Goal: Answer question/provide support: Share knowledge or assist other users

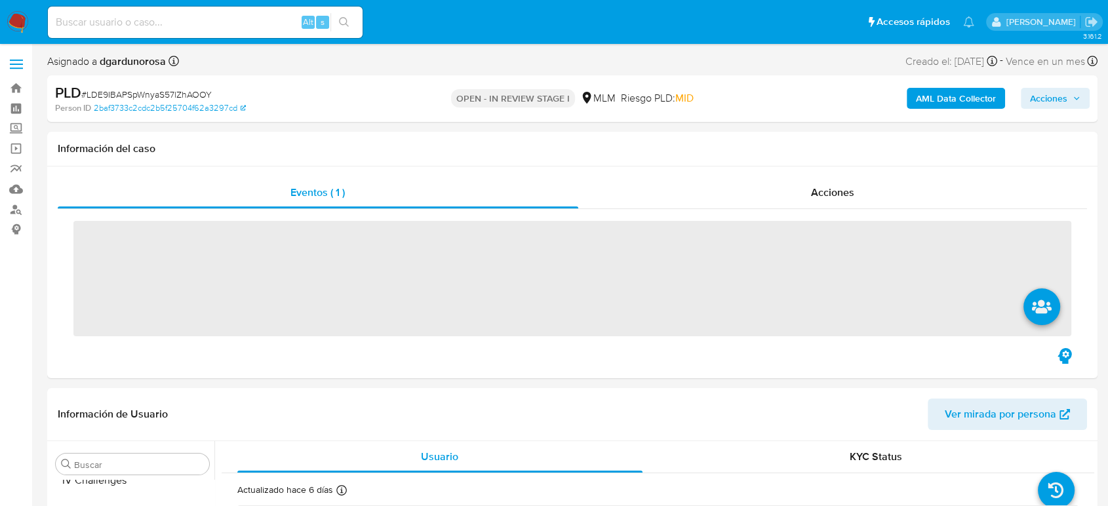
scroll to position [617, 0]
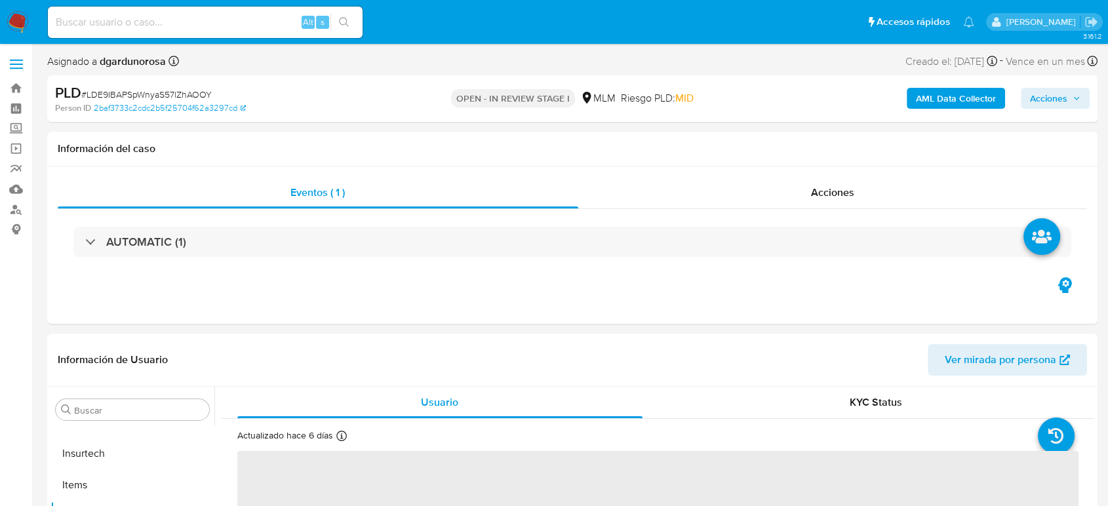
select select "10"
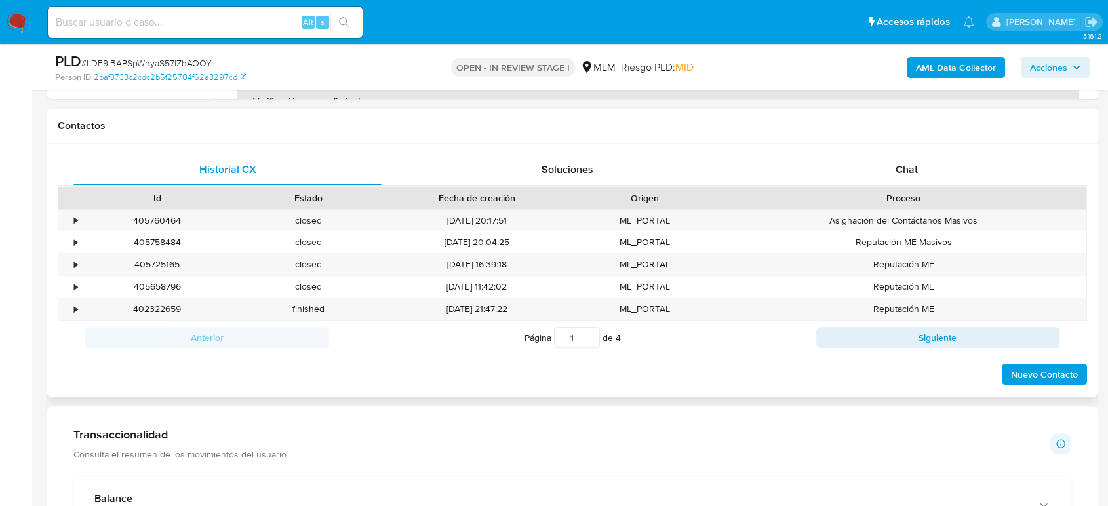
scroll to position [582, 0]
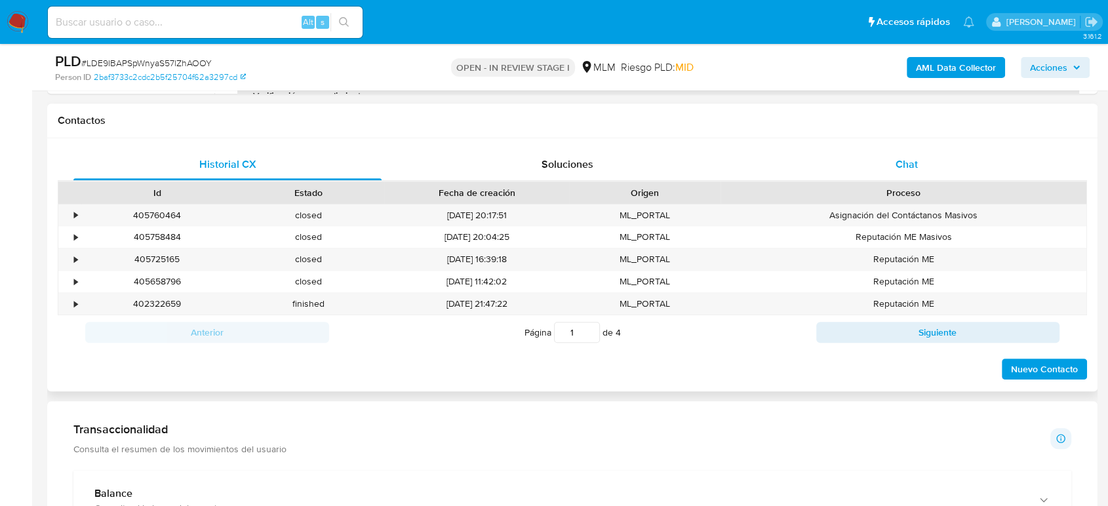
click at [897, 172] on div "Chat" at bounding box center [906, 164] width 308 height 31
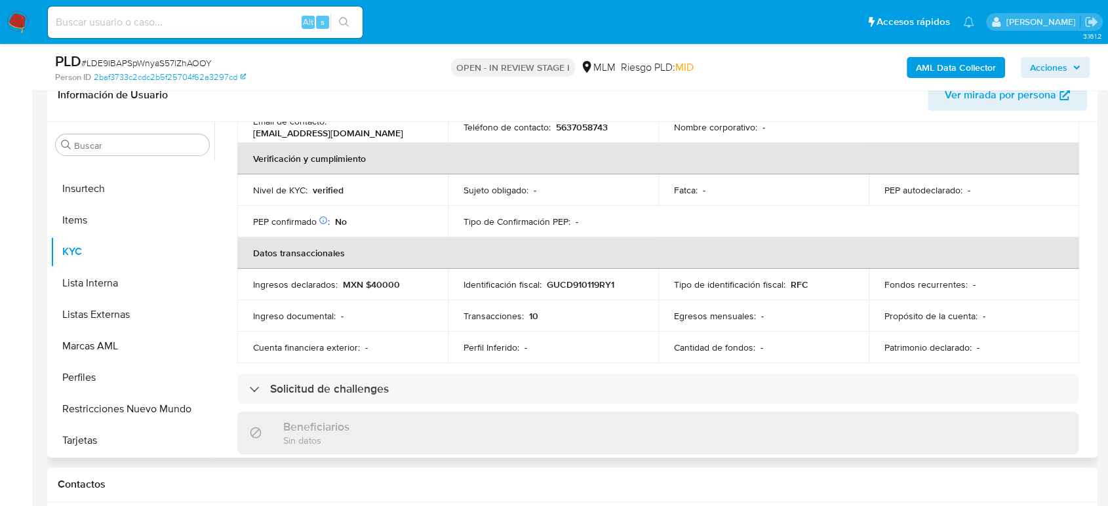
scroll to position [83, 0]
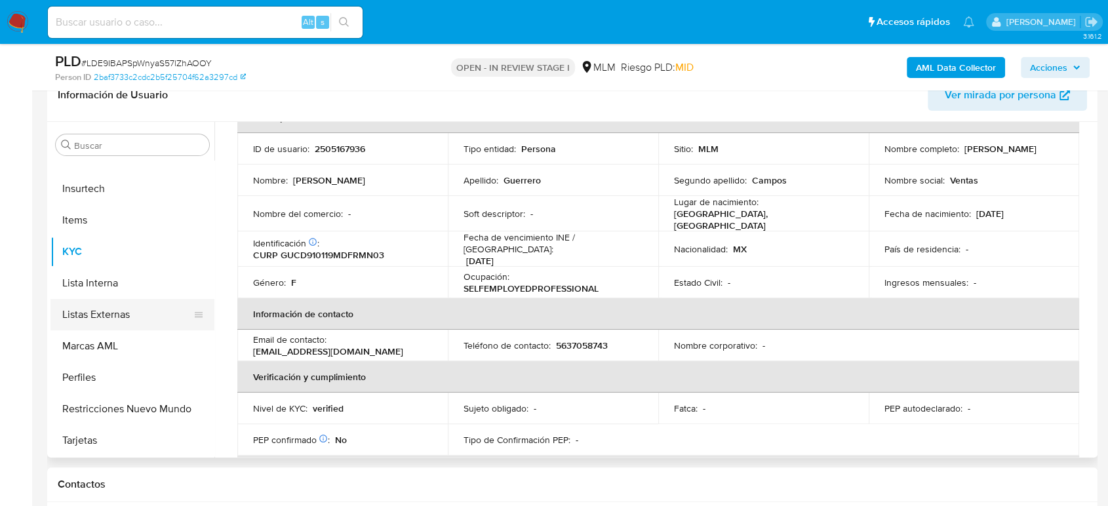
click at [83, 314] on button "Listas Externas" at bounding box center [126, 314] width 153 height 31
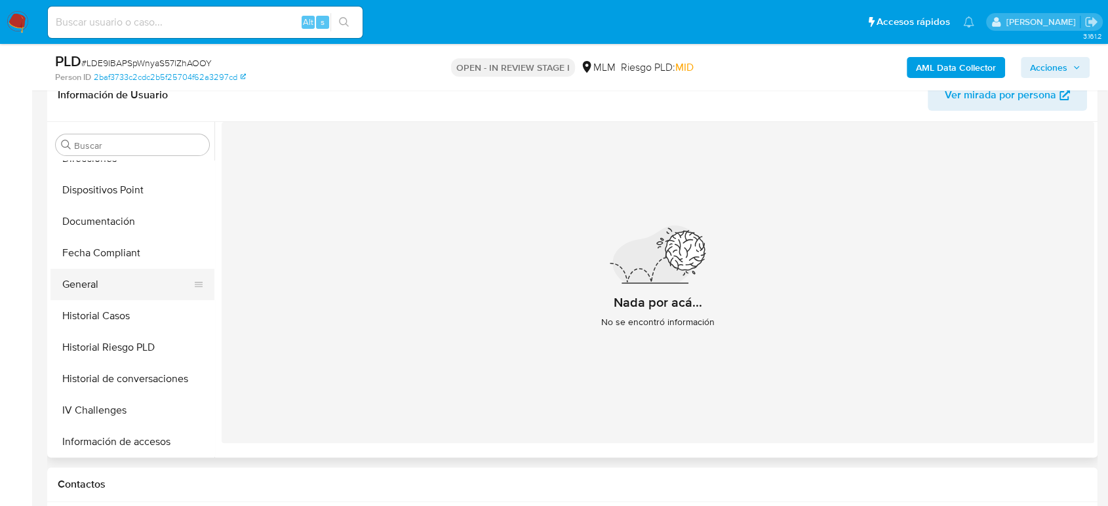
scroll to position [325, 0]
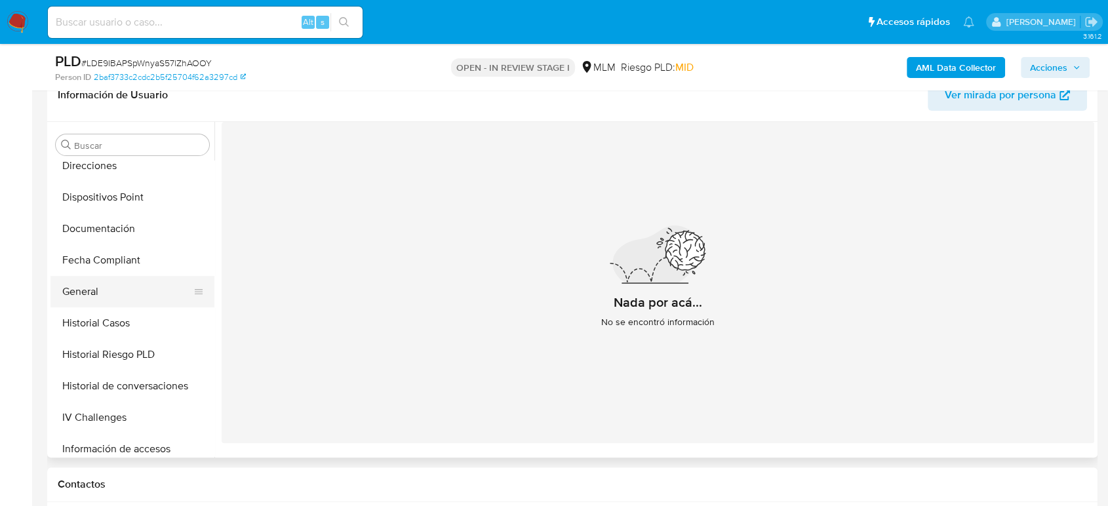
click at [98, 290] on button "General" at bounding box center [126, 291] width 153 height 31
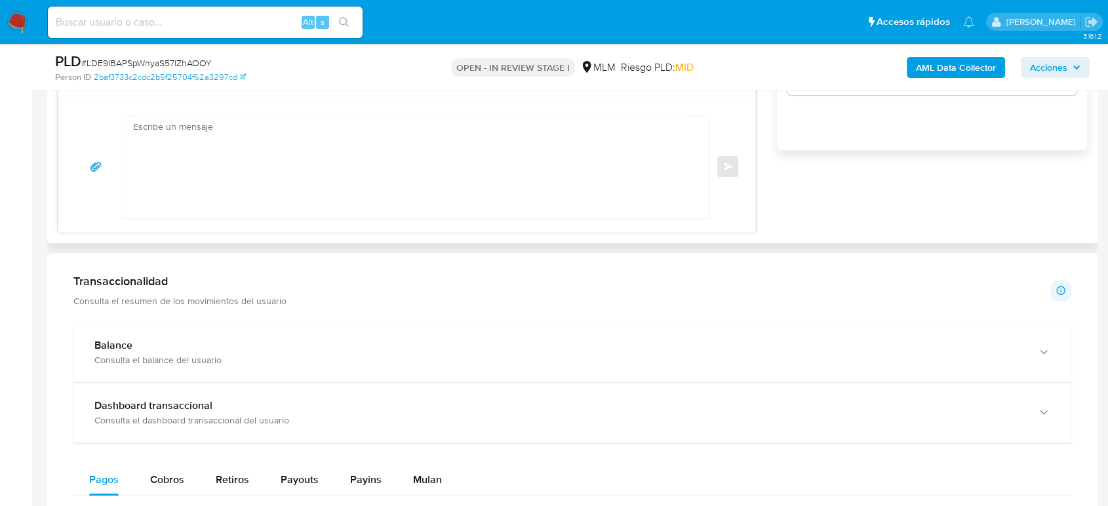
scroll to position [1019, 0]
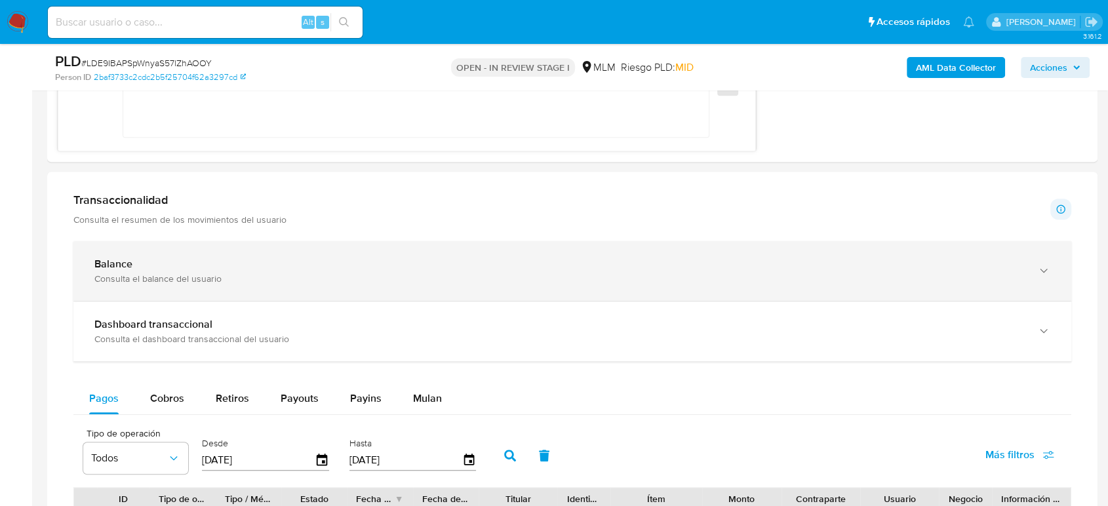
click at [389, 283] on div "Balance Consulta el balance del usuario" at bounding box center [571, 271] width 997 height 60
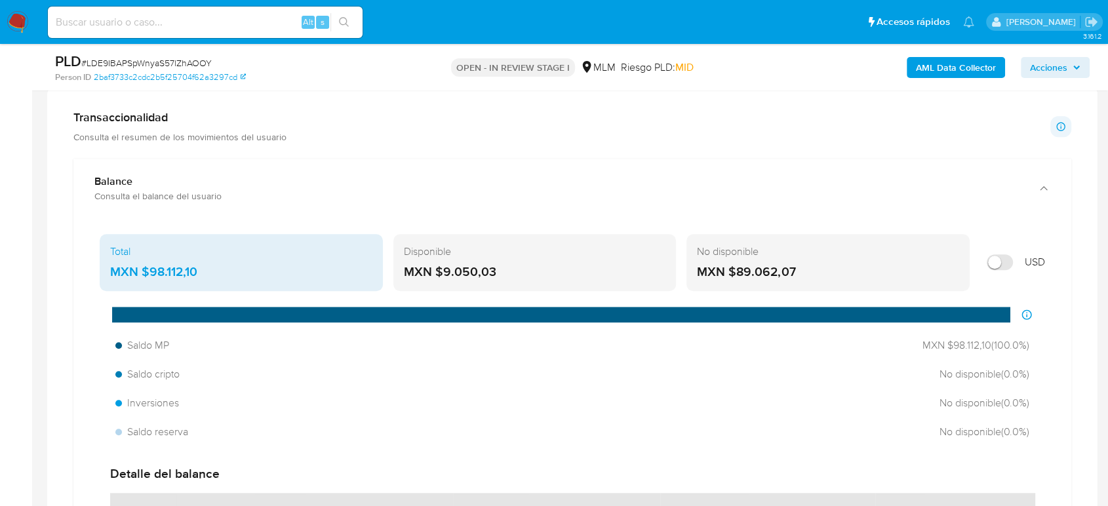
scroll to position [1165, 0]
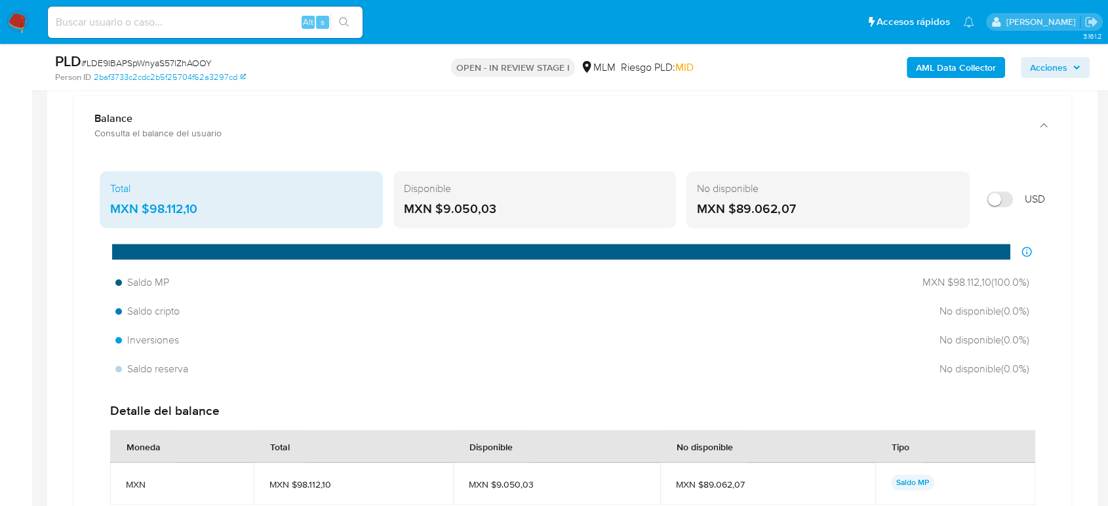
drag, startPoint x: 198, startPoint y: 212, endPoint x: 142, endPoint y: 214, distance: 56.4
click at [142, 214] on div "MXN $98.112,10" at bounding box center [241, 209] width 262 height 17
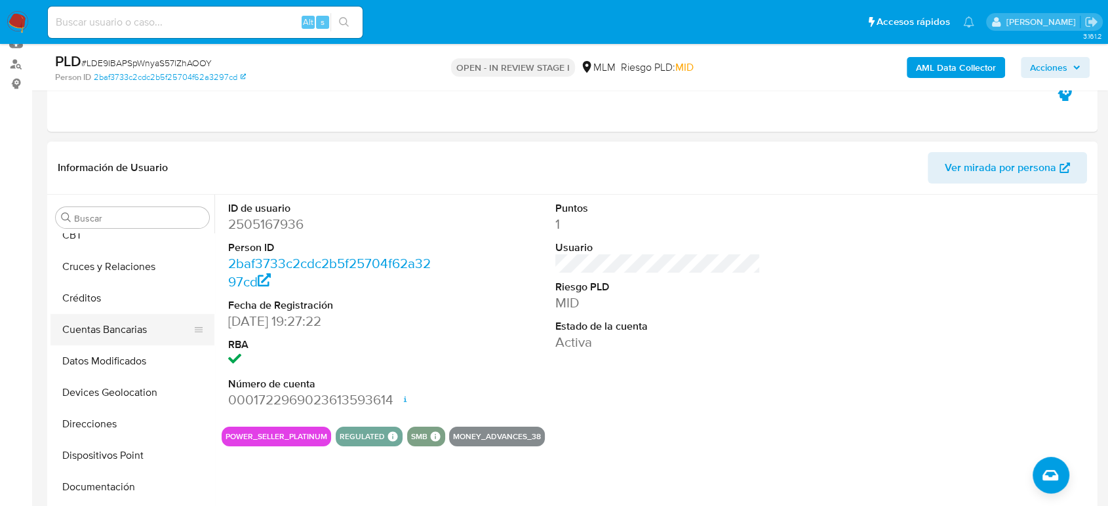
scroll to position [107, 0]
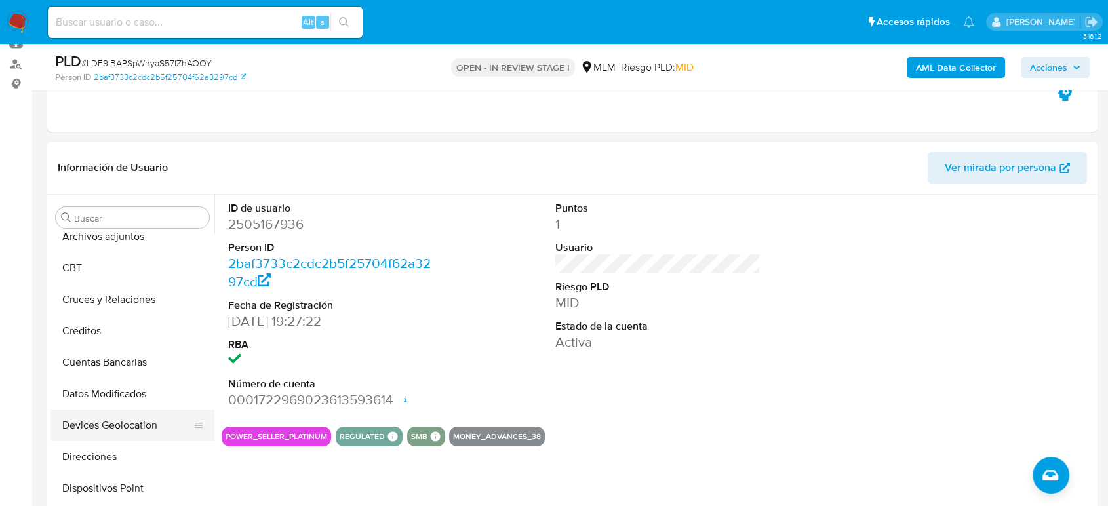
click at [128, 418] on button "Devices Geolocation" at bounding box center [126, 425] width 153 height 31
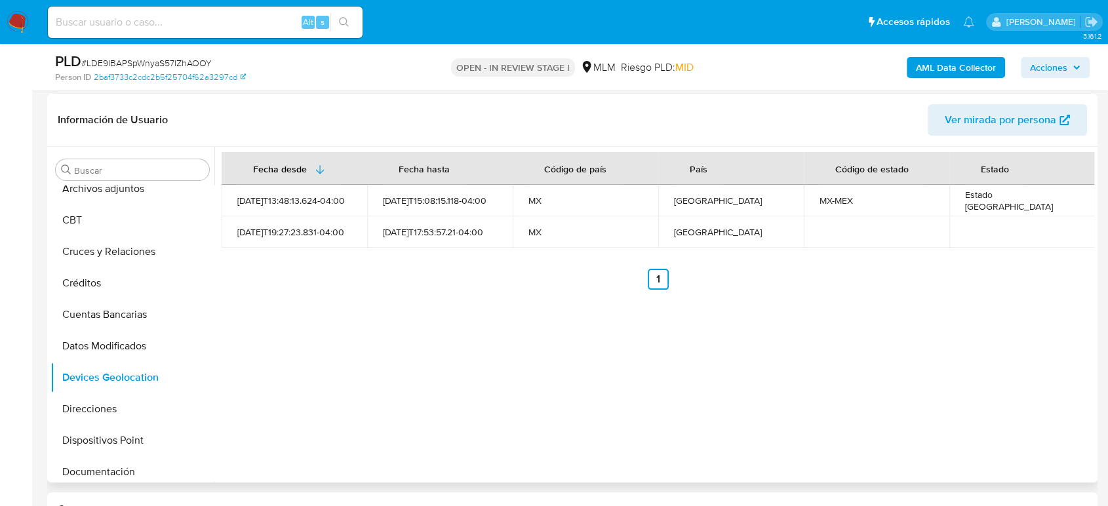
scroll to position [218, 0]
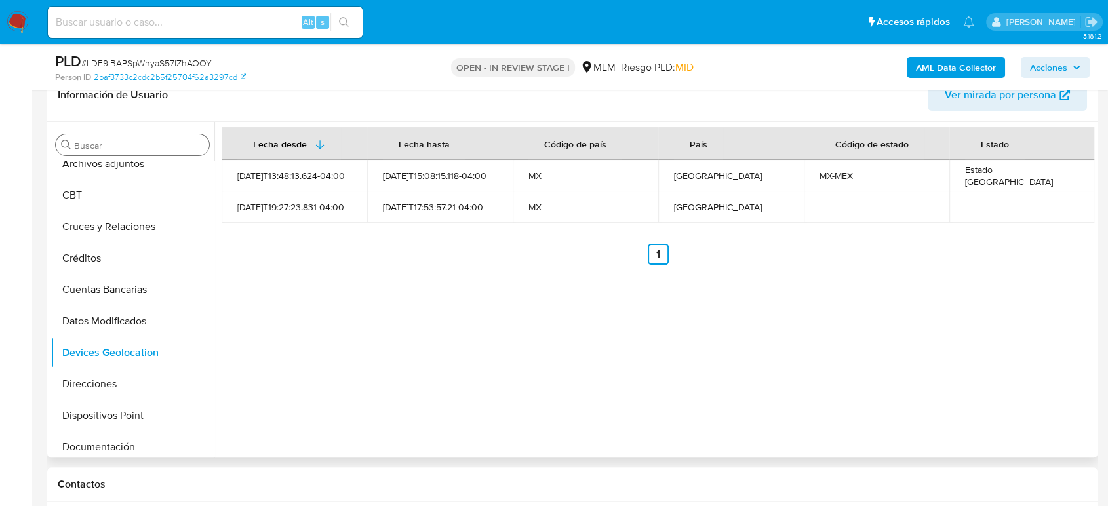
click at [151, 146] on input "Buscar" at bounding box center [139, 146] width 130 height 12
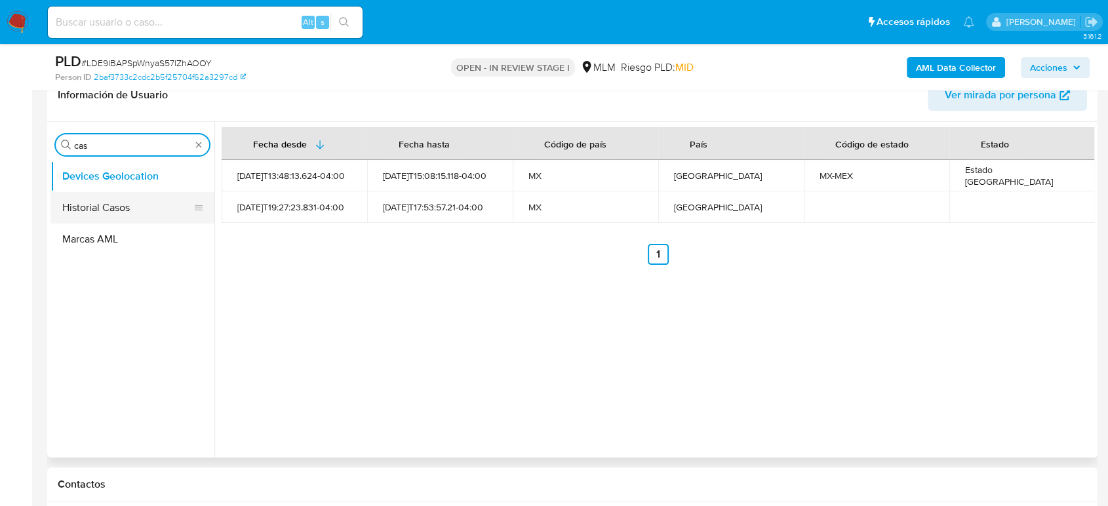
type input "cas"
click at [100, 201] on button "Historial Casos" at bounding box center [126, 207] width 153 height 31
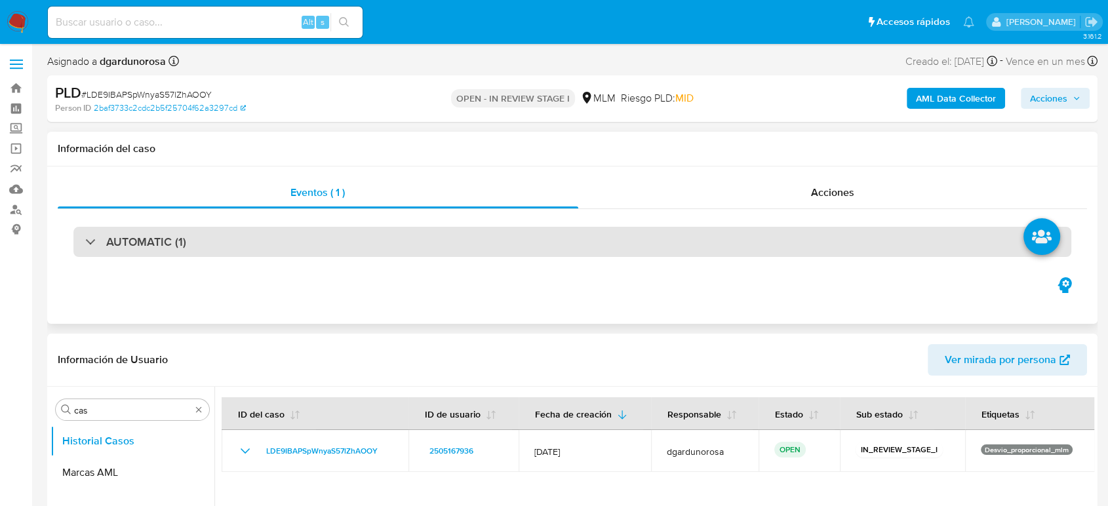
click at [174, 245] on h3 "AUTOMATIC (1)" at bounding box center [146, 242] width 80 height 14
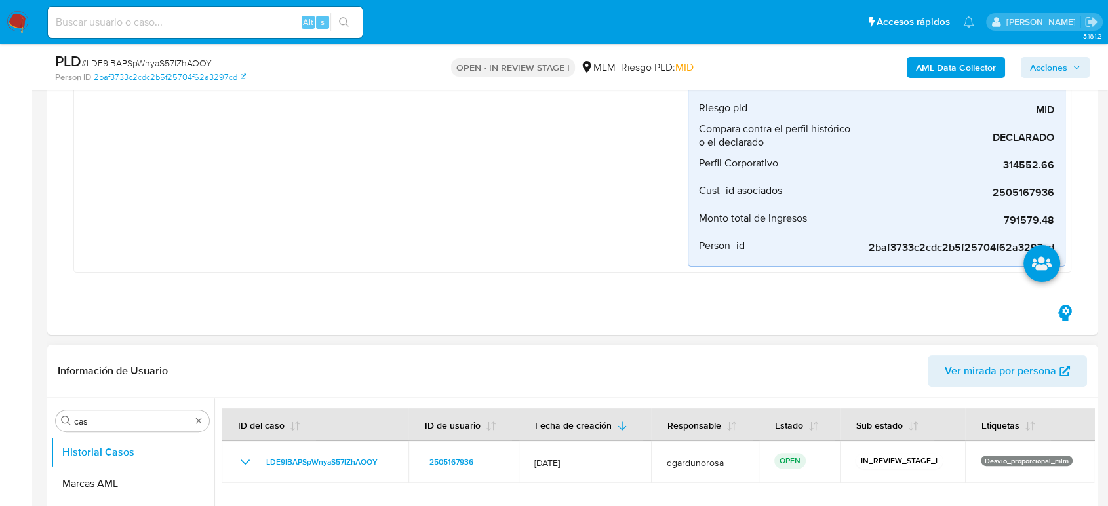
scroll to position [364, 0]
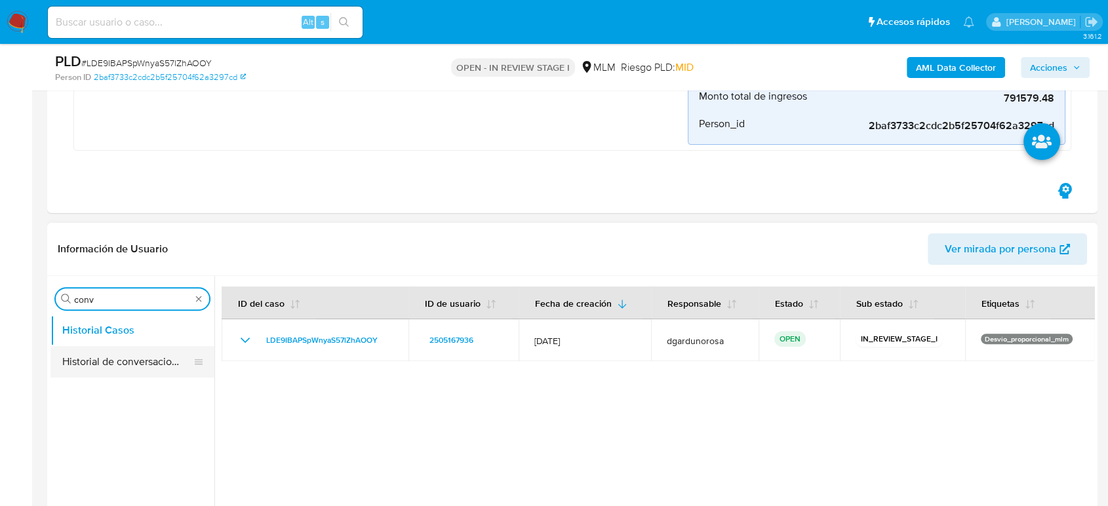
type input "conv"
click at [121, 360] on button "Historial de conversaciones" at bounding box center [126, 361] width 153 height 31
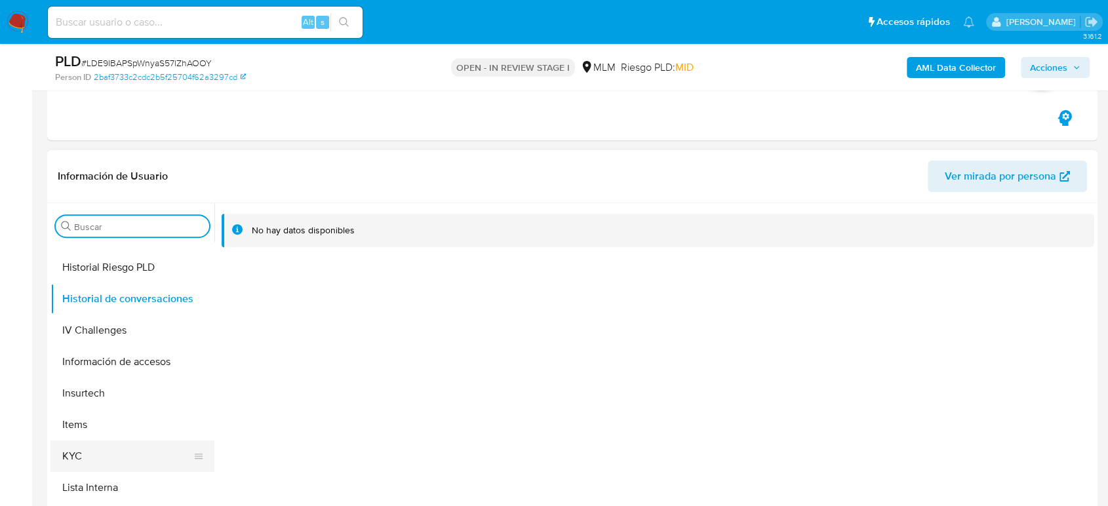
scroll to position [509, 0]
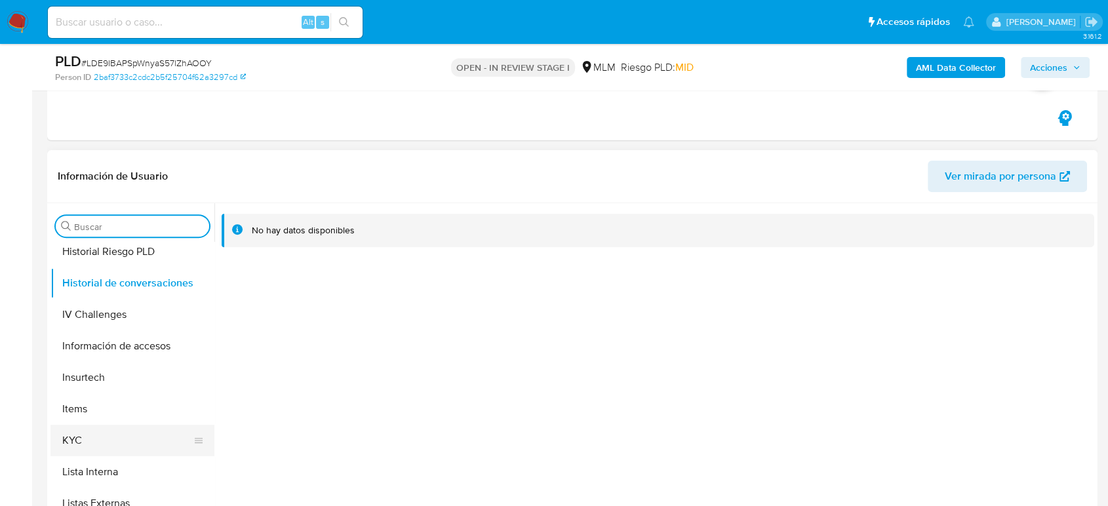
click at [84, 446] on button "KYC" at bounding box center [126, 440] width 153 height 31
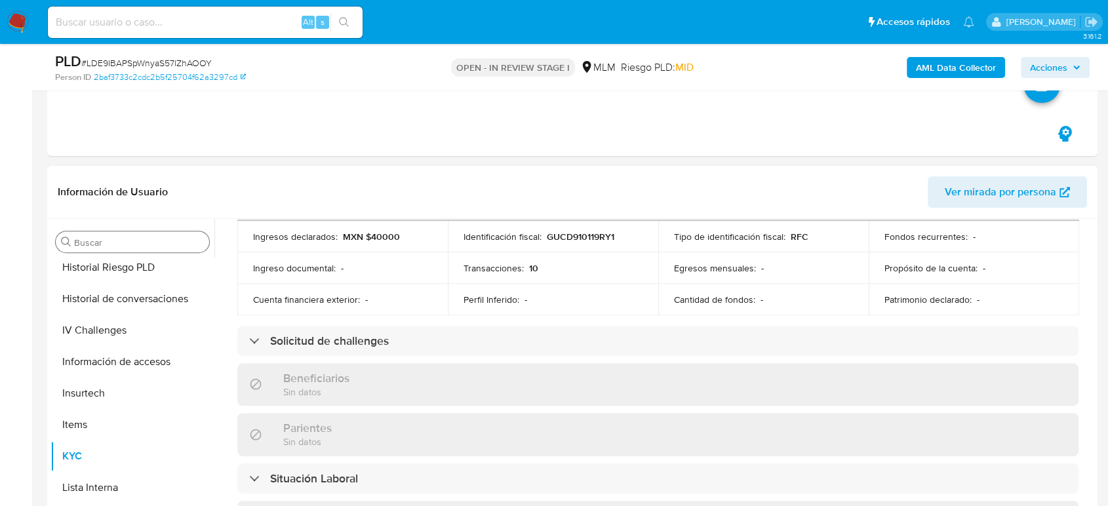
scroll to position [83, 0]
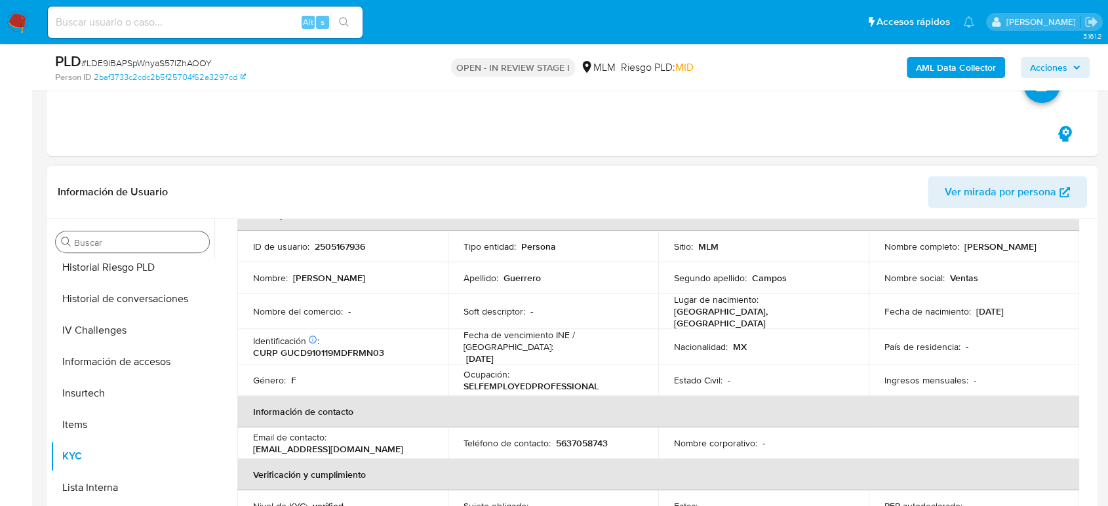
click at [583, 437] on p "5637058743" at bounding box center [582, 443] width 52 height 12
copy p "5637058743"
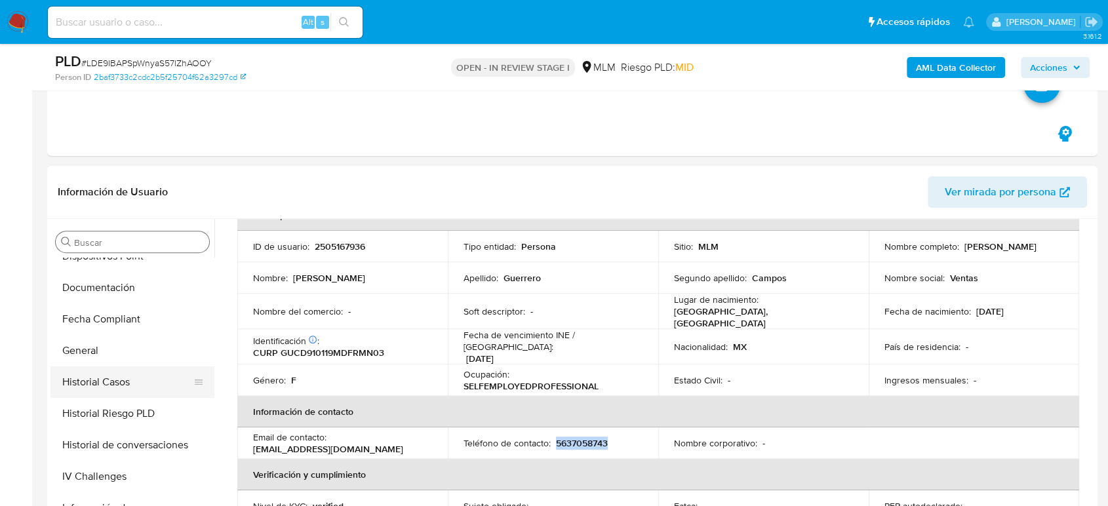
scroll to position [364, 0]
click at [105, 381] on button "Historial Casos" at bounding box center [132, 381] width 164 height 31
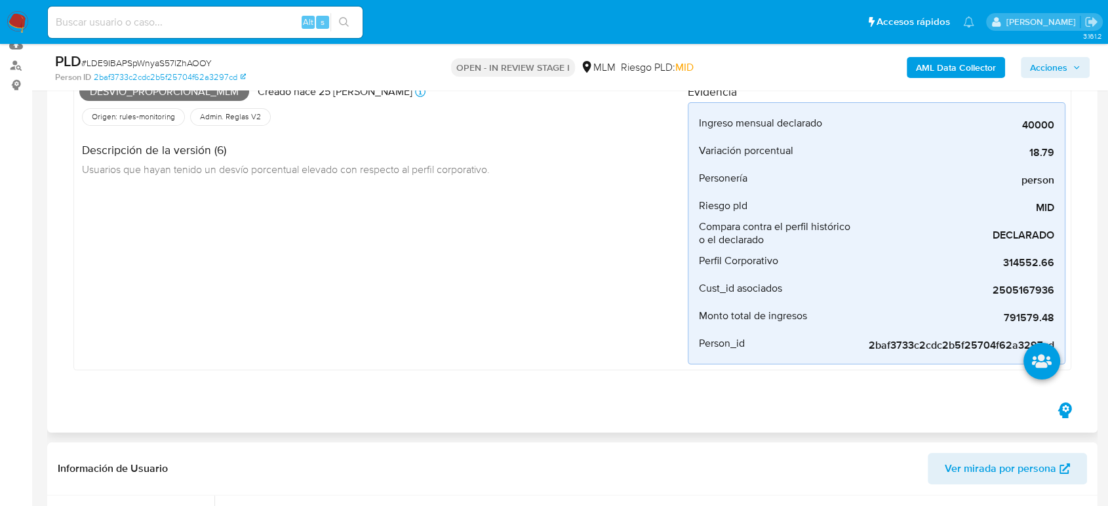
scroll to position [73, 0]
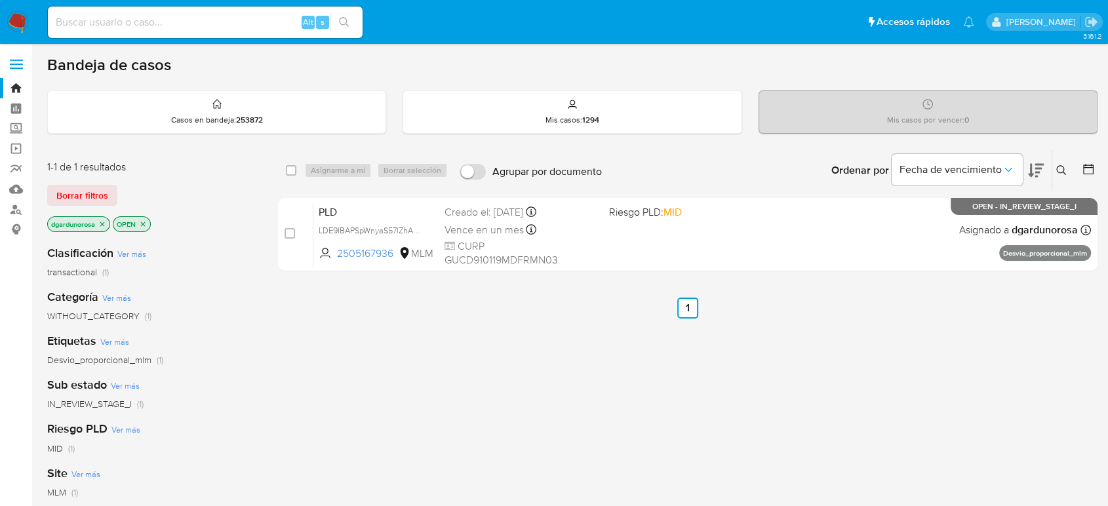
click at [1063, 172] on icon at bounding box center [1061, 170] width 10 height 10
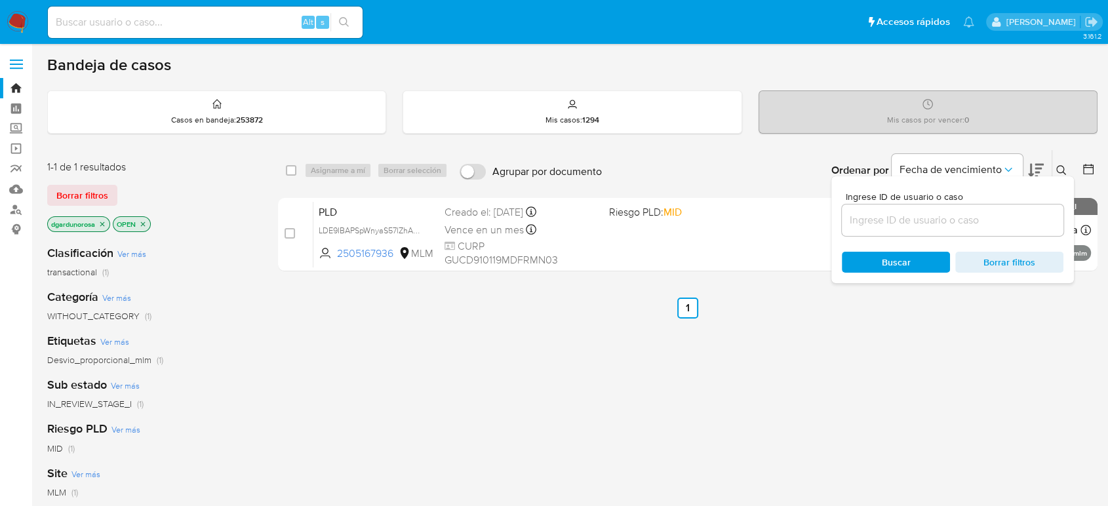
click at [904, 224] on input at bounding box center [952, 220] width 222 height 17
type input "2085434132"
click at [1057, 169] on icon at bounding box center [1061, 170] width 10 height 10
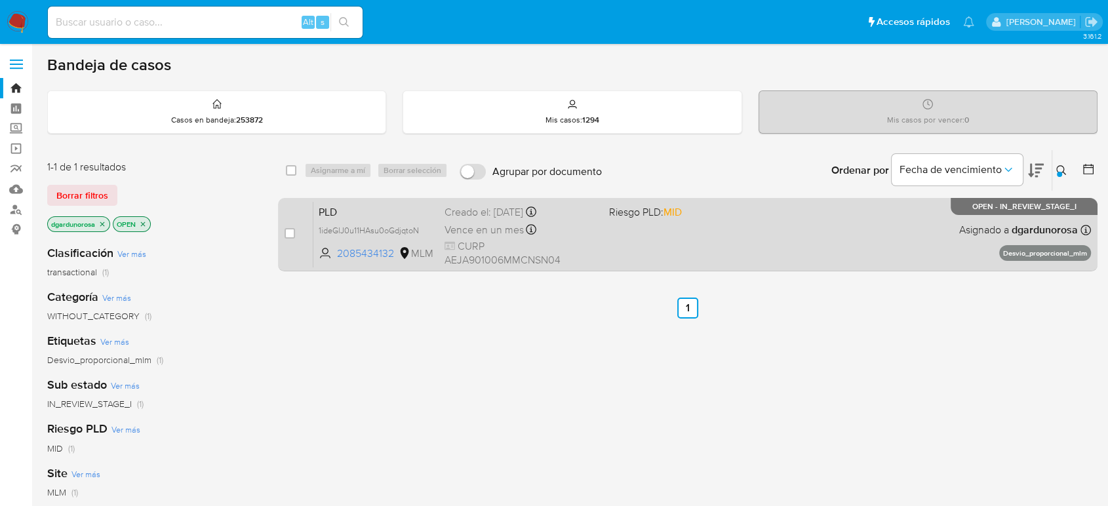
click at [833, 244] on div "PLD 1ideGlJ0u11HAsu0oGdjqtoN 2085434132 MLM Riesgo PLD: MID Creado el: 12/09/20…" at bounding box center [701, 234] width 777 height 66
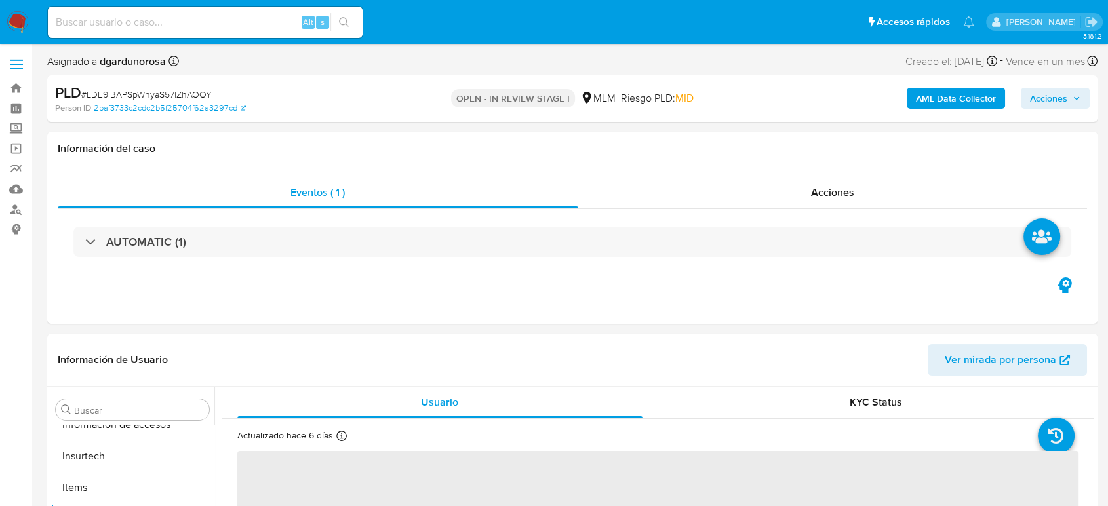
scroll to position [617, 0]
select select "10"
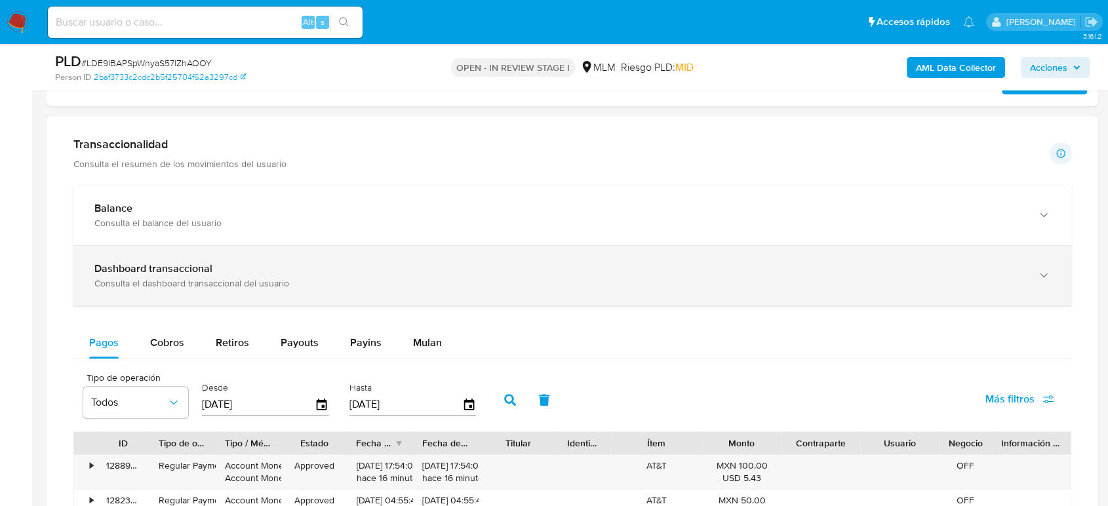
scroll to position [1019, 0]
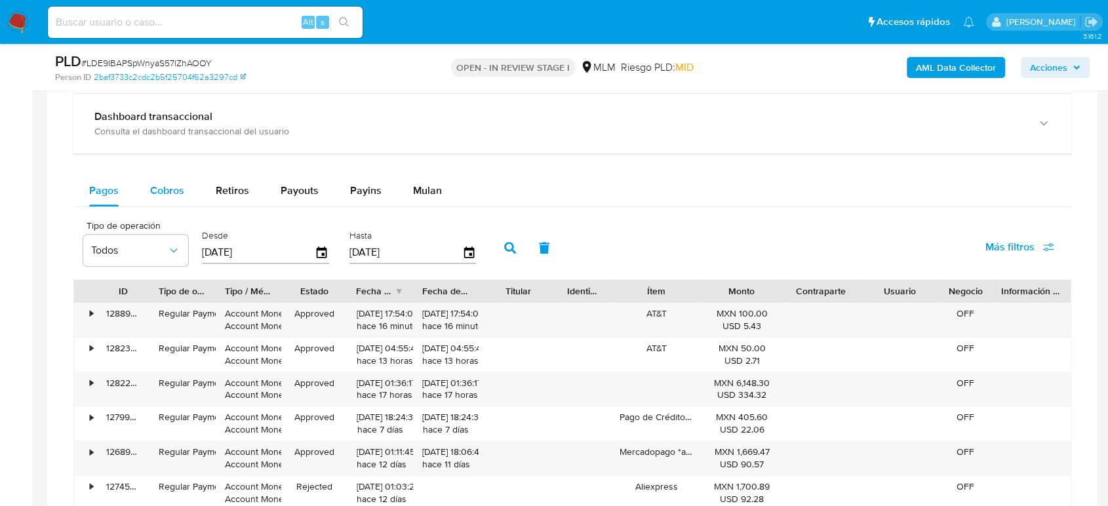
click at [173, 195] on span "Cobros" at bounding box center [167, 190] width 34 height 15
select select "10"
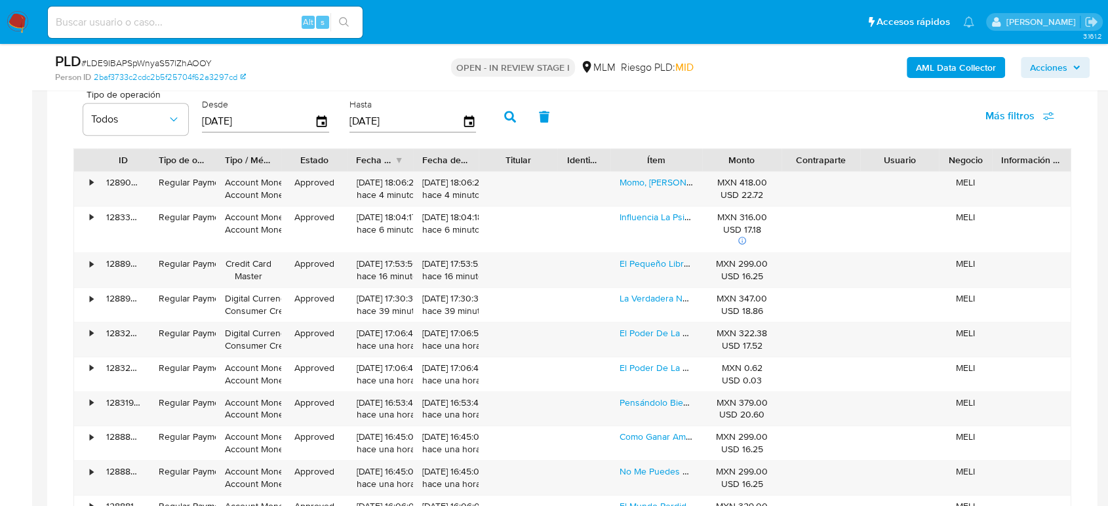
scroll to position [1165, 0]
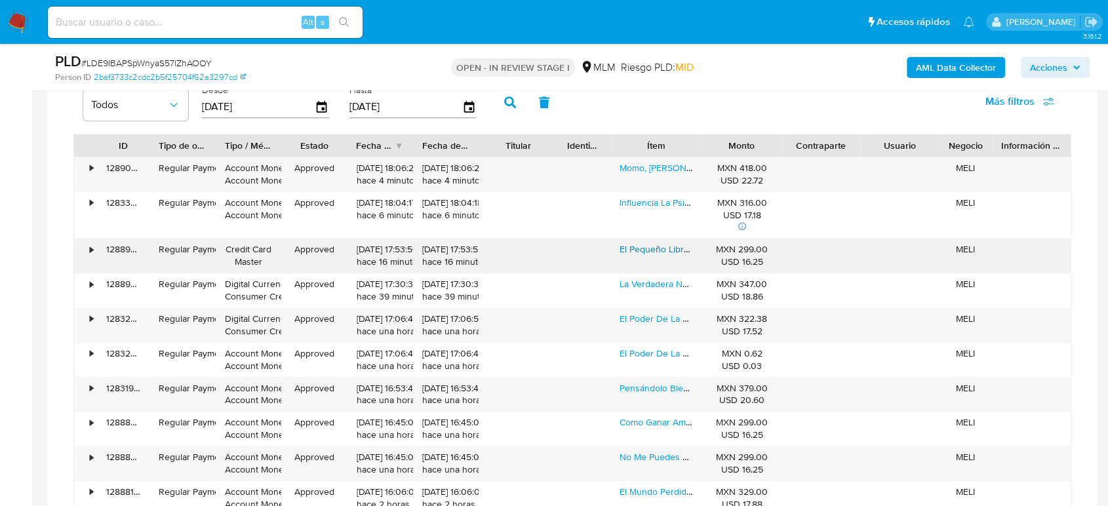
click at [666, 250] on link "El Pequeño Libro Del Estoicismo" at bounding box center [685, 248] width 132 height 13
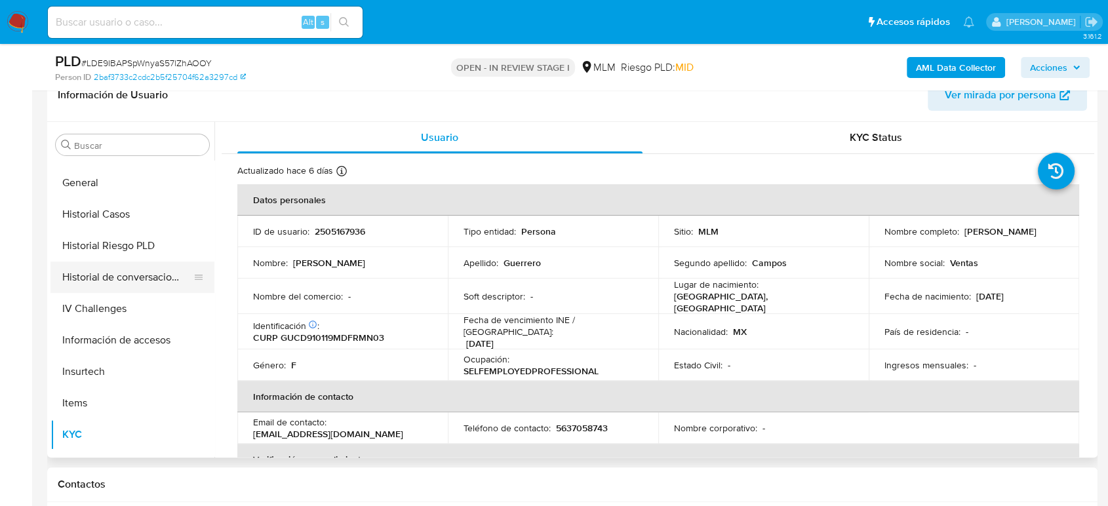
scroll to position [398, 0]
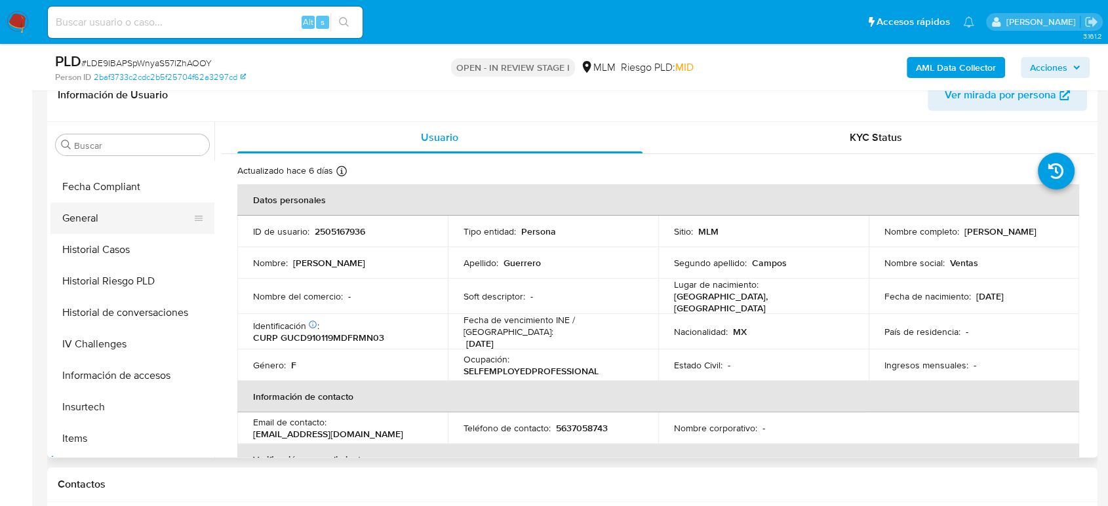
click at [104, 214] on button "General" at bounding box center [126, 218] width 153 height 31
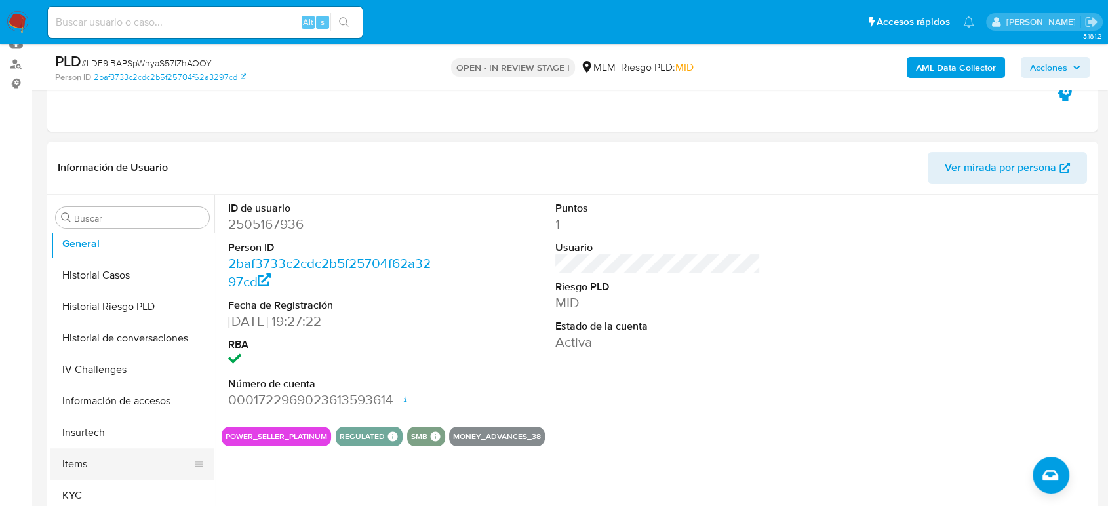
scroll to position [471, 0]
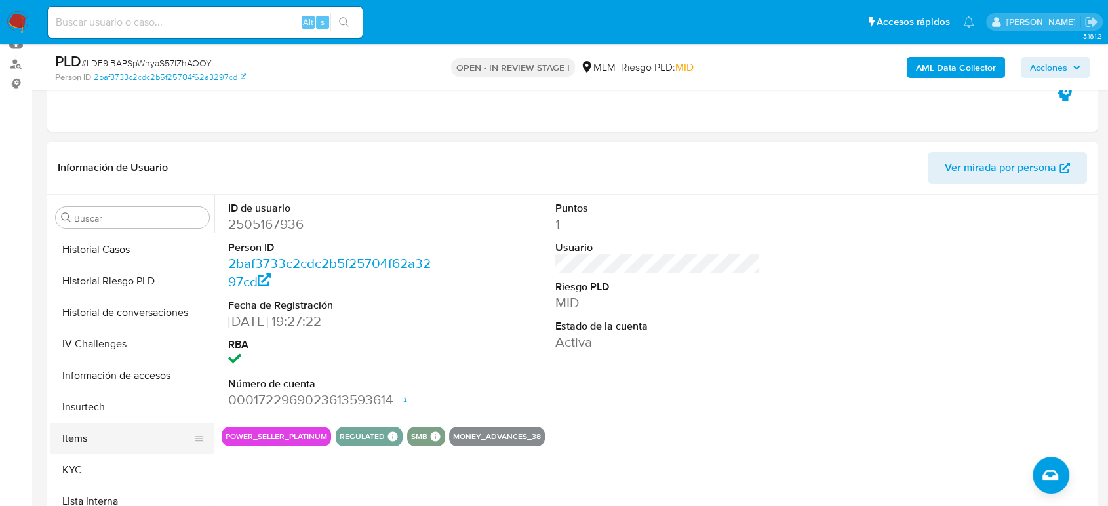
click at [103, 424] on button "Items" at bounding box center [126, 438] width 153 height 31
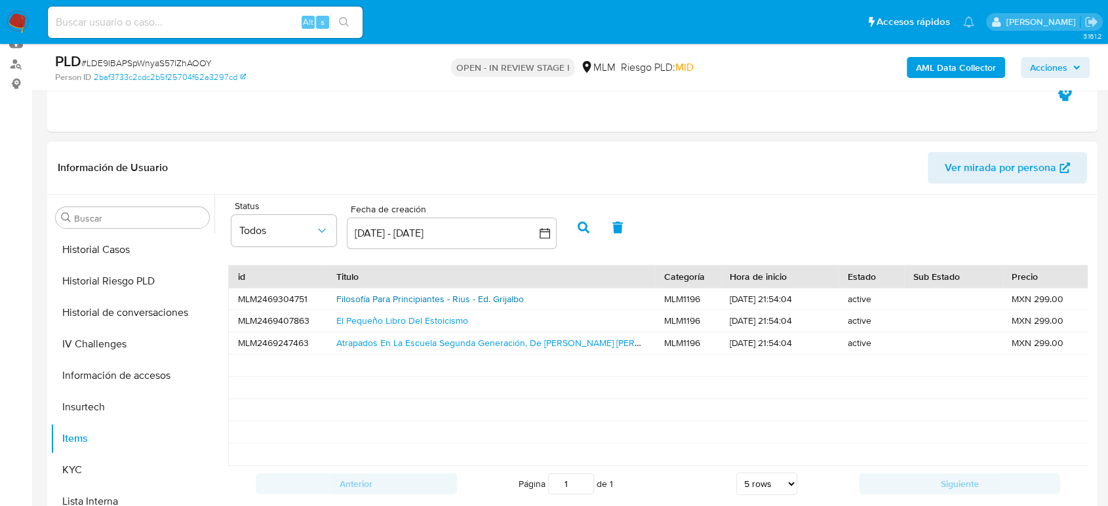
click at [451, 303] on link "Filosofía Para Principiantes - Rius - Ed. Grijalbo" at bounding box center [429, 298] width 187 height 13
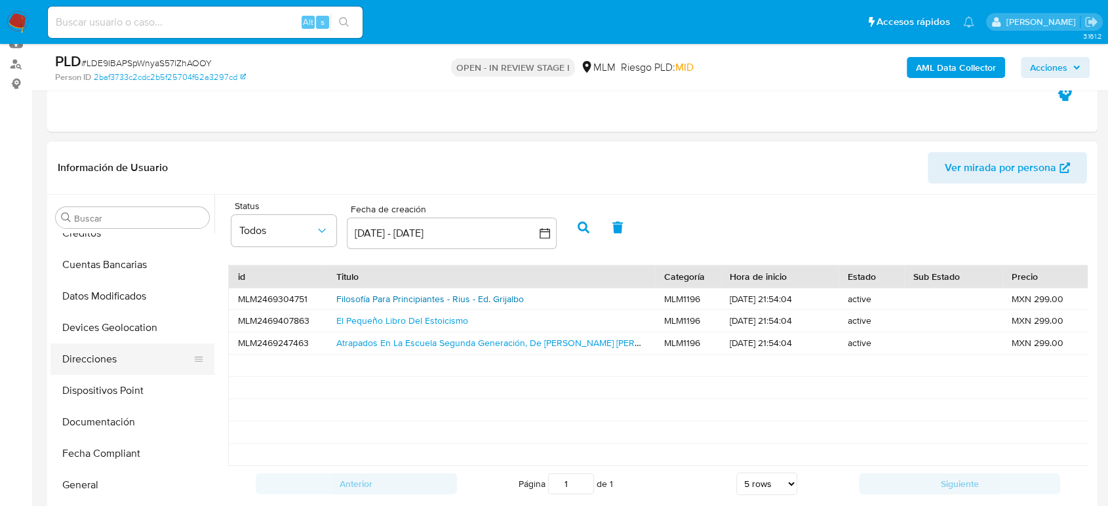
scroll to position [180, 0]
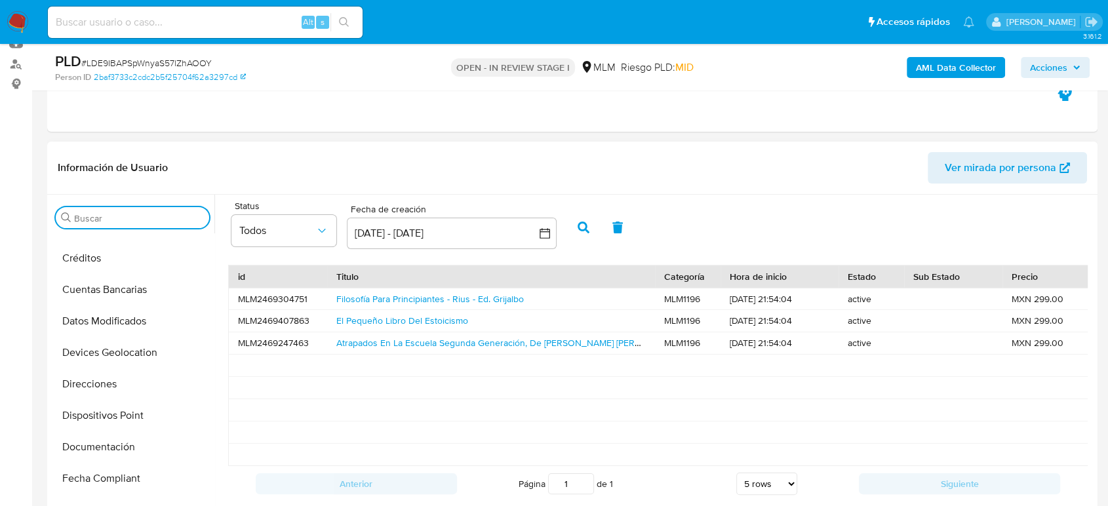
click at [103, 220] on input "Buscar" at bounding box center [139, 218] width 130 height 12
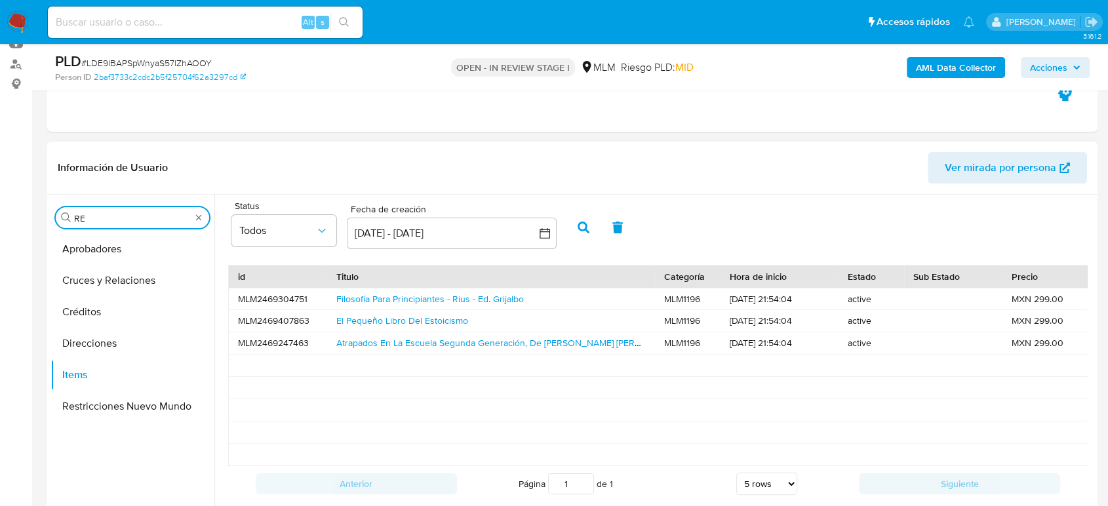
scroll to position [0, 0]
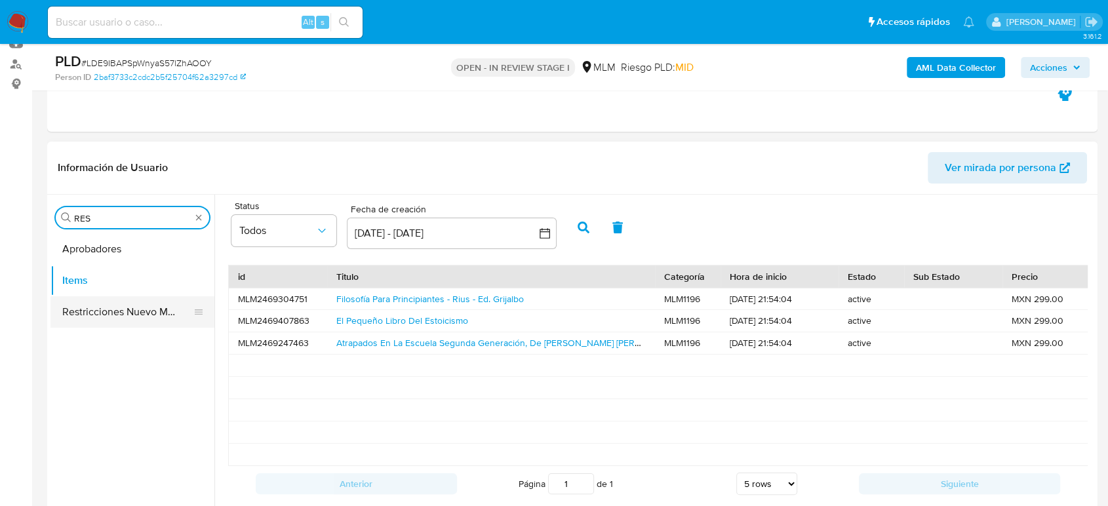
type input "RES"
click at [124, 309] on button "Restricciones Nuevo Mundo" at bounding box center [126, 311] width 153 height 31
click at [134, 319] on button "Restricciones Nuevo Mundo" at bounding box center [126, 311] width 153 height 31
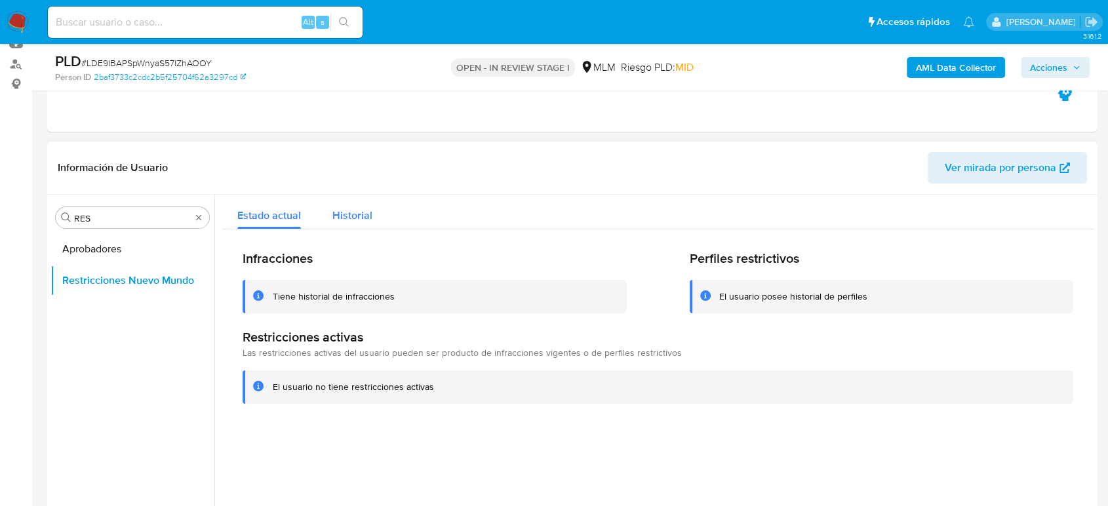
click at [372, 228] on button "Historial" at bounding box center [352, 212] width 71 height 35
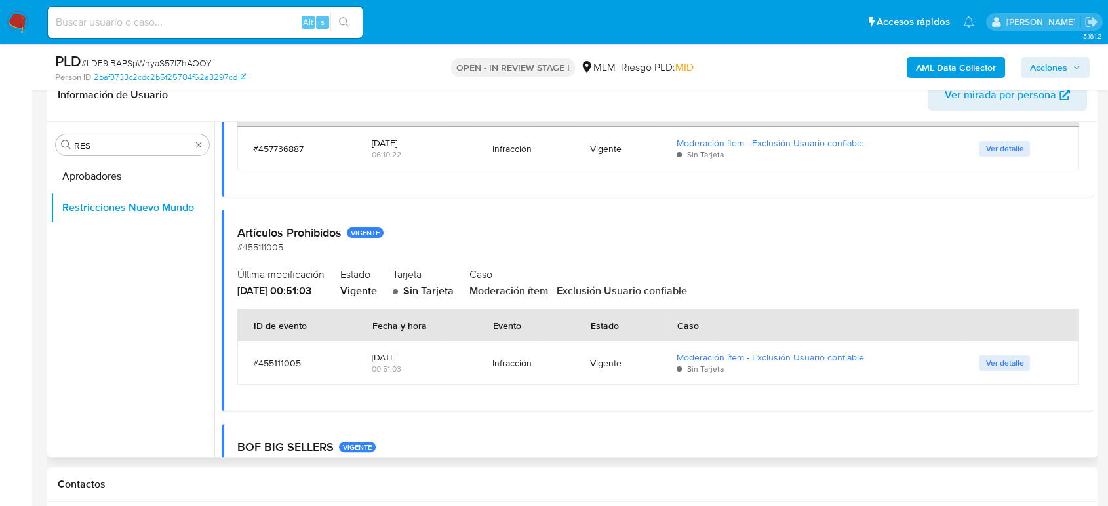
scroll to position [218, 0]
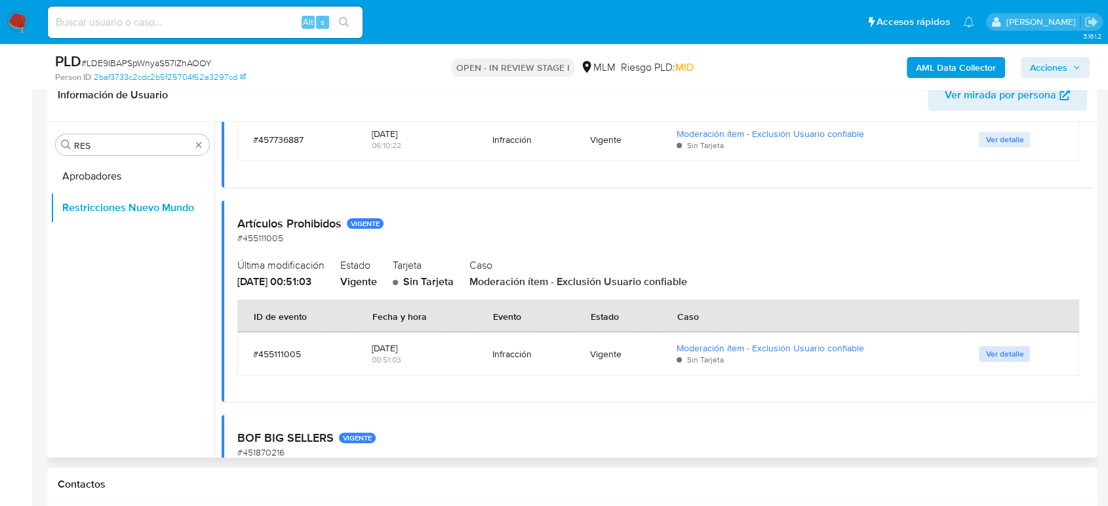
click at [989, 353] on span "Ver detalle" at bounding box center [1004, 353] width 38 height 13
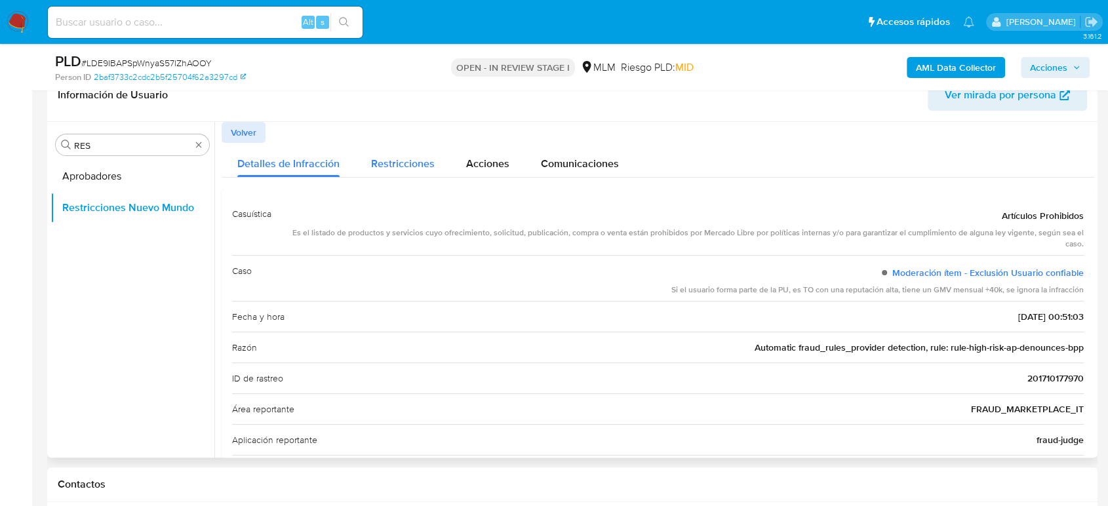
click at [427, 161] on span "Restricciones" at bounding box center [403, 163] width 64 height 15
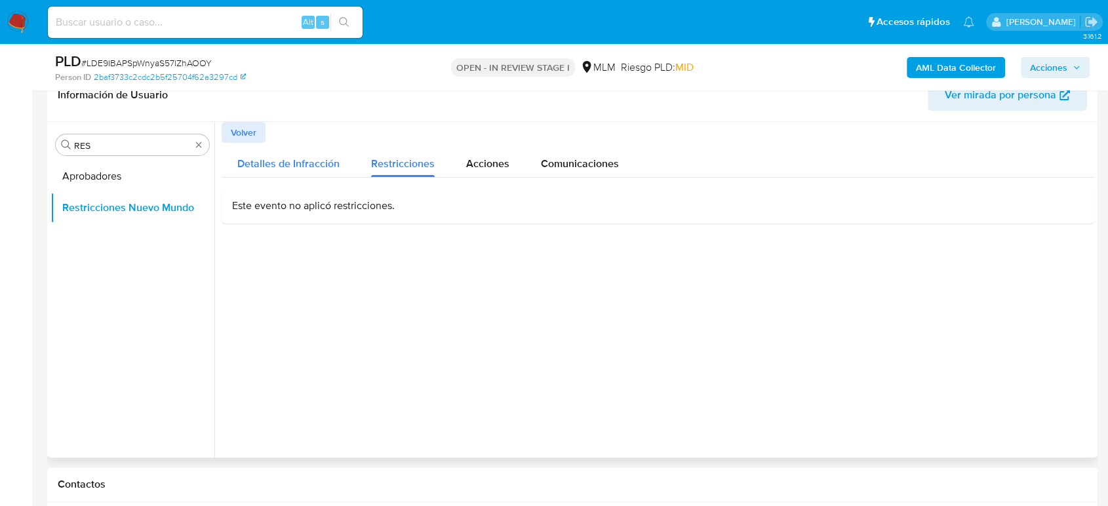
click at [308, 171] on div "Detalles de Infracción" at bounding box center [288, 160] width 102 height 35
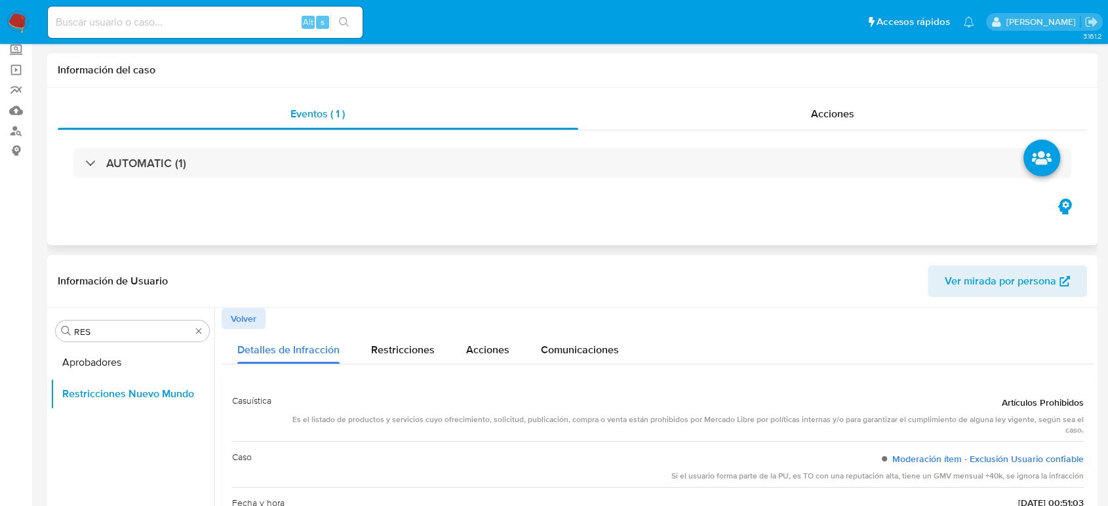
scroll to position [0, 0]
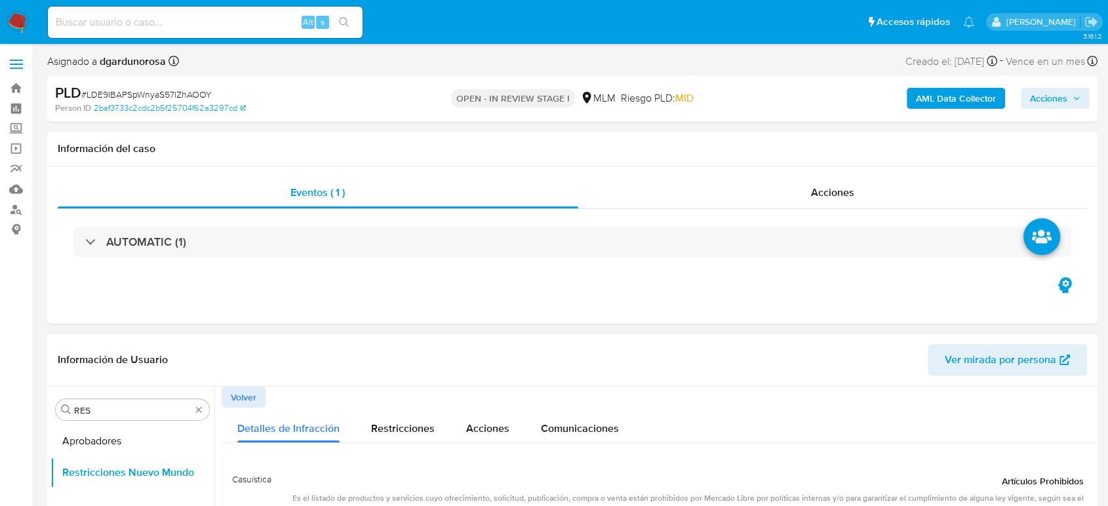
click at [252, 396] on span "Volver" at bounding box center [244, 397] width 26 height 18
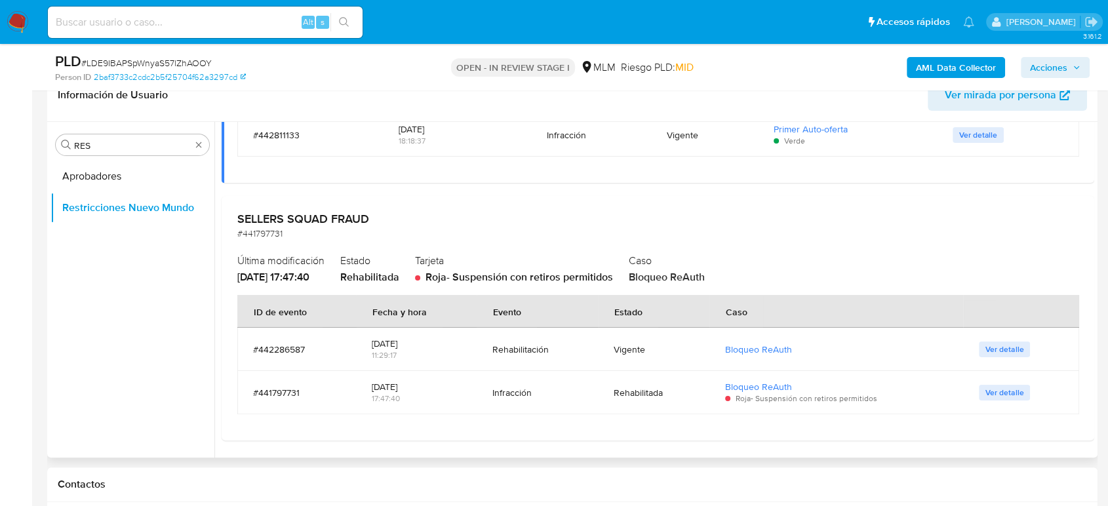
scroll to position [291, 0]
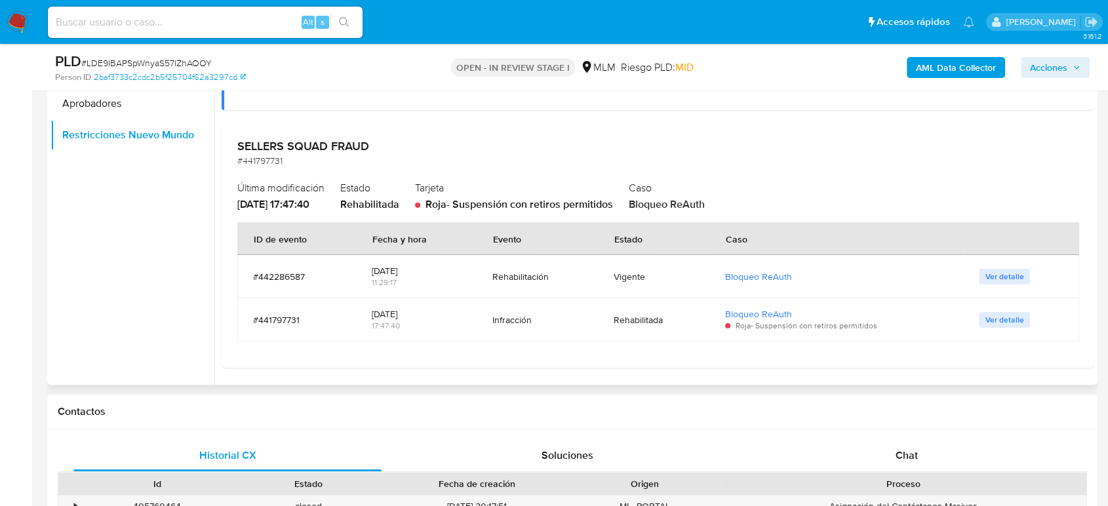
click at [994, 319] on span "Ver detalle" at bounding box center [1004, 319] width 38 height 13
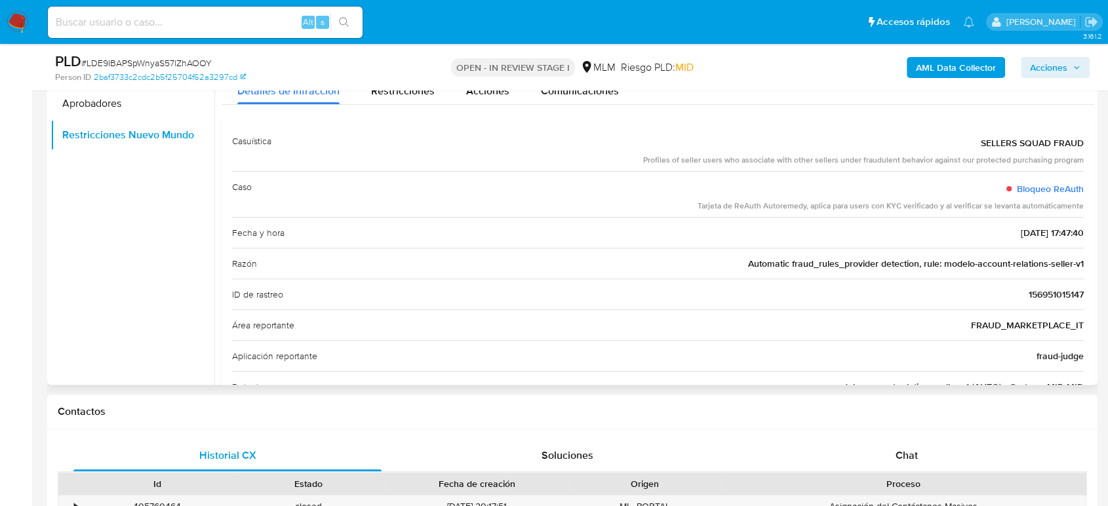
scroll to position [218, 0]
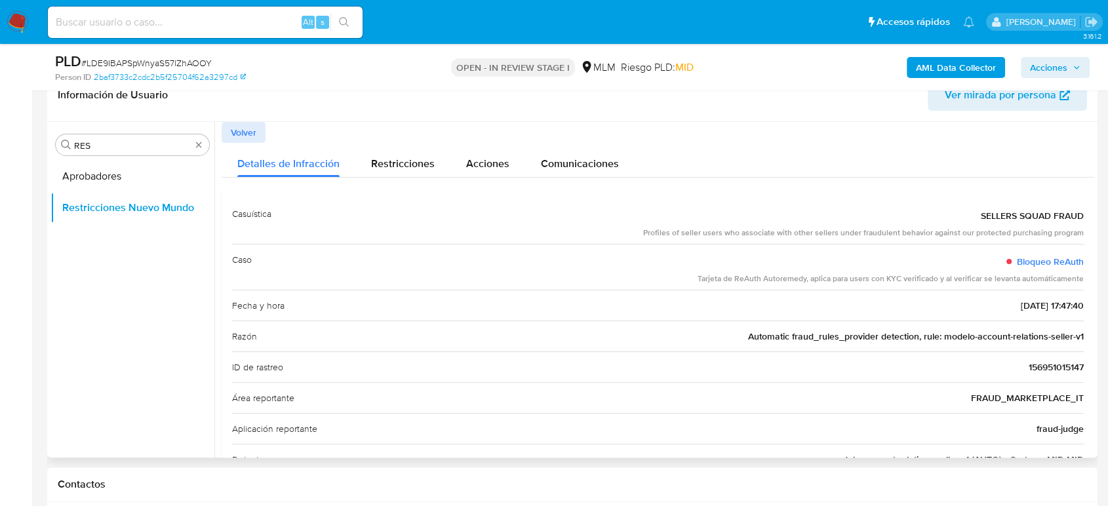
click at [260, 134] on button "Volver" at bounding box center [244, 132] width 44 height 21
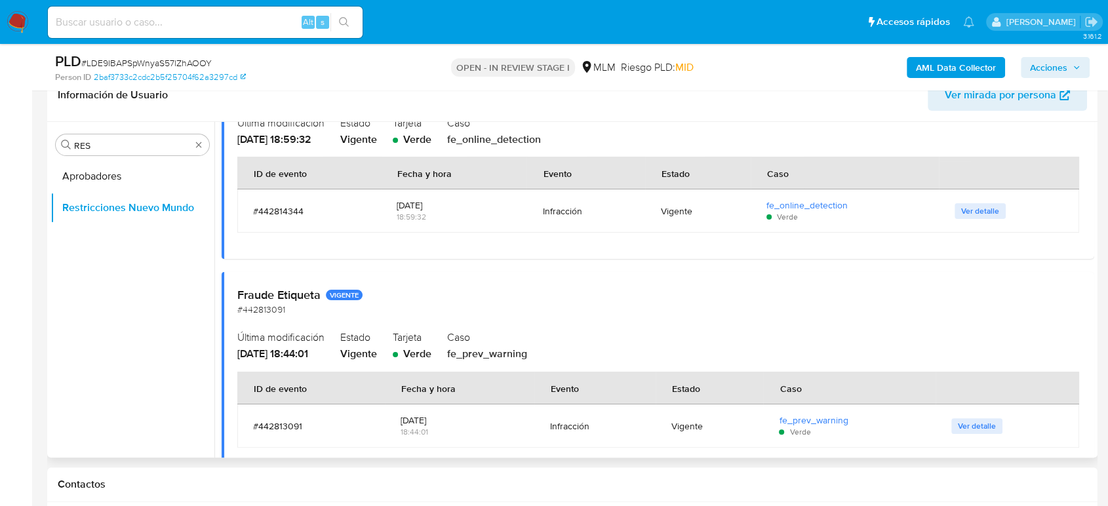
scroll to position [5156, 0]
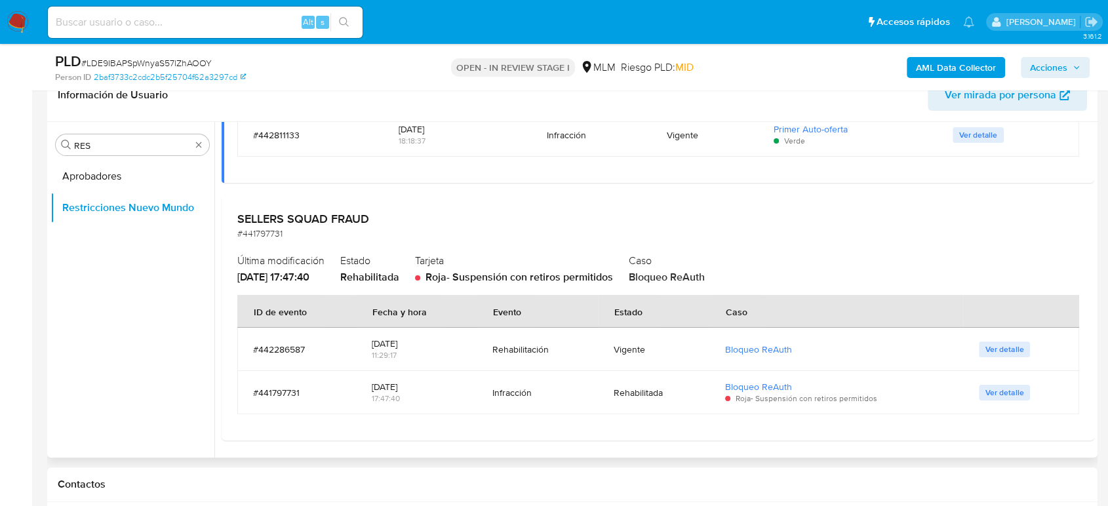
click at [1007, 350] on span "Ver detalle" at bounding box center [1004, 349] width 38 height 13
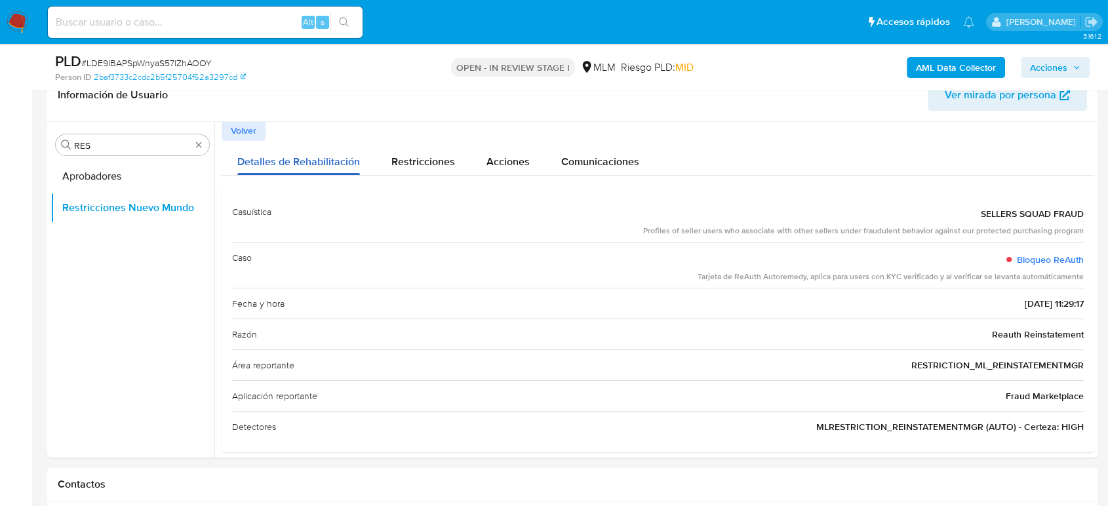
scroll to position [0, 0]
click at [247, 135] on span "Volver" at bounding box center [244, 132] width 26 height 18
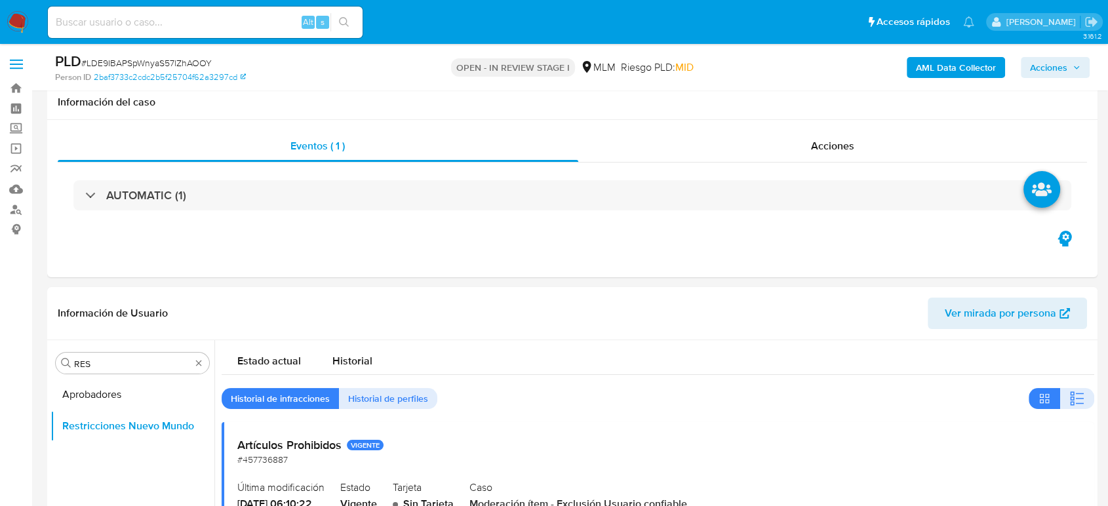
scroll to position [218, 0]
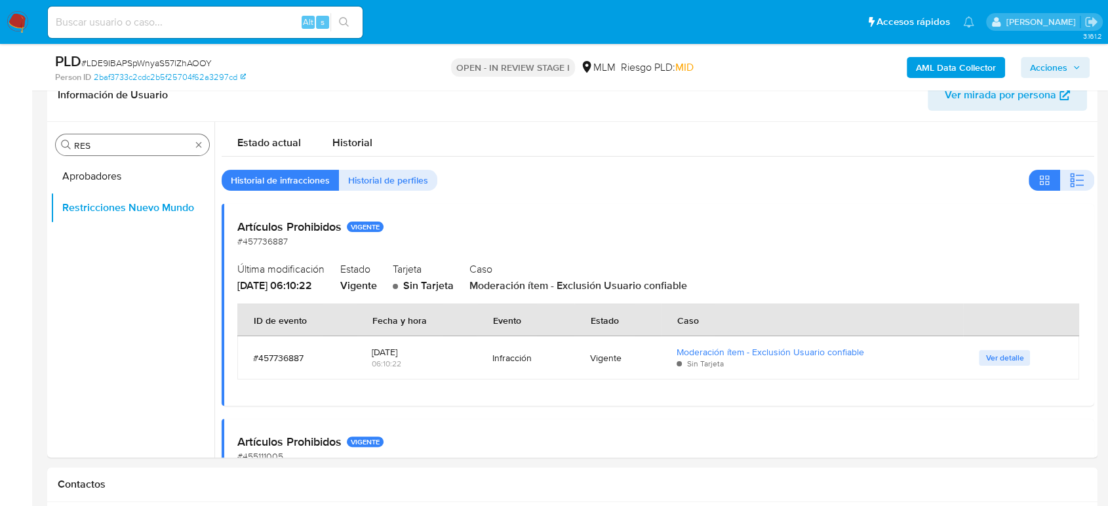
click at [204, 149] on div "Buscar RES" at bounding box center [132, 144] width 153 height 21
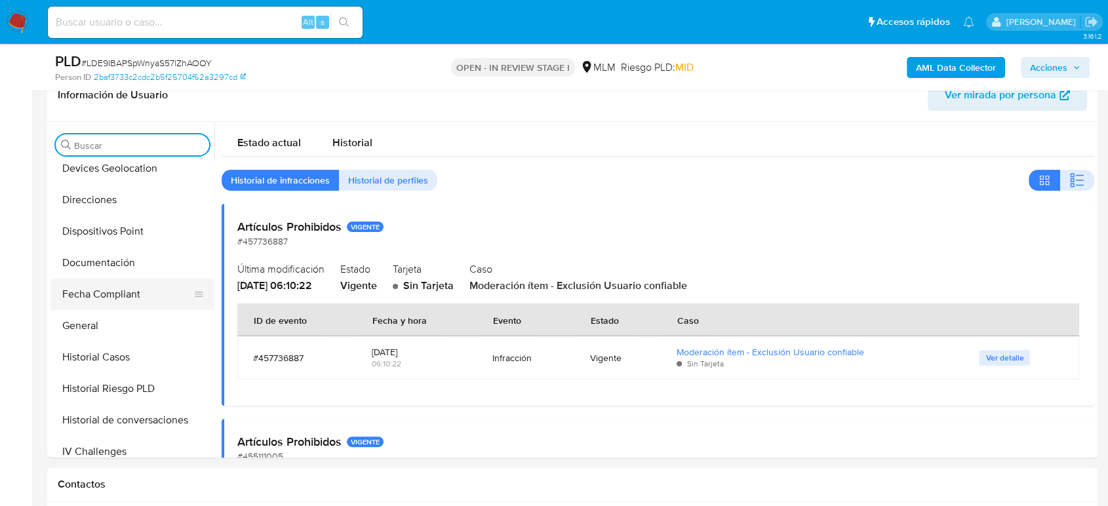
scroll to position [364, 0]
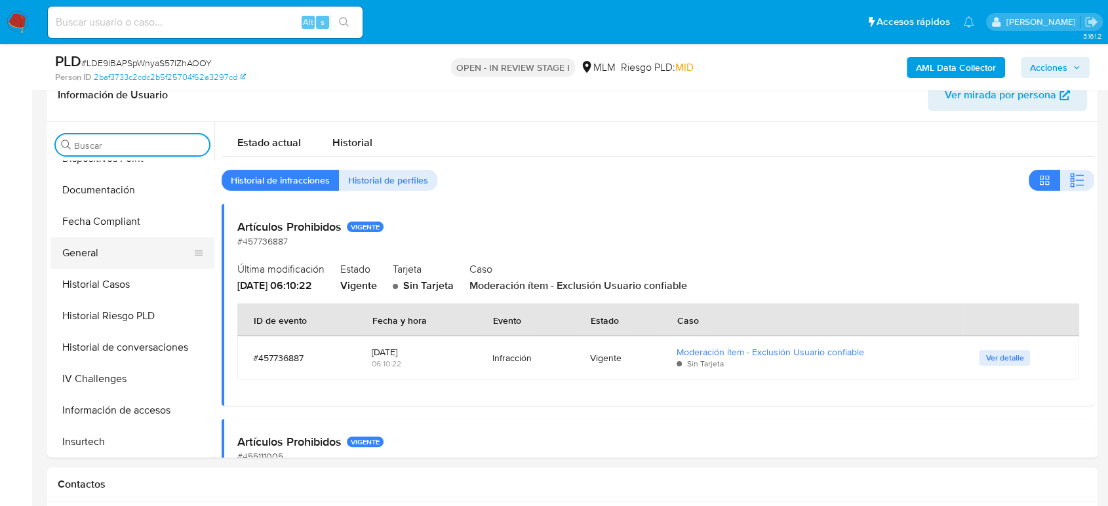
click at [106, 256] on button "General" at bounding box center [126, 252] width 153 height 31
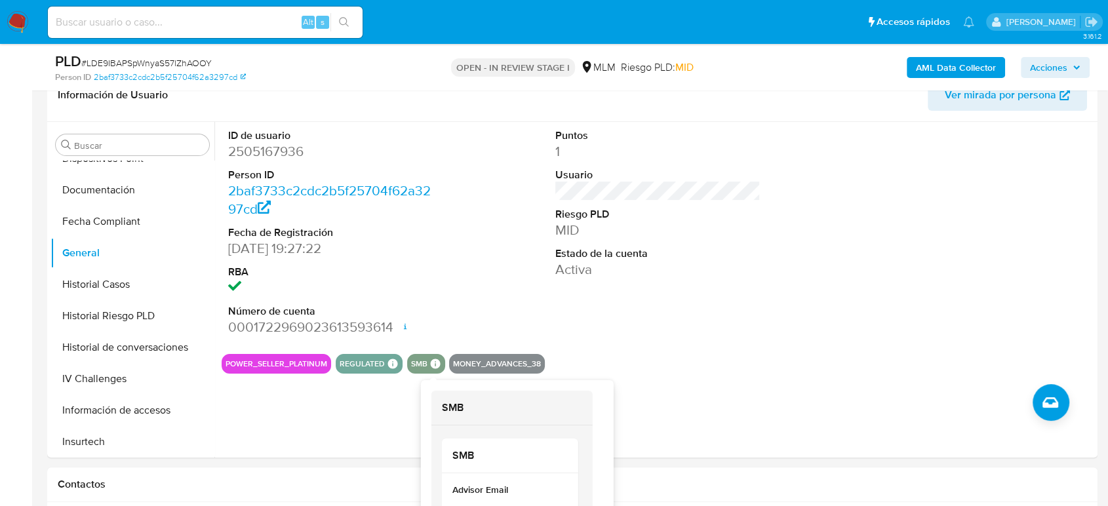
scroll to position [291, 0]
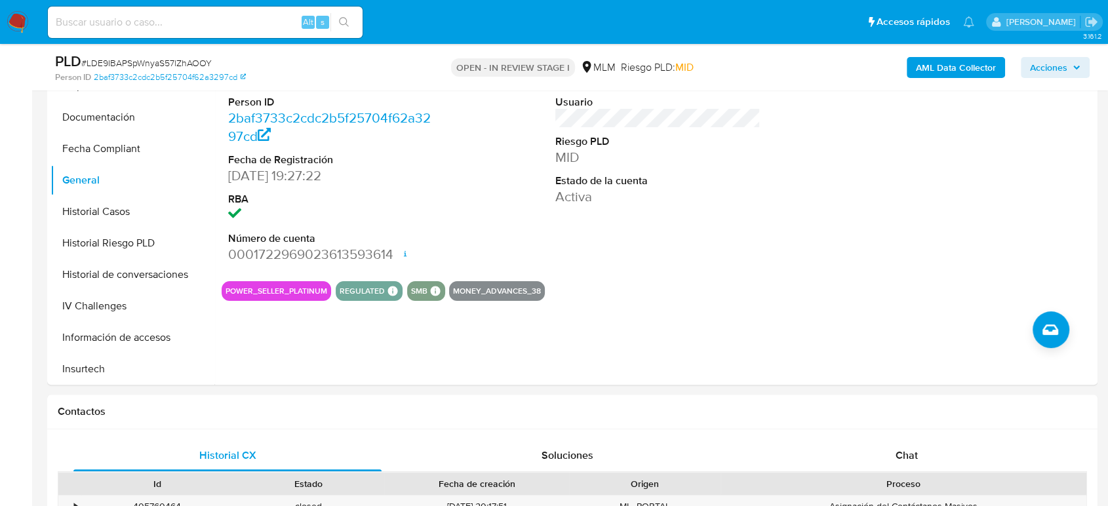
click at [813, 265] on div "ID de usuario 2505167936 Person ID 2baf3733c2cdc2b5f25704f62a3297cd Fecha de Re…" at bounding box center [658, 160] width 872 height 222
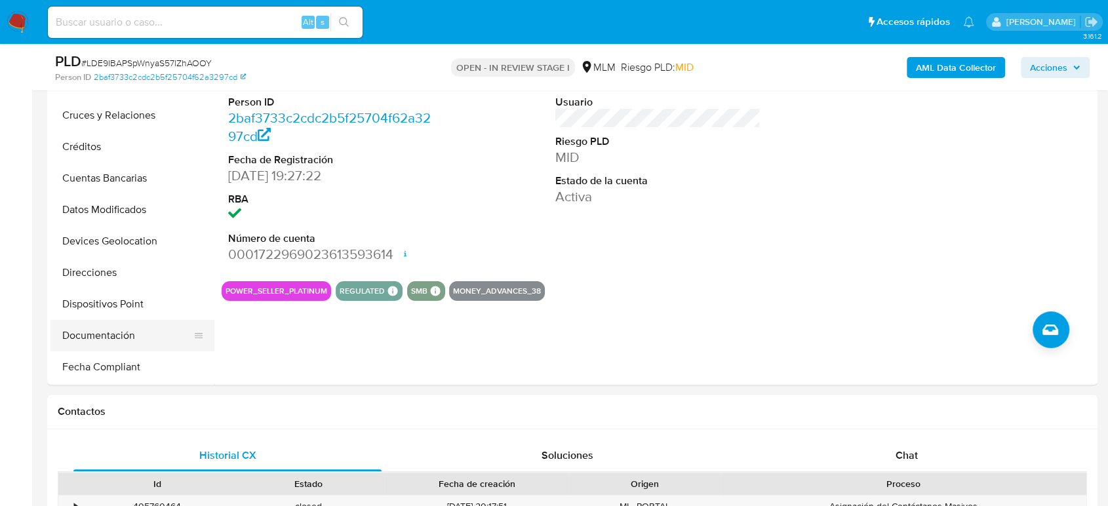
click at [113, 326] on button "Documentación" at bounding box center [126, 335] width 153 height 31
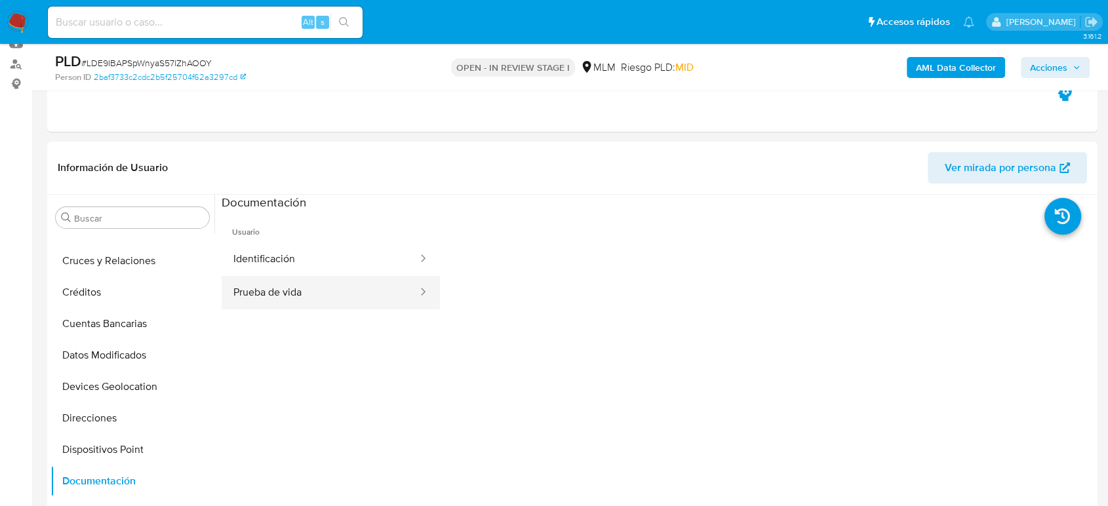
click at [338, 278] on button "Prueba de vida" at bounding box center [320, 292] width 197 height 33
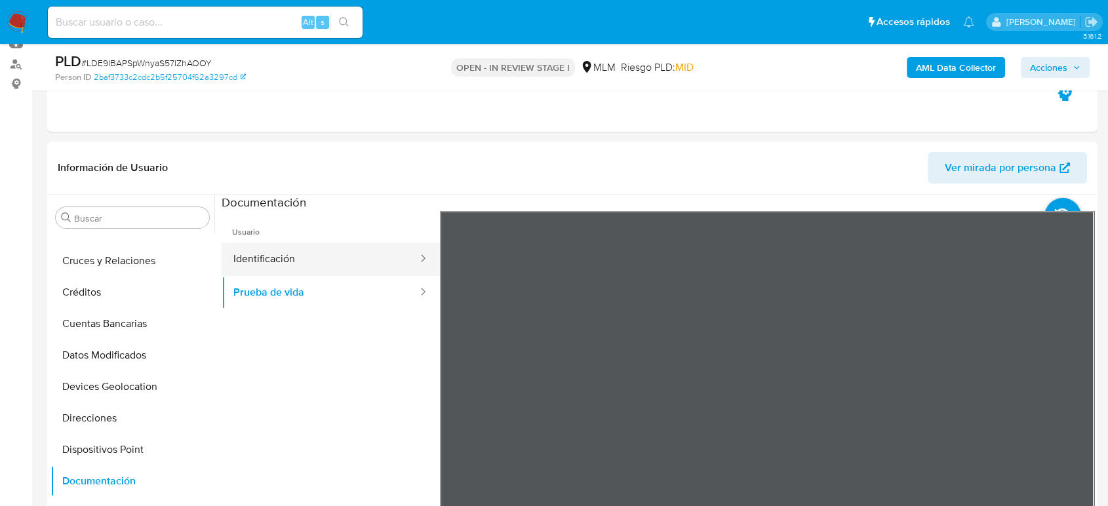
click at [279, 263] on button "Identificación" at bounding box center [320, 258] width 197 height 33
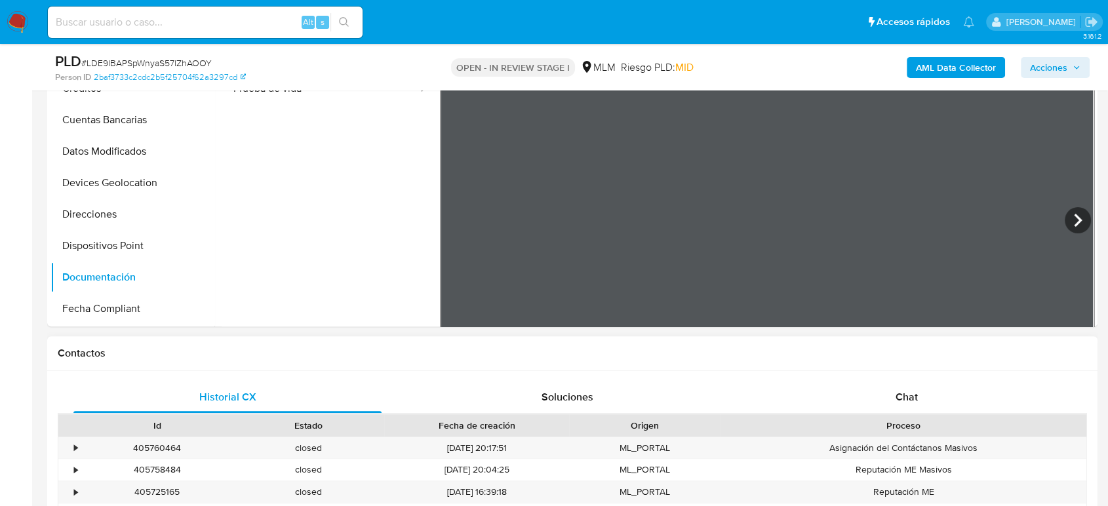
scroll to position [582, 0]
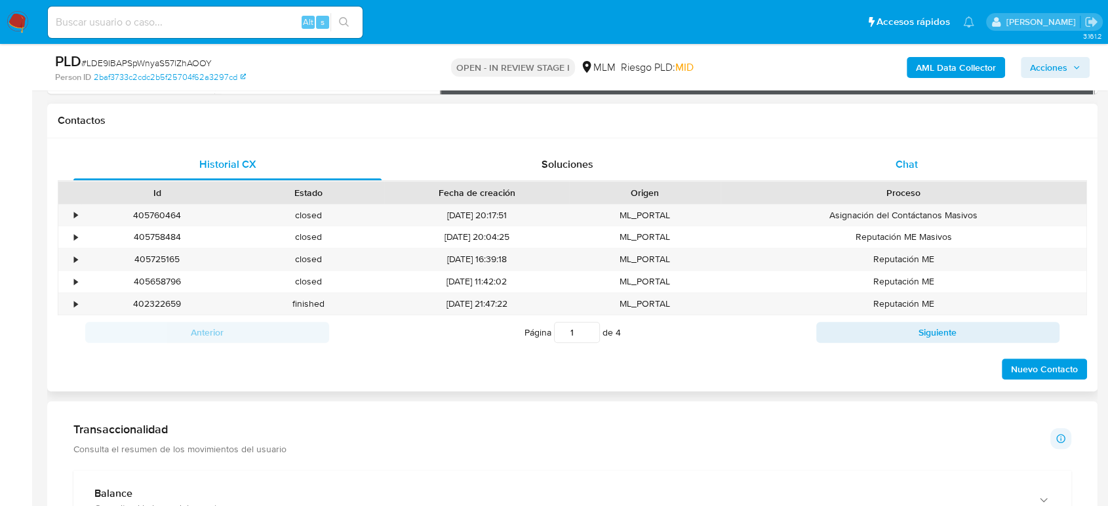
click at [902, 165] on span "Chat" at bounding box center [906, 164] width 22 height 15
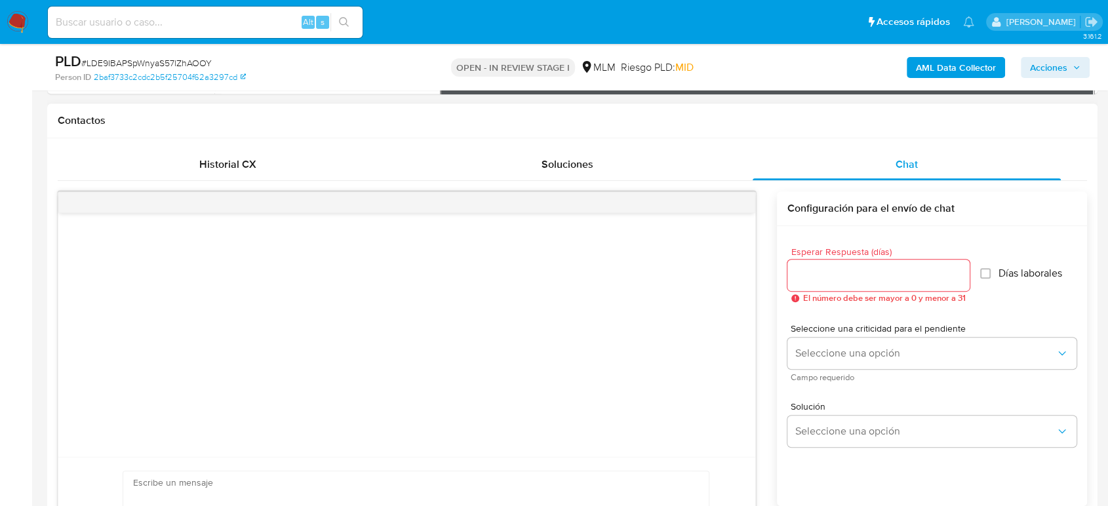
click at [811, 282] on input "Esperar Respuesta (días)" at bounding box center [878, 275] width 182 height 17
type input "3"
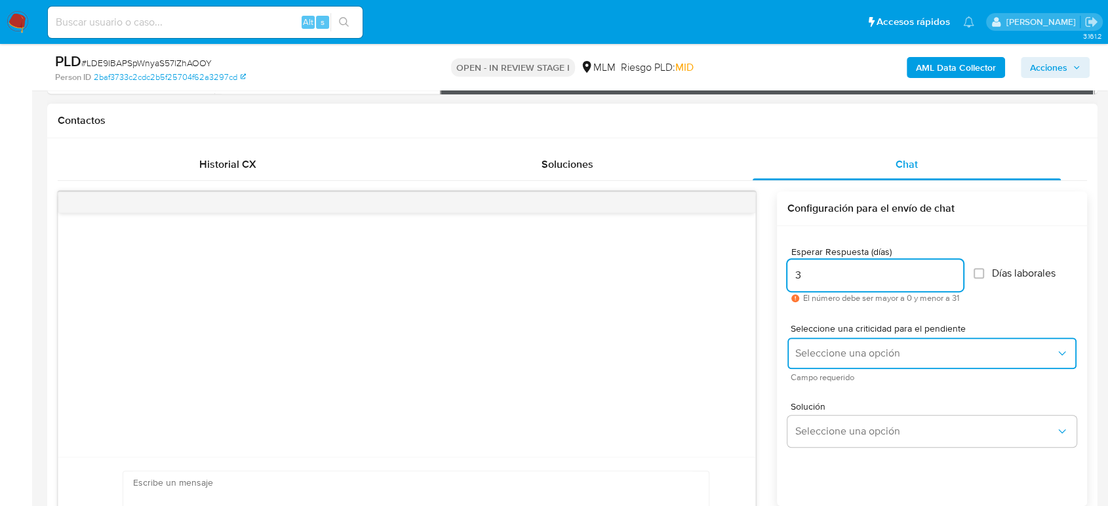
click at [813, 362] on button "Seleccione una opción" at bounding box center [931, 353] width 289 height 31
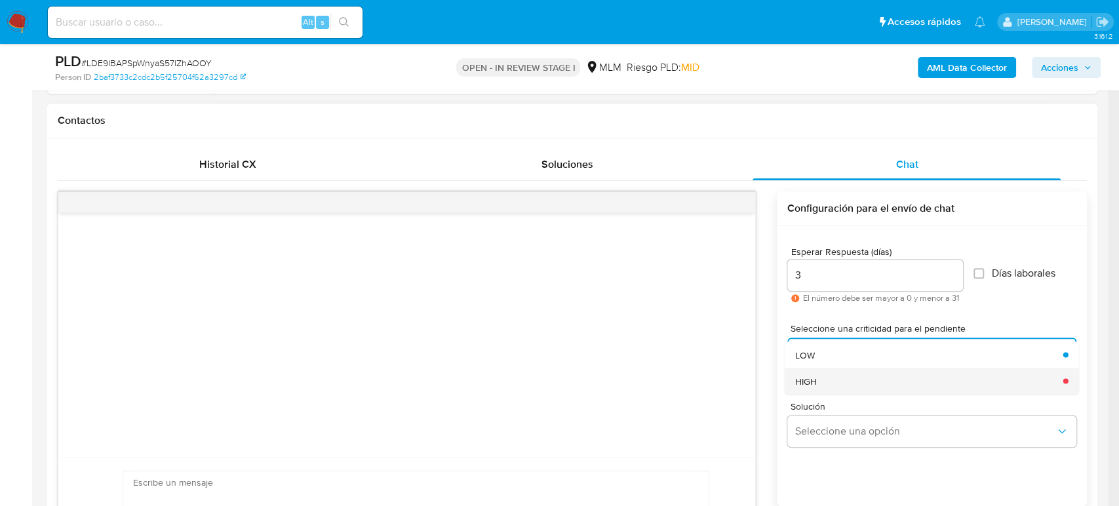
click at [821, 372] on div "HIGH" at bounding box center [924, 381] width 260 height 26
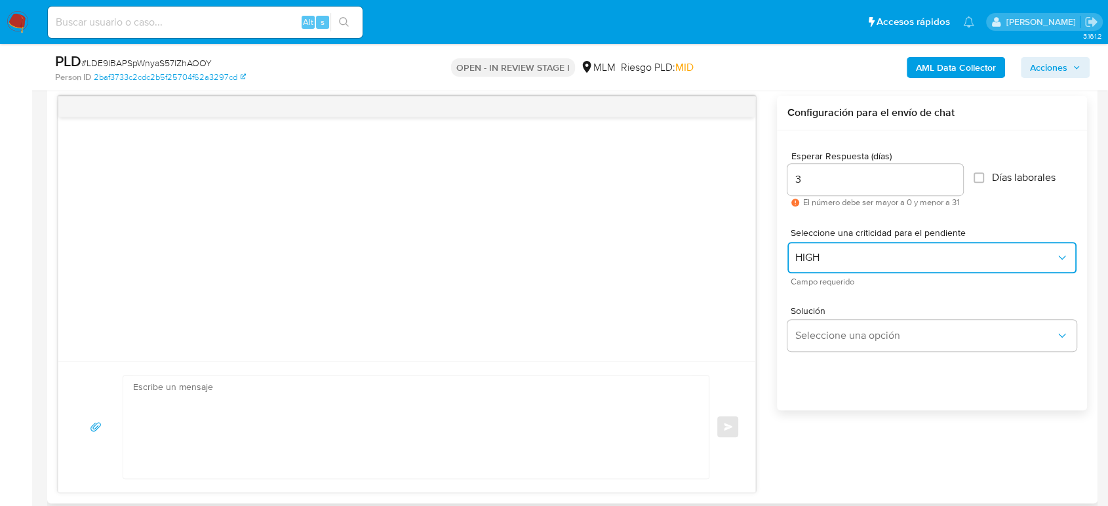
scroll to position [655, 0]
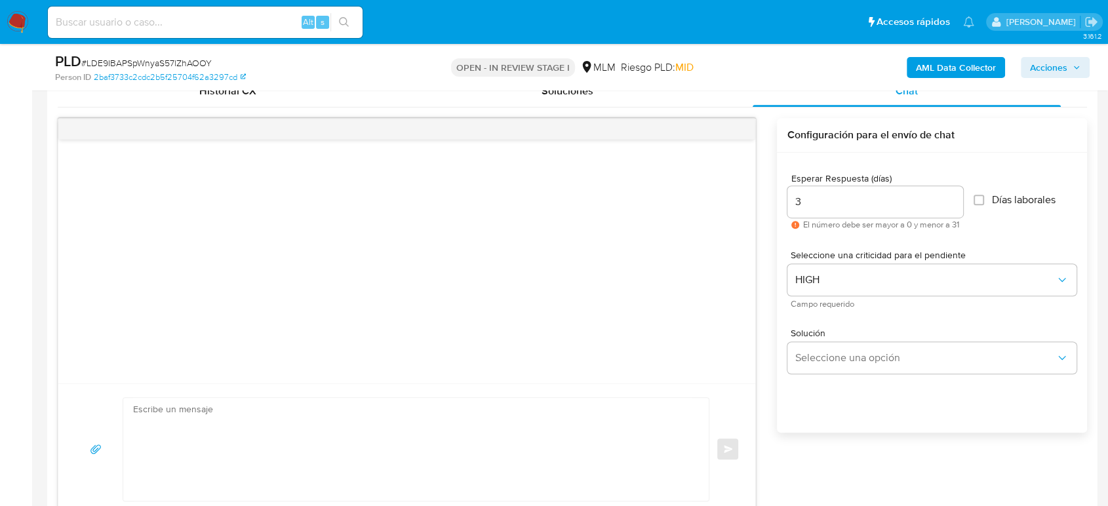
click at [422, 441] on textarea at bounding box center [412, 449] width 559 height 103
paste textarea "Estimado cliente, De acuerdo con las políticas de control de Mercado Pago, debe…"
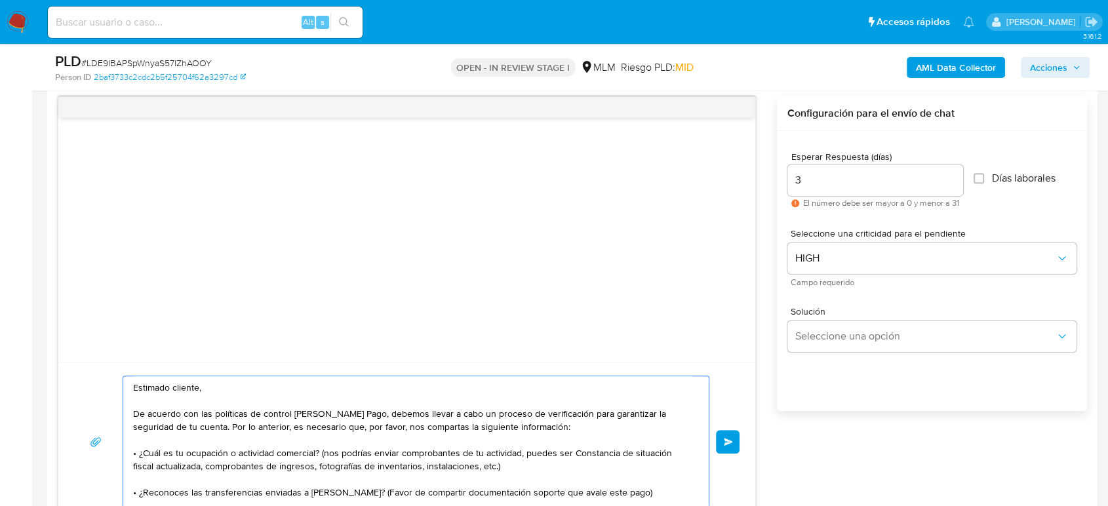
scroll to position [750, 0]
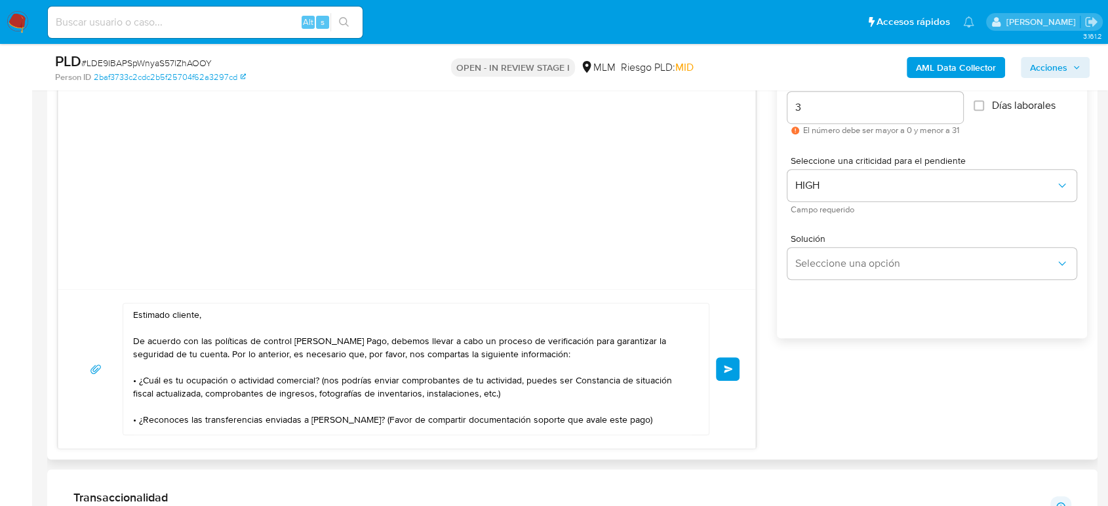
click at [284, 431] on textarea "Estimado cliente, De acuerdo con las políticas de control de Mercado Pago, debe…" at bounding box center [412, 368] width 559 height 131
paste textarea "Los archivos deben estar en formato digital (.jpg o .png) y tener un peso menor…"
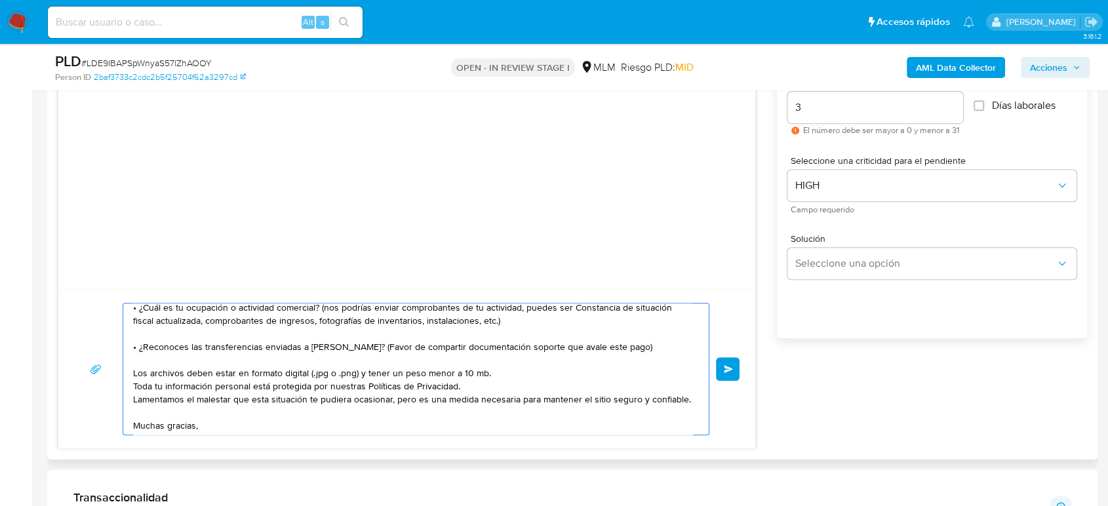
click at [173, 357] on textarea "Estimado cliente, De acuerdo con las políticas de control de Mercado Pago, debe…" at bounding box center [412, 368] width 559 height 131
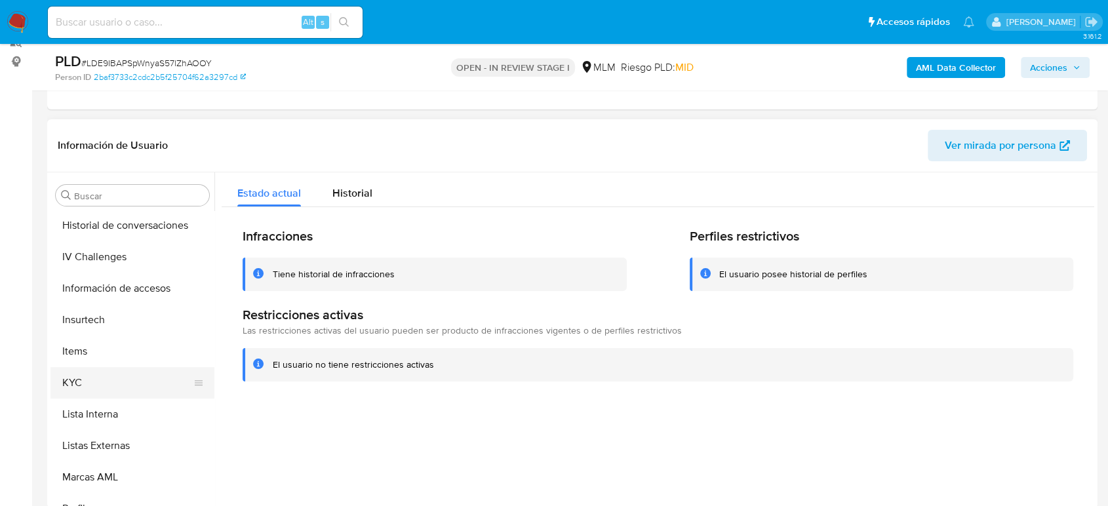
scroll to position [582, 0]
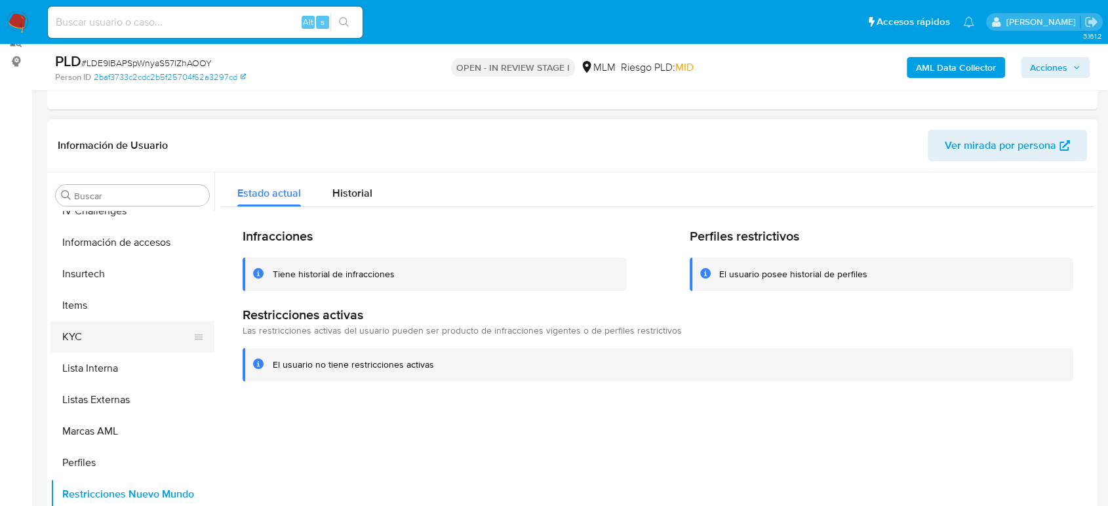
type textarea "Estimado cliente, De acuerdo con las políticas de control de Mercado Pago, debe…"
click at [105, 329] on button "KYC" at bounding box center [126, 336] width 153 height 31
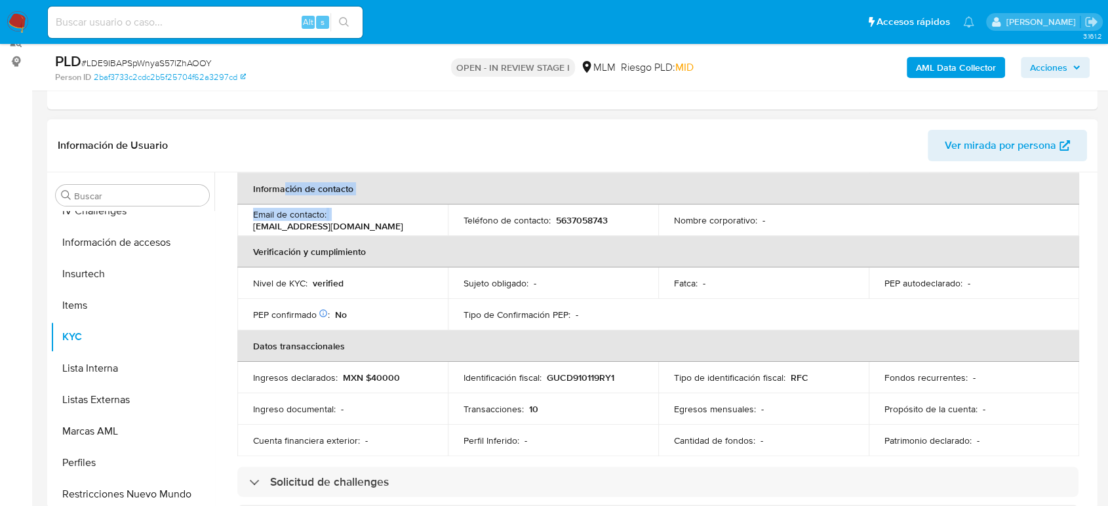
scroll to position [255, 0]
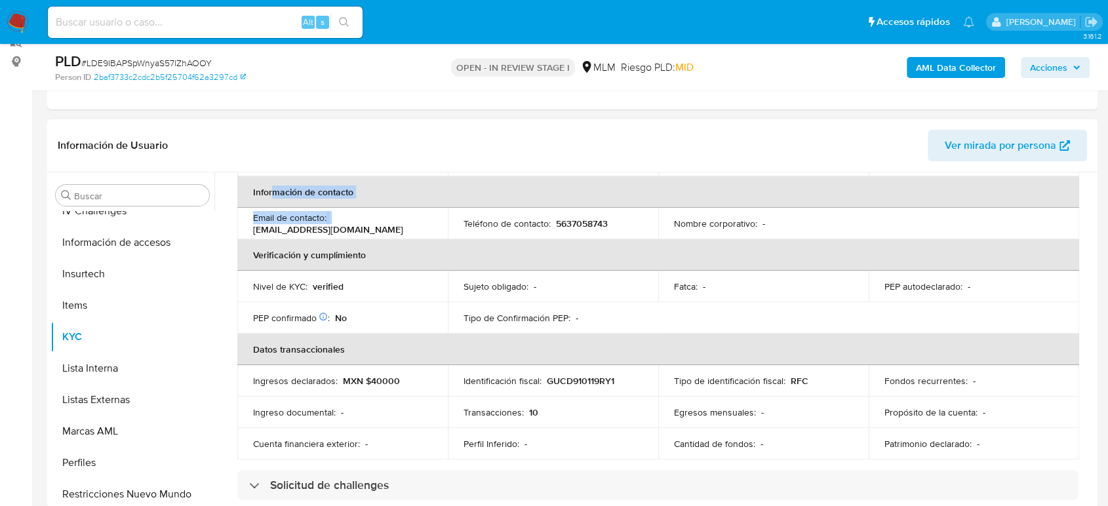
drag, startPoint x: 366, startPoint y: 179, endPoint x: 272, endPoint y: 185, distance: 93.9
click at [272, 185] on table "Datos personales ID de usuario : 2505167936 Tipo entidad : Persona Sitio : MLM …" at bounding box center [657, 220] width 841 height 480
click at [343, 248] on th "Verificación y cumplimiento" at bounding box center [657, 254] width 841 height 31
drag, startPoint x: 369, startPoint y: 218, endPoint x: 247, endPoint y: 219, distance: 121.9
click at [247, 219] on td "Email de contacto : booksventas9@gmail.com" at bounding box center [342, 223] width 210 height 31
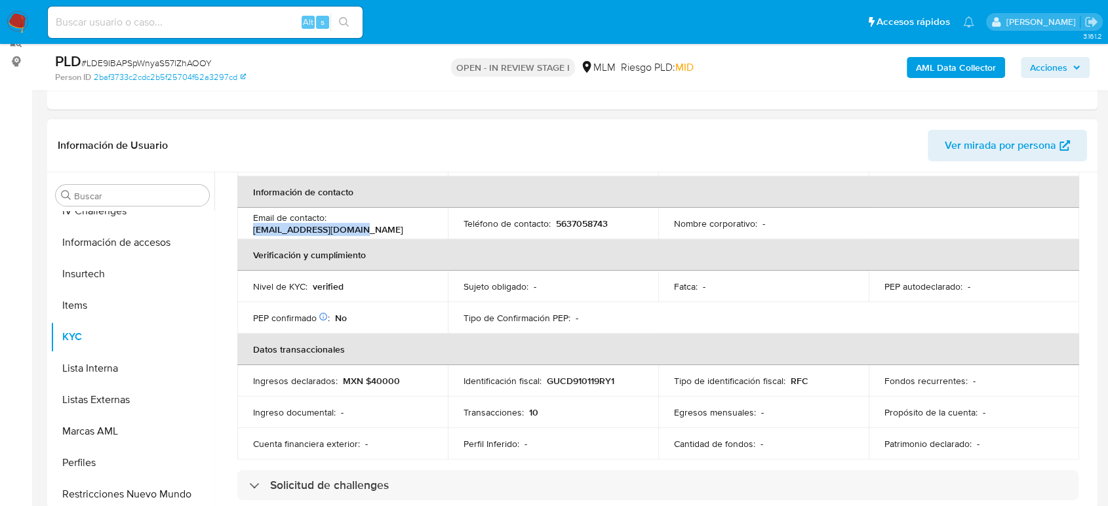
copy p "booksventas9@gmail.com"
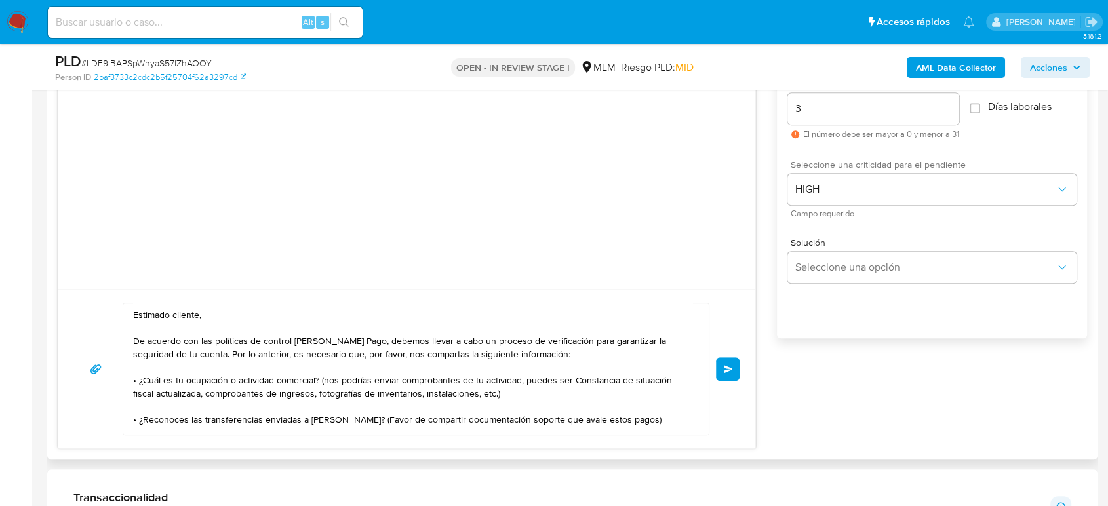
scroll to position [73, 0]
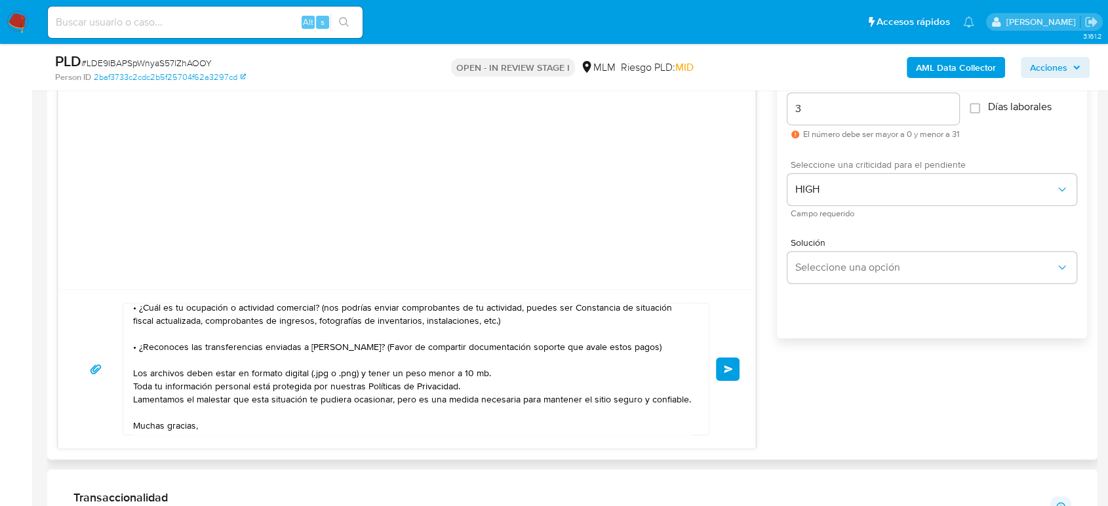
click at [720, 369] on button "Enviar" at bounding box center [728, 369] width 24 height 24
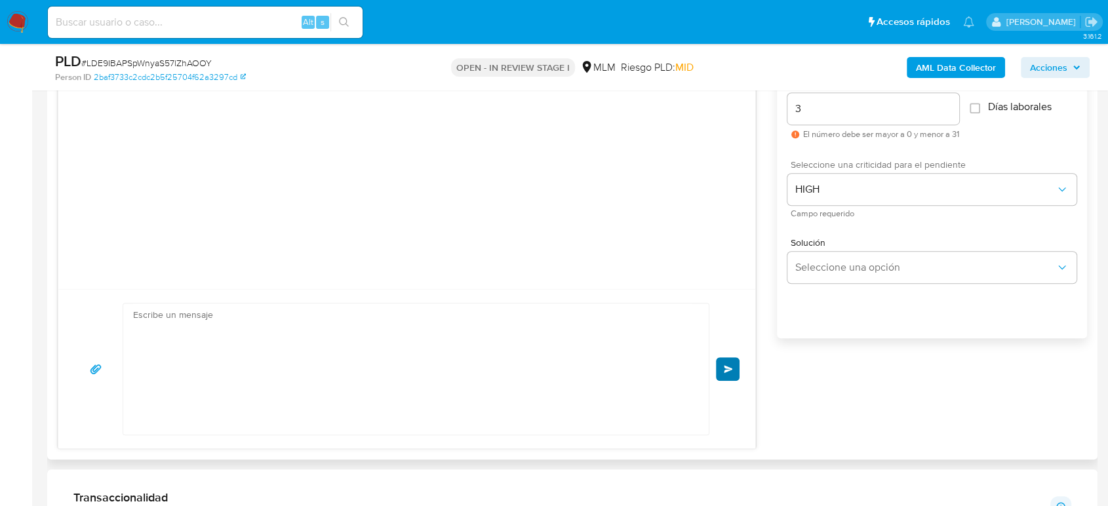
scroll to position [152, 0]
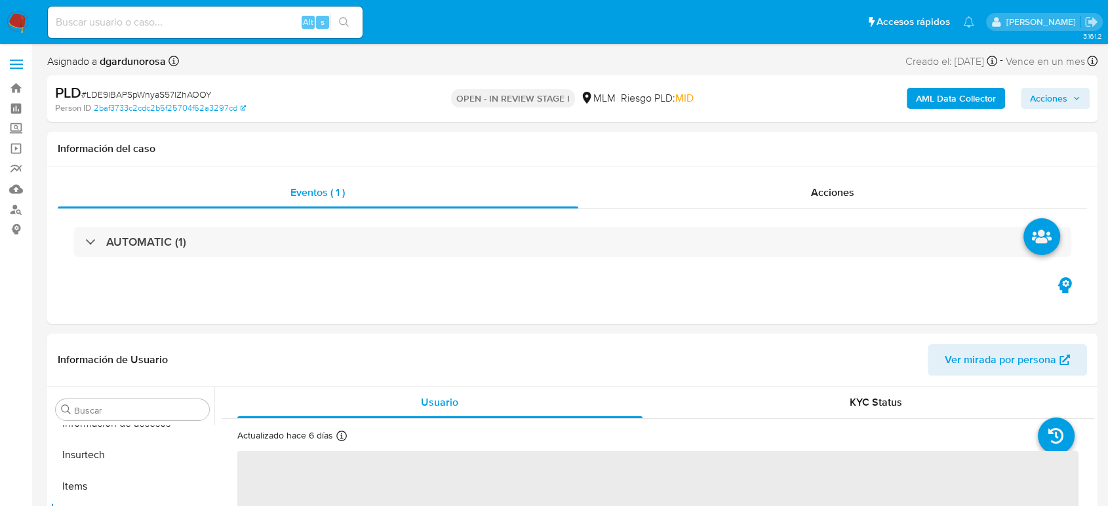
scroll to position [617, 0]
select select "10"
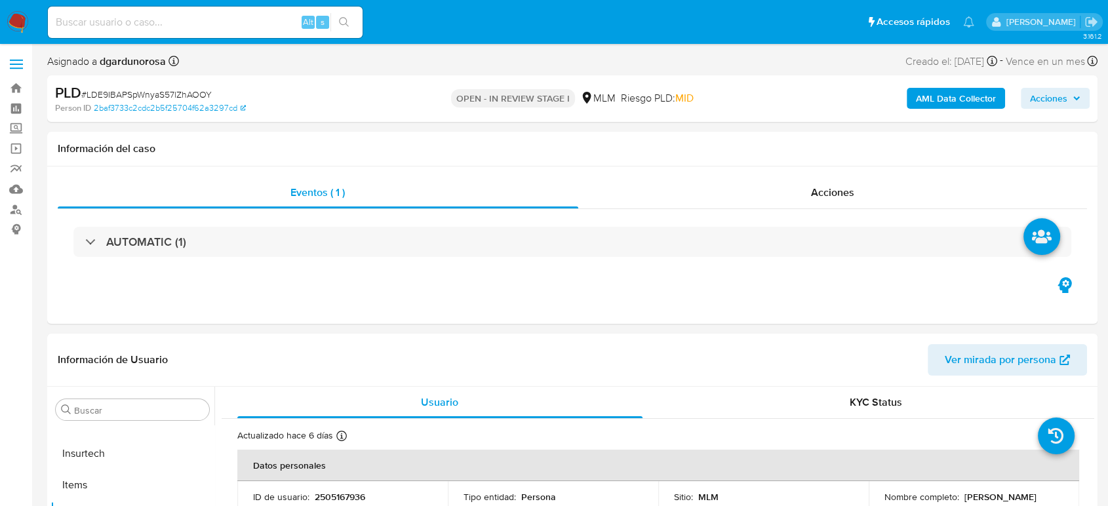
click at [20, 60] on span at bounding box center [16, 60] width 13 height 2
click at [0, 0] on input "checkbox" at bounding box center [0, 0] width 0 height 0
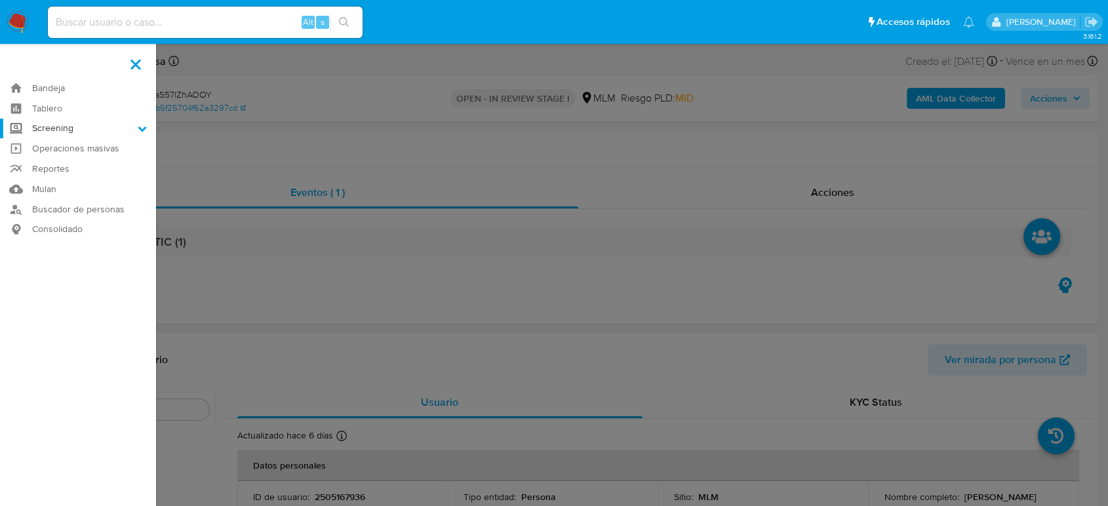
click at [74, 124] on label "Screening" at bounding box center [78, 129] width 156 height 20
click at [0, 0] on input "Screening" at bounding box center [0, 0] width 0 height 0
click at [88, 183] on link "Herramientas" at bounding box center [78, 180] width 156 height 16
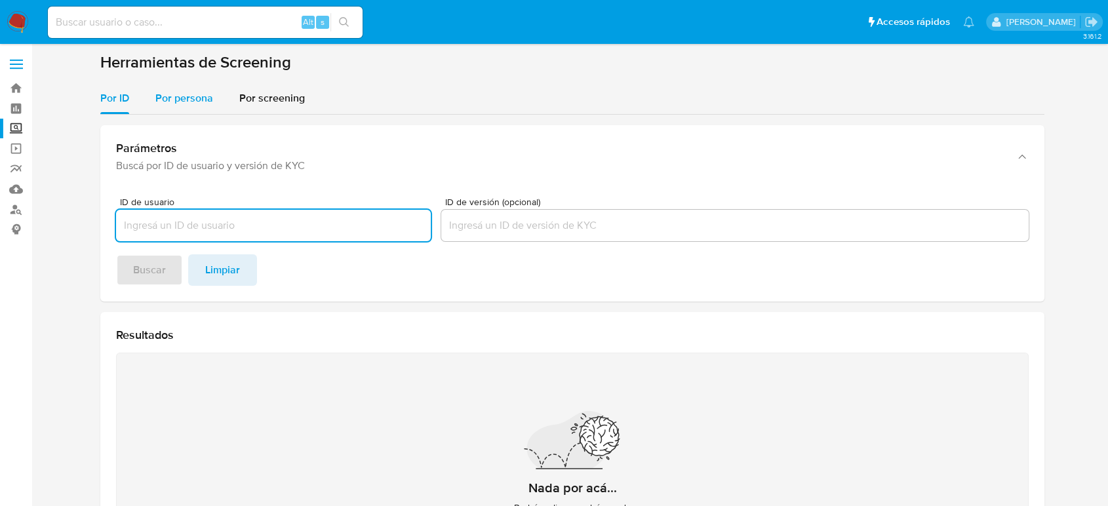
click at [189, 101] on span "Por persona" at bounding box center [184, 97] width 58 height 15
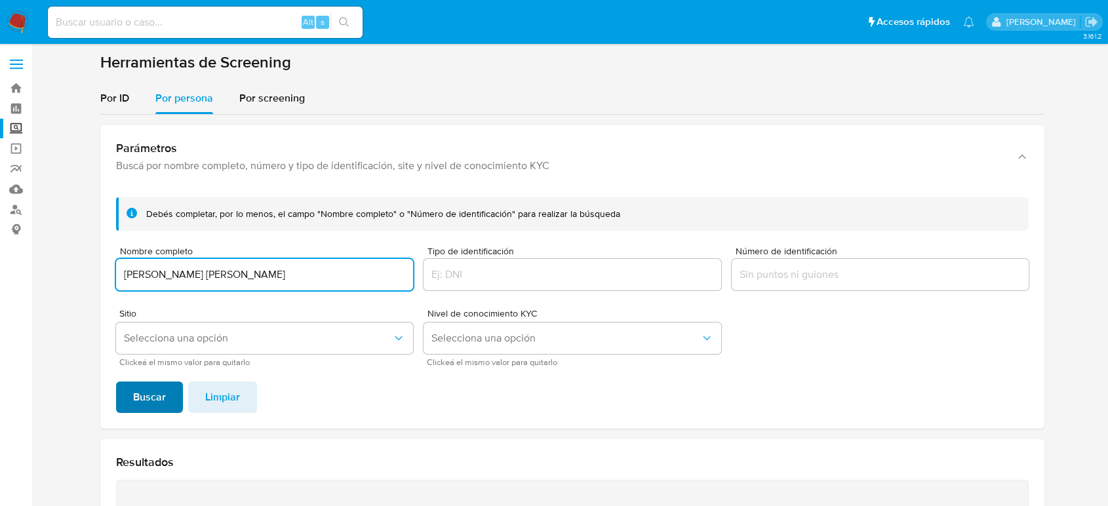
type input "[PERSON_NAME] [PERSON_NAME]"
click at [144, 400] on span "Buscar" at bounding box center [149, 397] width 33 height 29
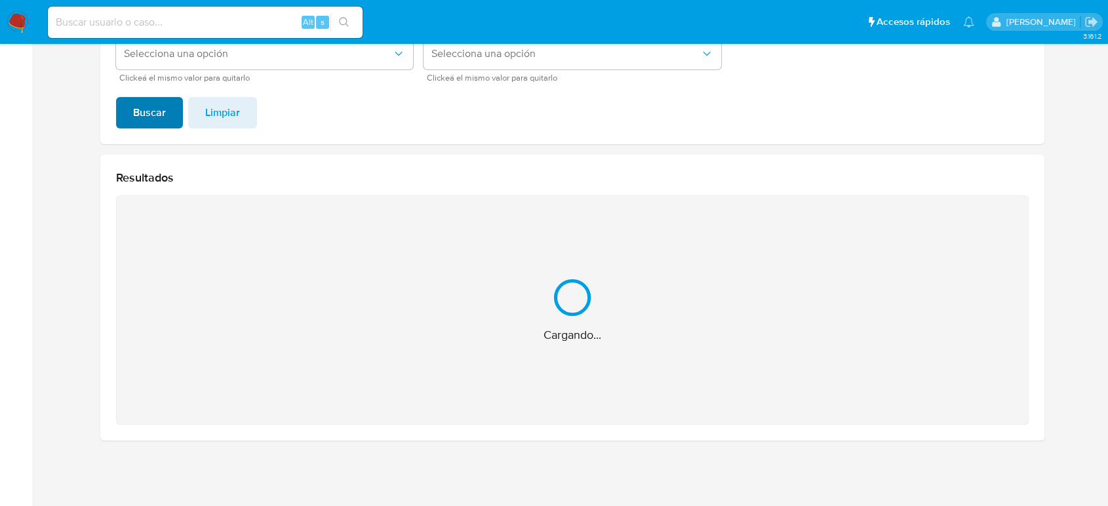
scroll to position [76, 0]
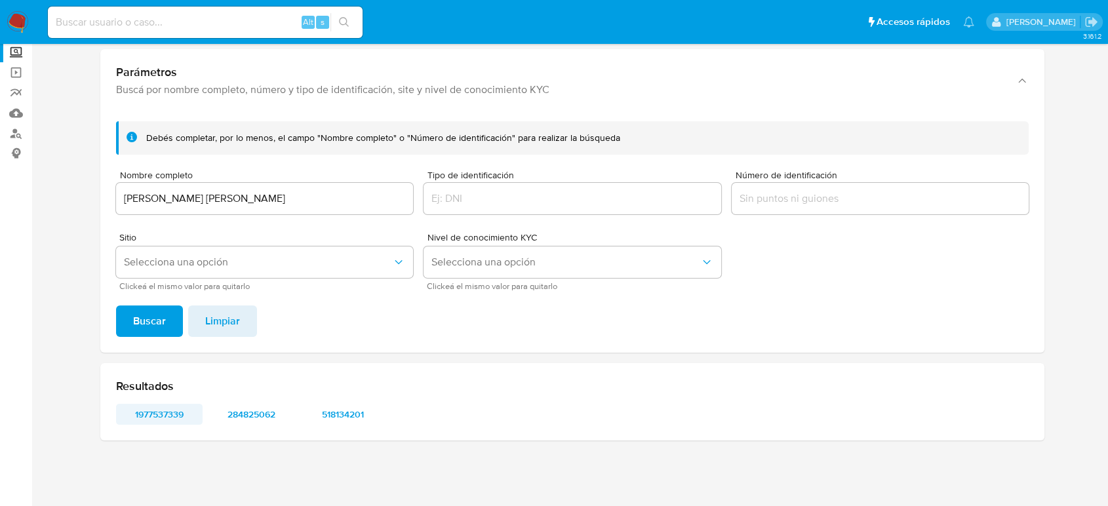
click at [145, 418] on span "1977537339" at bounding box center [159, 414] width 68 height 18
click at [260, 408] on span "284825062" at bounding box center [251, 414] width 68 height 18
click at [343, 399] on div "Resultados 1977537339 284825062 518134201" at bounding box center [572, 401] width 944 height 77
click at [337, 413] on span "518134201" at bounding box center [343, 414] width 68 height 18
click at [131, 36] on div "Alt s" at bounding box center [205, 22] width 315 height 31
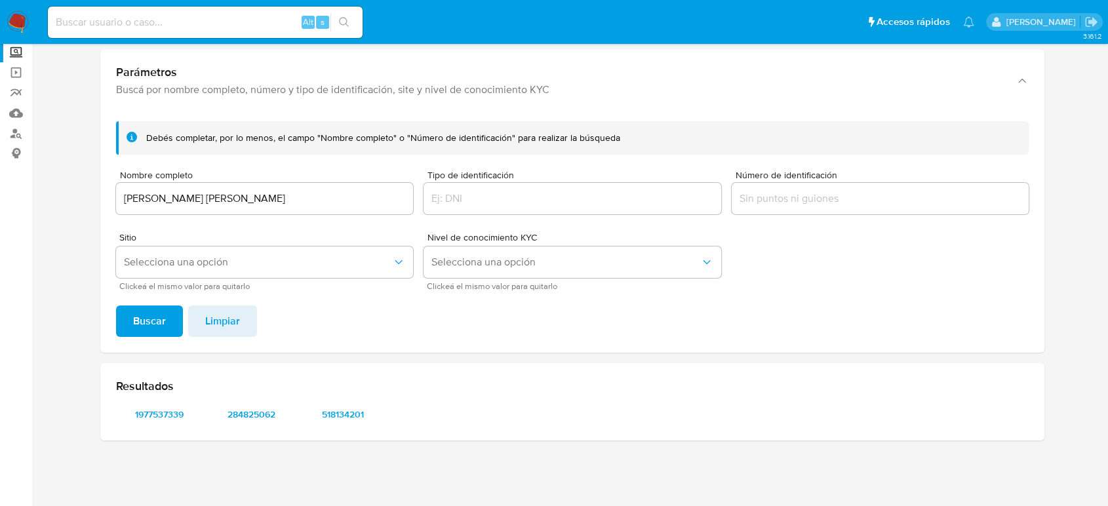
click at [130, 23] on input at bounding box center [205, 22] width 315 height 17
paste input "730819486"
type input "730819486"
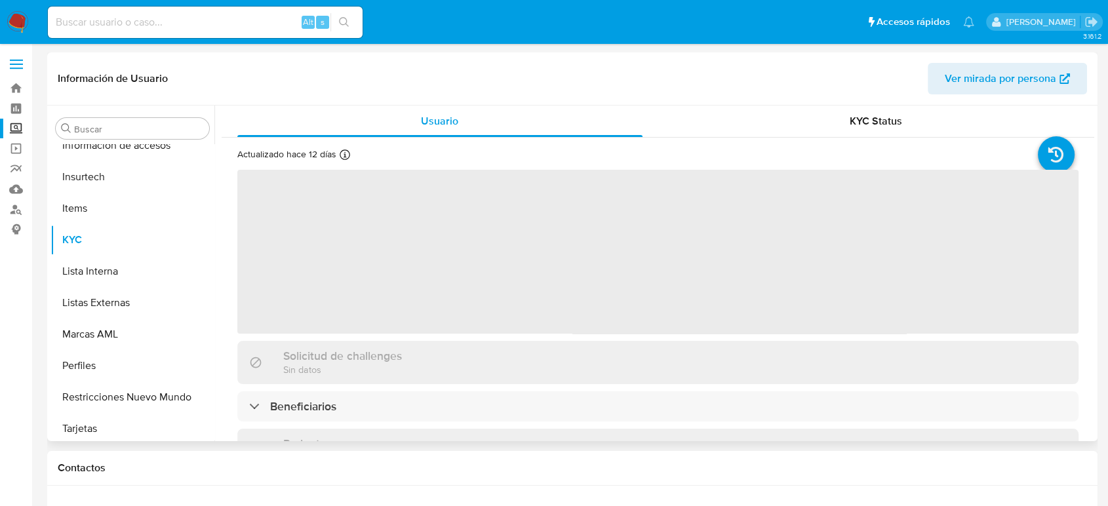
scroll to position [617, 0]
select select "10"
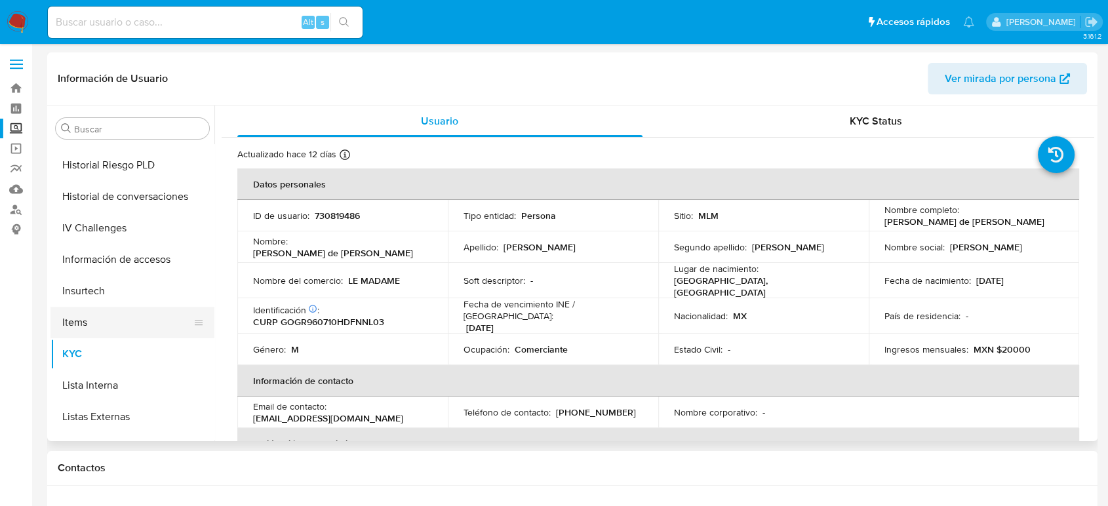
scroll to position [436, 0]
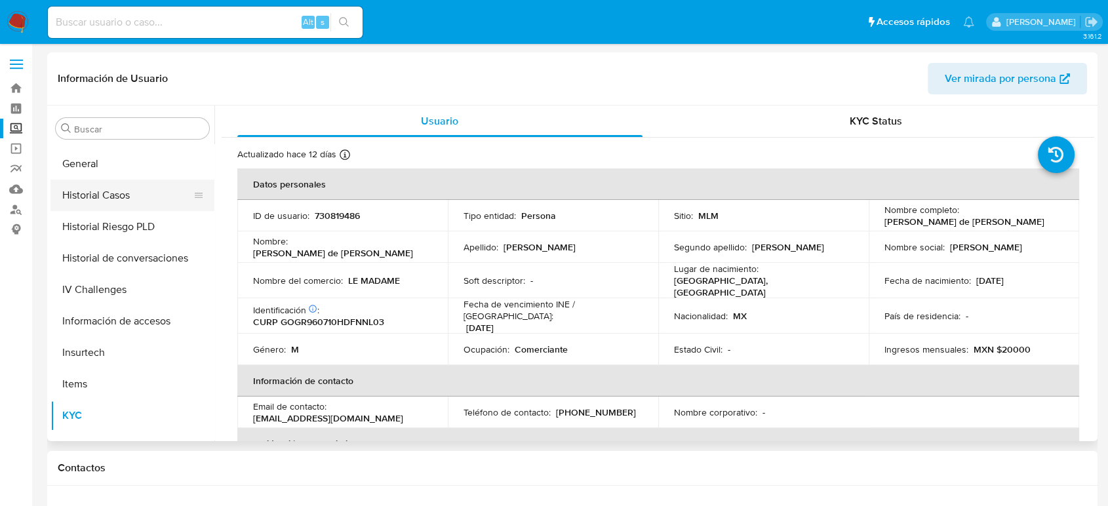
click at [121, 192] on button "Historial Casos" at bounding box center [126, 195] width 153 height 31
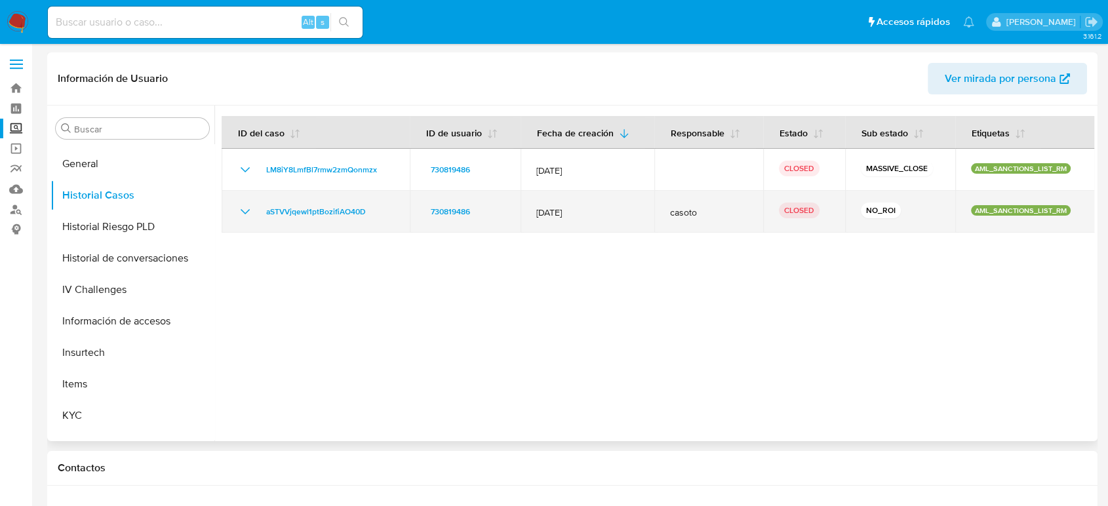
click at [248, 210] on icon "Mostrar/Ocultar" at bounding box center [245, 212] width 16 height 16
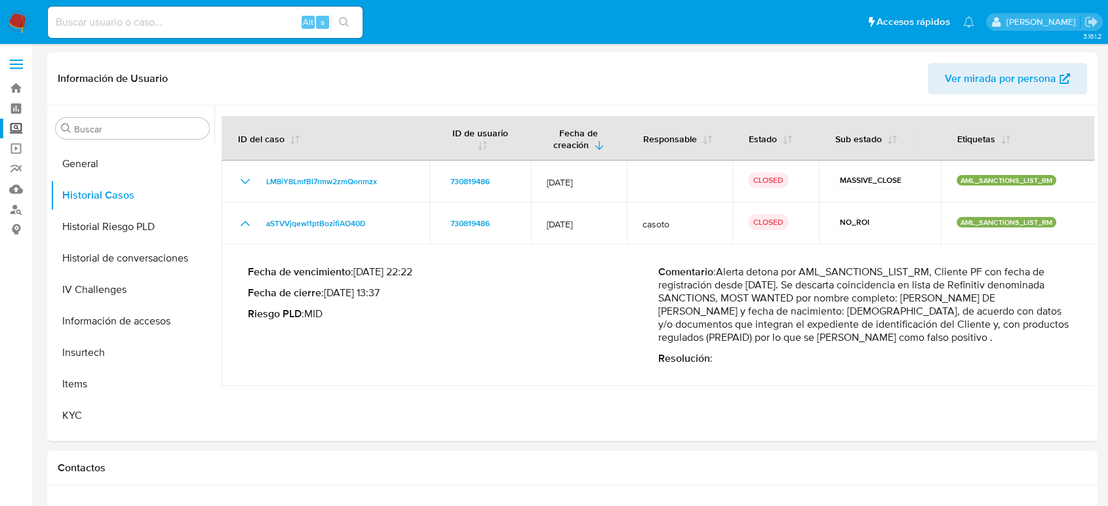
click at [77, 16] on input at bounding box center [205, 22] width 315 height 17
paste input "2409108037"
type input "2409108037"
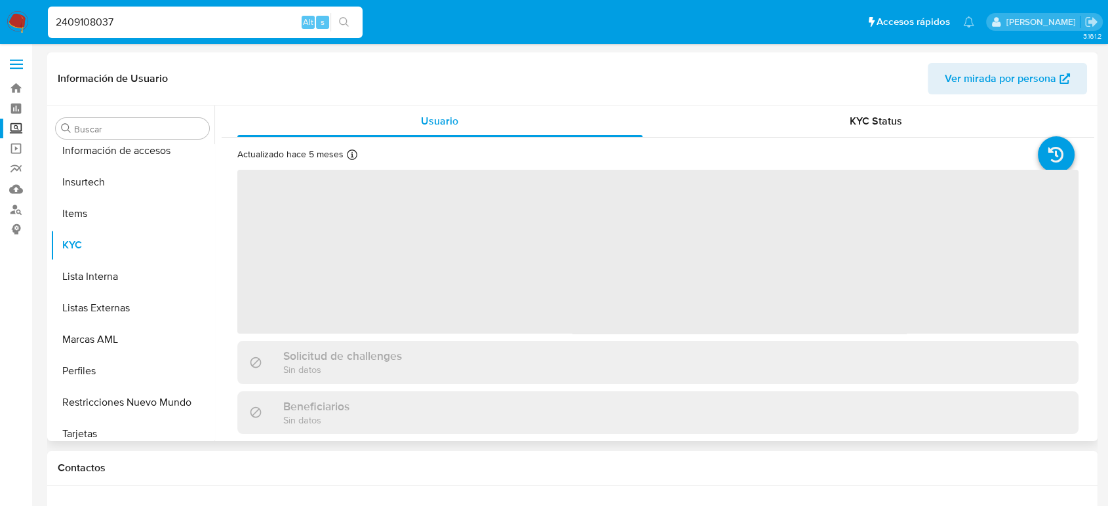
scroll to position [617, 0]
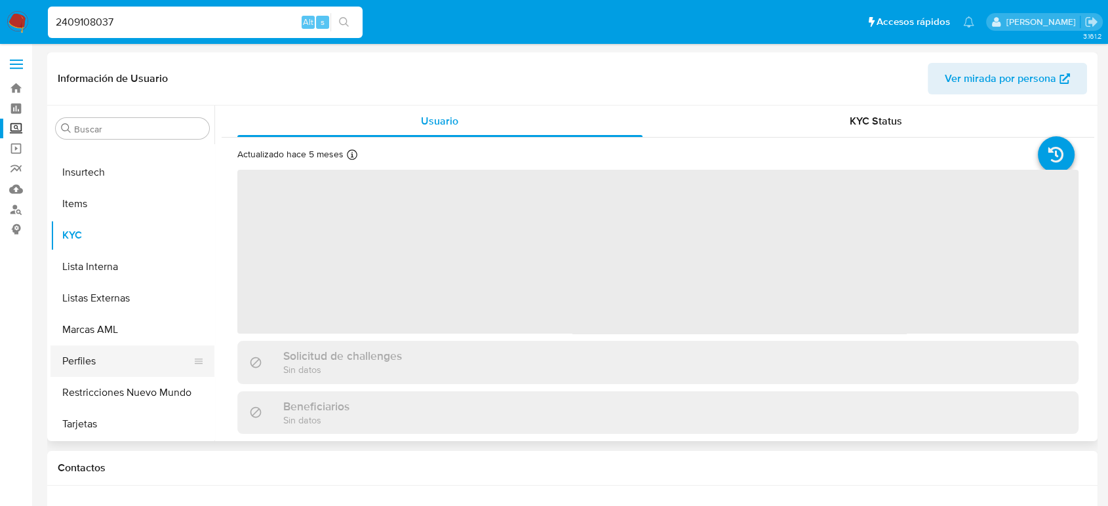
select select "10"
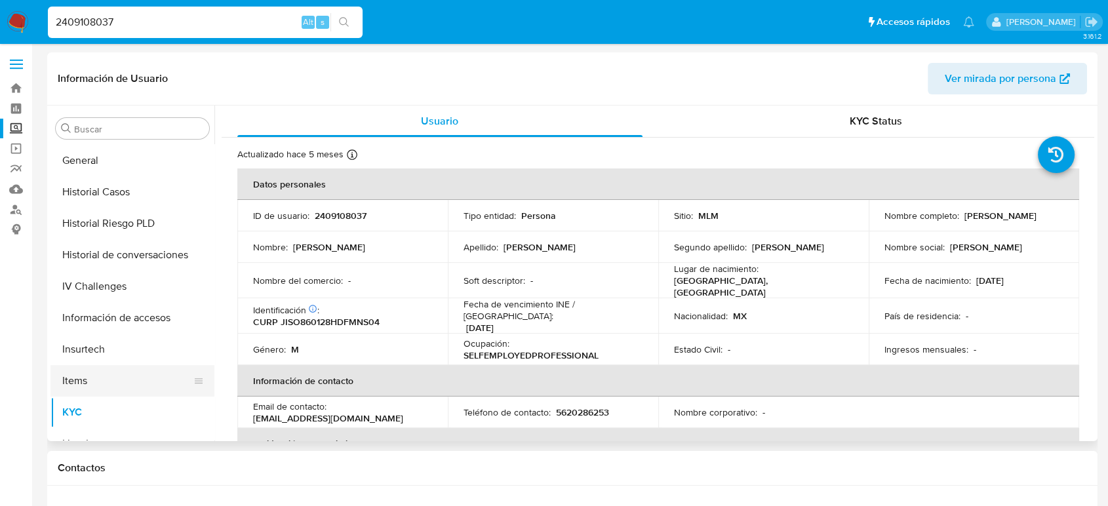
scroll to position [398, 0]
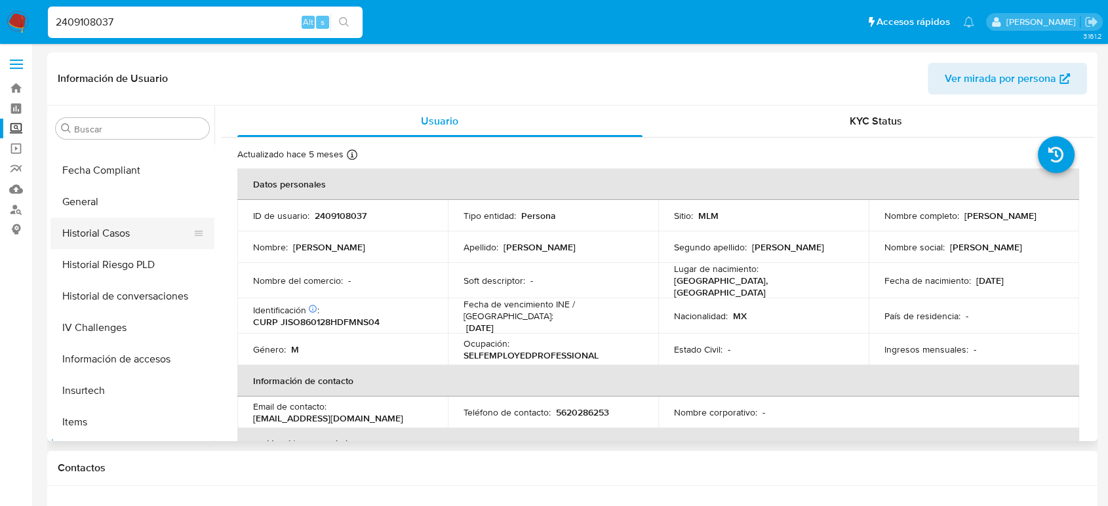
click at [115, 232] on button "Historial Casos" at bounding box center [126, 233] width 153 height 31
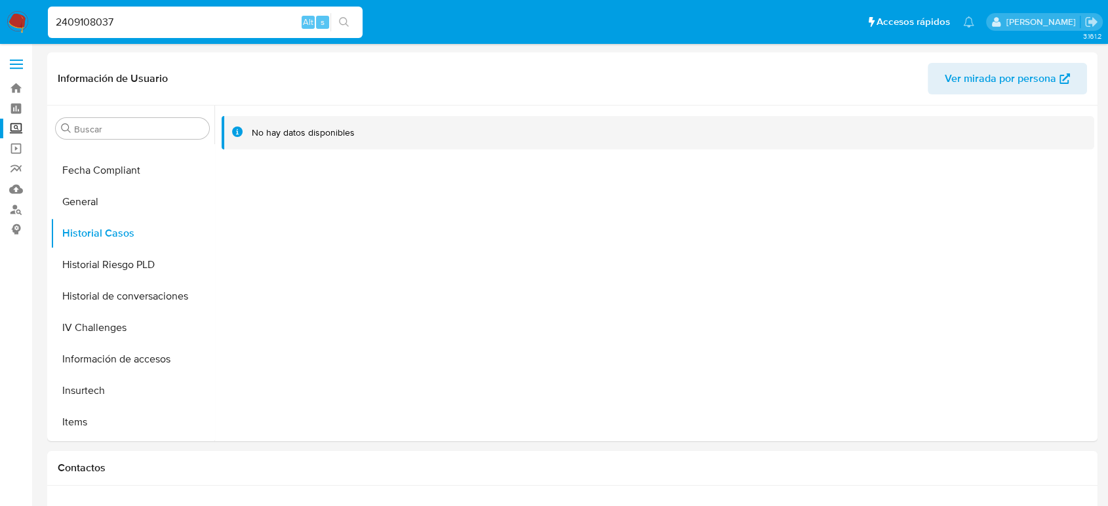
click at [89, 24] on input "2409108037" at bounding box center [205, 22] width 315 height 17
paste input "510146020"
type input "2510146020"
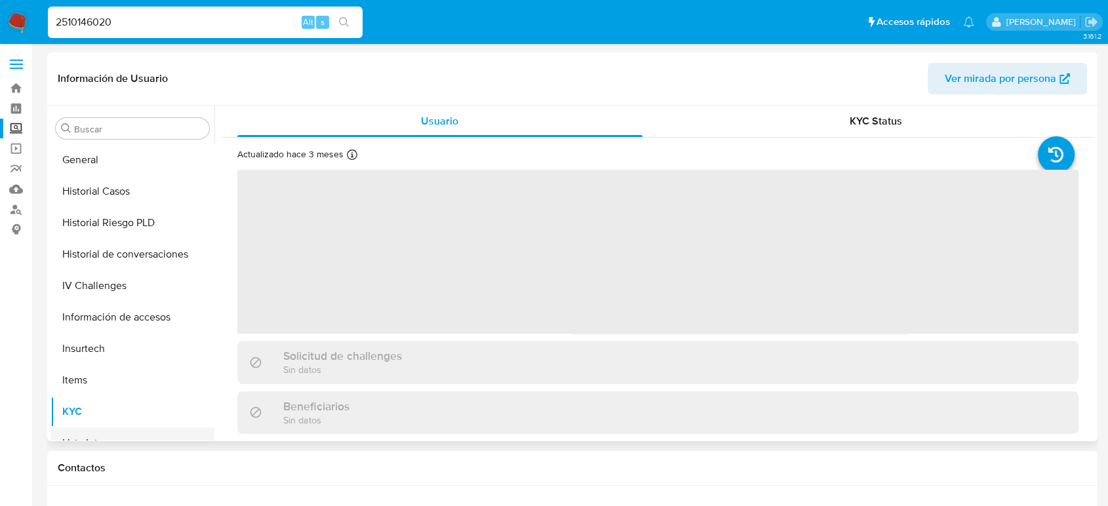
select select "10"
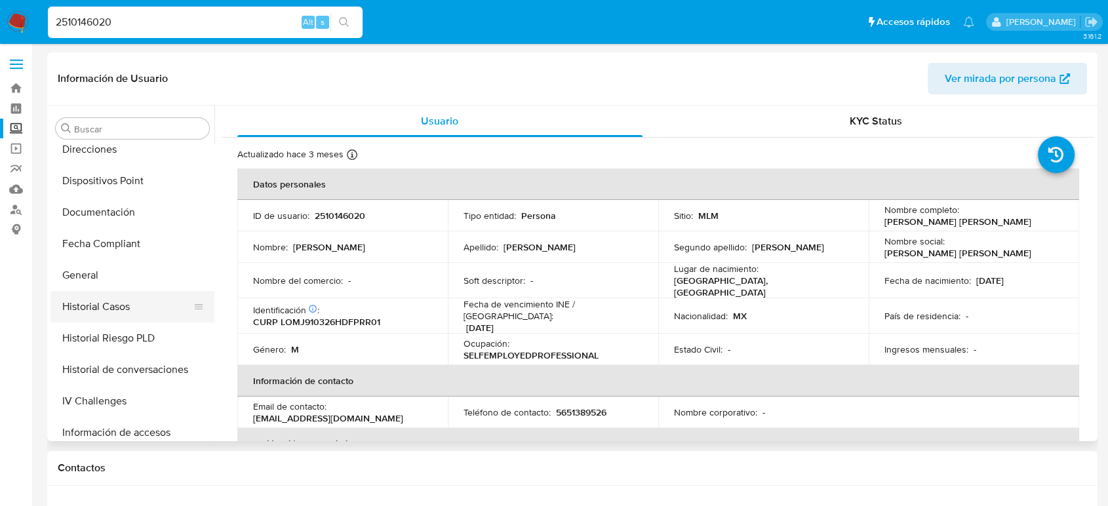
click at [116, 306] on button "Historial Casos" at bounding box center [126, 306] width 153 height 31
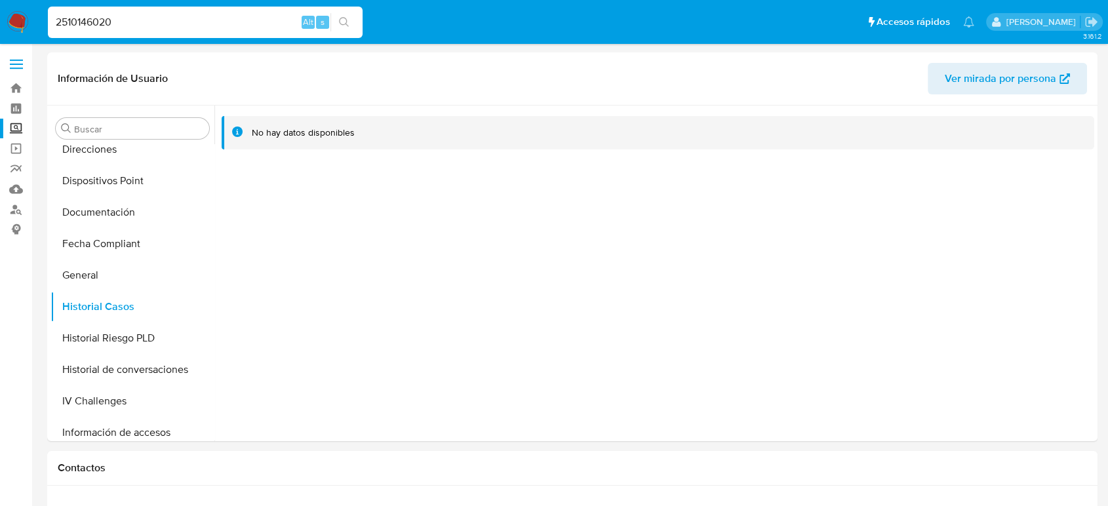
click at [101, 23] on input "2510146020" at bounding box center [205, 22] width 315 height 17
paste input "464996222"
type input "2464996222"
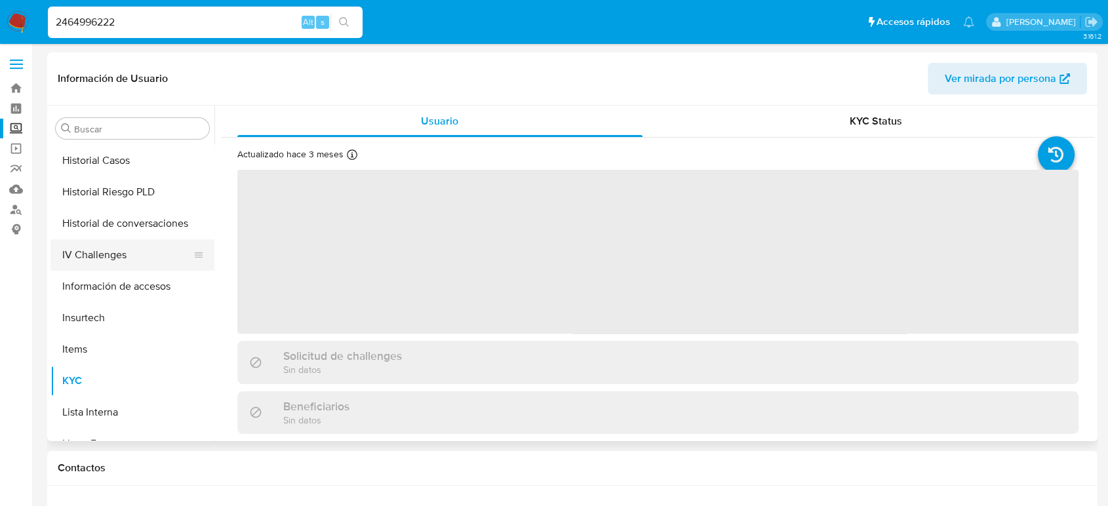
select select "10"
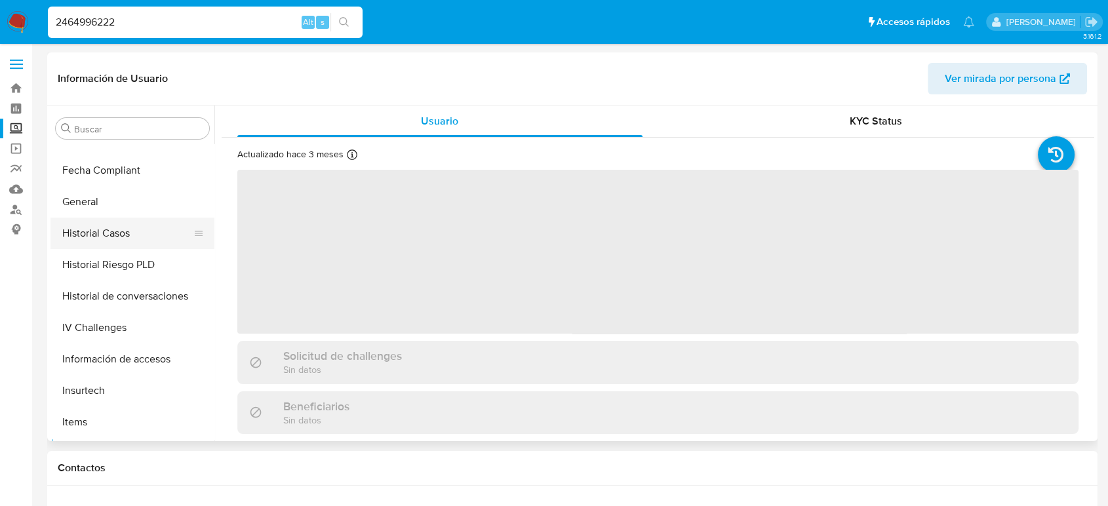
click at [126, 224] on button "Historial Casos" at bounding box center [126, 233] width 153 height 31
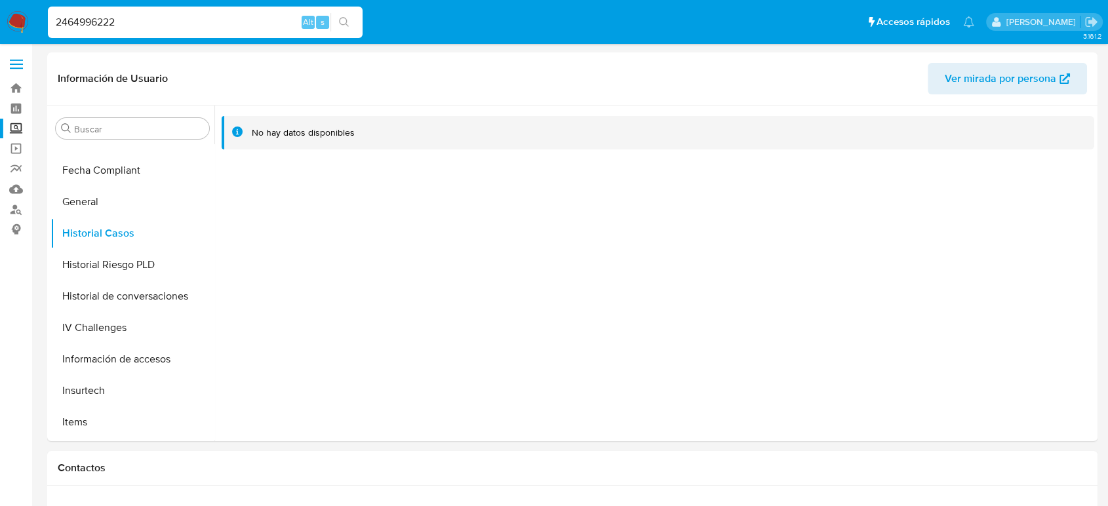
click at [102, 20] on input "2464996222" at bounding box center [205, 22] width 315 height 17
click at [104, 20] on input "2464996222" at bounding box center [205, 22] width 315 height 17
paste input "338475249"
type input "2338475249"
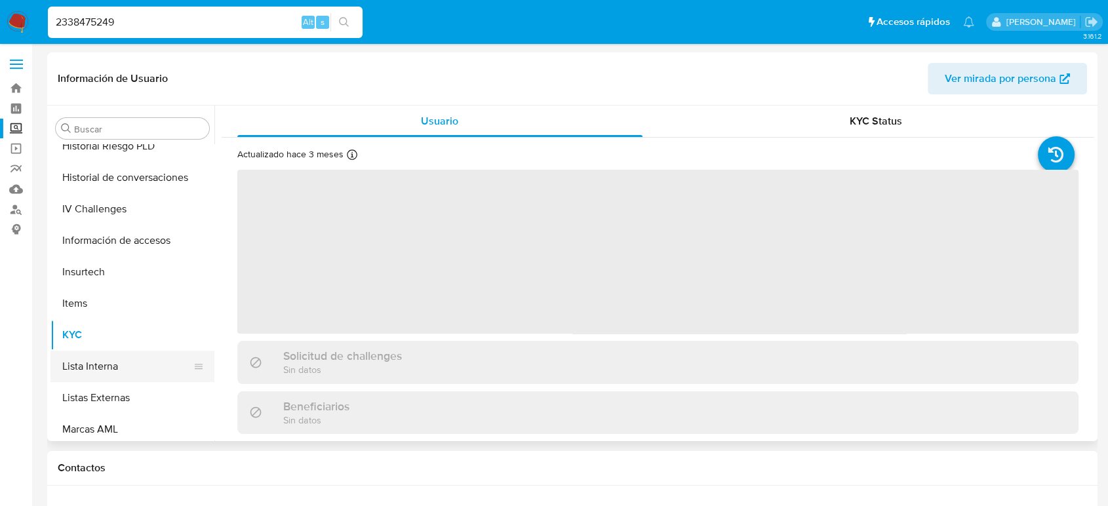
select select "10"
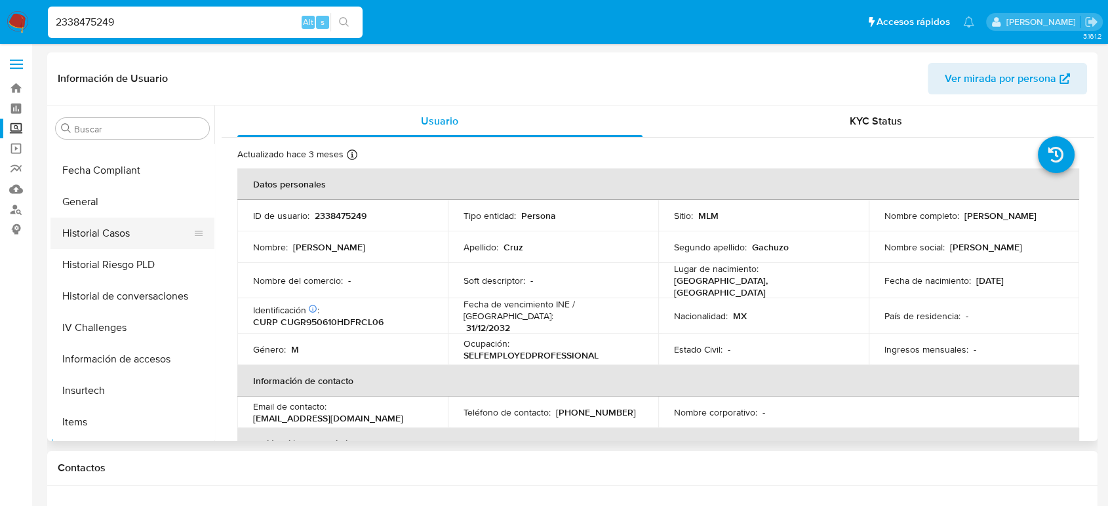
click at [112, 220] on button "Historial Casos" at bounding box center [126, 233] width 153 height 31
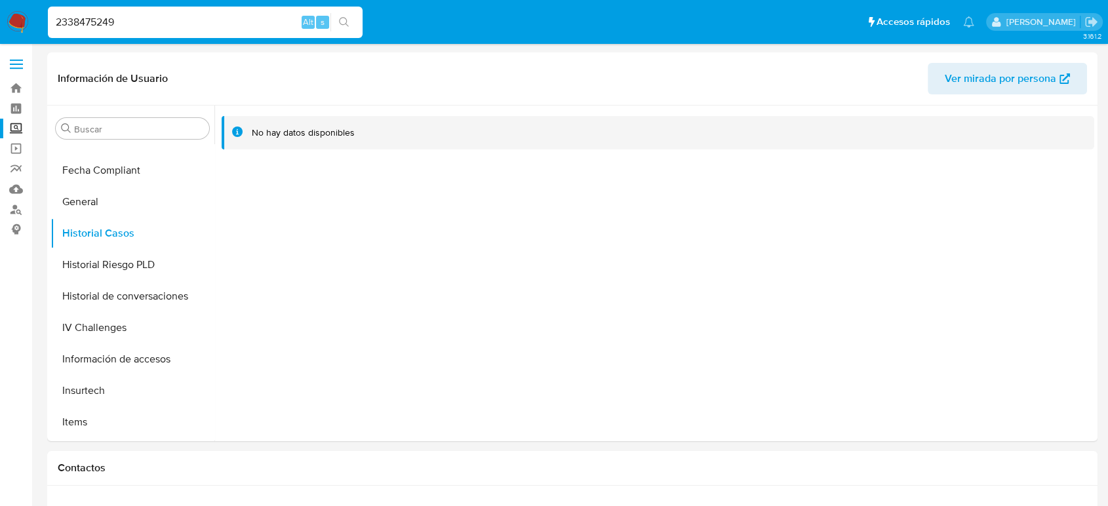
click at [101, 24] on input "2338475249" at bounding box center [205, 22] width 315 height 17
click at [100, 25] on input "2338475249" at bounding box center [205, 22] width 315 height 17
paste input "530997552"
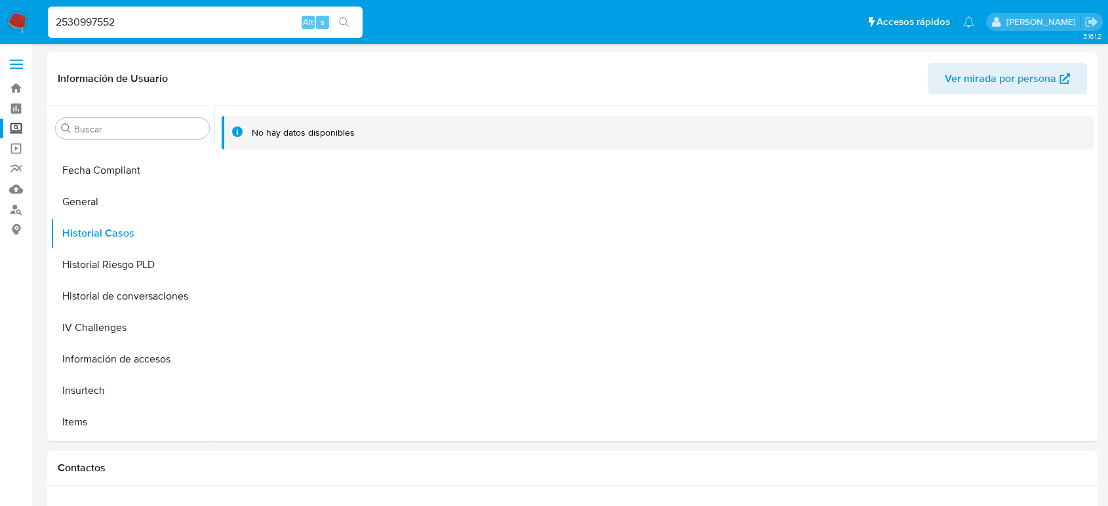
type input "2530997552"
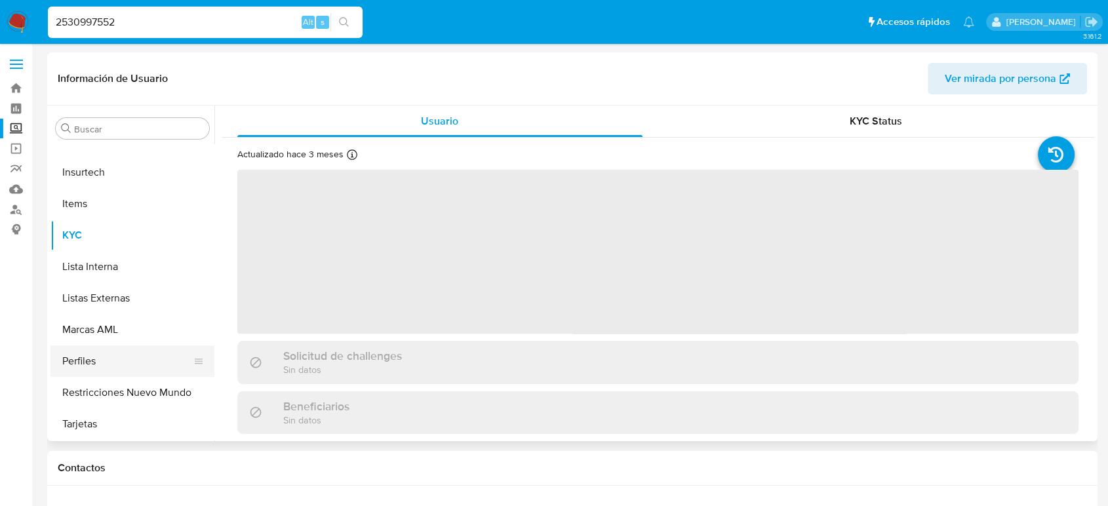
select select "10"
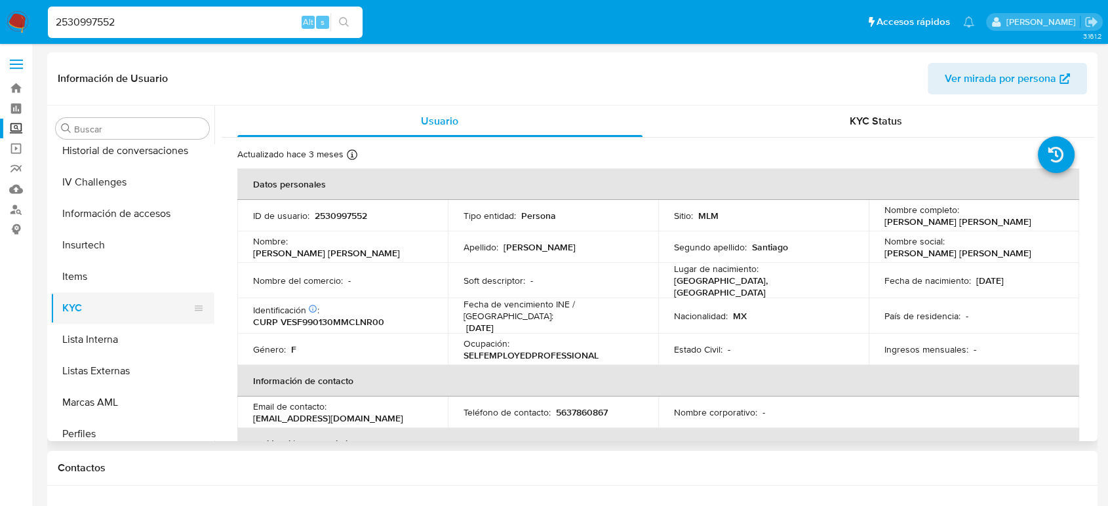
scroll to position [471, 0]
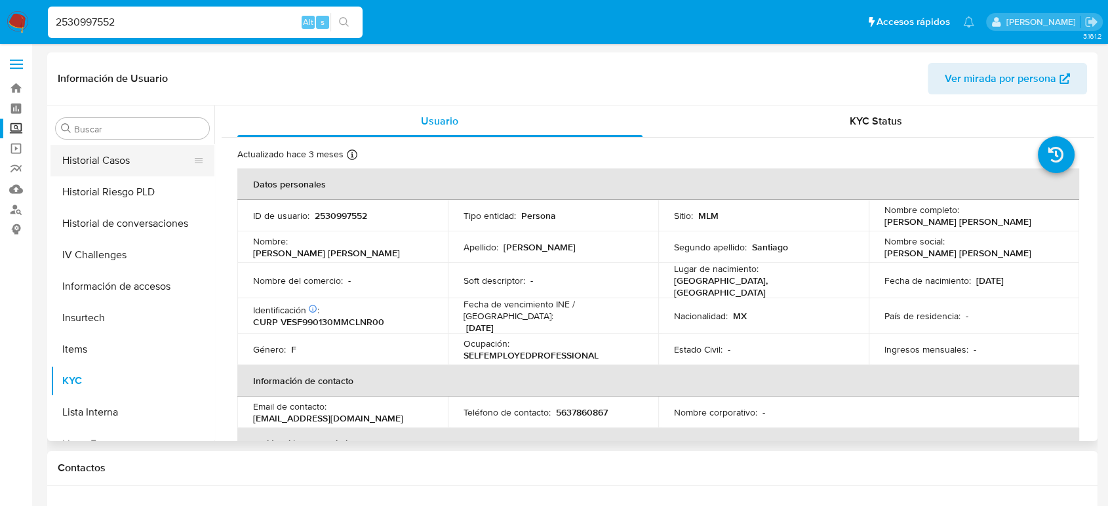
click at [115, 174] on button "Historial Casos" at bounding box center [126, 160] width 153 height 31
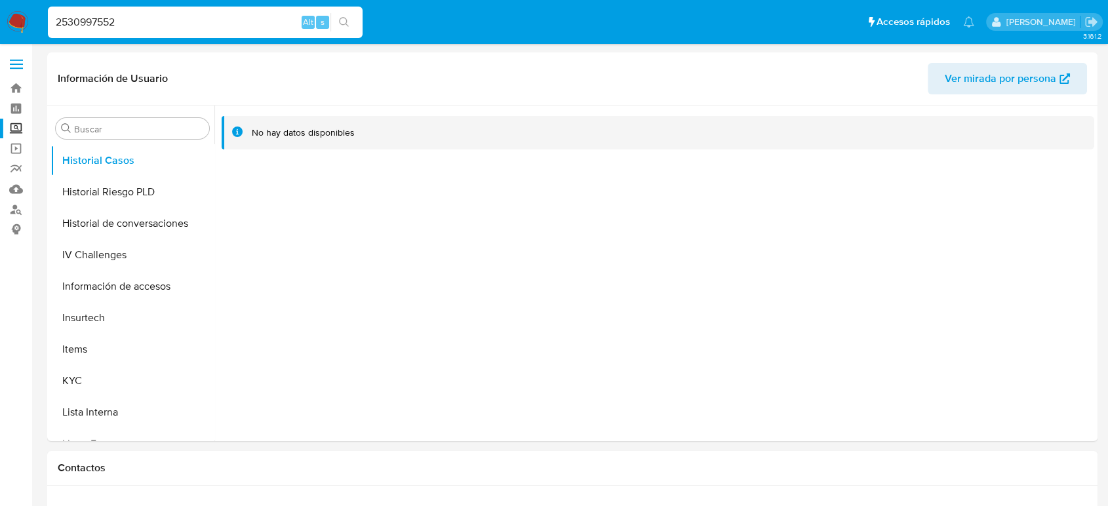
click at [98, 15] on input "2530997552" at bounding box center [205, 22] width 315 height 17
click at [97, 15] on input "2530997552" at bounding box center [205, 22] width 315 height 17
paste input "1986769589"
type input "1986769589"
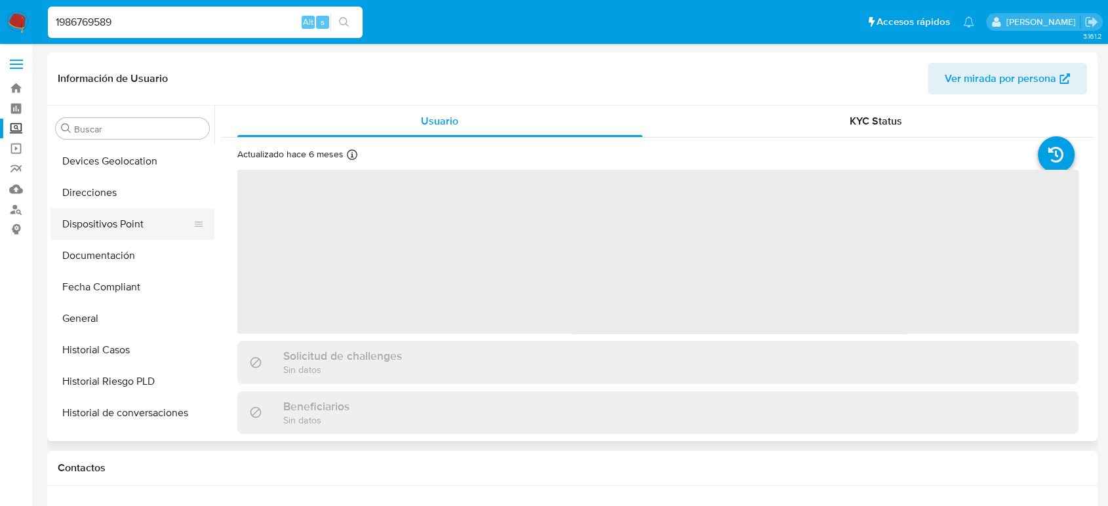
scroll to position [248, 0]
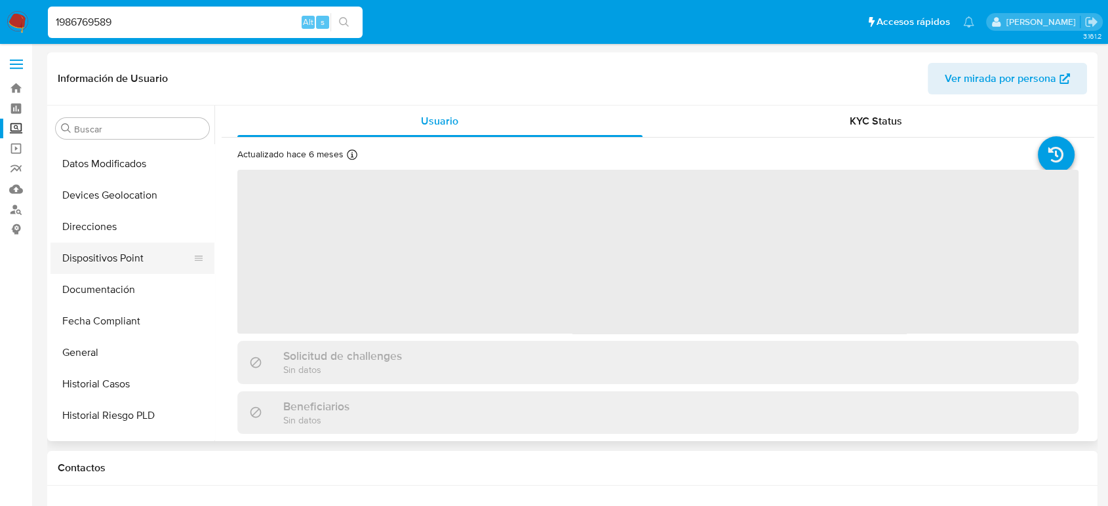
select select "10"
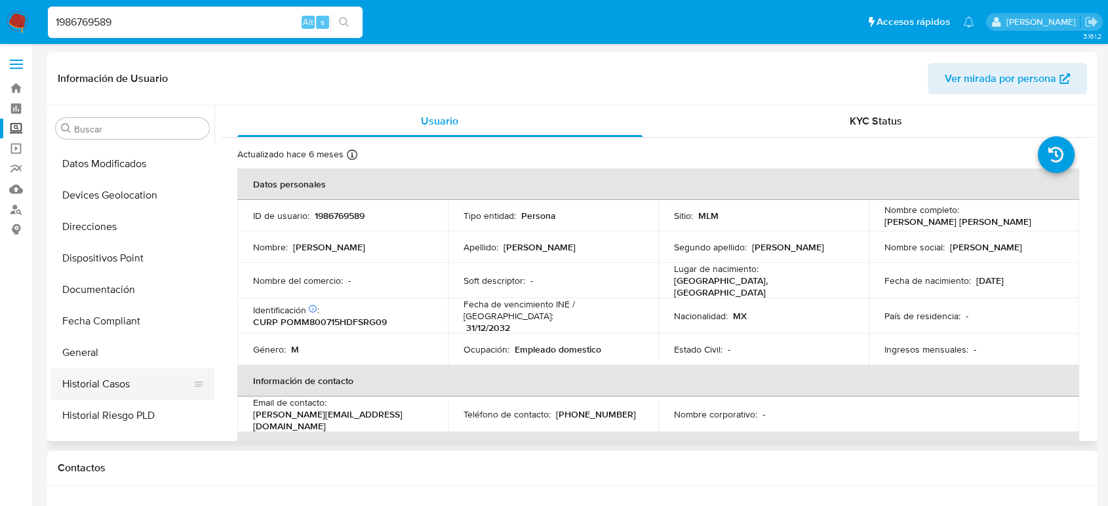
click at [109, 385] on button "Historial Casos" at bounding box center [126, 383] width 153 height 31
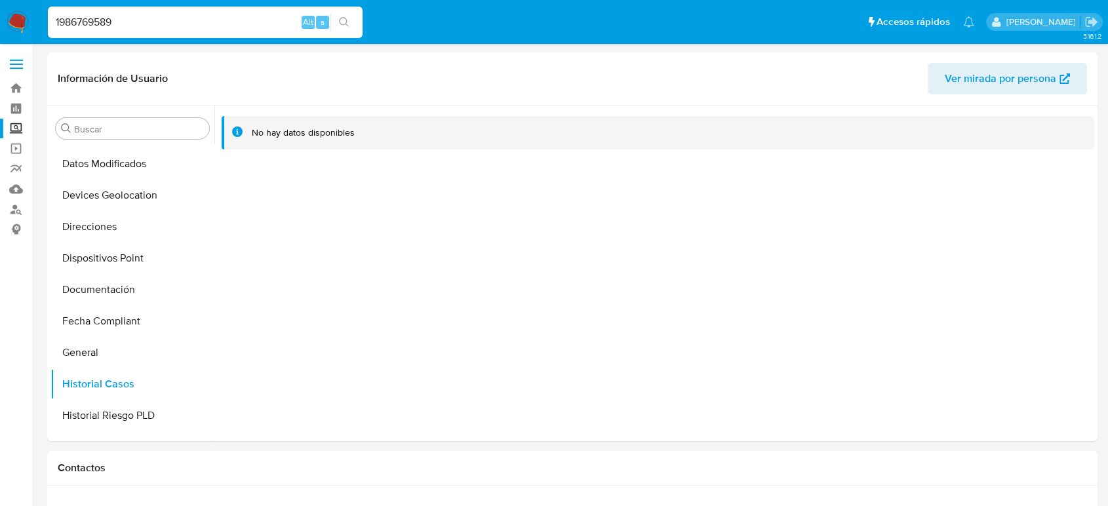
click at [79, 18] on input "1986769589" at bounding box center [205, 22] width 315 height 17
click at [80, 18] on input "1986769589" at bounding box center [205, 22] width 315 height 17
paste input "2401508110"
type input "2401508110"
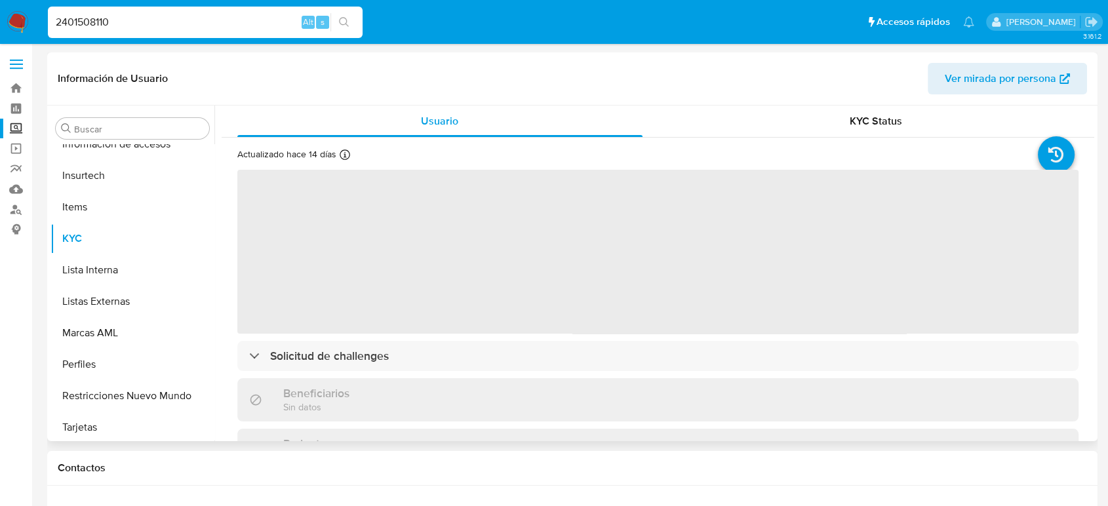
scroll to position [617, 0]
select select "10"
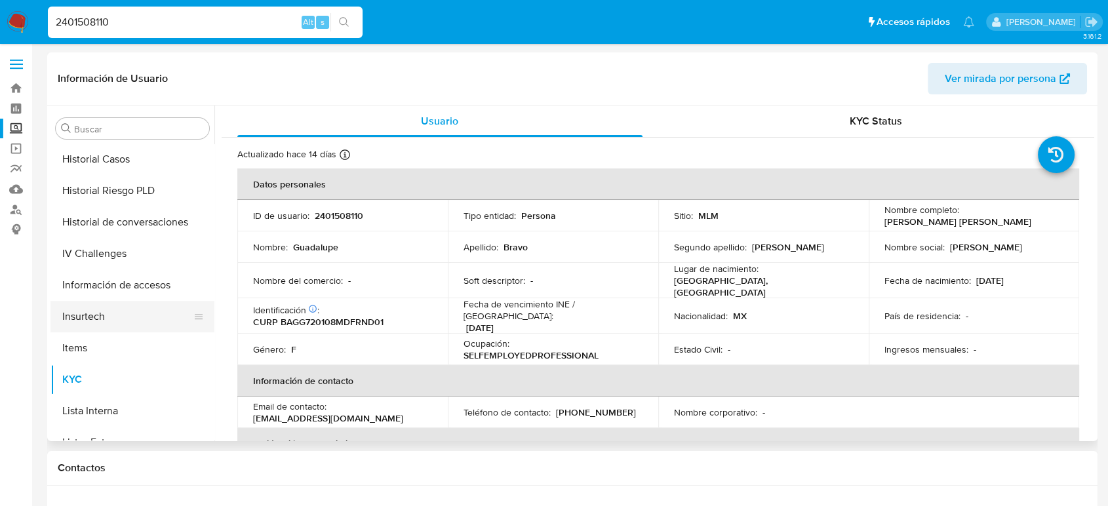
scroll to position [471, 0]
click at [105, 163] on button "Historial Casos" at bounding box center [126, 160] width 153 height 31
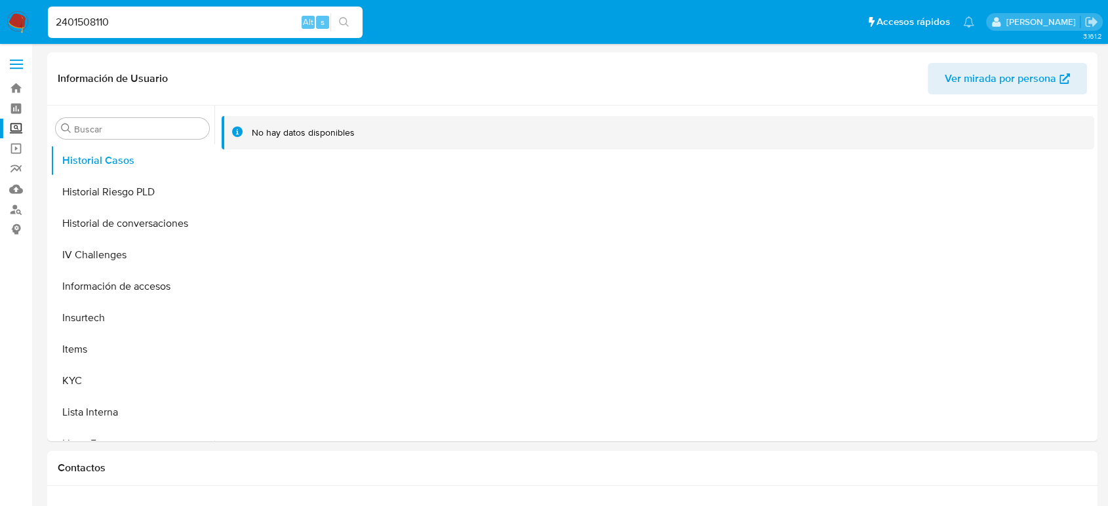
click at [84, 24] on input "2401508110" at bounding box center [205, 22] width 315 height 17
click at [84, 26] on input "2401508110" at bounding box center [205, 22] width 315 height 17
click at [83, 26] on input "2401508110" at bounding box center [205, 22] width 315 height 17
paste input "397721287"
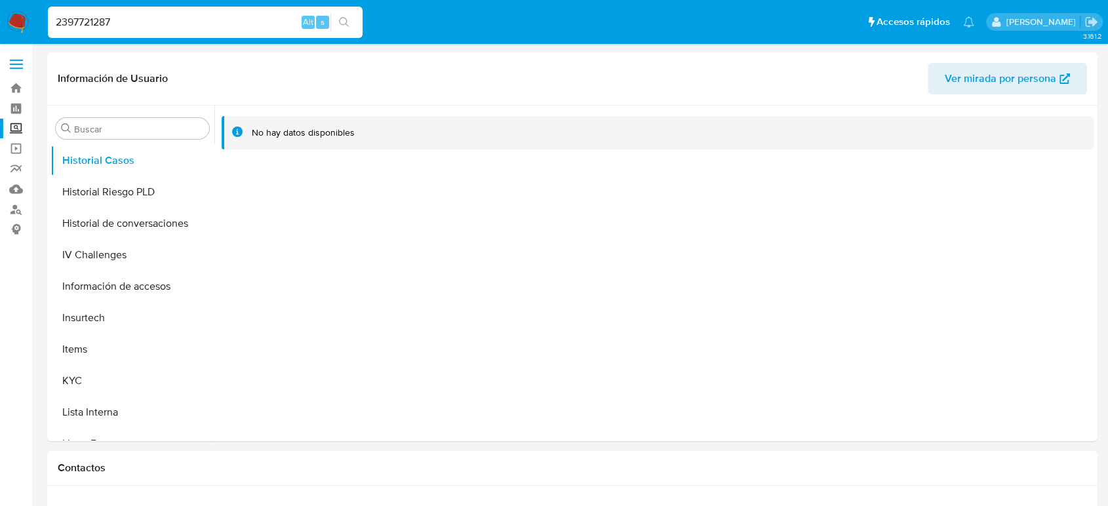
type input "2397721287"
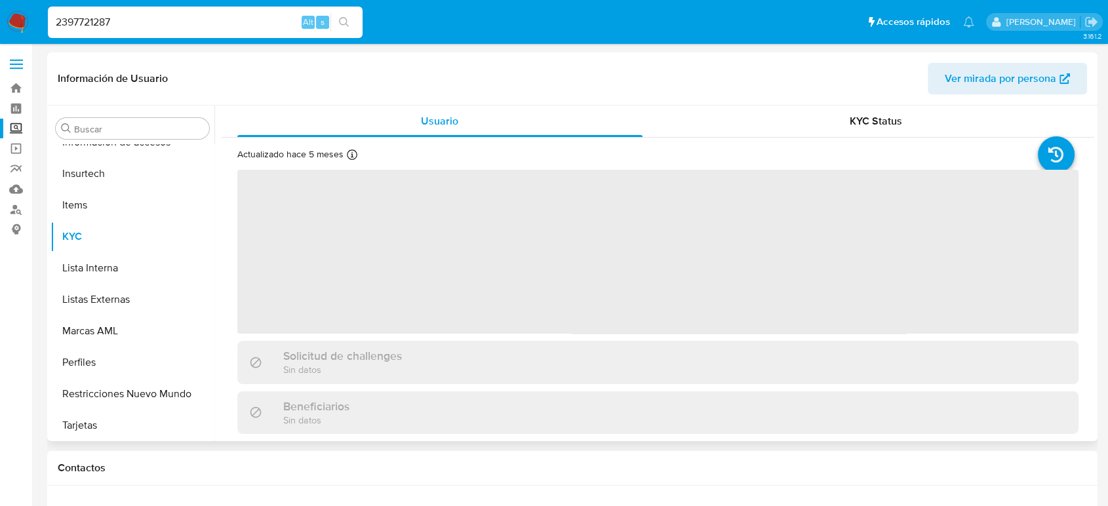
scroll to position [617, 0]
select select "10"
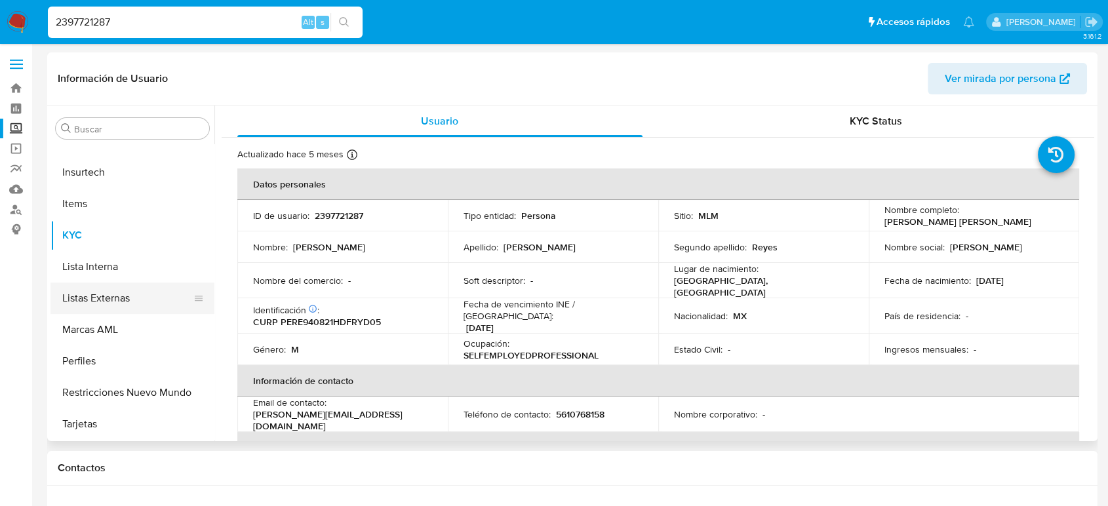
scroll to position [471, 0]
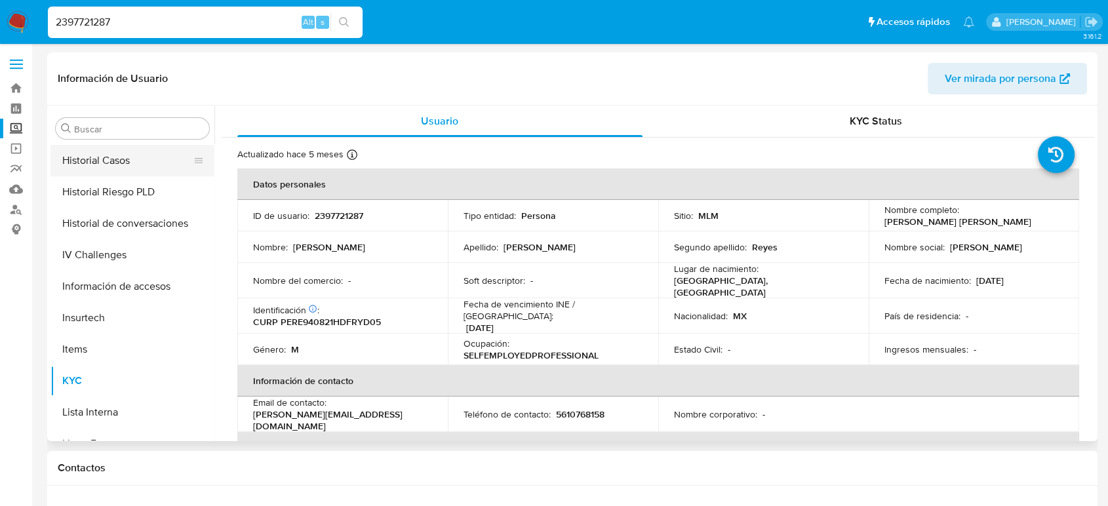
click at [142, 156] on button "Historial Casos" at bounding box center [126, 160] width 153 height 31
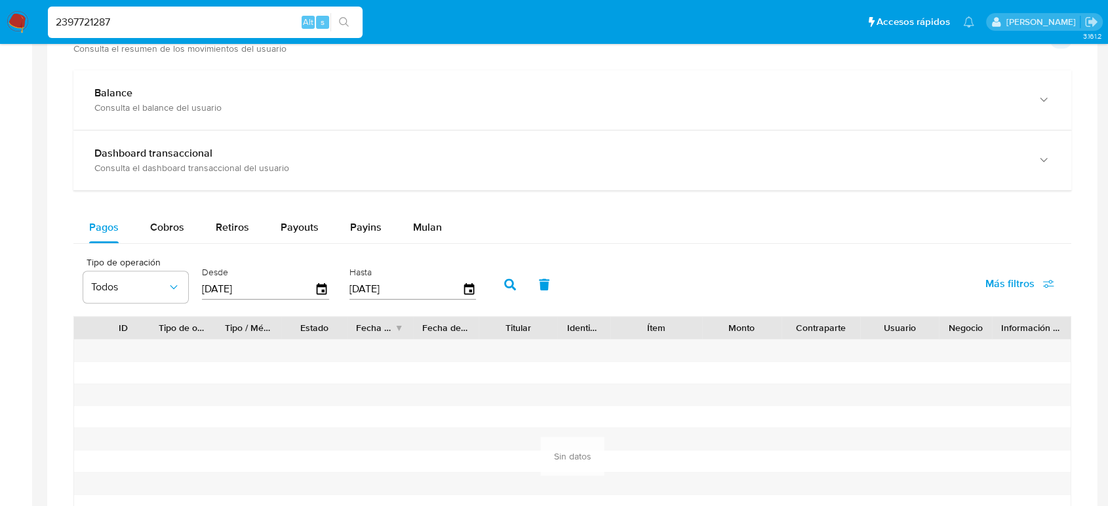
scroll to position [655, 0]
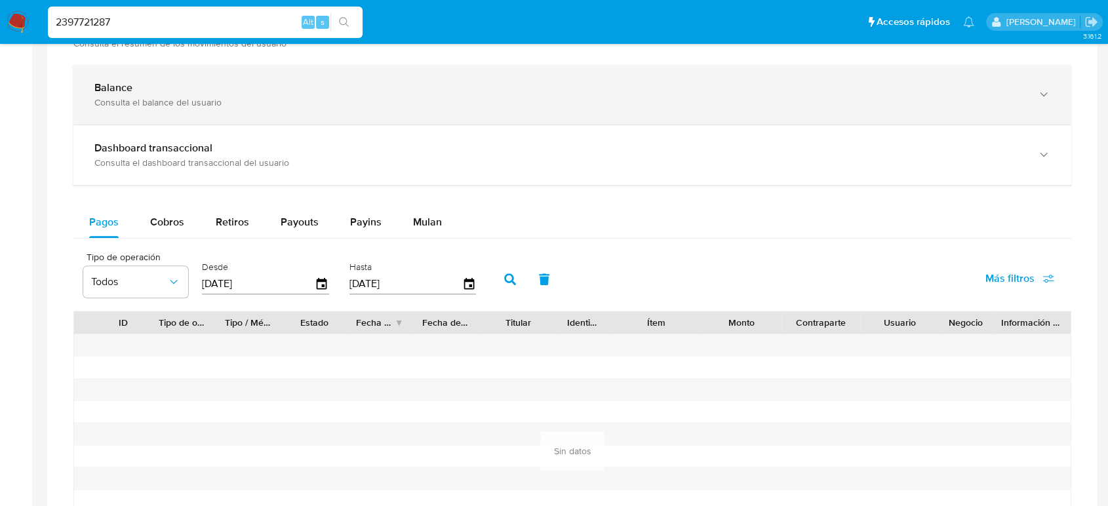
click at [194, 79] on div "Balance Consulta el balance del usuario" at bounding box center [571, 95] width 997 height 60
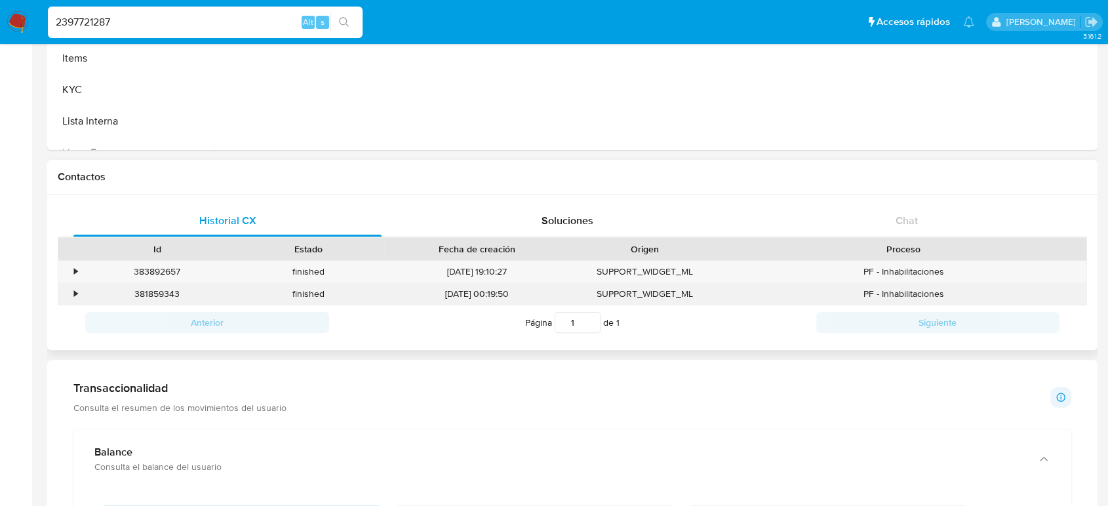
scroll to position [0, 0]
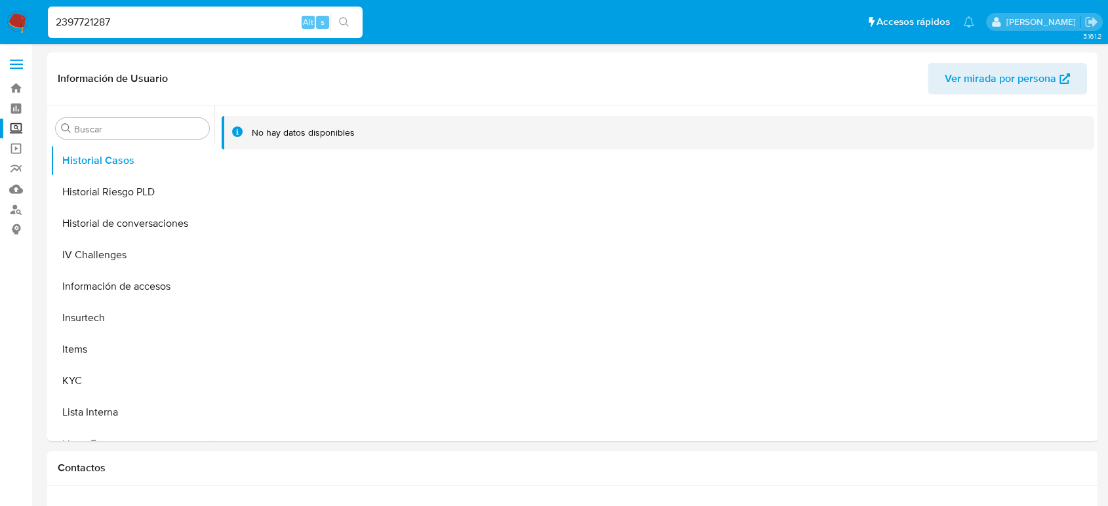
click at [107, 28] on input "2397721287" at bounding box center [205, 22] width 315 height 17
paste input "530921578"
type input "2530921578"
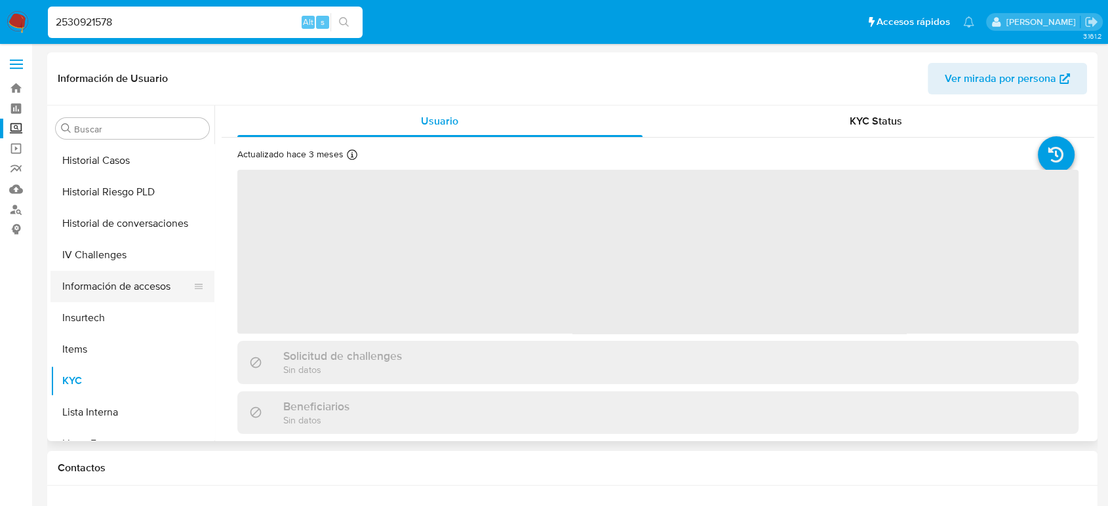
scroll to position [325, 0]
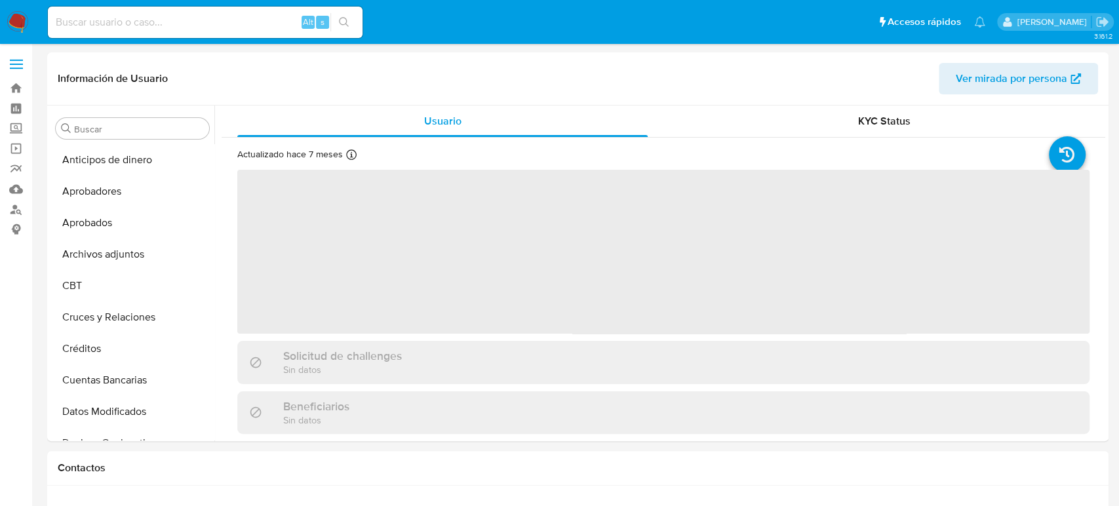
select select "10"
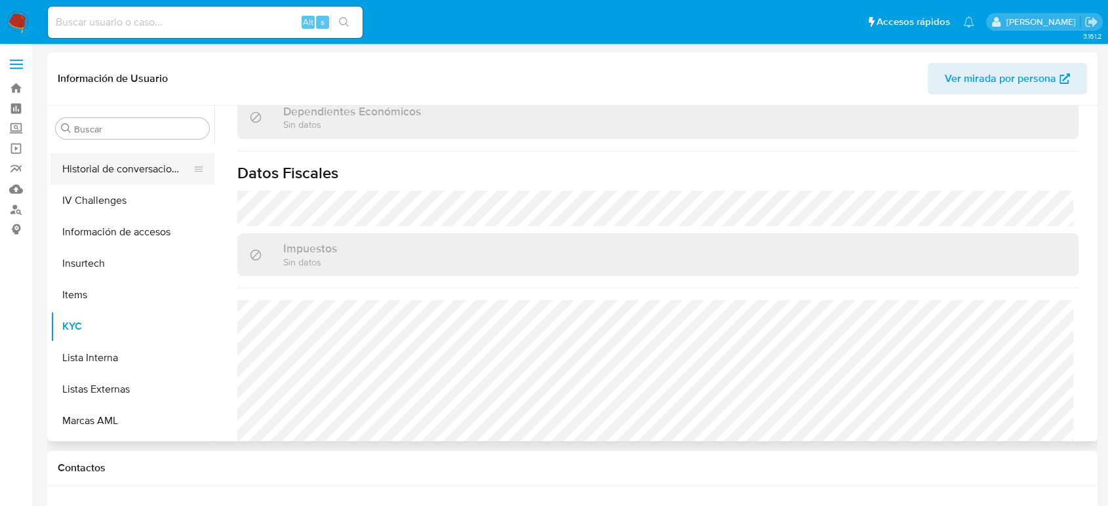
scroll to position [398, 0]
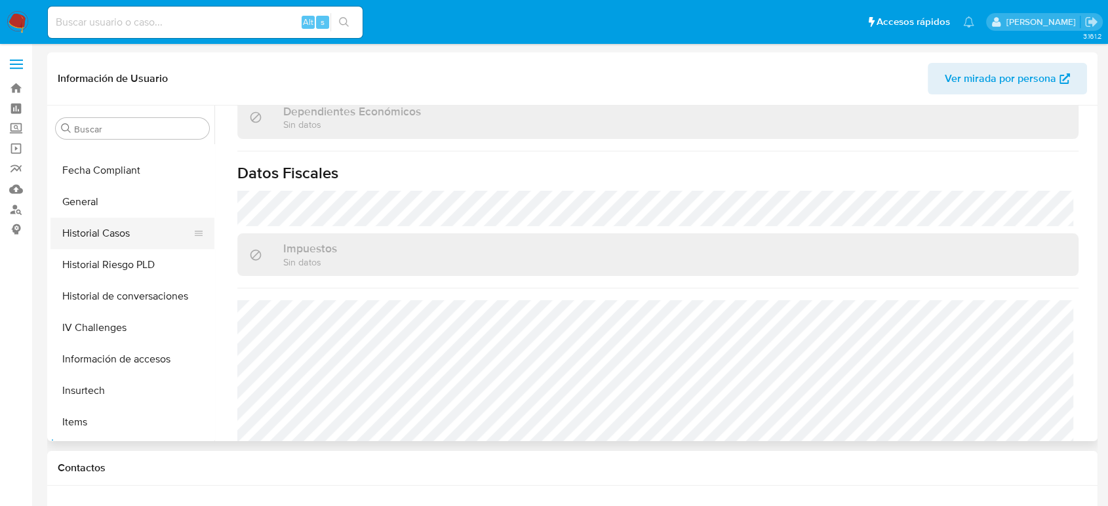
click at [98, 235] on button "Historial Casos" at bounding box center [126, 233] width 153 height 31
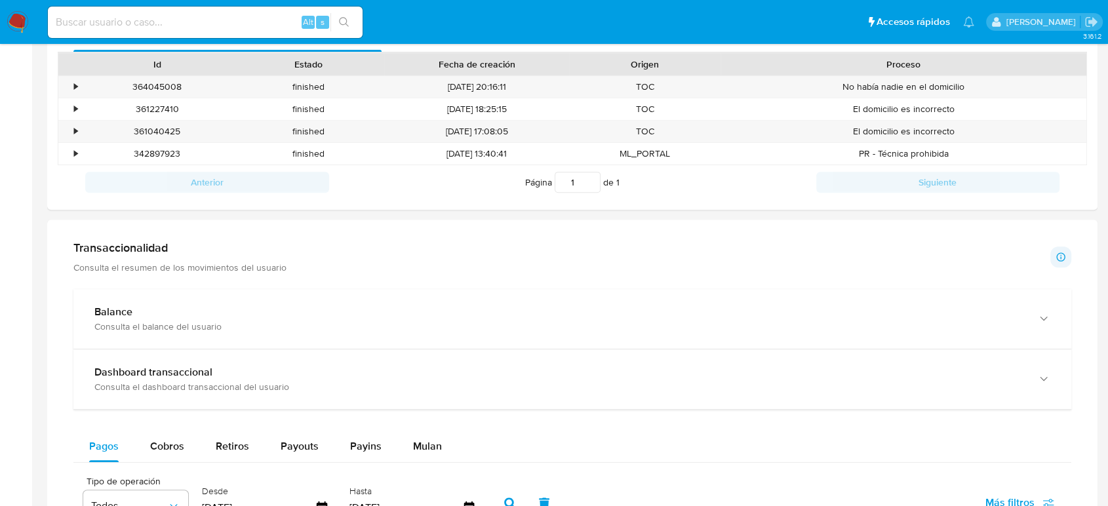
scroll to position [509, 0]
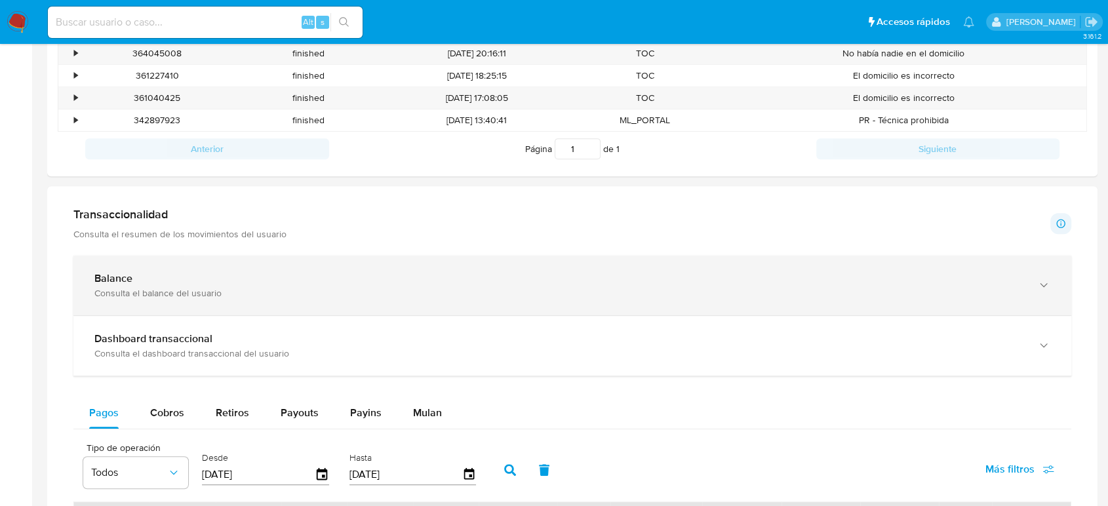
click at [199, 292] on div "Consulta el balance del usuario" at bounding box center [558, 293] width 929 height 12
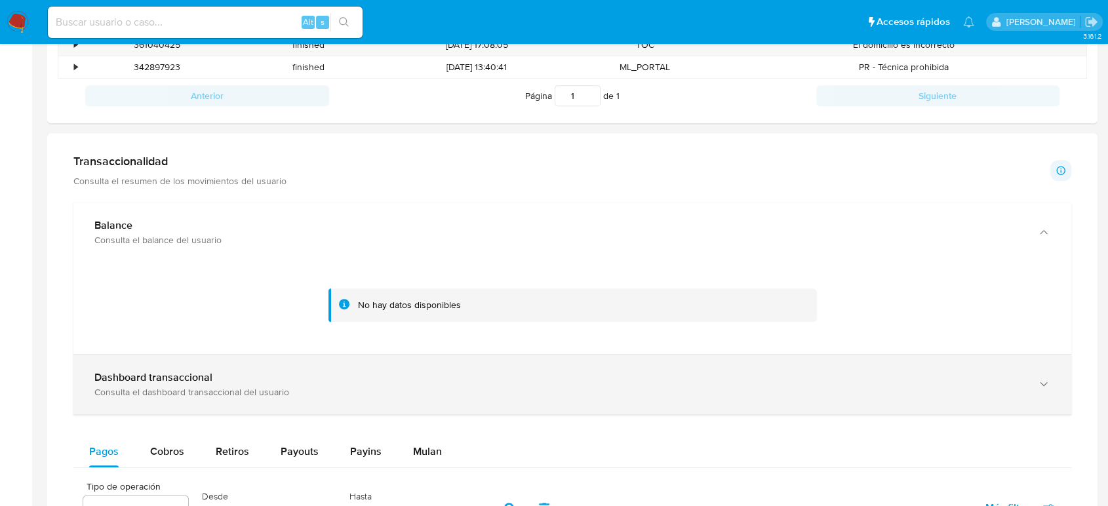
scroll to position [655, 0]
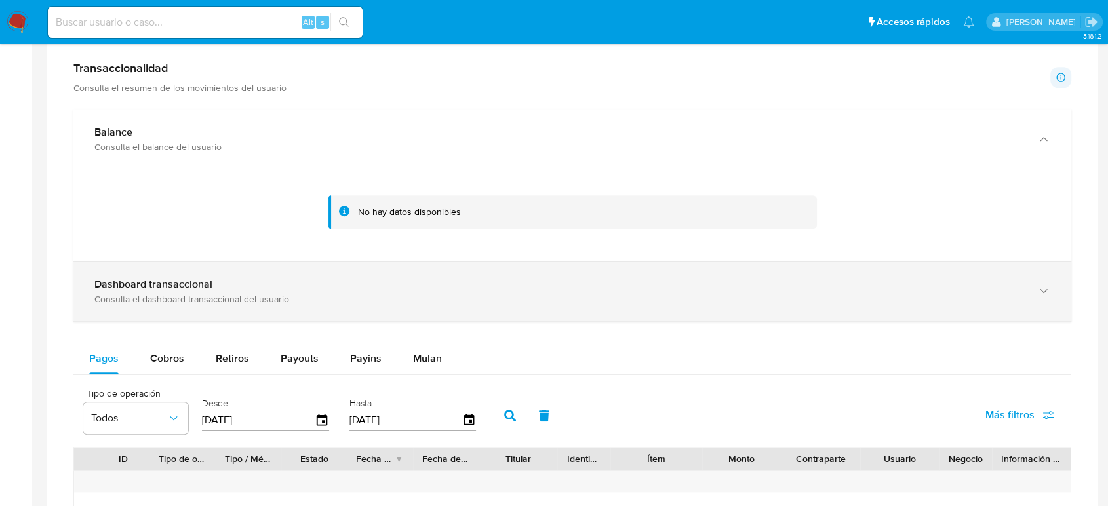
click at [377, 298] on div "Consulta el dashboard transaccional del usuario" at bounding box center [558, 299] width 929 height 12
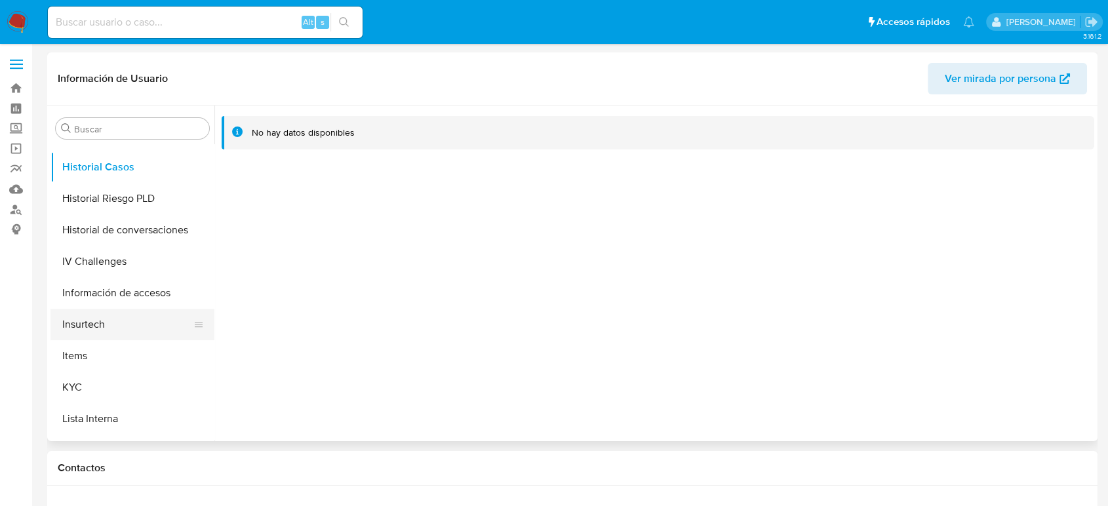
scroll to position [544, 0]
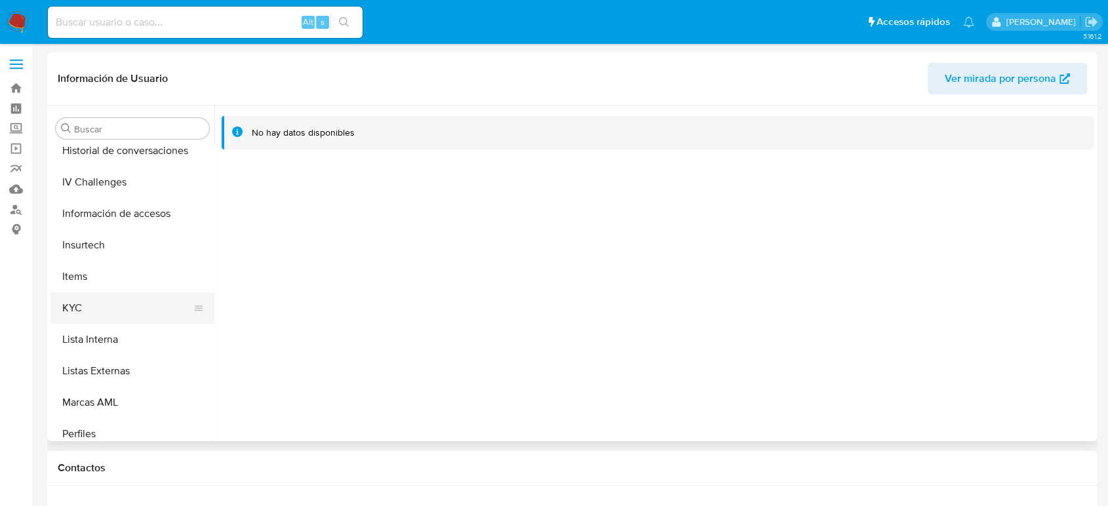
click at [109, 308] on button "KYC" at bounding box center [126, 307] width 153 height 31
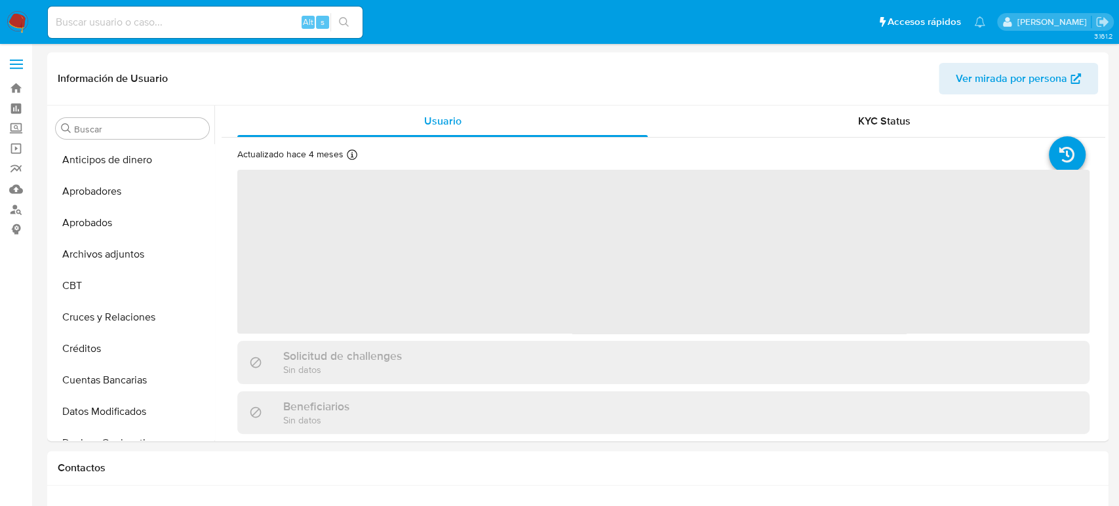
select select "10"
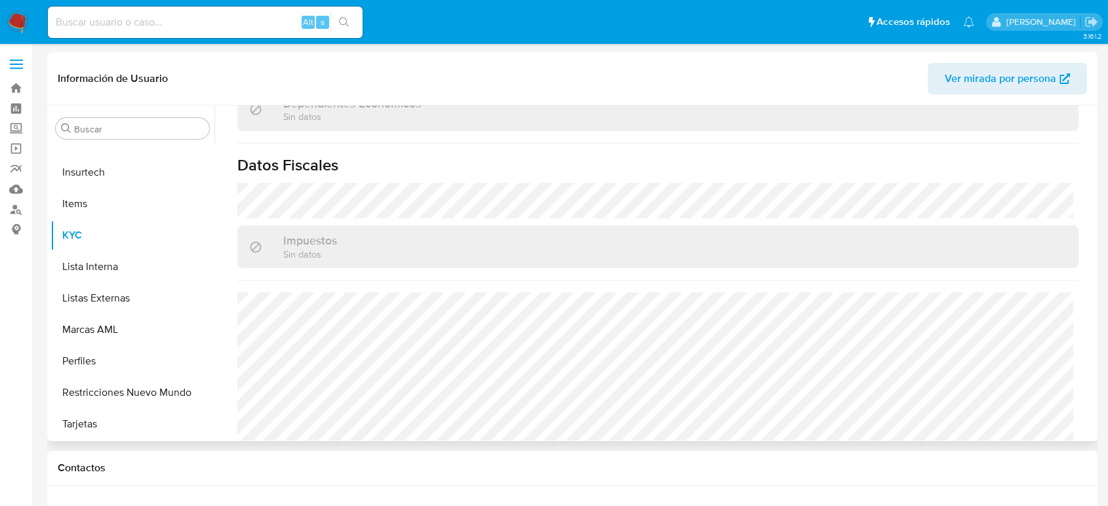
scroll to position [810, 0]
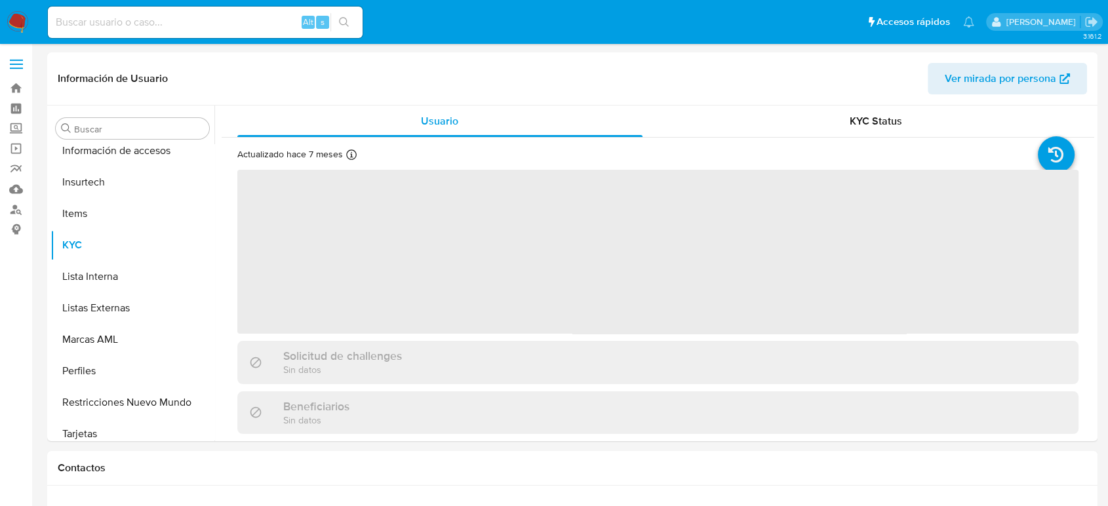
scroll to position [617, 0]
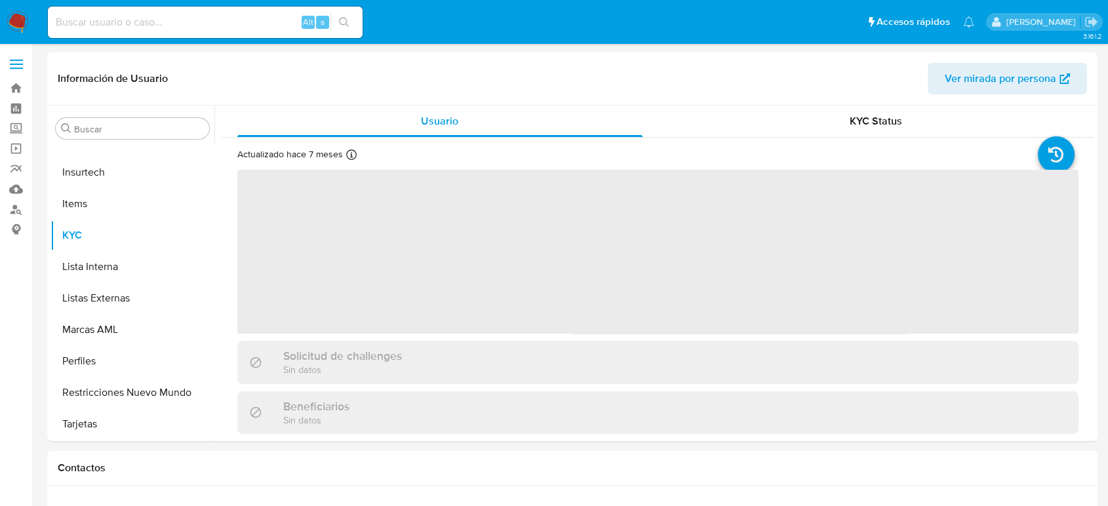
select select "10"
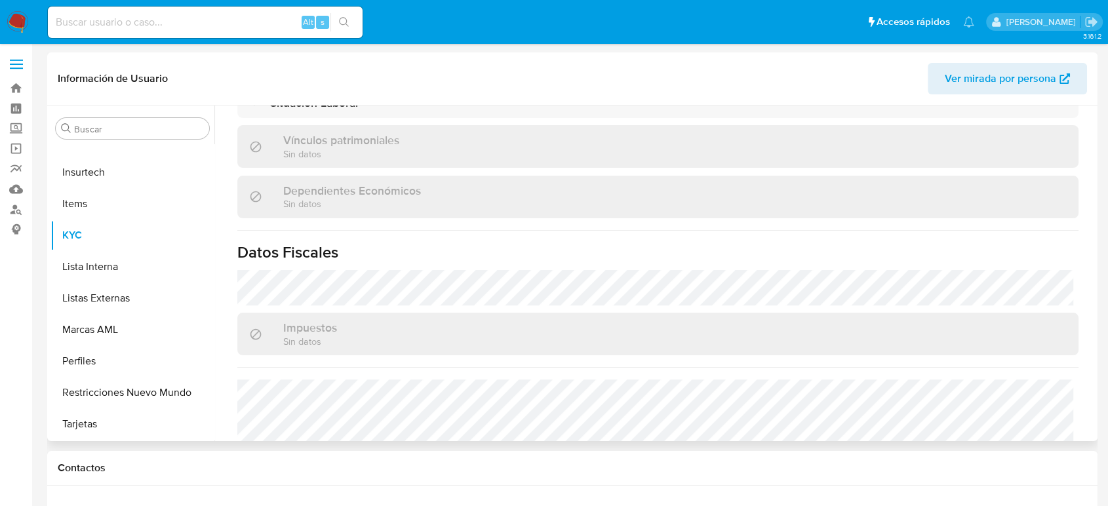
scroll to position [810, 0]
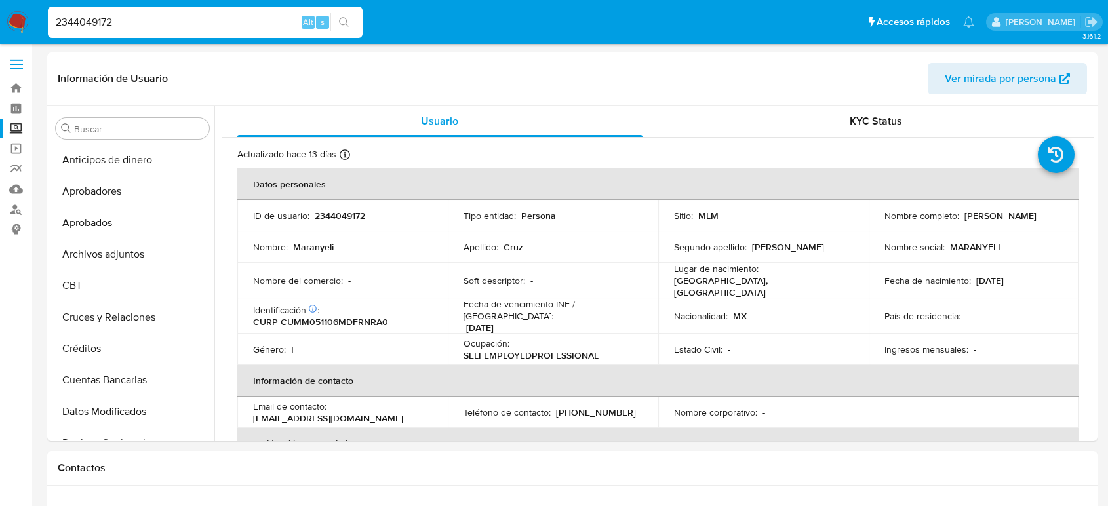
select select "10"
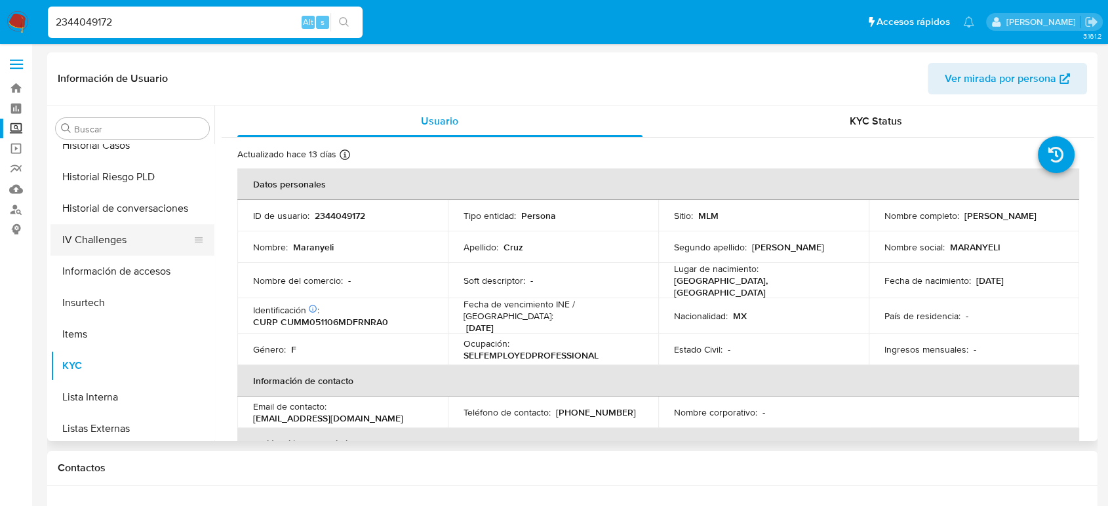
scroll to position [398, 0]
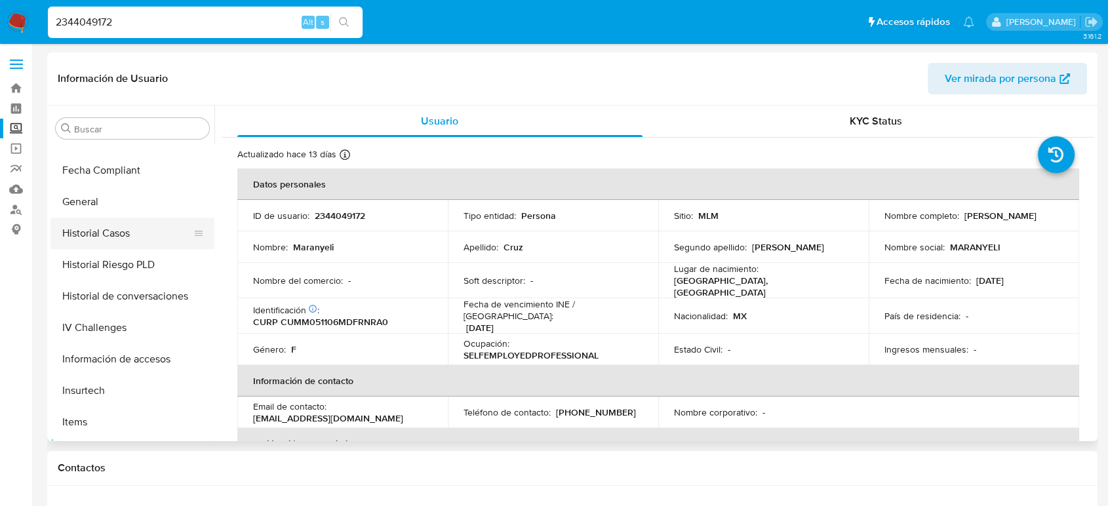
click at [98, 235] on button "Historial Casos" at bounding box center [126, 233] width 153 height 31
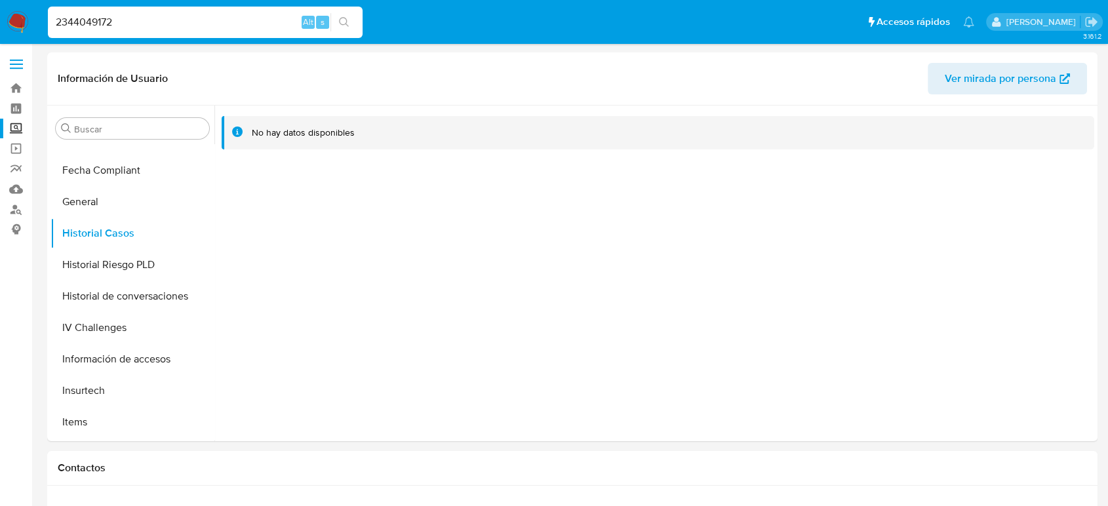
click at [96, 16] on input "2344049172" at bounding box center [205, 22] width 315 height 17
paste input "604752766"
type input "2604752766"
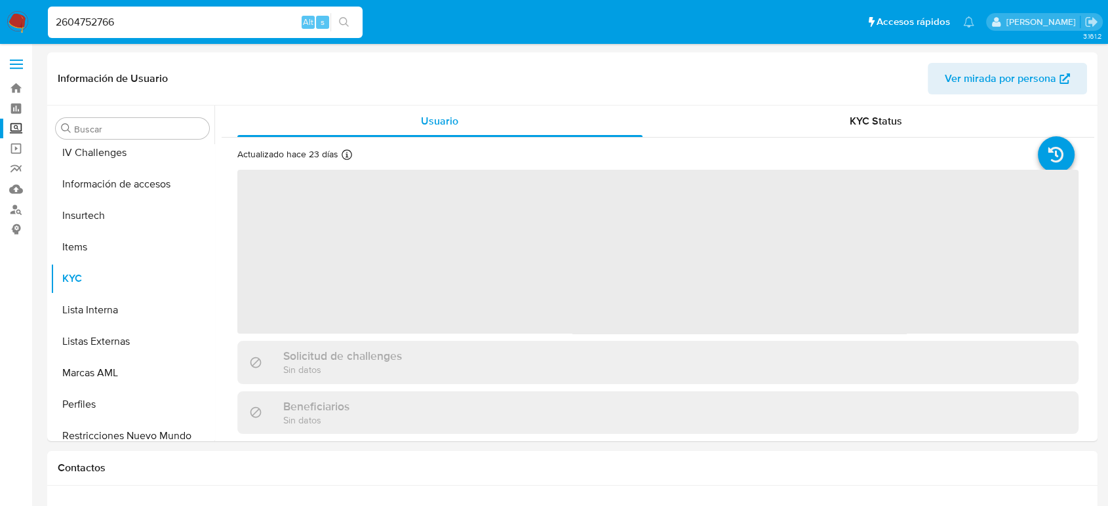
scroll to position [617, 0]
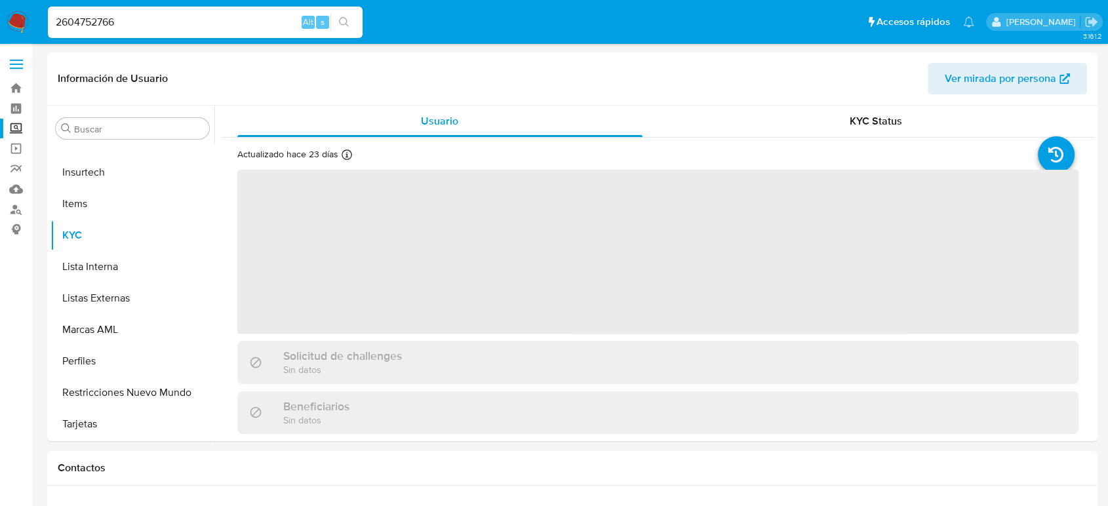
select select "10"
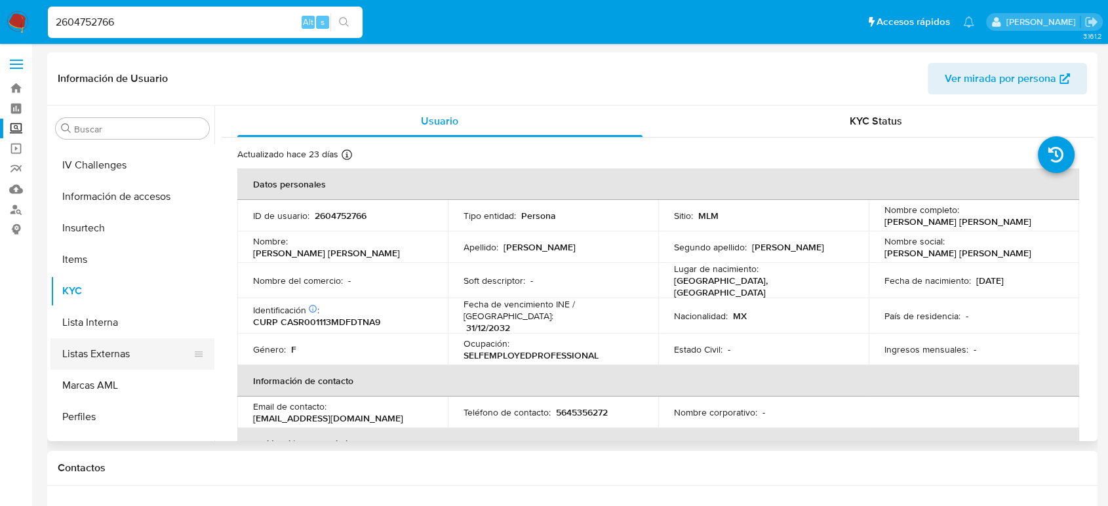
scroll to position [471, 0]
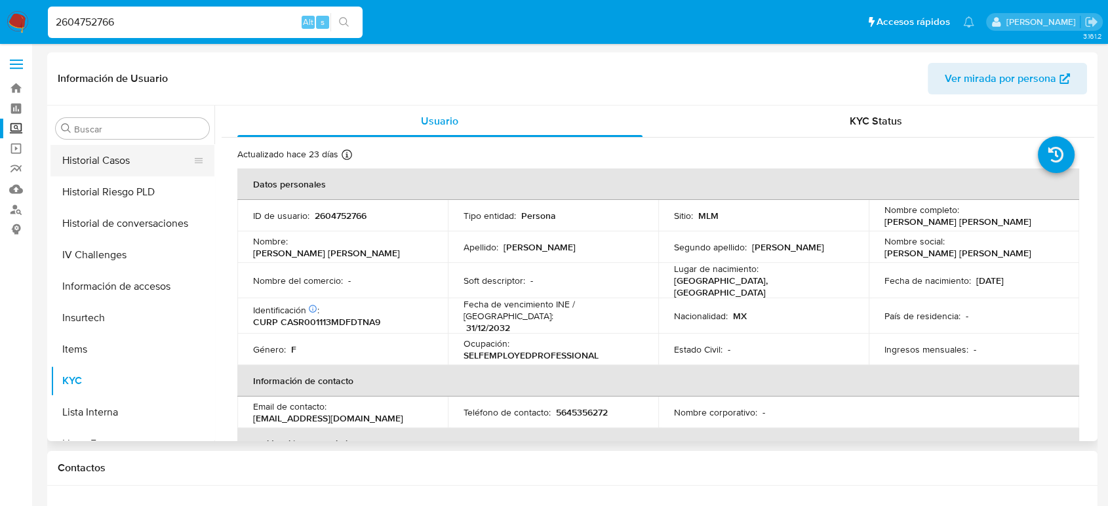
click at [109, 163] on button "Historial Casos" at bounding box center [126, 160] width 153 height 31
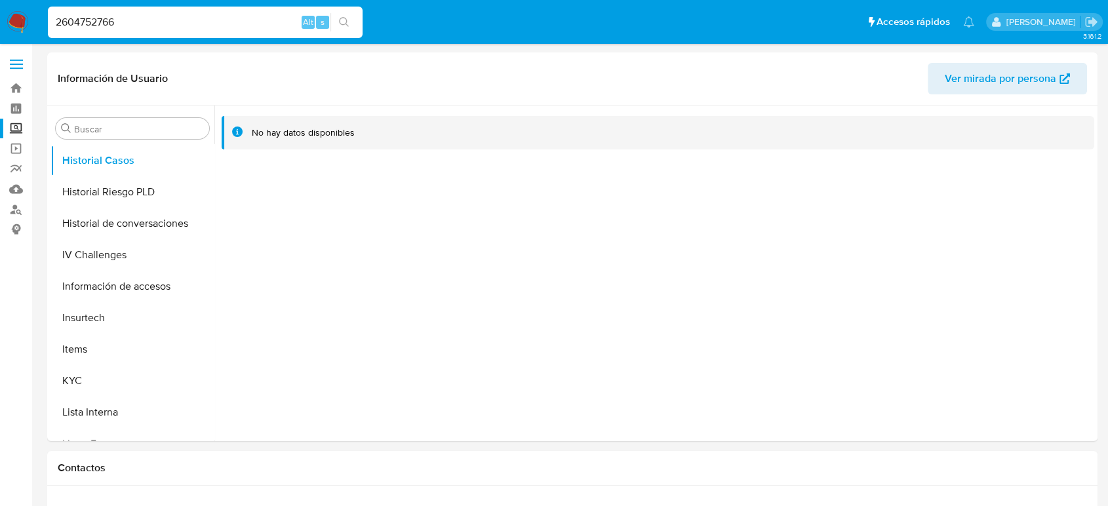
click at [96, 4] on div "2604752766 Alt s" at bounding box center [205, 22] width 315 height 37
click at [100, 26] on input "2604752766" at bounding box center [205, 22] width 315 height 17
paste input "531452742"
type input "2531452742"
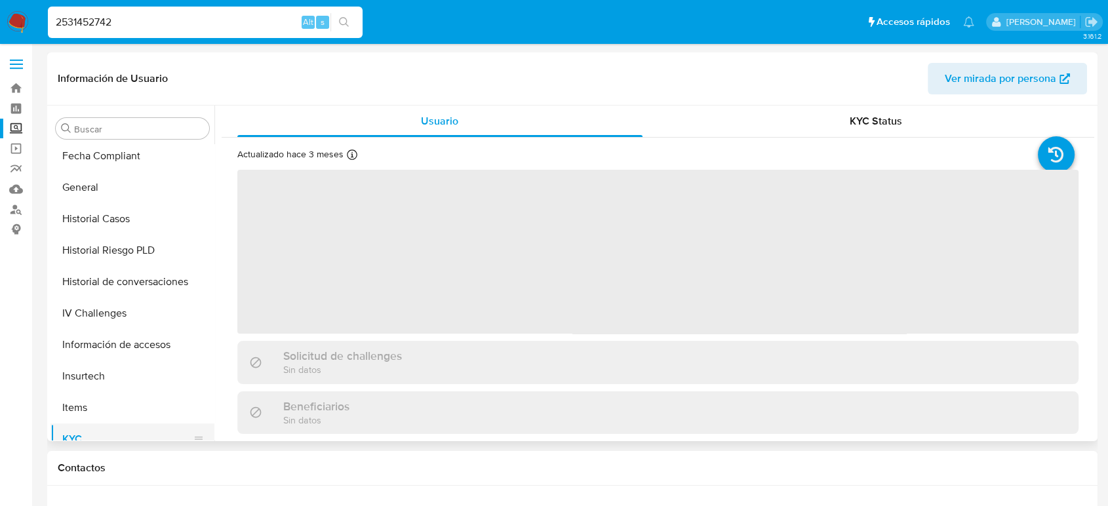
scroll to position [398, 0]
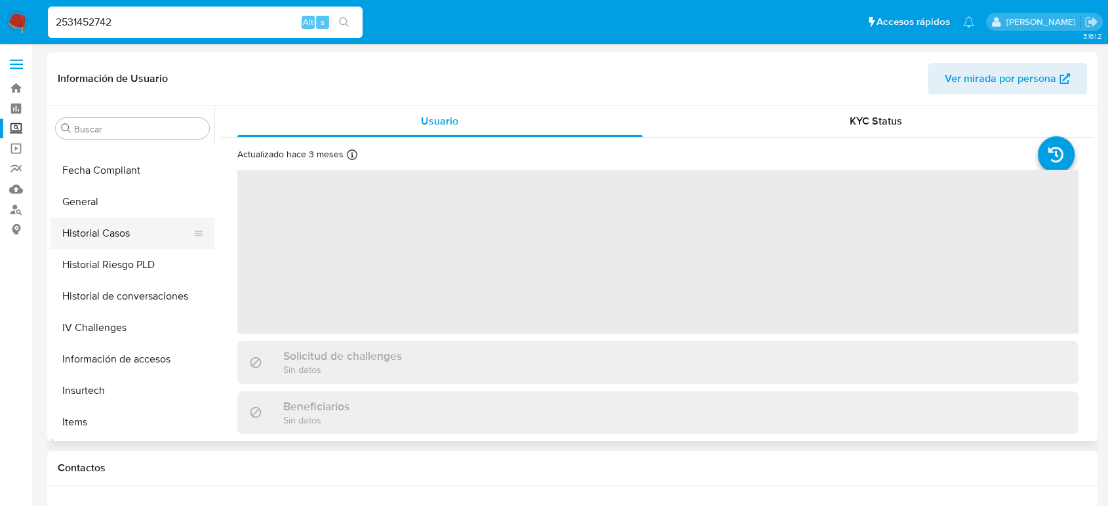
select select "10"
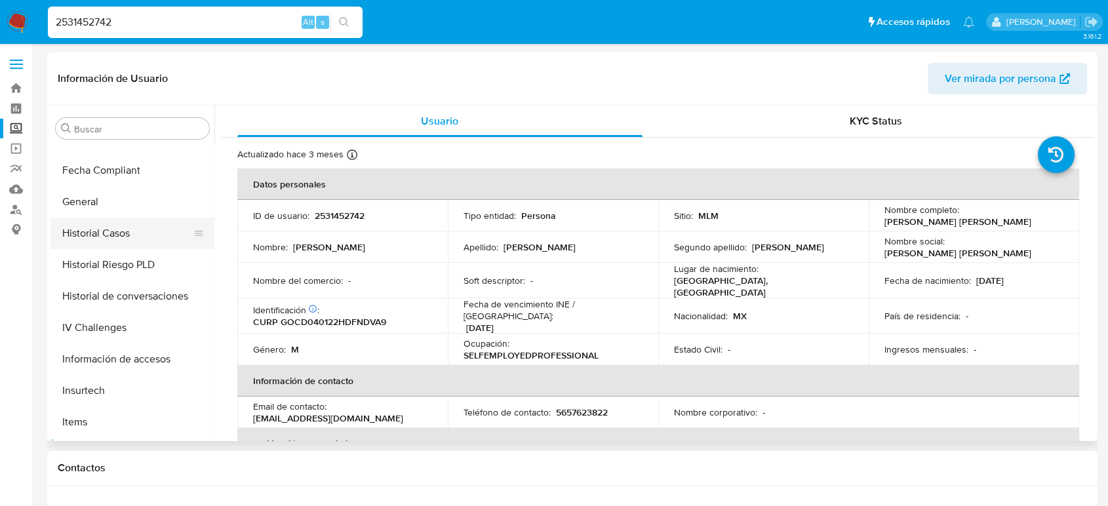
click at [118, 226] on button "Historial Casos" at bounding box center [126, 233] width 153 height 31
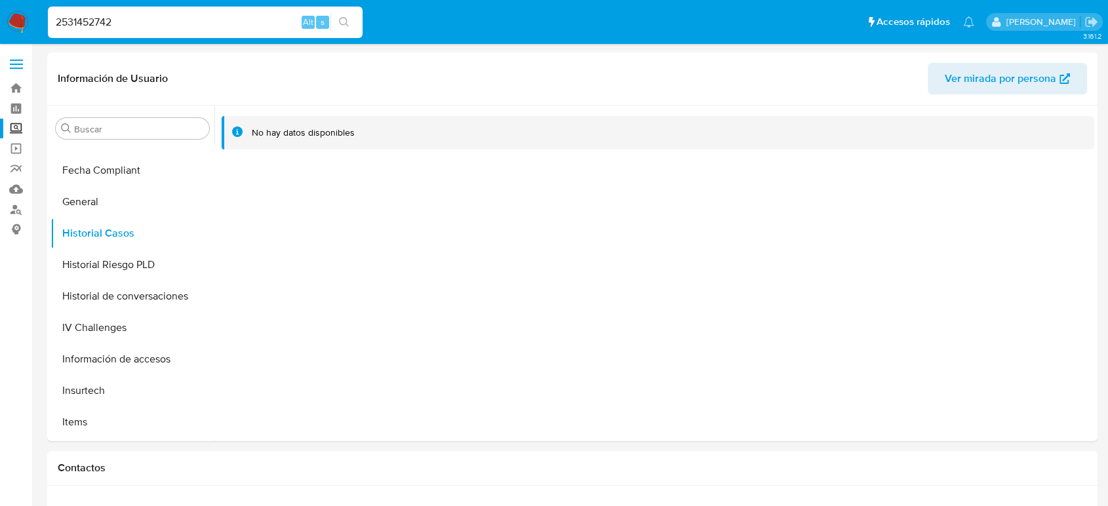
click at [70, 29] on input "2531452742" at bounding box center [205, 22] width 315 height 17
paste input "40017451"
type input "2400174512"
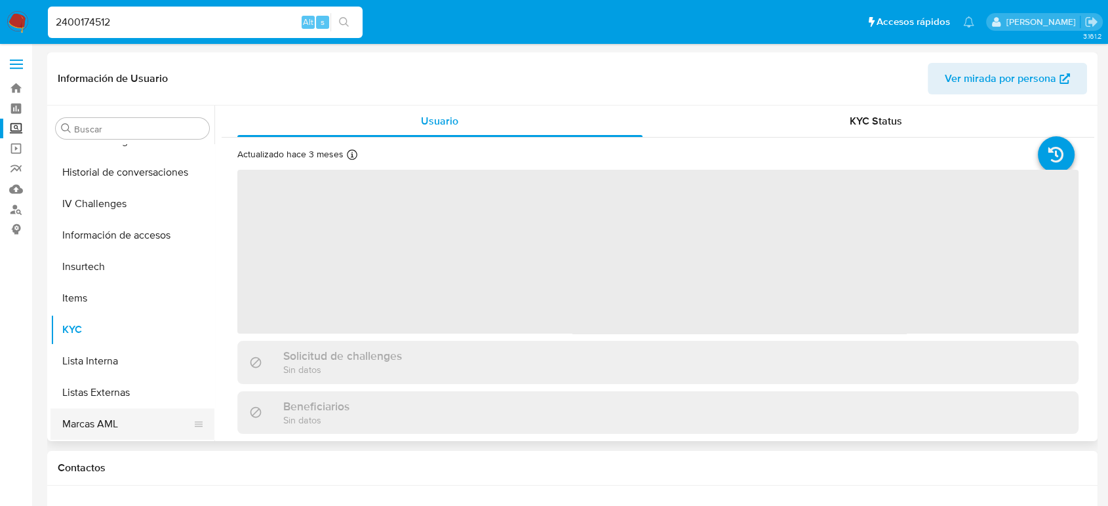
select select "10"
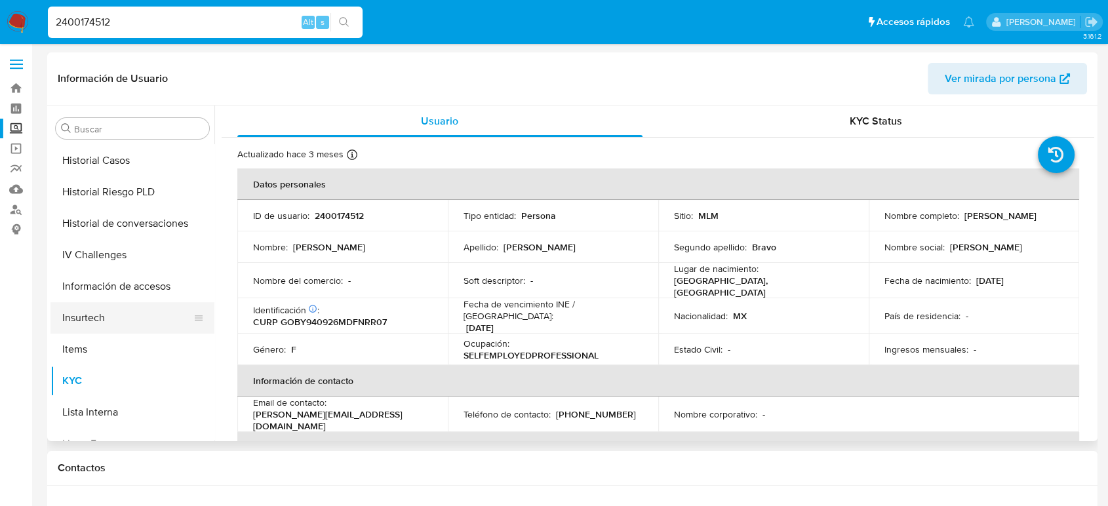
scroll to position [398, 0]
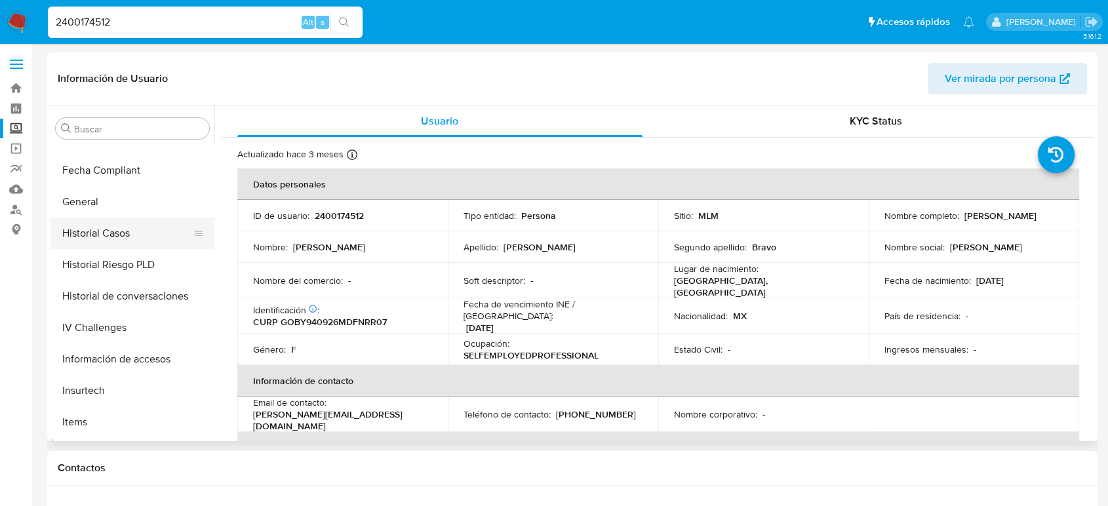
click at [110, 233] on button "Historial Casos" at bounding box center [126, 233] width 153 height 31
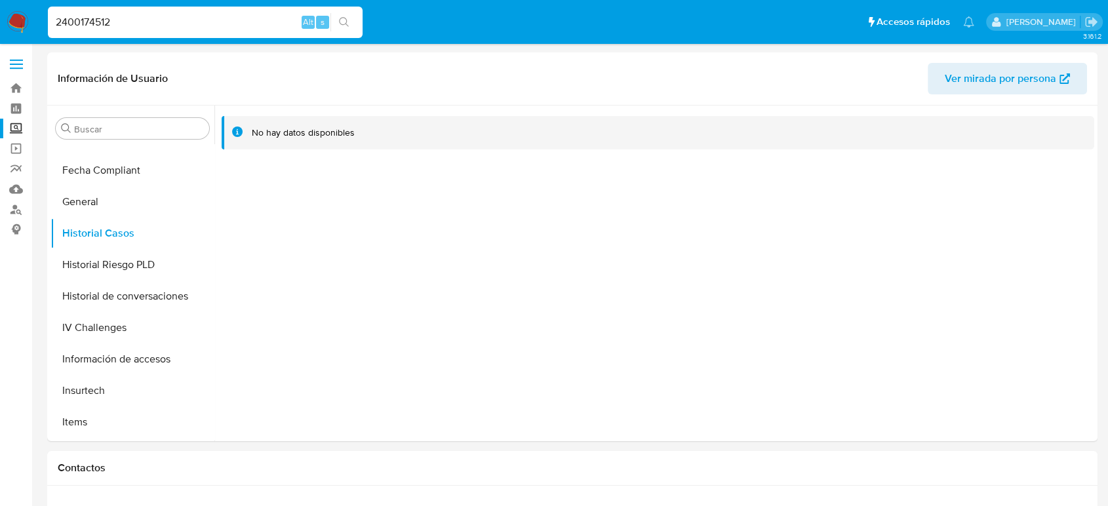
click at [98, 20] on input "2400174512" at bounding box center [205, 22] width 315 height 17
click at [94, 21] on input "2400174512" at bounding box center [205, 22] width 315 height 17
paste input "2249891462"
click at [94, 21] on input "24001742249891462512" at bounding box center [205, 22] width 315 height 17
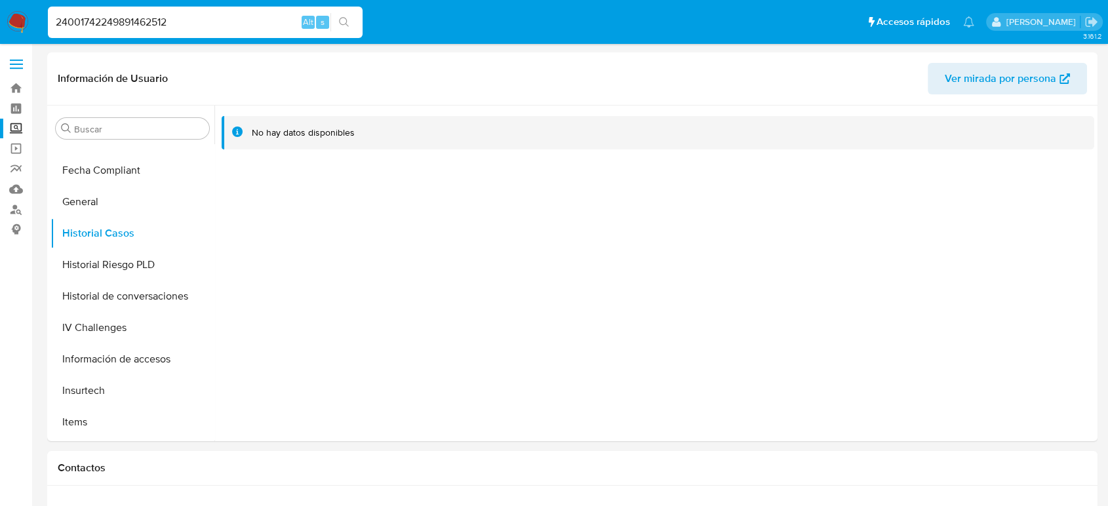
paste input "24989146"
type input "2249891462"
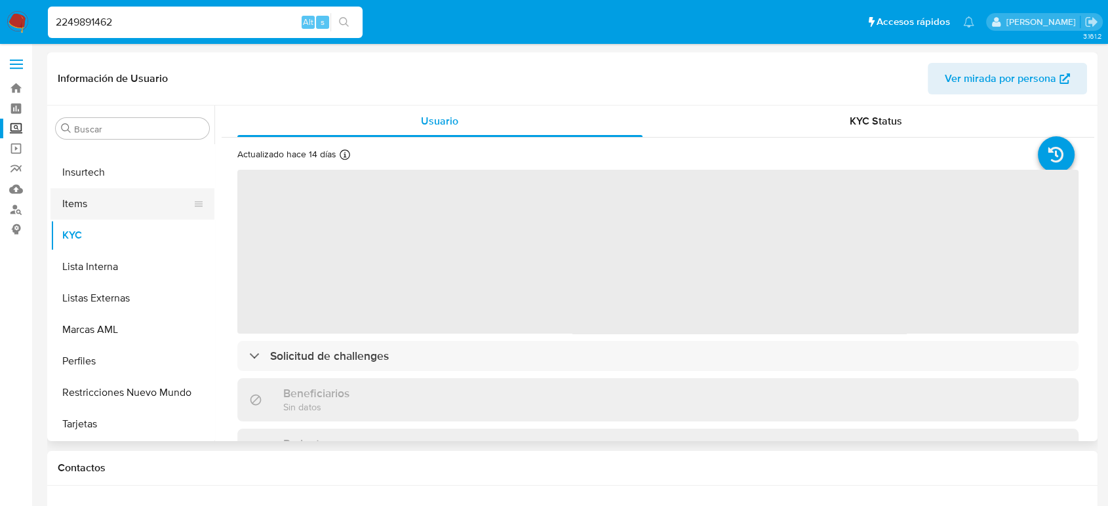
scroll to position [325, 0]
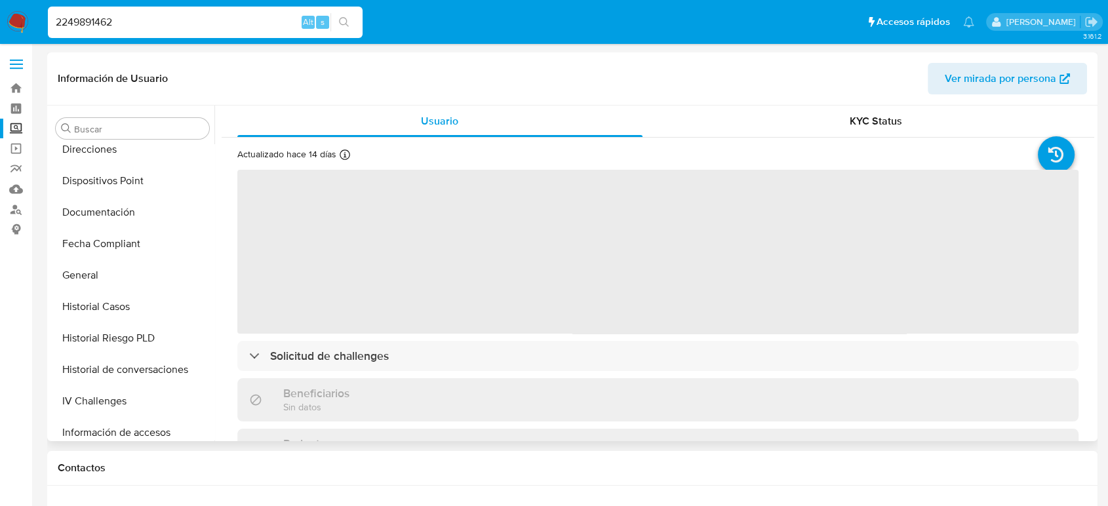
select select "10"
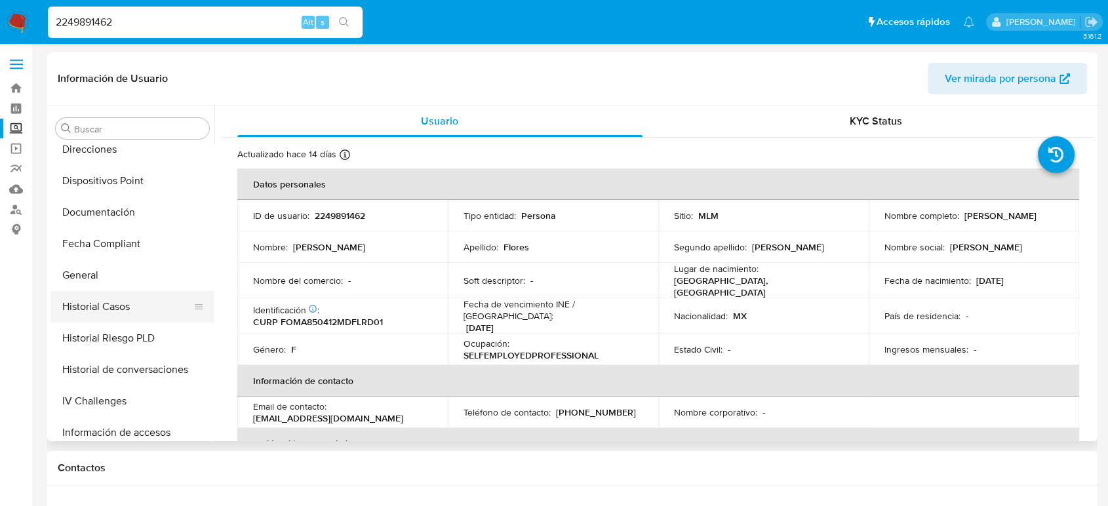
click at [123, 314] on button "Historial Casos" at bounding box center [126, 306] width 153 height 31
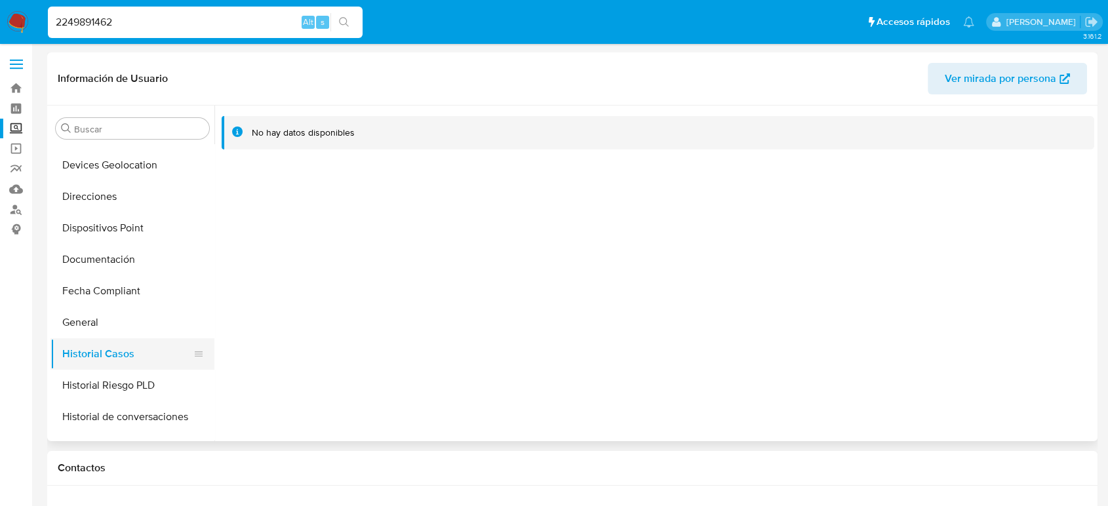
scroll to position [252, 0]
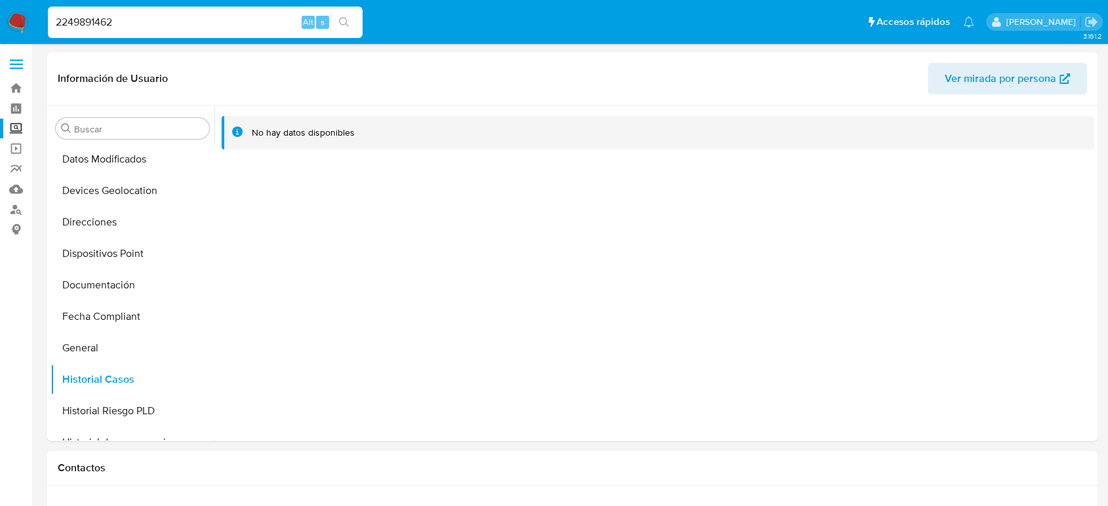
click at [7, 67] on label at bounding box center [16, 64] width 33 height 28
click at [0, 0] on input "checkbox" at bounding box center [0, 0] width 0 height 0
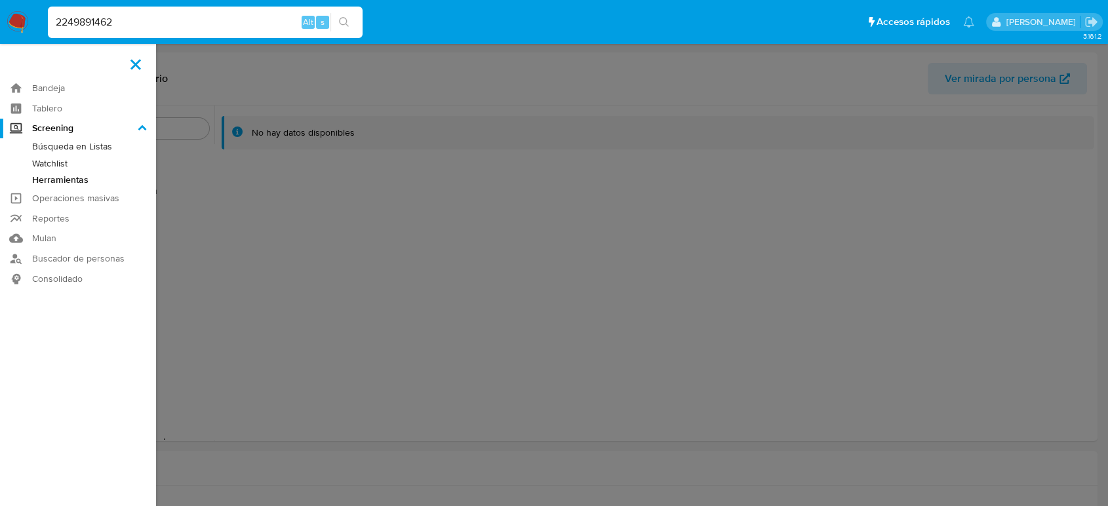
click at [69, 182] on link "Herramientas" at bounding box center [78, 180] width 156 height 16
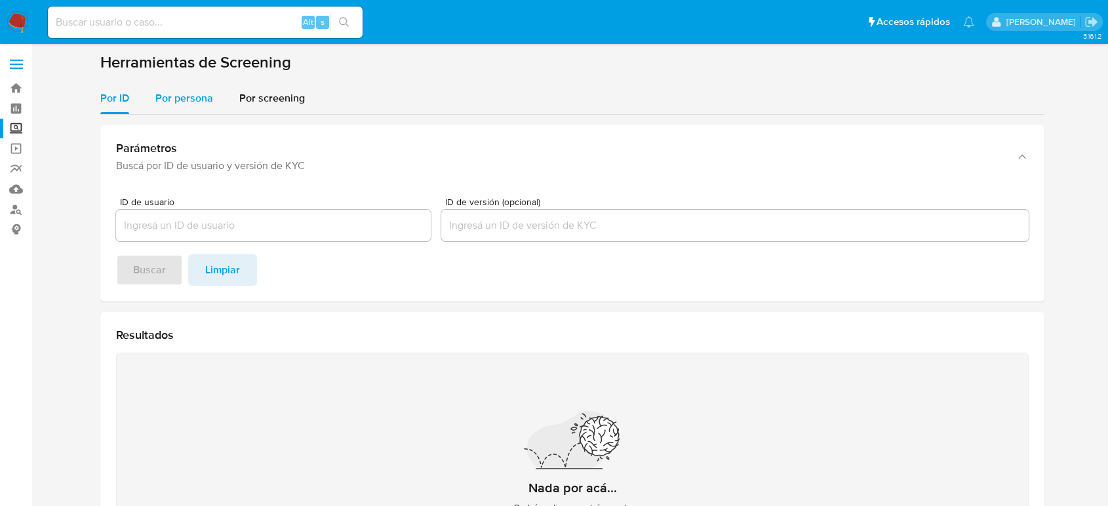
click at [180, 111] on div "Por persona" at bounding box center [184, 98] width 58 height 31
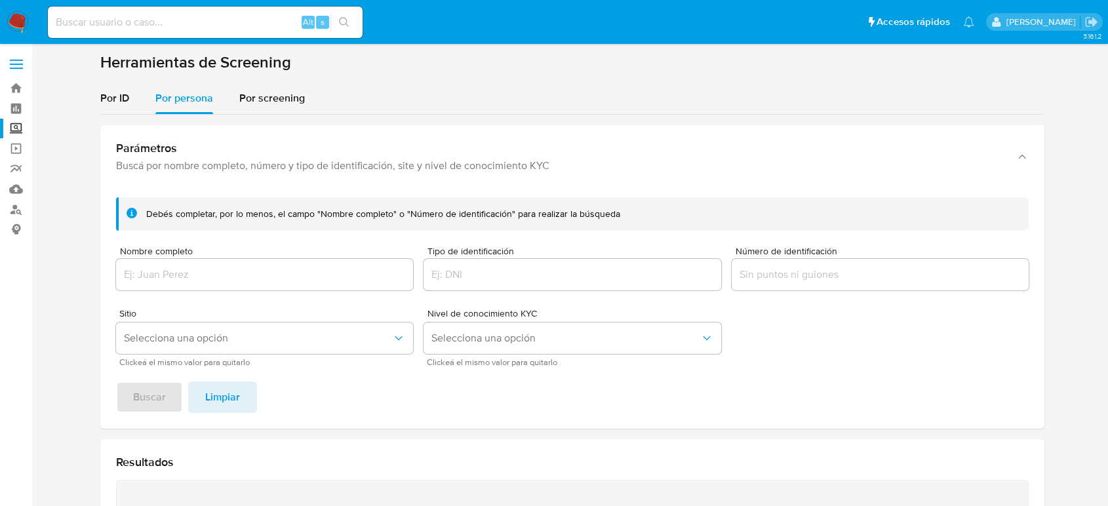
click at [231, 269] on input "Nombre completo" at bounding box center [264, 274] width 297 height 17
paste input "[PERSON_NAME] [PERSON_NAME]"
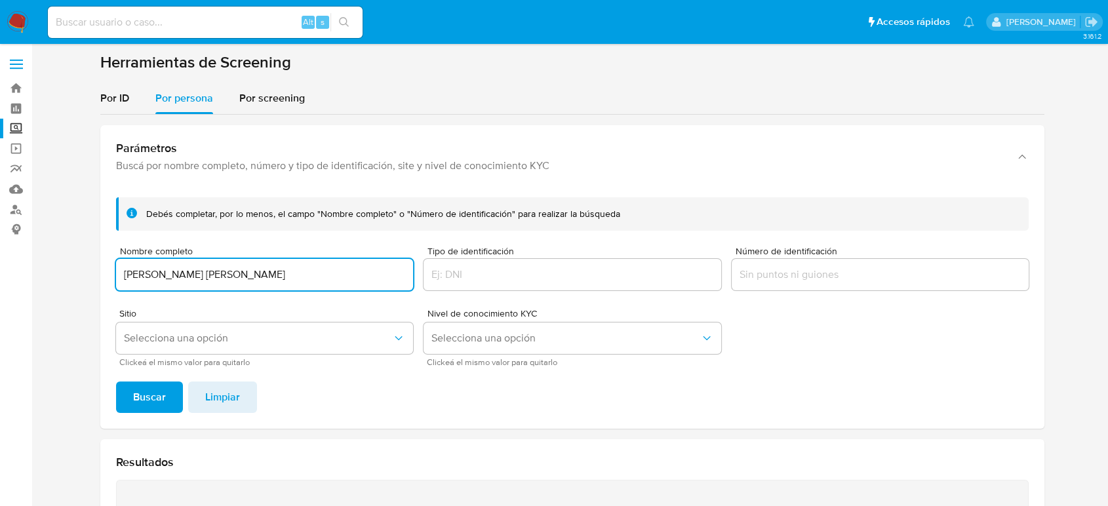
type input "[PERSON_NAME] [PERSON_NAME]"
click at [116, 381] on button "Buscar" at bounding box center [149, 396] width 67 height 31
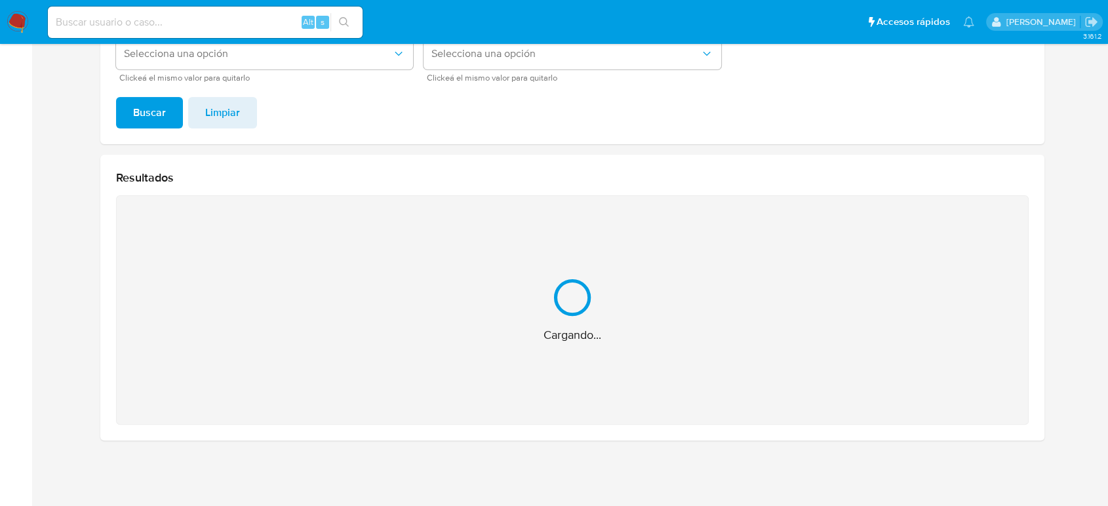
scroll to position [76, 0]
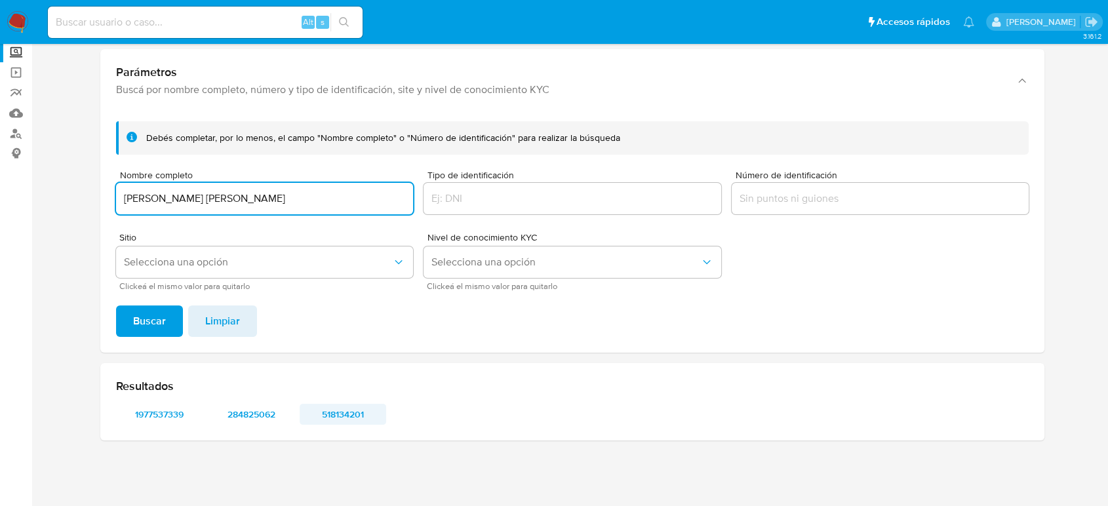
click at [345, 412] on span "518134201" at bounding box center [343, 414] width 68 height 18
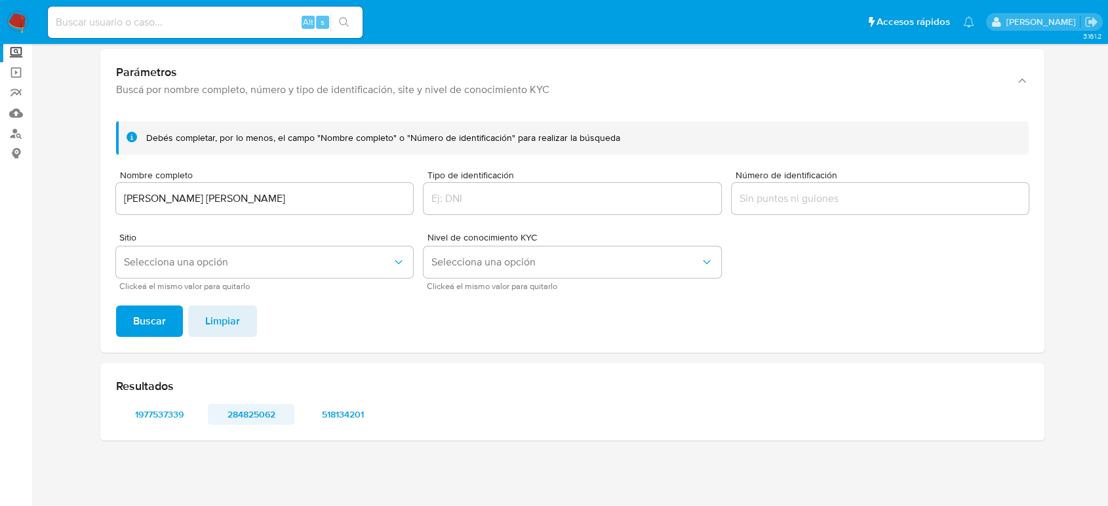
click at [241, 407] on span "284825062" at bounding box center [251, 414] width 68 height 18
click at [163, 414] on span "1977537339" at bounding box center [159, 414] width 68 height 18
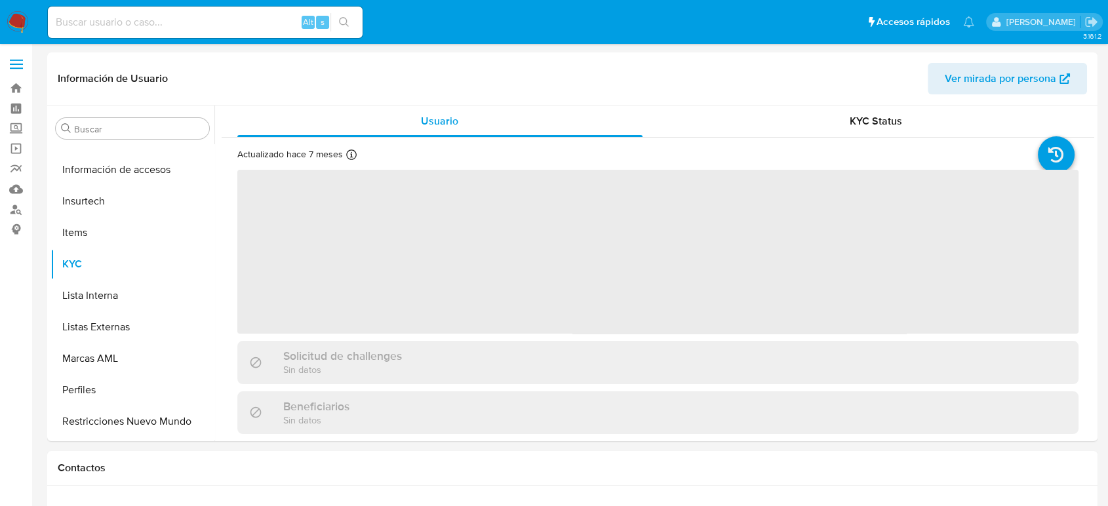
scroll to position [617, 0]
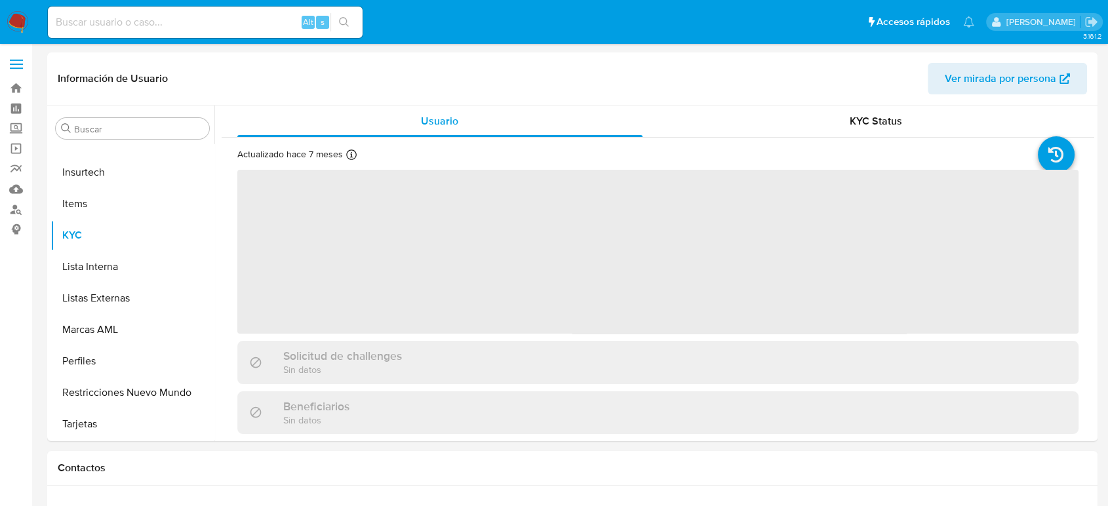
select select "10"
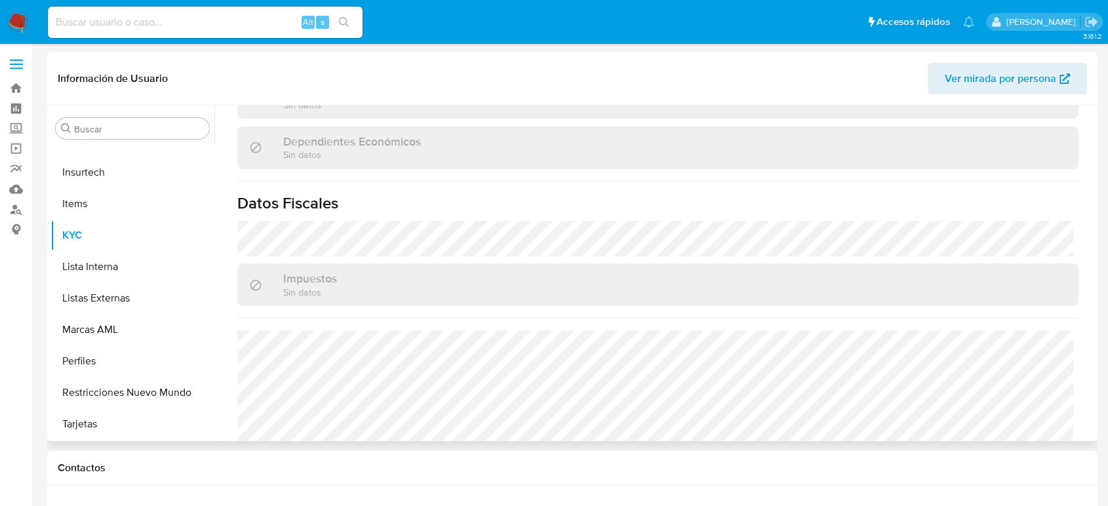
scroll to position [810, 0]
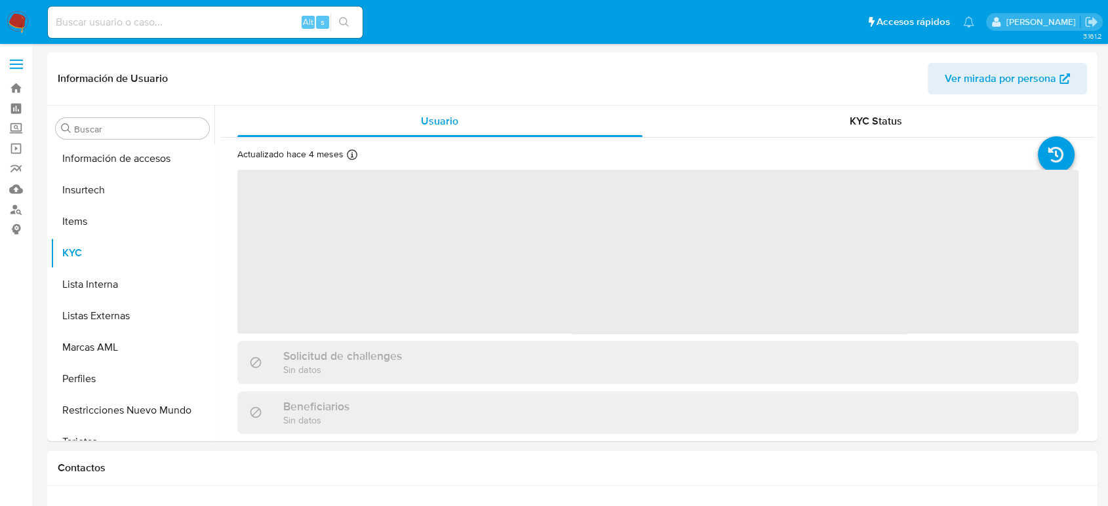
scroll to position [617, 0]
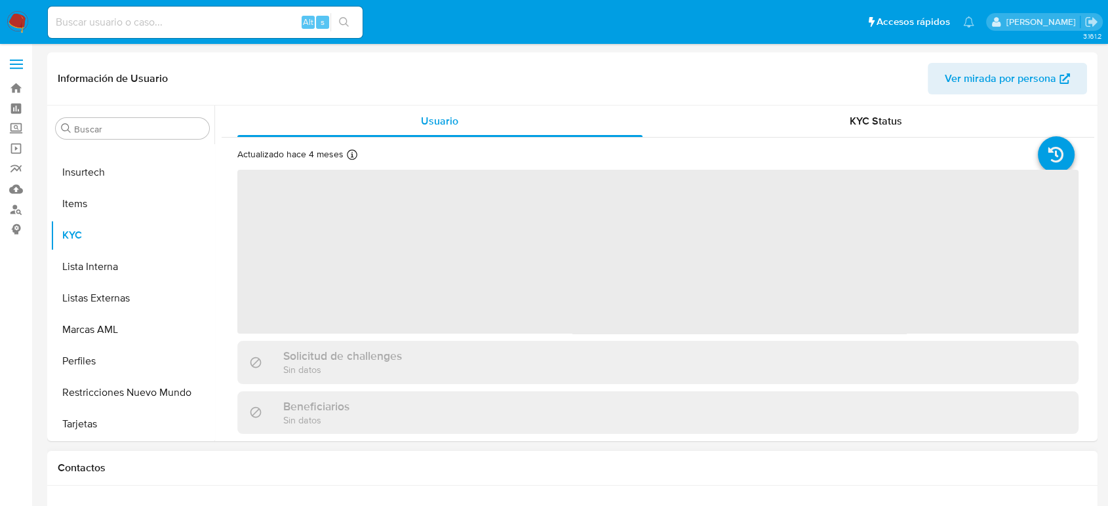
select select "10"
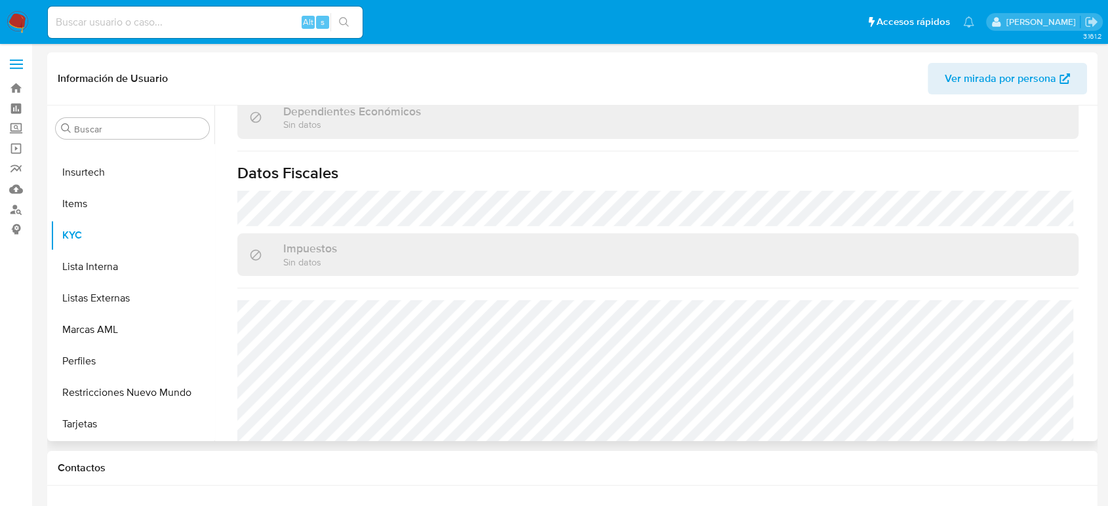
scroll to position [810, 0]
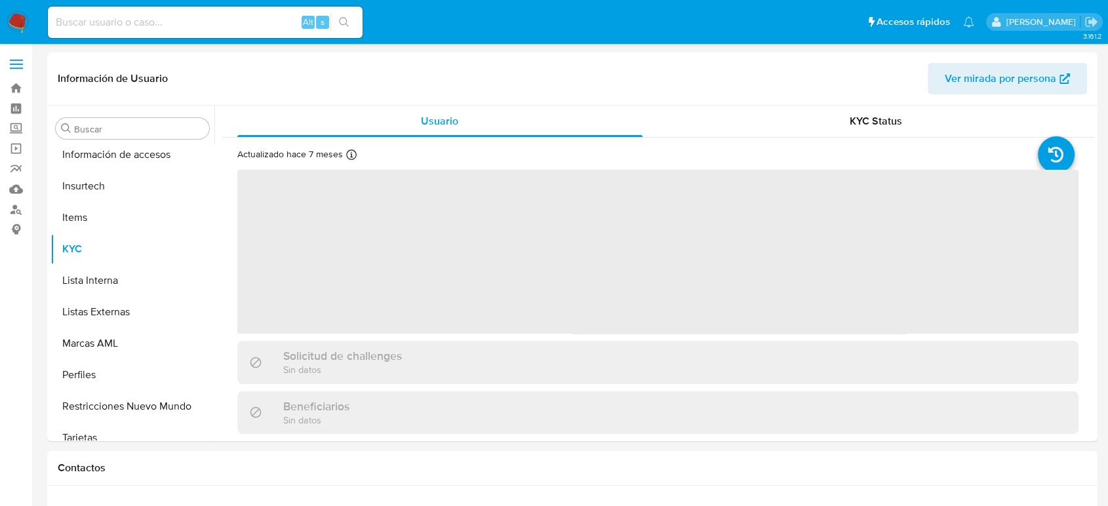
scroll to position [617, 0]
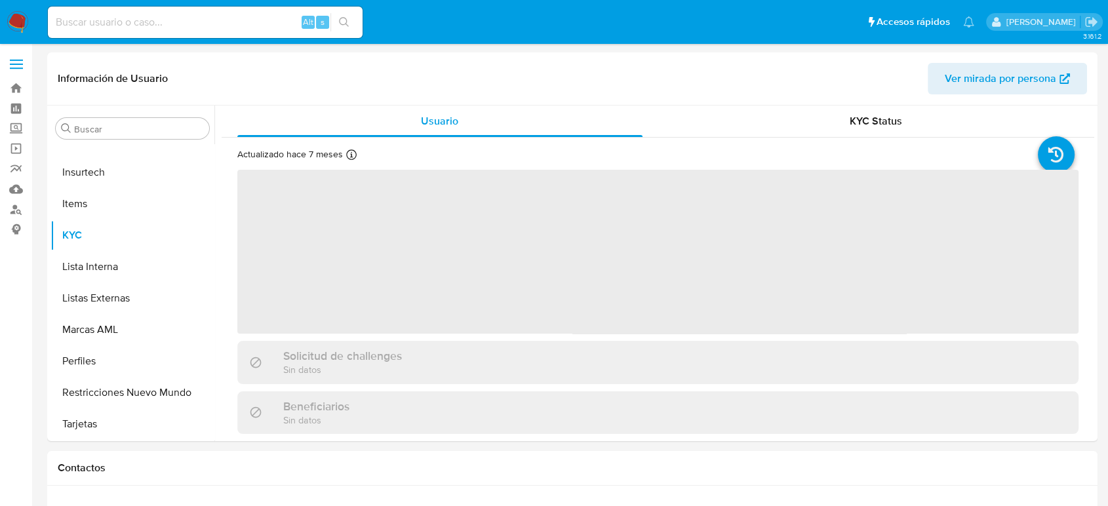
select select "10"
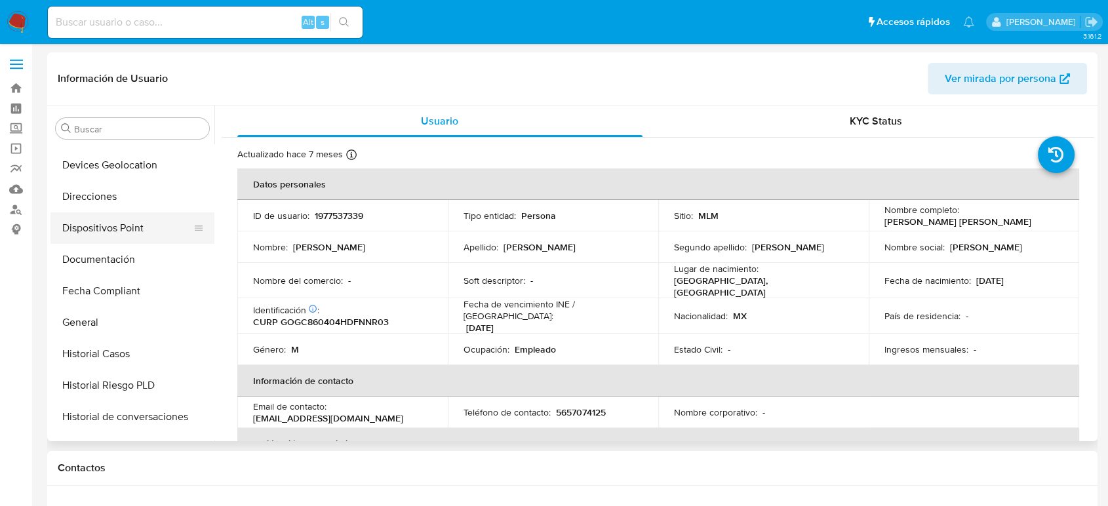
scroll to position [252, 0]
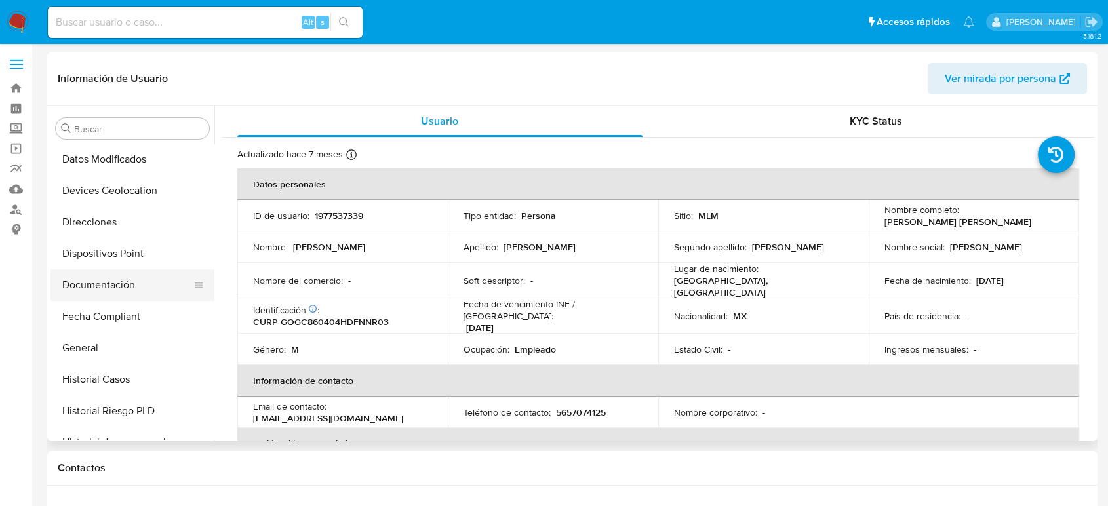
click at [116, 287] on button "Documentación" at bounding box center [126, 284] width 153 height 31
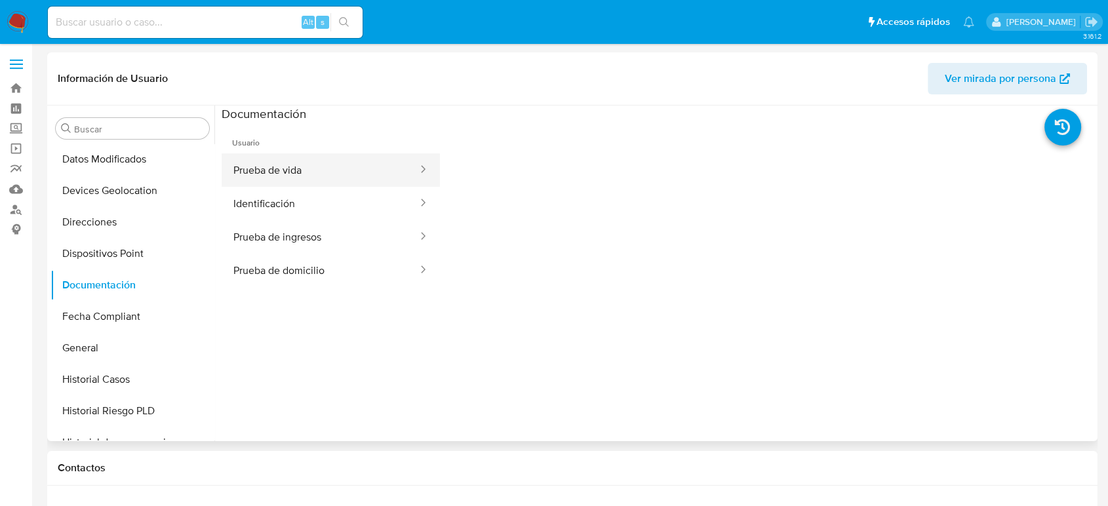
click at [285, 172] on button "Prueba de vida" at bounding box center [320, 169] width 197 height 33
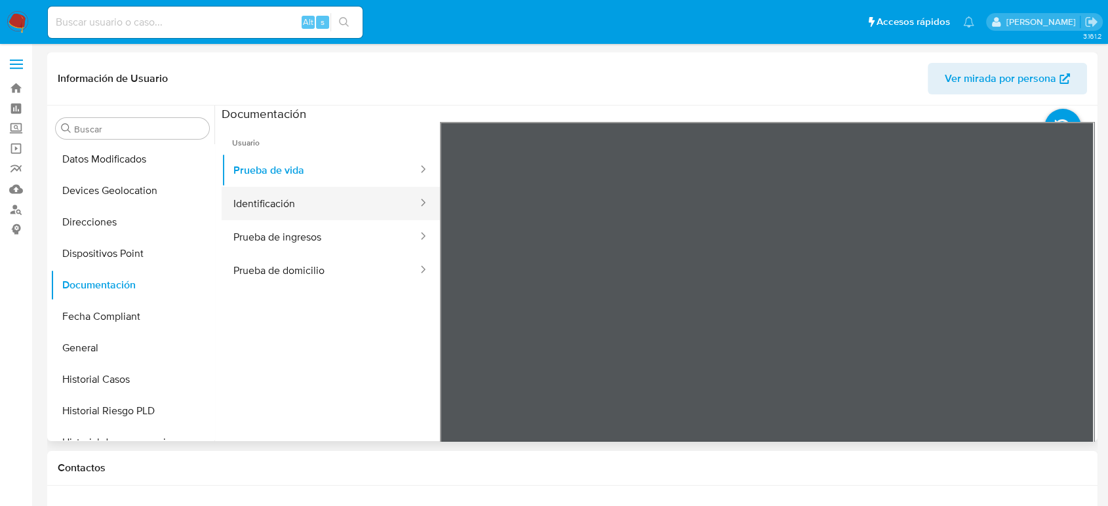
click at [376, 208] on button "Identificación" at bounding box center [320, 203] width 197 height 33
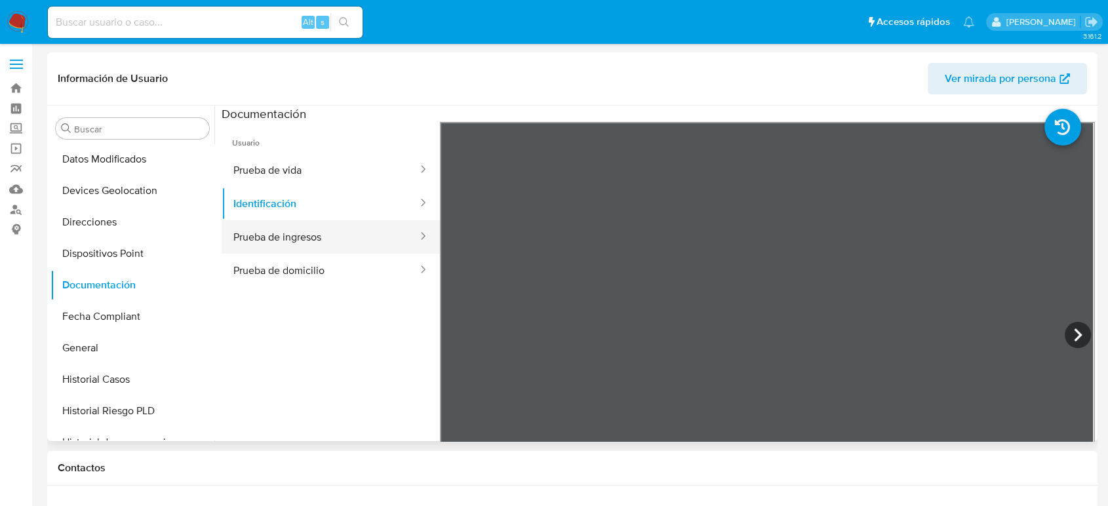
click at [333, 230] on button "Prueba de ingresos" at bounding box center [320, 236] width 197 height 33
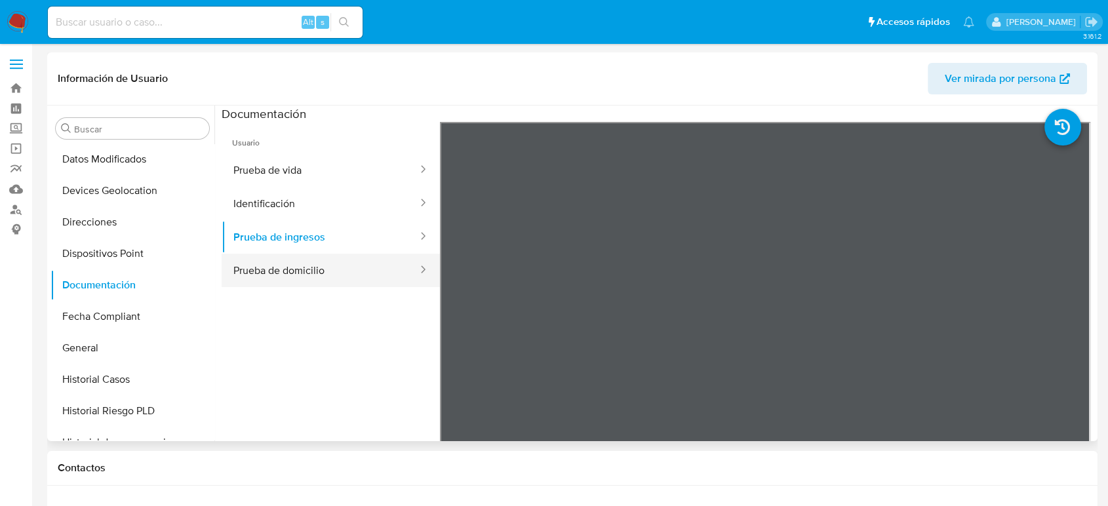
click at [353, 261] on button "Prueba de domicilio" at bounding box center [320, 270] width 197 height 33
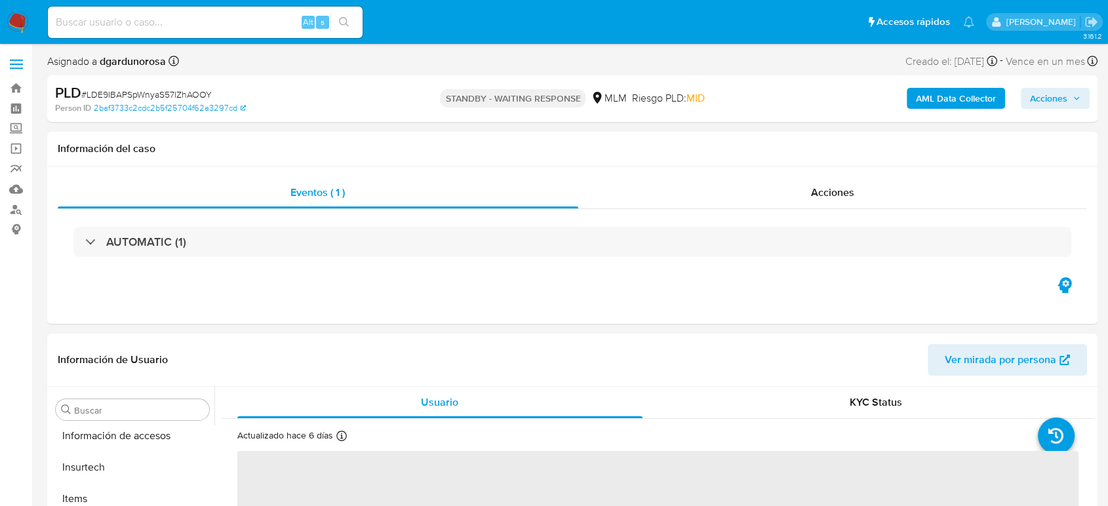
scroll to position [617, 0]
select select "10"
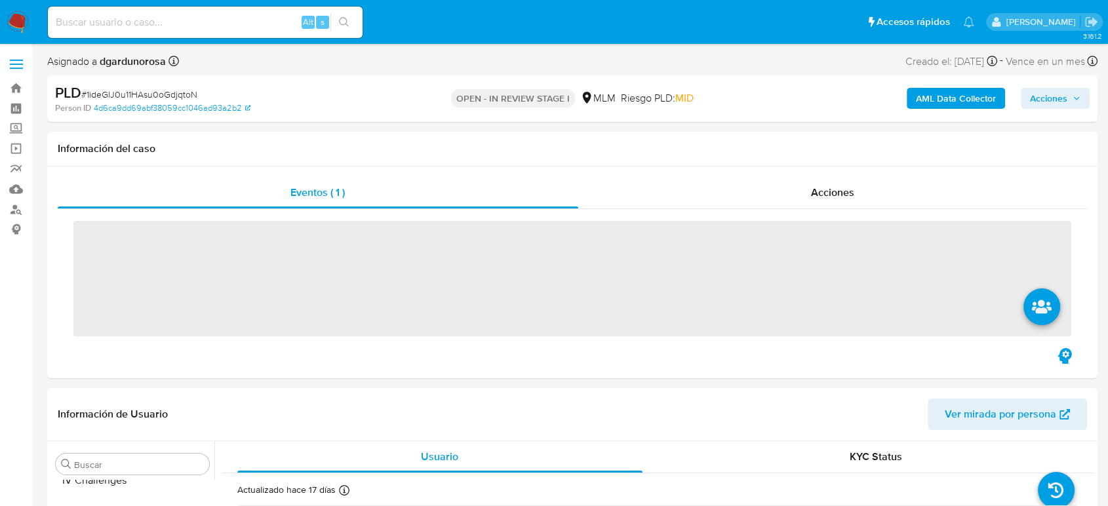
scroll to position [617, 0]
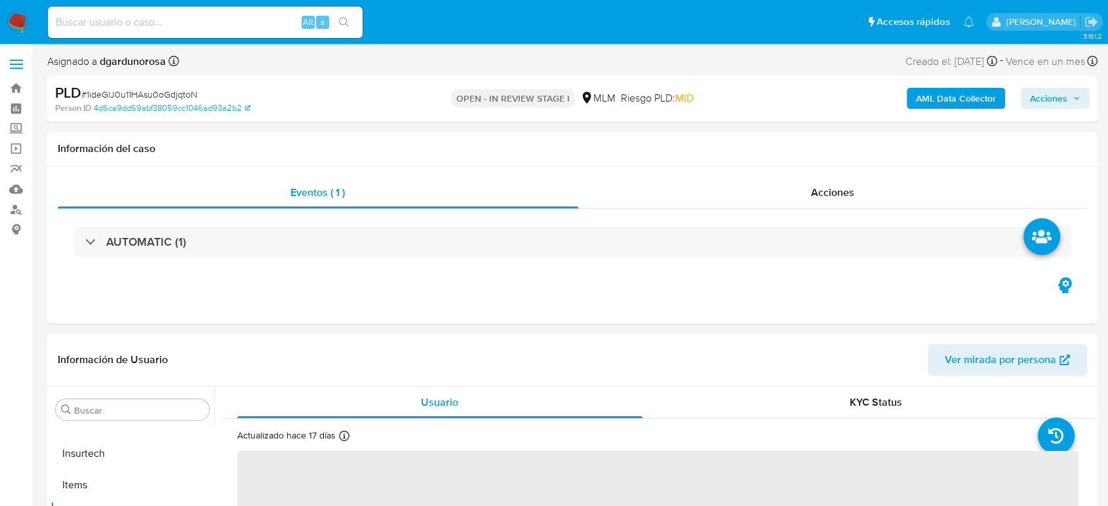
select select "10"
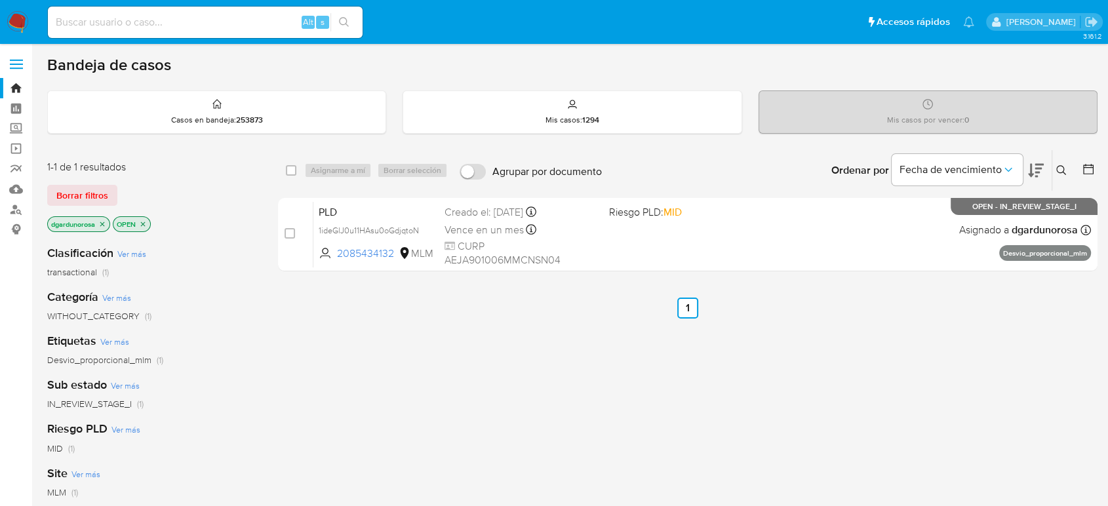
click at [1062, 166] on icon at bounding box center [1061, 170] width 10 height 10
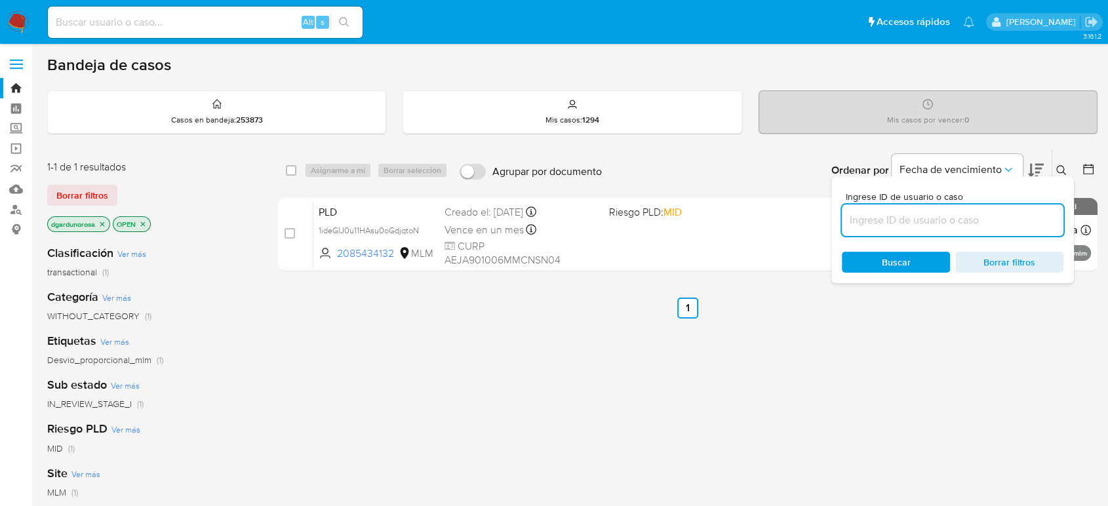
click at [965, 212] on input at bounding box center [952, 220] width 222 height 17
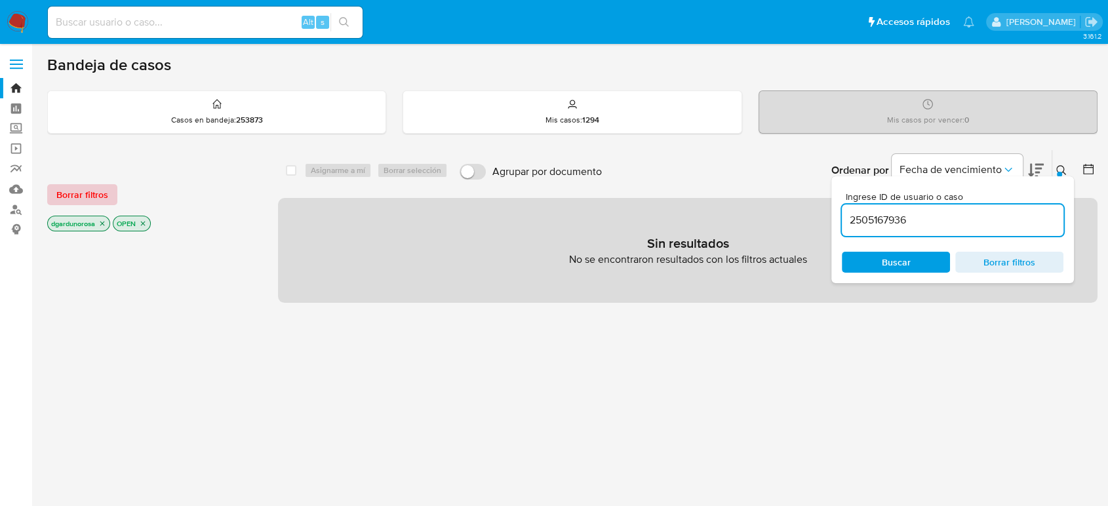
click at [100, 189] on span "Borrar filtros" at bounding box center [82, 194] width 52 height 18
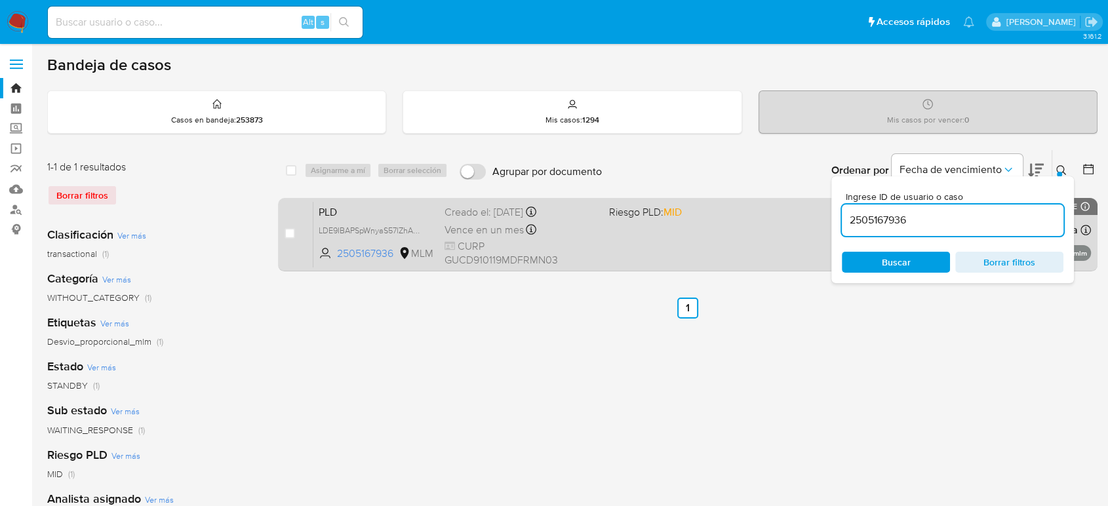
click at [573, 208] on div "Creado el: [DATE] Creado el: [DATE] 02:08:29" at bounding box center [520, 212] width 153 height 14
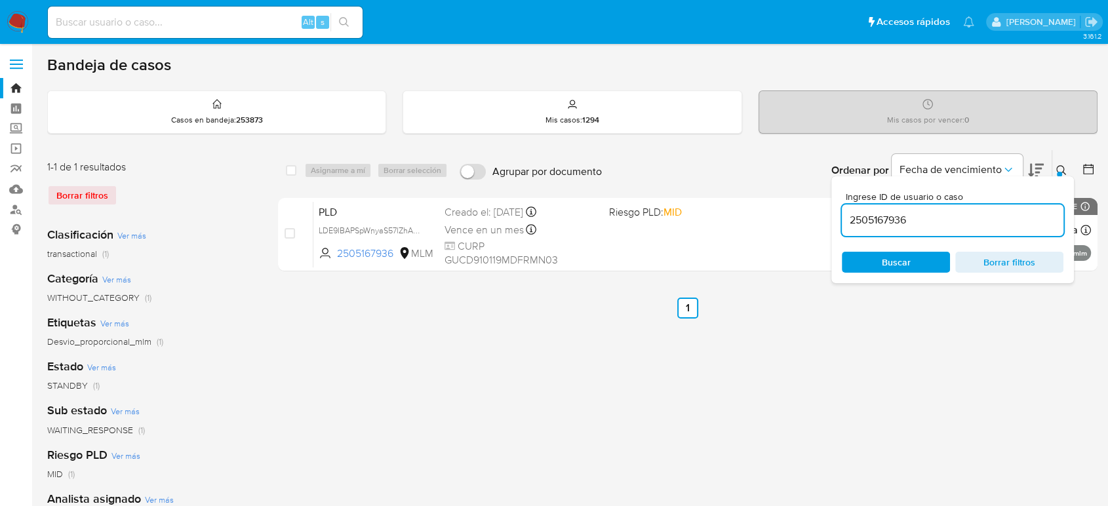
click at [900, 212] on input "2505167936" at bounding box center [952, 220] width 222 height 17
paste input "085434132"
type input "2085434132"
click at [1060, 163] on button at bounding box center [1063, 171] width 22 height 16
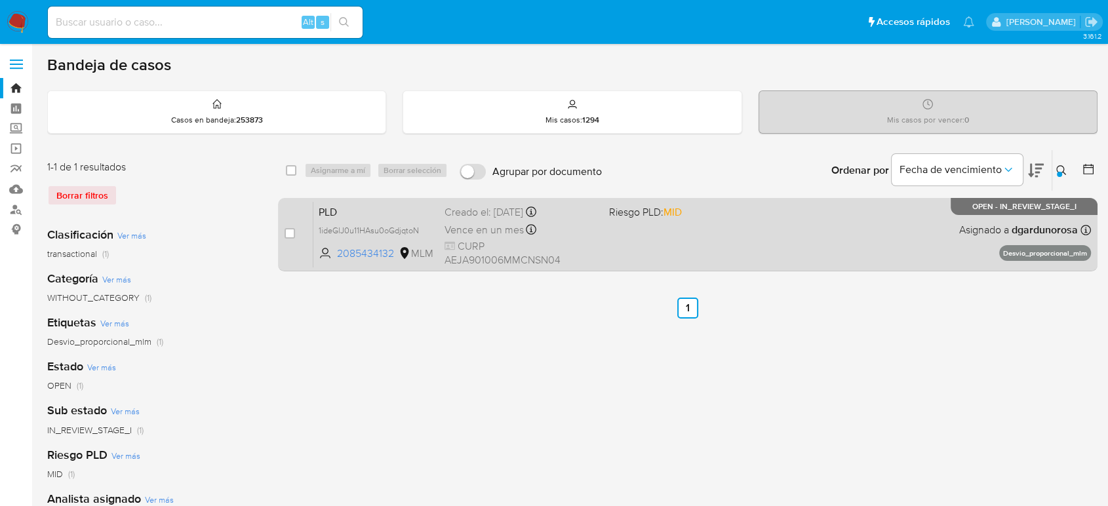
click at [831, 231] on div "PLD 1ideGlJ0u11HAsu0oGdjqtoN 2085434132 MLM Riesgo PLD: MID Creado el: 12/09/20…" at bounding box center [701, 234] width 777 height 66
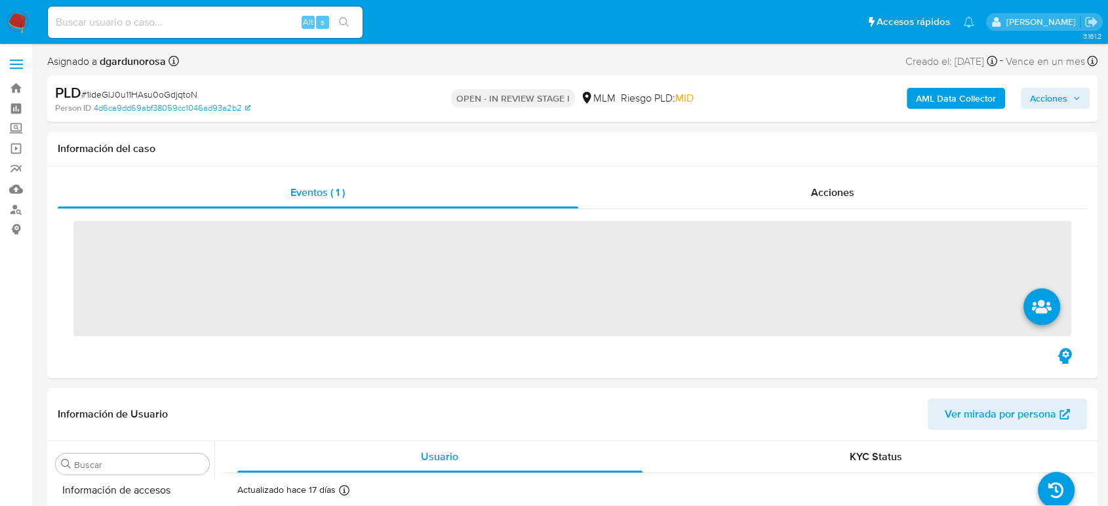
scroll to position [617, 0]
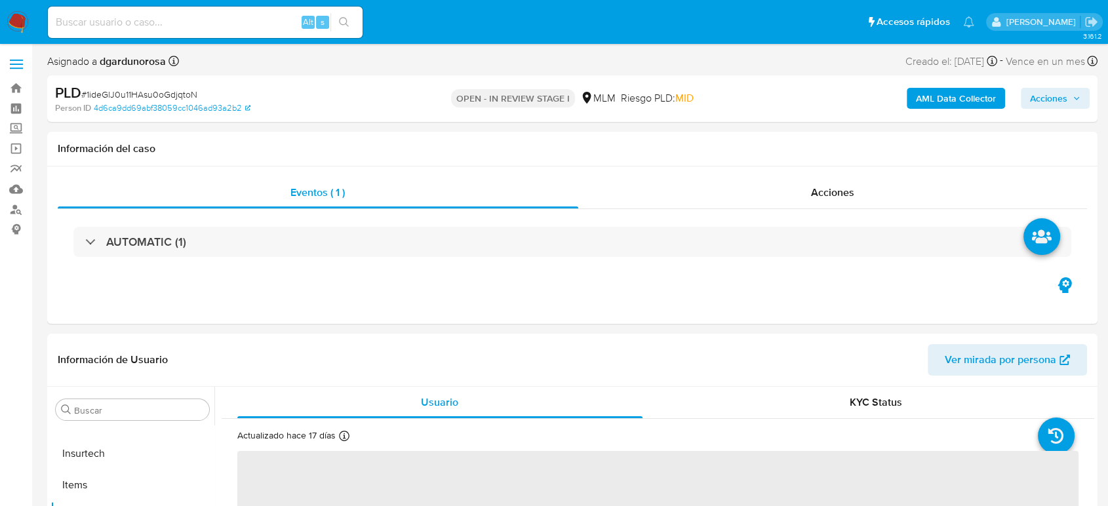
select select "10"
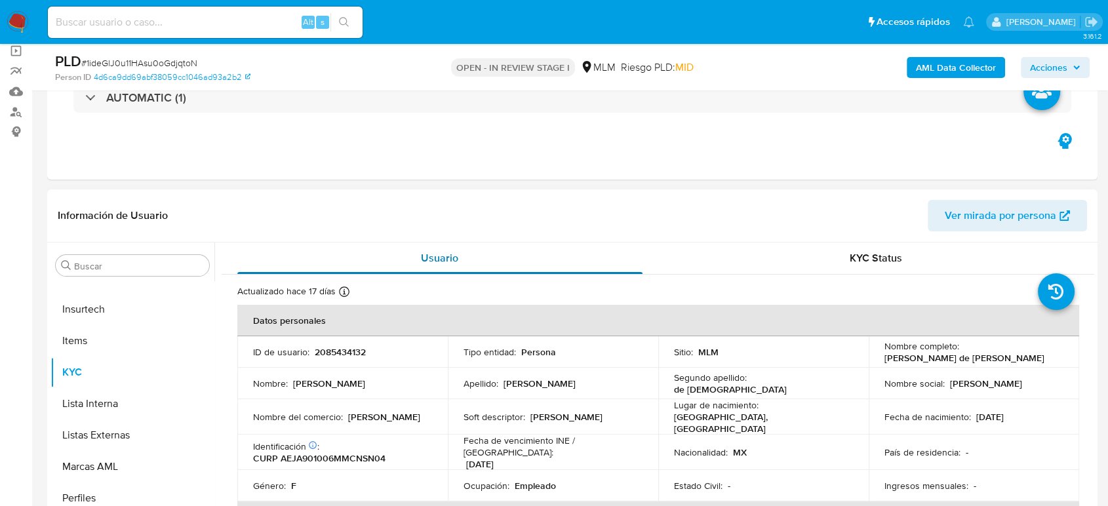
scroll to position [218, 0]
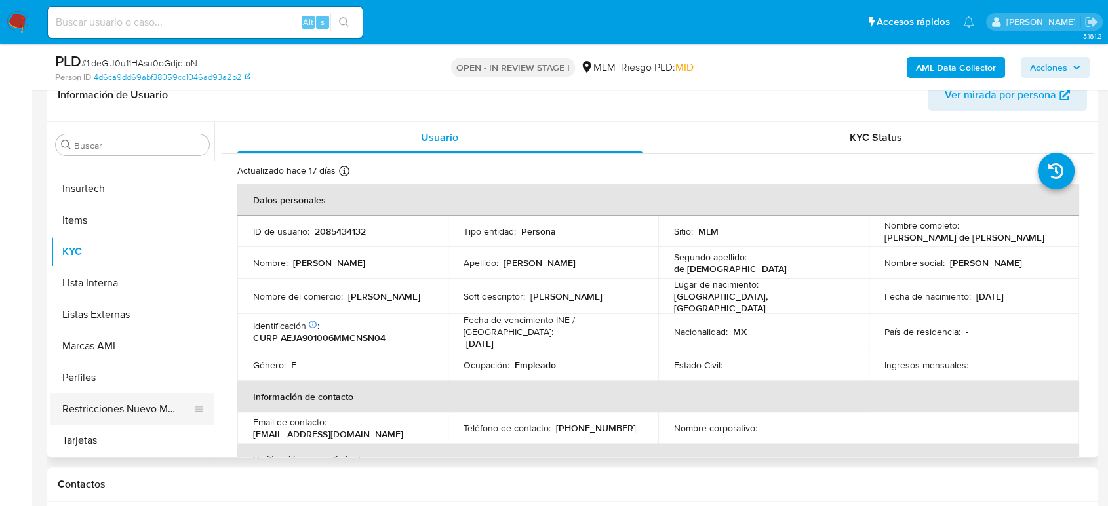
click at [117, 397] on button "Restricciones Nuevo Mundo" at bounding box center [126, 408] width 153 height 31
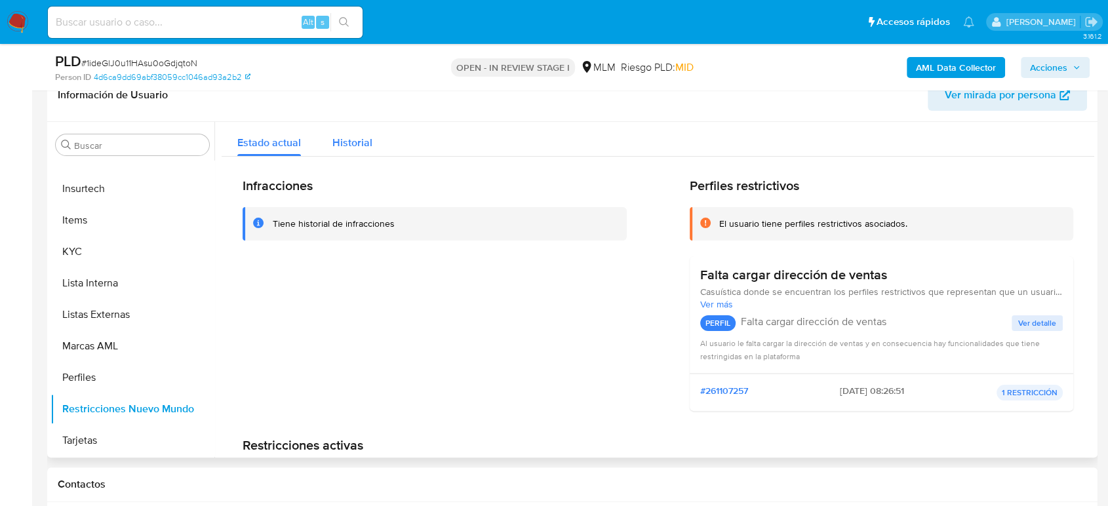
click at [357, 144] on span "Historial" at bounding box center [352, 142] width 40 height 15
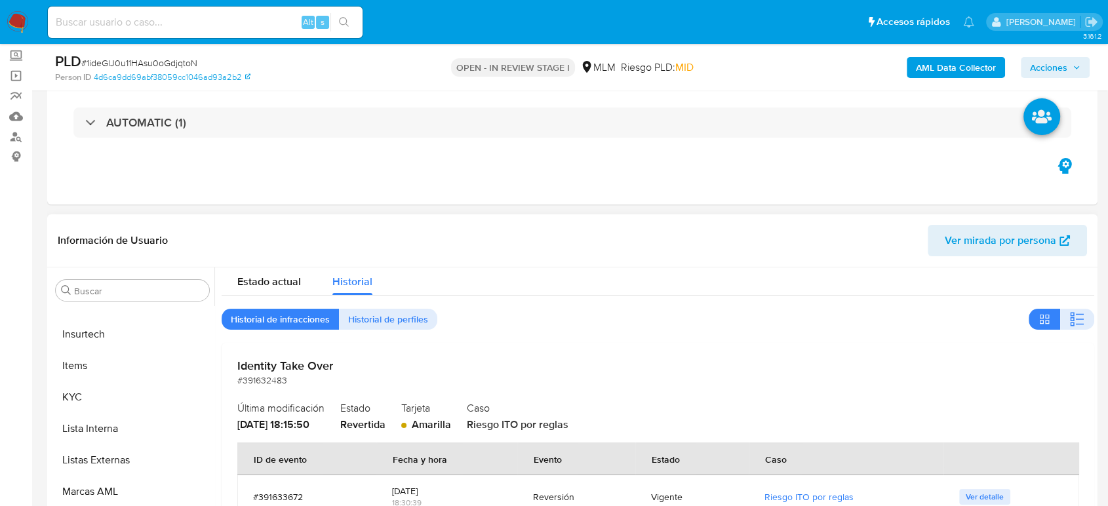
scroll to position [9, 0]
click at [103, 401] on button "KYC" at bounding box center [126, 396] width 153 height 31
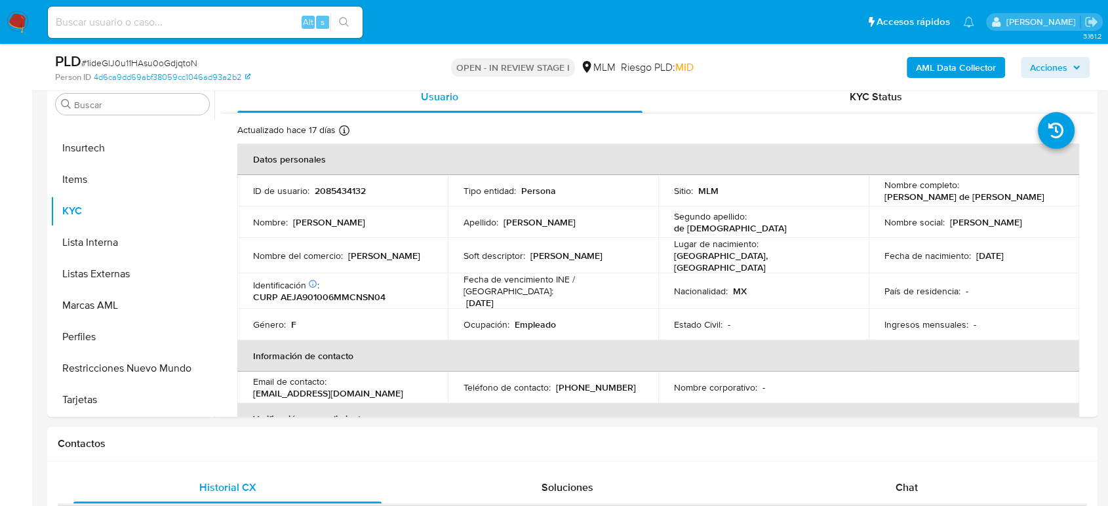
scroll to position [291, 0]
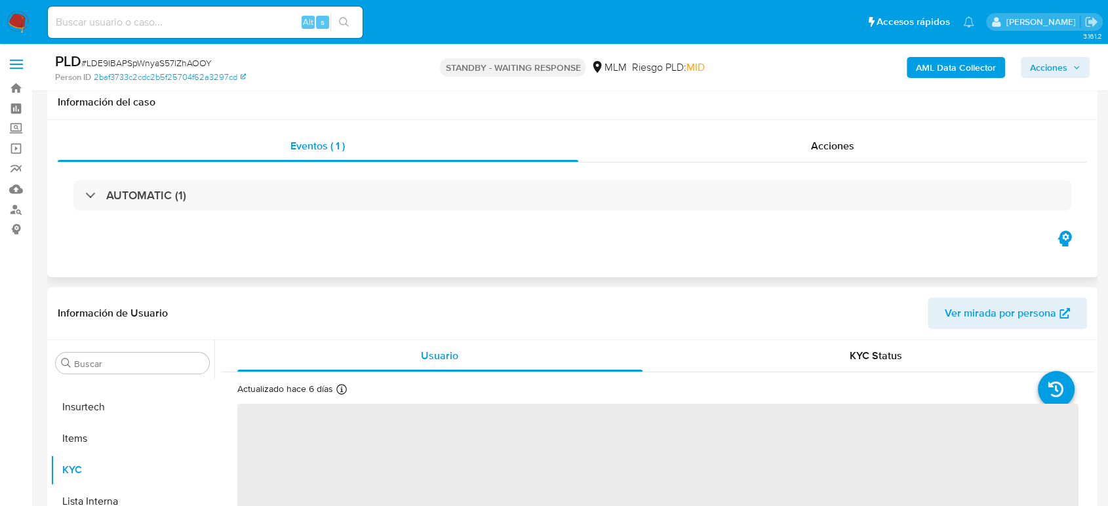
scroll to position [291, 0]
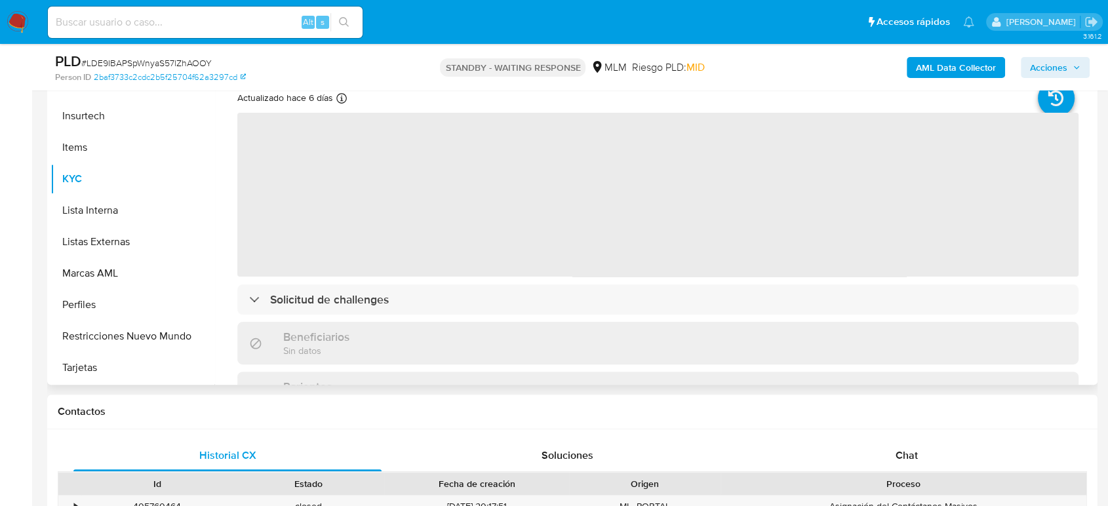
select select "10"
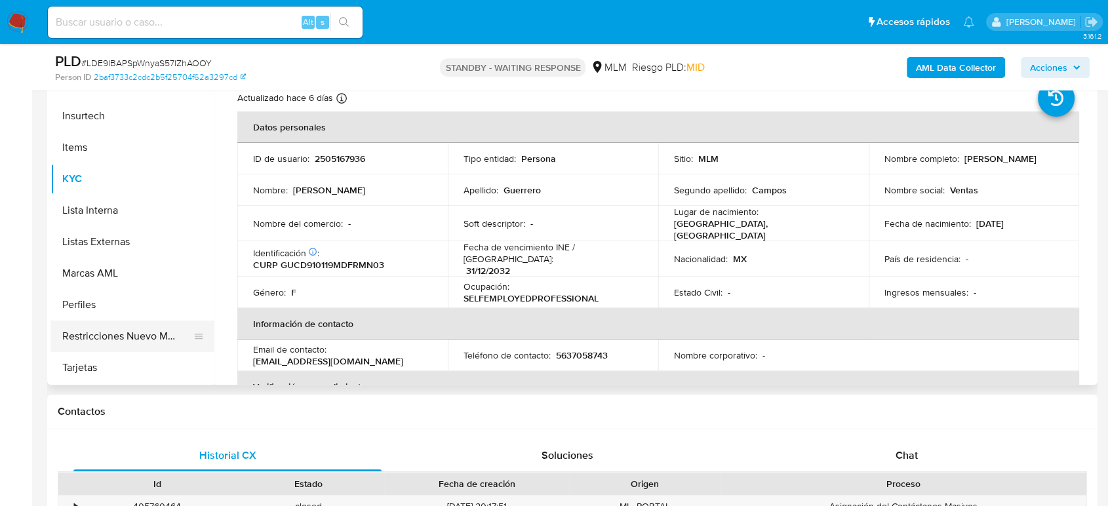
click at [147, 336] on button "Restricciones Nuevo Mundo" at bounding box center [126, 335] width 153 height 31
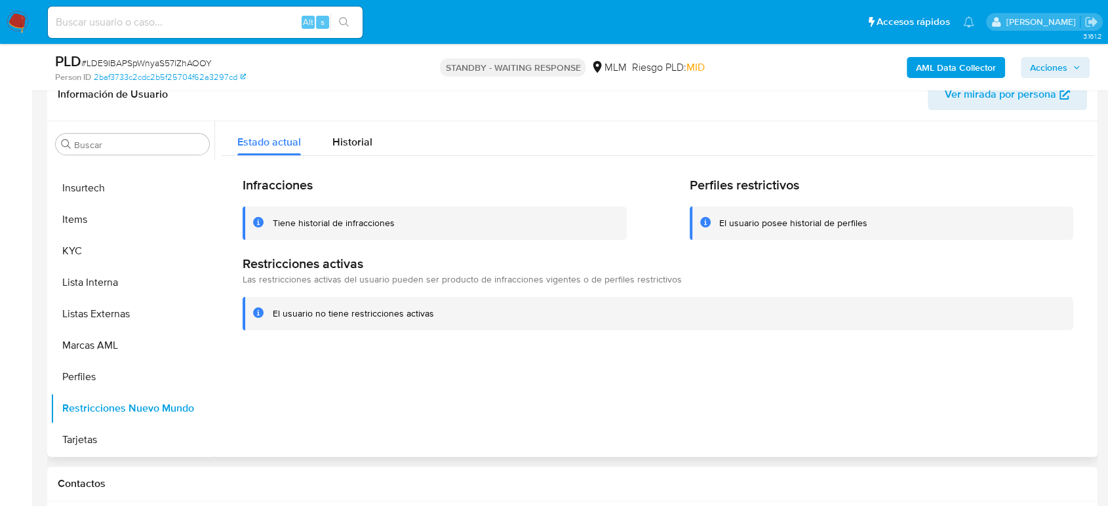
scroll to position [218, 0]
click at [351, 140] on span "Historial" at bounding box center [352, 142] width 40 height 15
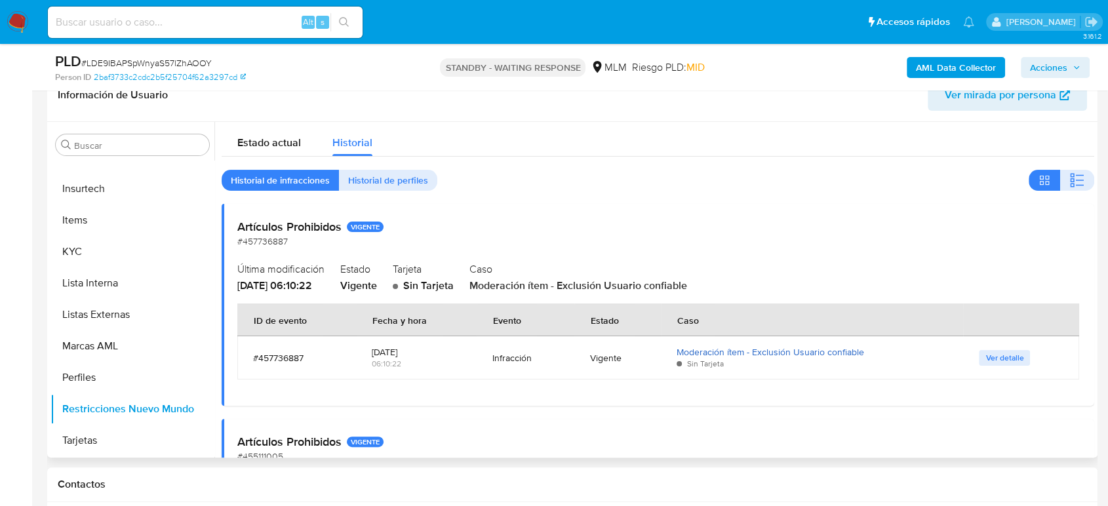
click at [741, 352] on link "Moderación ítem - Exclusión Usuario confiable" at bounding box center [769, 351] width 187 height 13
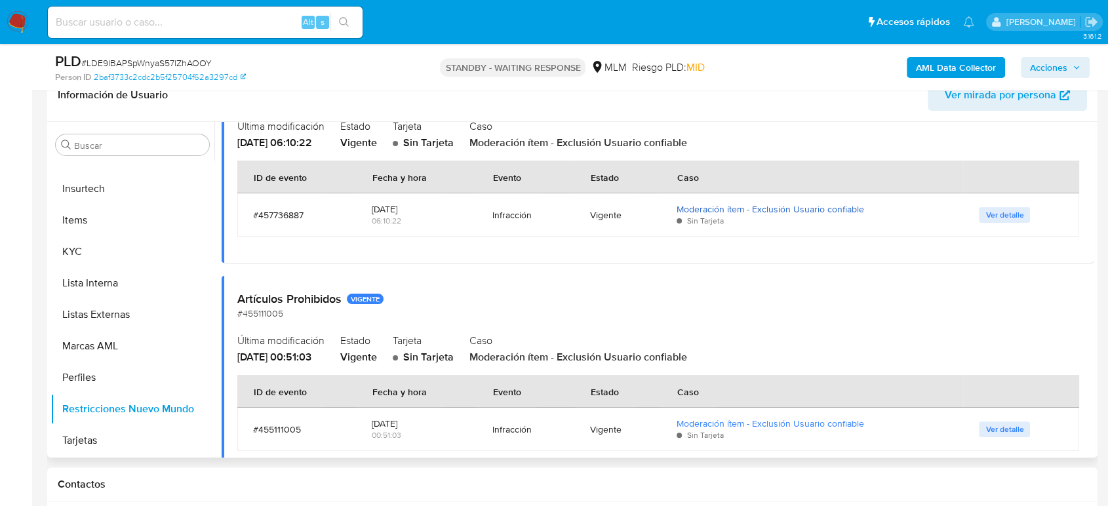
scroll to position [145, 0]
click at [985, 212] on span "Ver detalle" at bounding box center [1004, 212] width 38 height 13
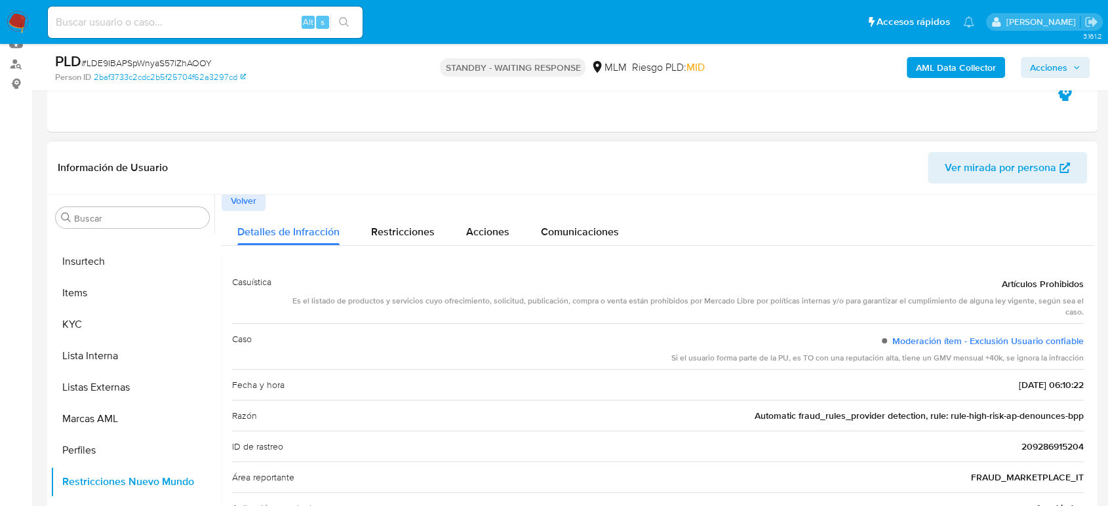
scroll to position [0, 0]
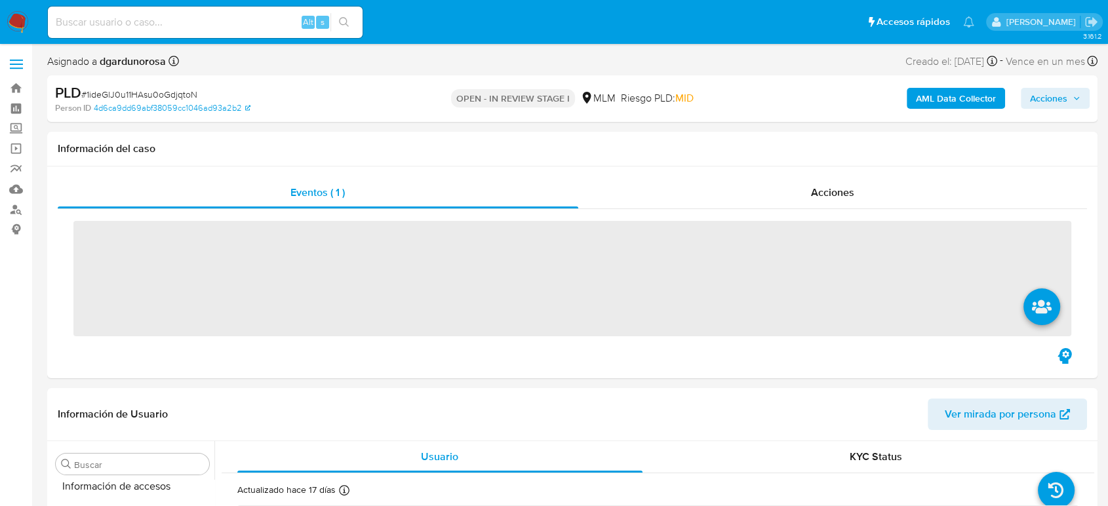
scroll to position [617, 0]
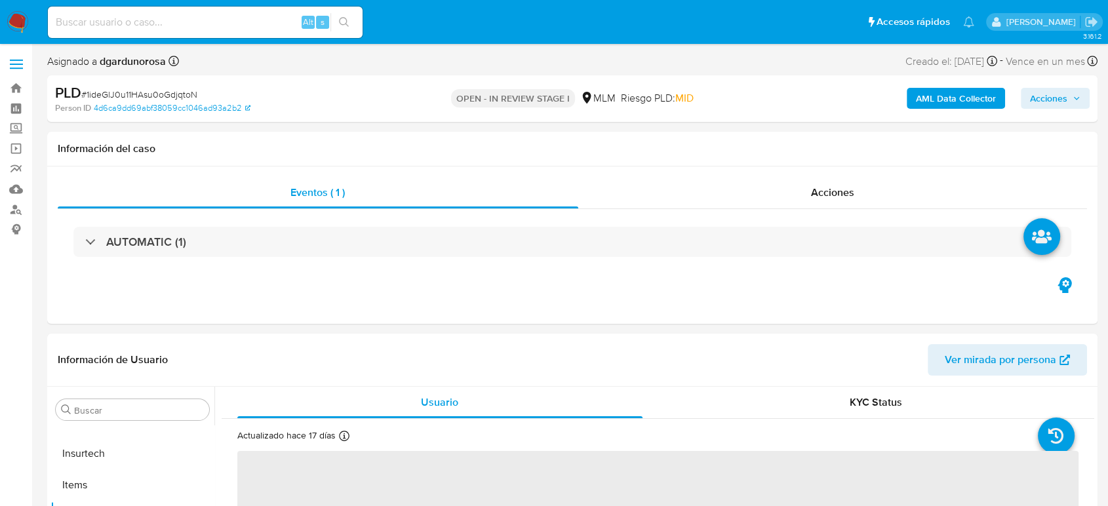
select select "10"
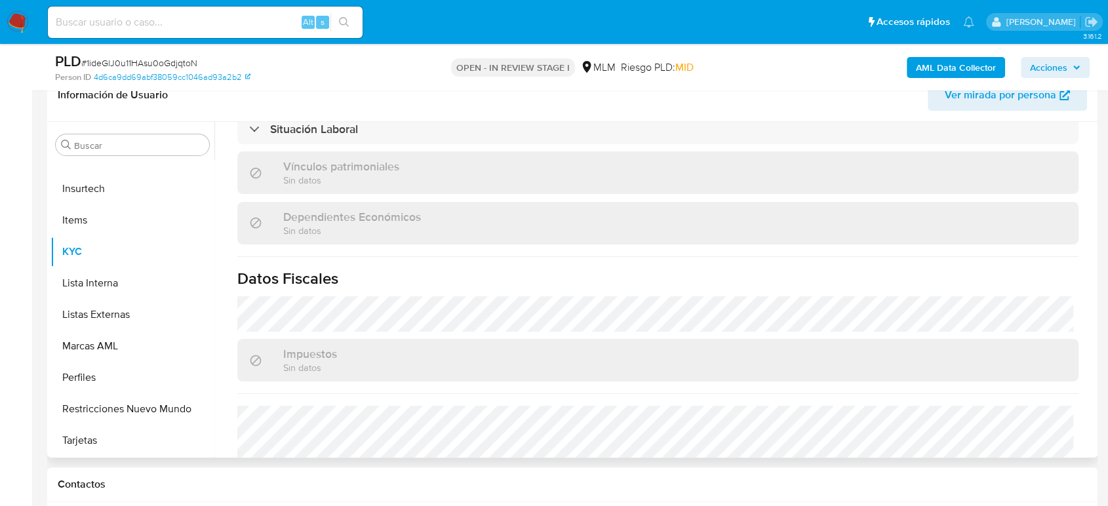
scroll to position [801, 0]
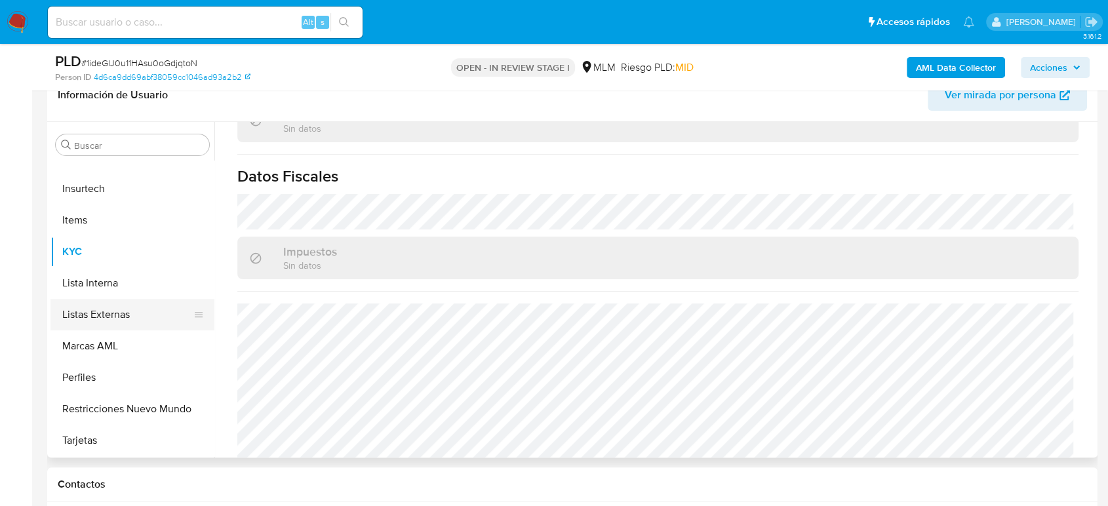
click at [106, 320] on button "Listas Externas" at bounding box center [126, 314] width 153 height 31
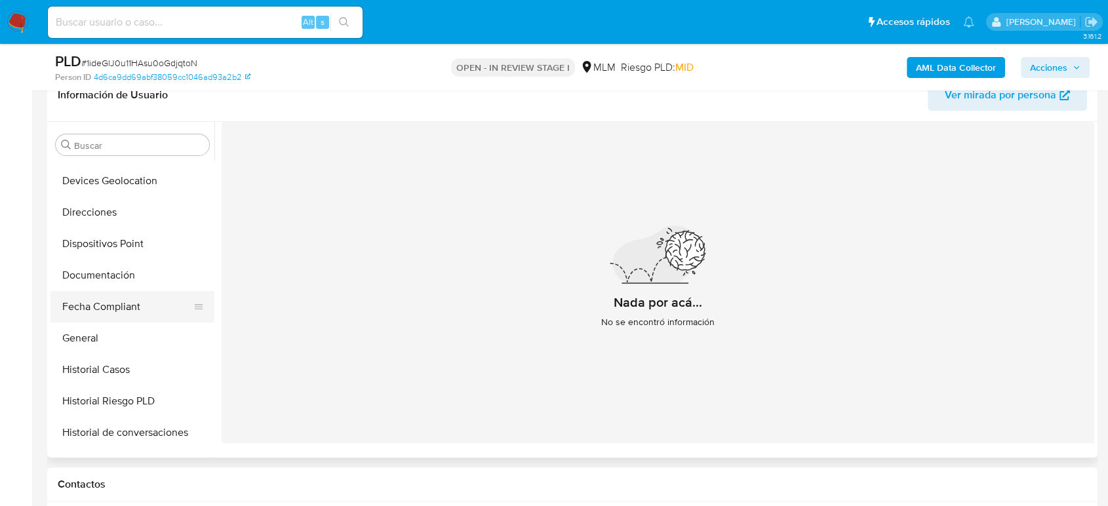
scroll to position [252, 0]
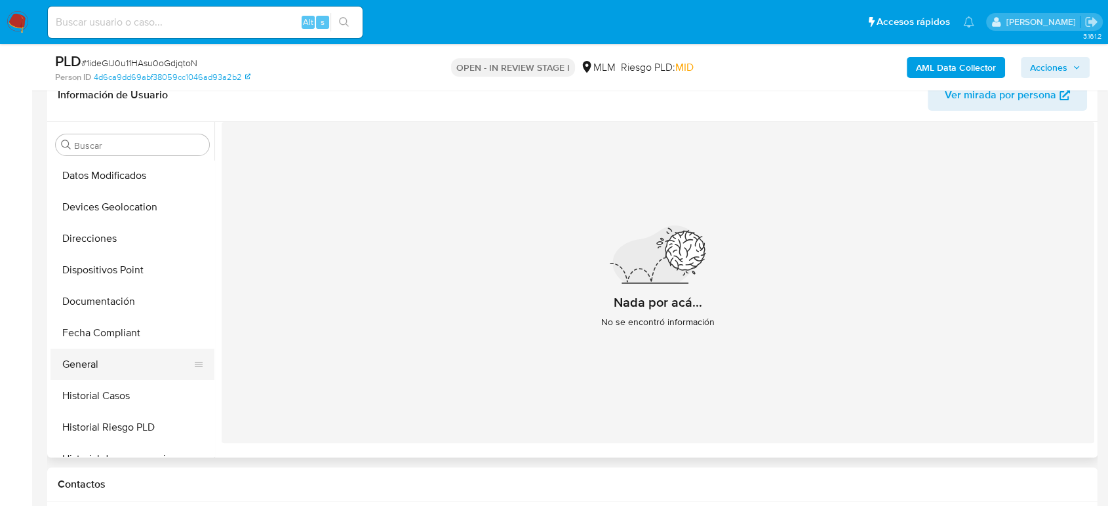
click at [82, 353] on button "General" at bounding box center [126, 364] width 153 height 31
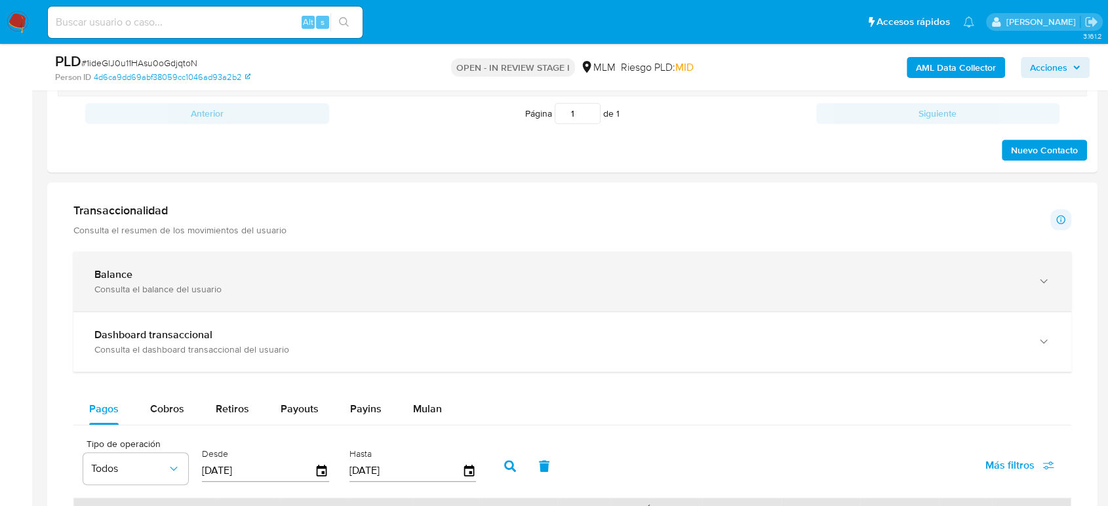
click at [328, 279] on div "Balance" at bounding box center [558, 274] width 929 height 13
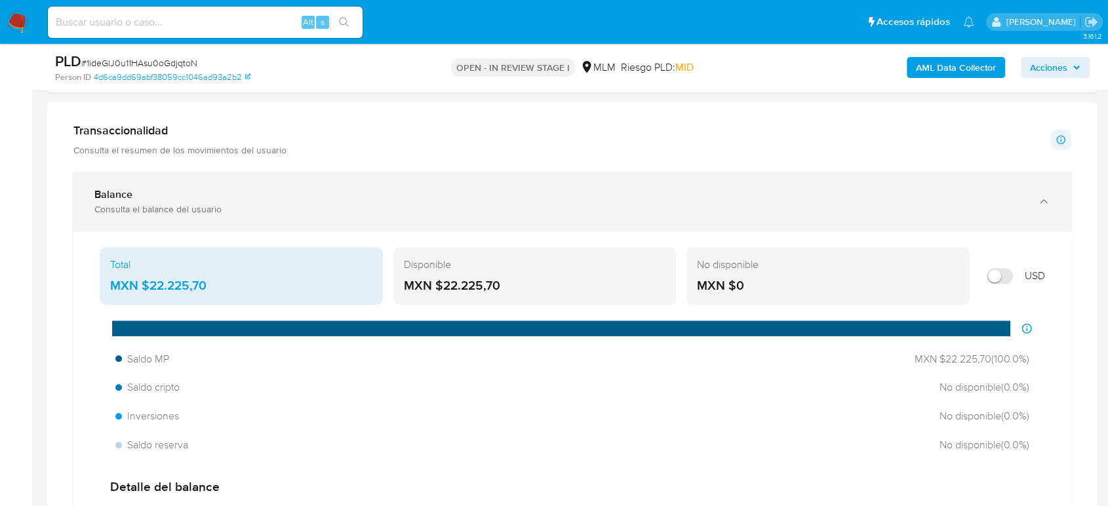
scroll to position [946, 0]
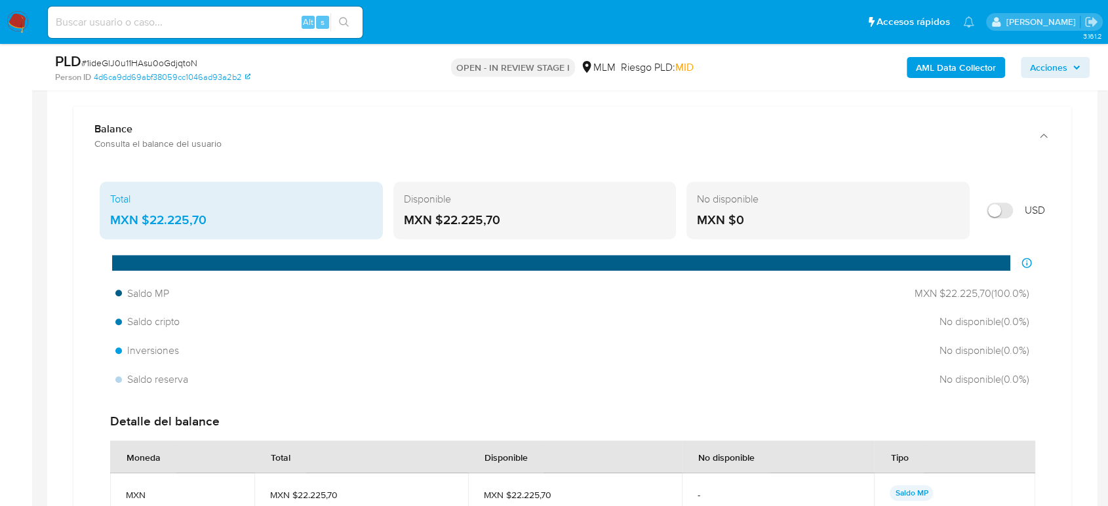
drag, startPoint x: 213, startPoint y: 223, endPoint x: 149, endPoint y: 225, distance: 63.6
click at [142, 223] on div "MXN $22.225,70" at bounding box center [241, 220] width 262 height 17
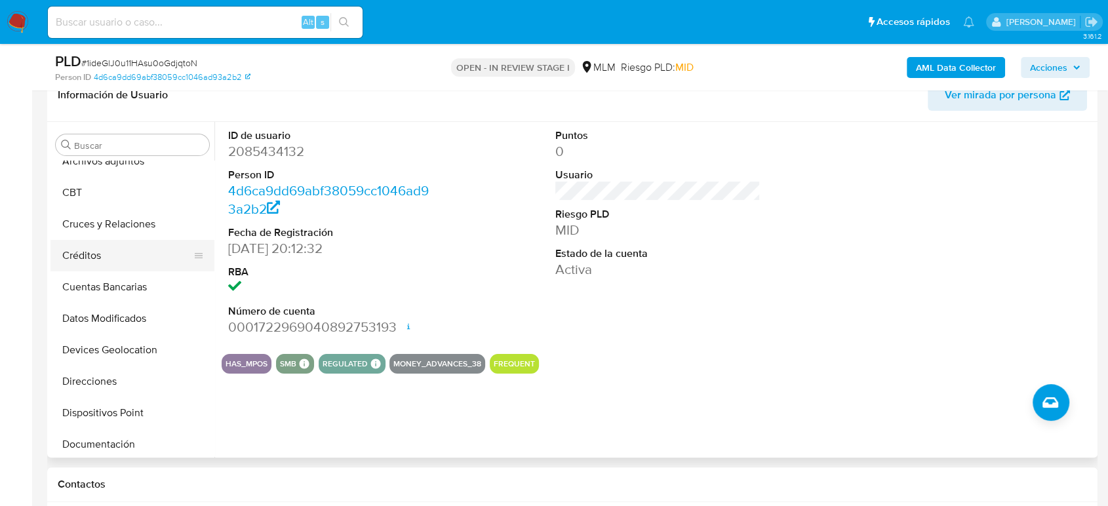
scroll to position [34, 0]
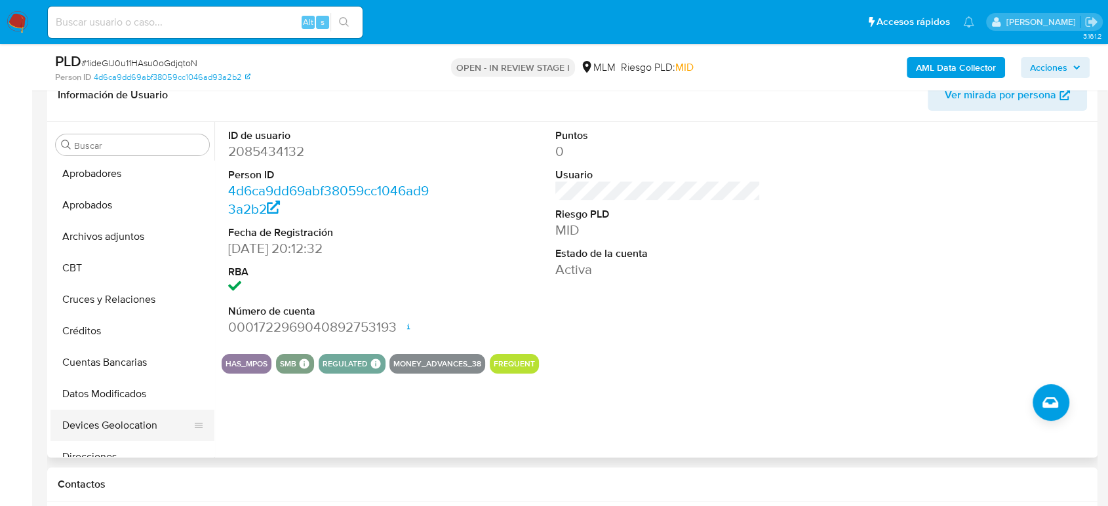
click at [126, 420] on button "Devices Geolocation" at bounding box center [126, 425] width 153 height 31
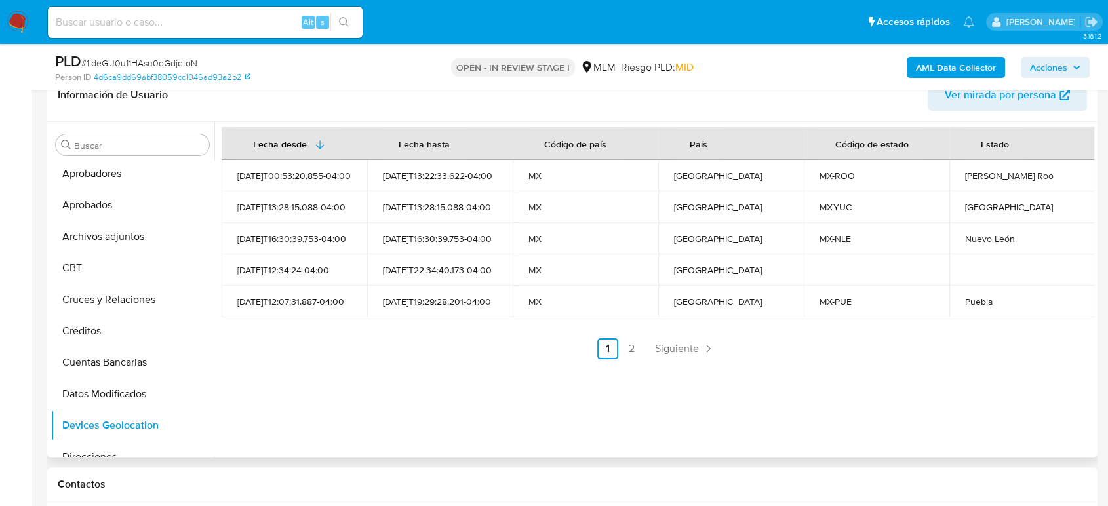
click at [666, 345] on span "Siguiente" at bounding box center [677, 348] width 44 height 10
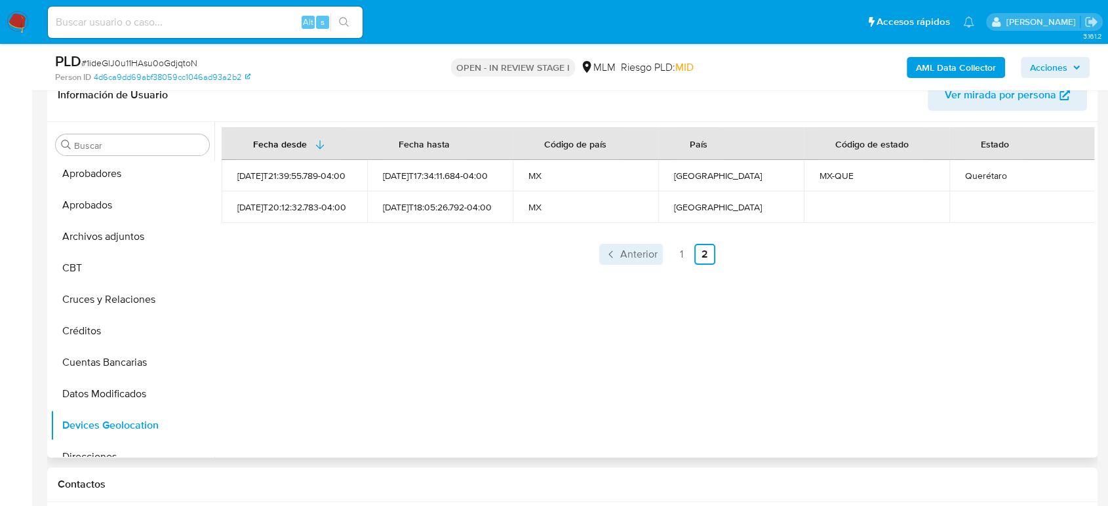
click at [632, 252] on span "Anterior" at bounding box center [638, 254] width 37 height 10
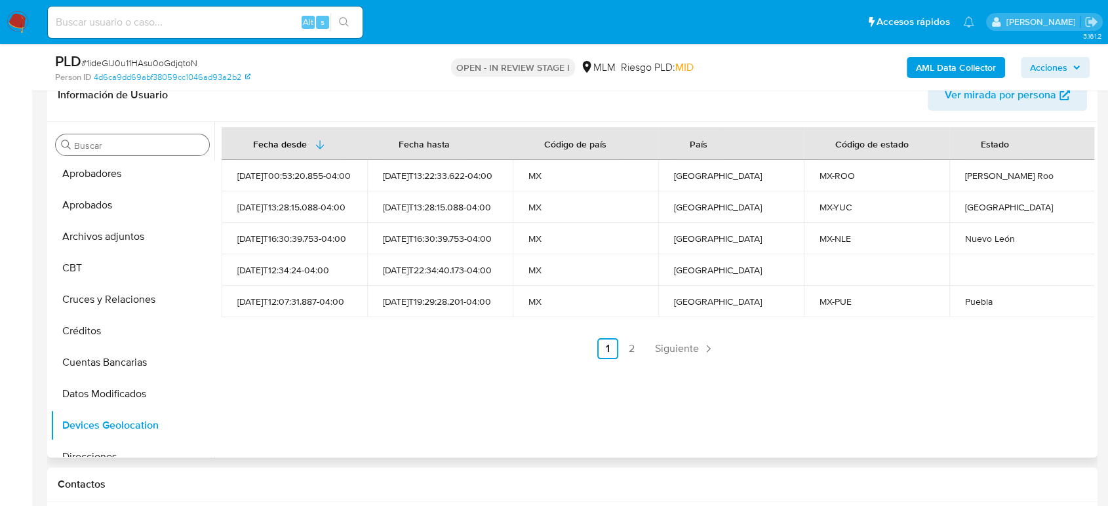
click at [126, 142] on input "Buscar" at bounding box center [139, 146] width 130 height 12
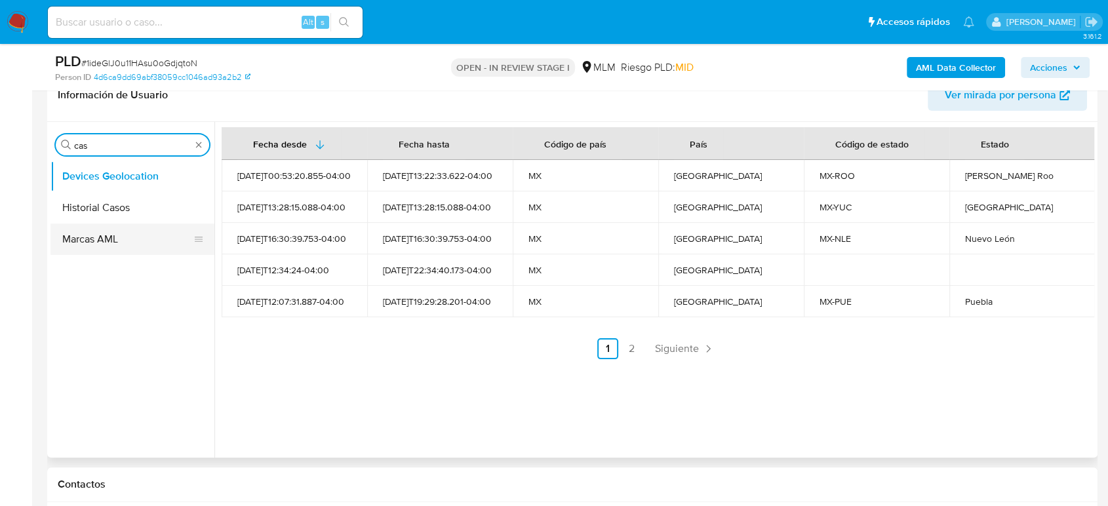
type input "cas"
click at [102, 193] on button "Historial Casos" at bounding box center [132, 207] width 164 height 31
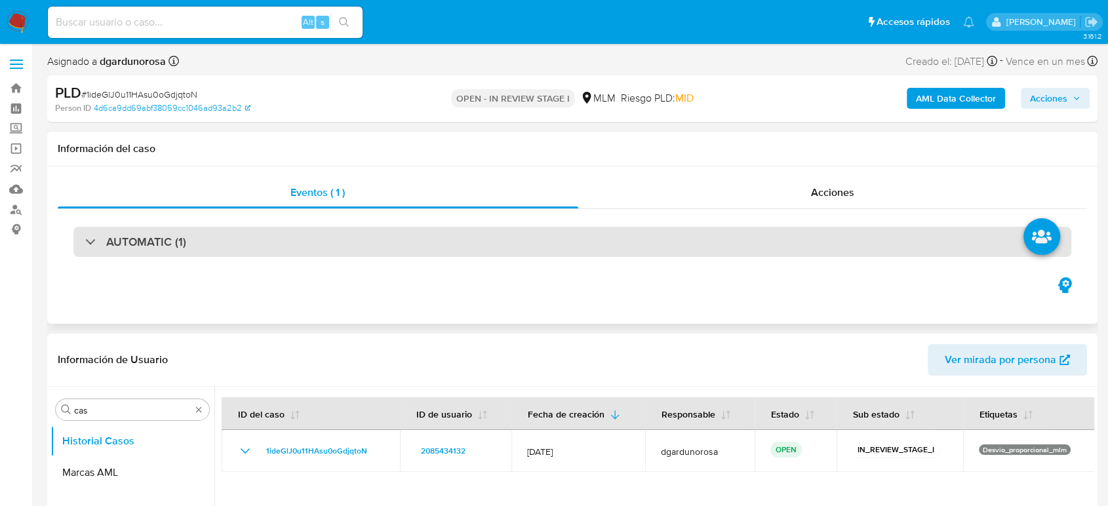
click at [148, 252] on div "AUTOMATIC (1)" at bounding box center [571, 242] width 997 height 30
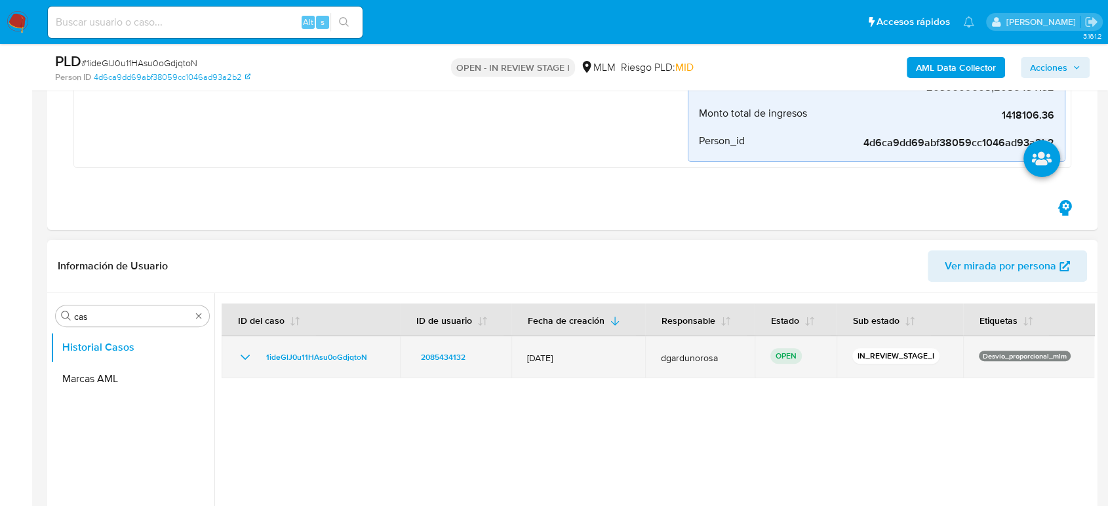
scroll to position [364, 0]
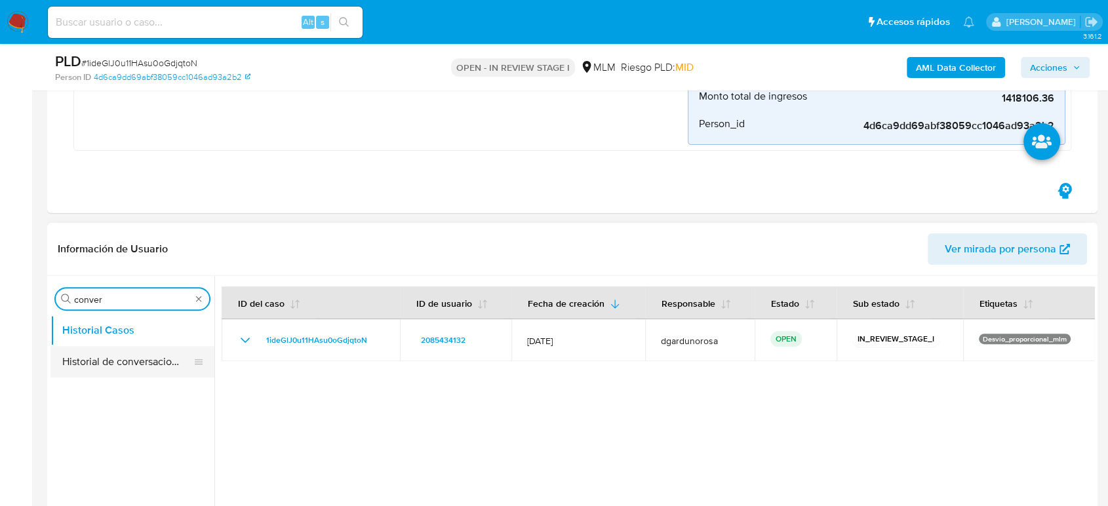
type input "conver"
click at [125, 373] on button "Historial de conversaciones" at bounding box center [132, 361] width 164 height 31
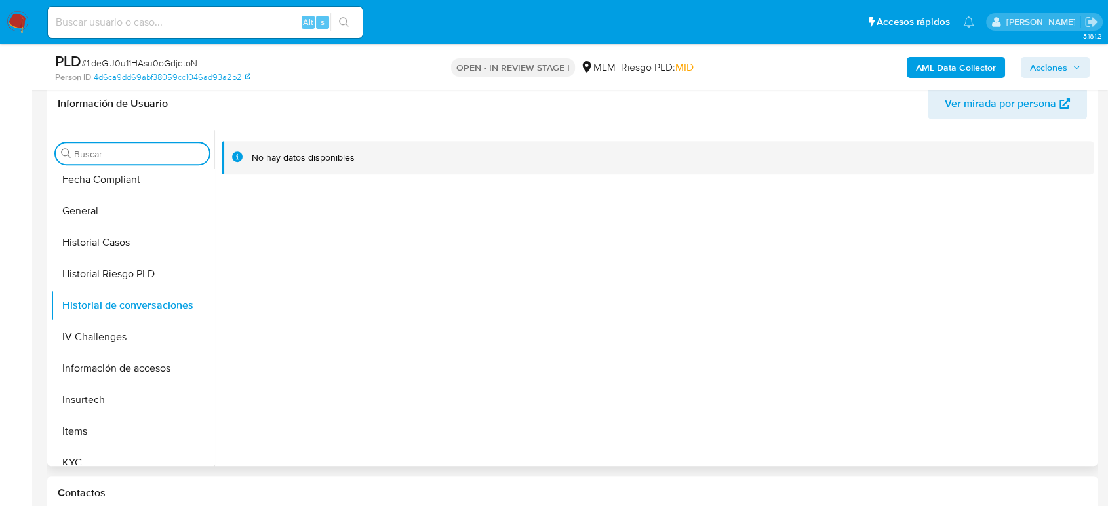
scroll to position [509, 0]
click at [87, 367] on button "KYC" at bounding box center [126, 367] width 153 height 31
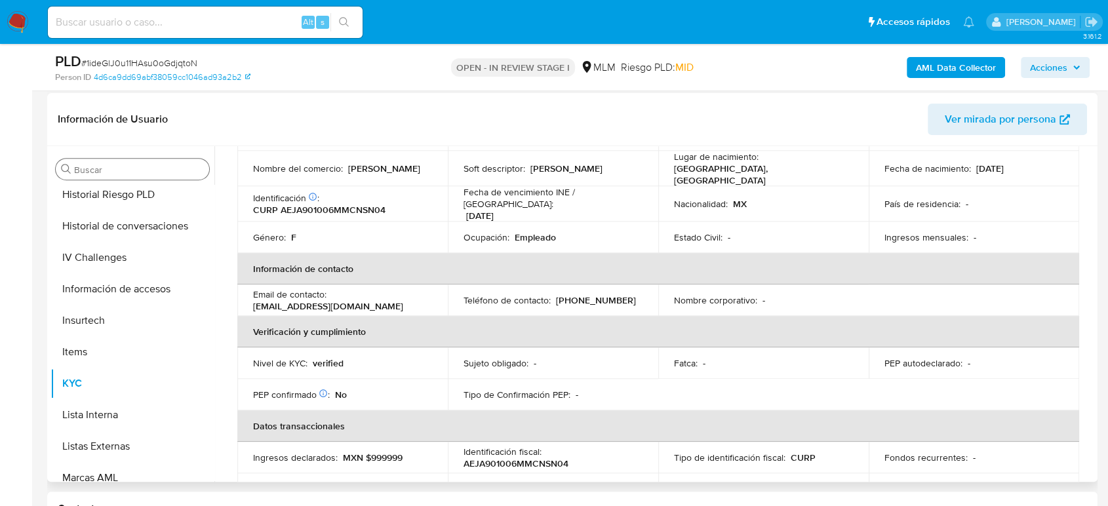
scroll to position [83, 0]
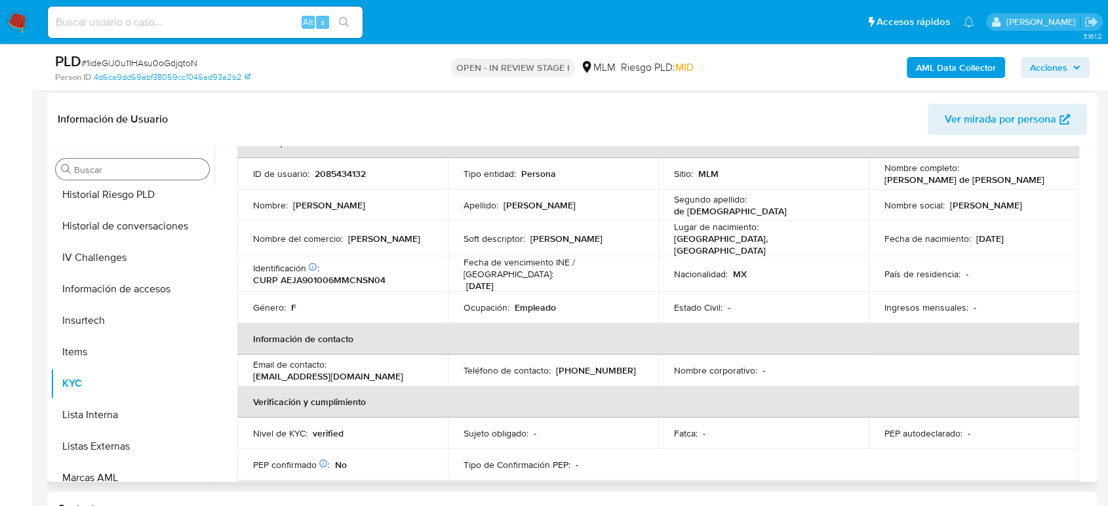
click at [594, 364] on p "(55) 13455917" at bounding box center [596, 370] width 80 height 12
copy p "13455917"
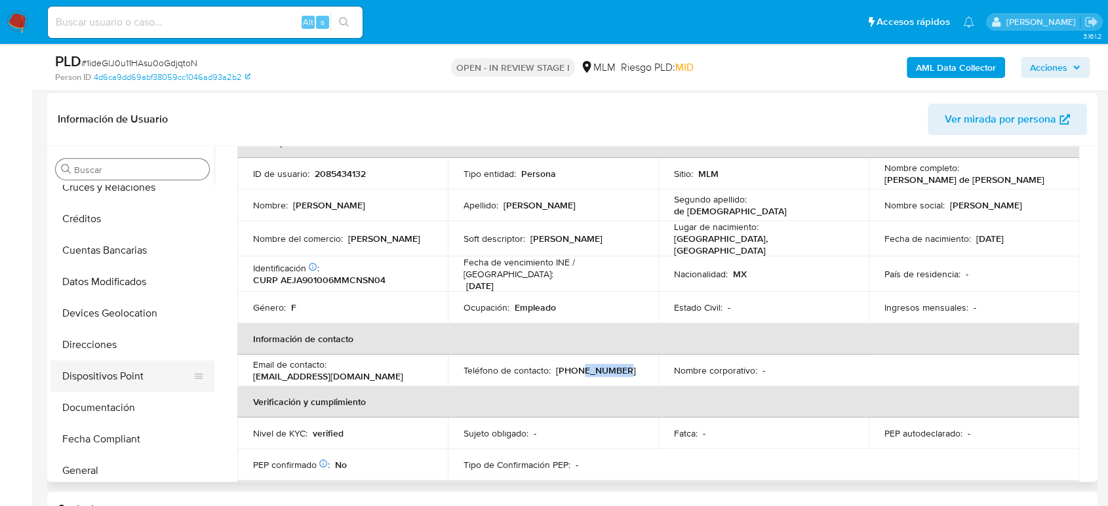
scroll to position [145, 0]
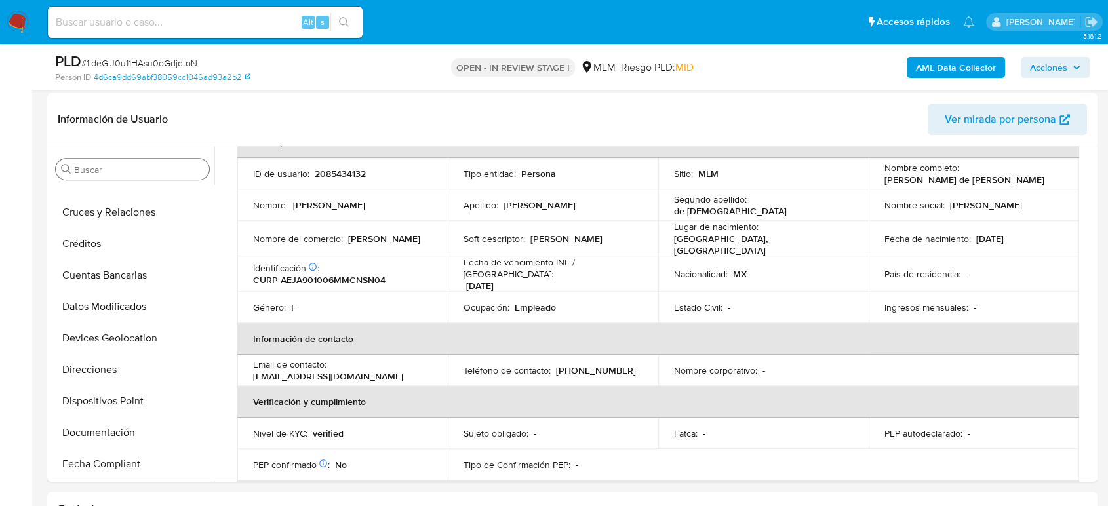
click at [100, 172] on input "Buscar" at bounding box center [139, 170] width 130 height 12
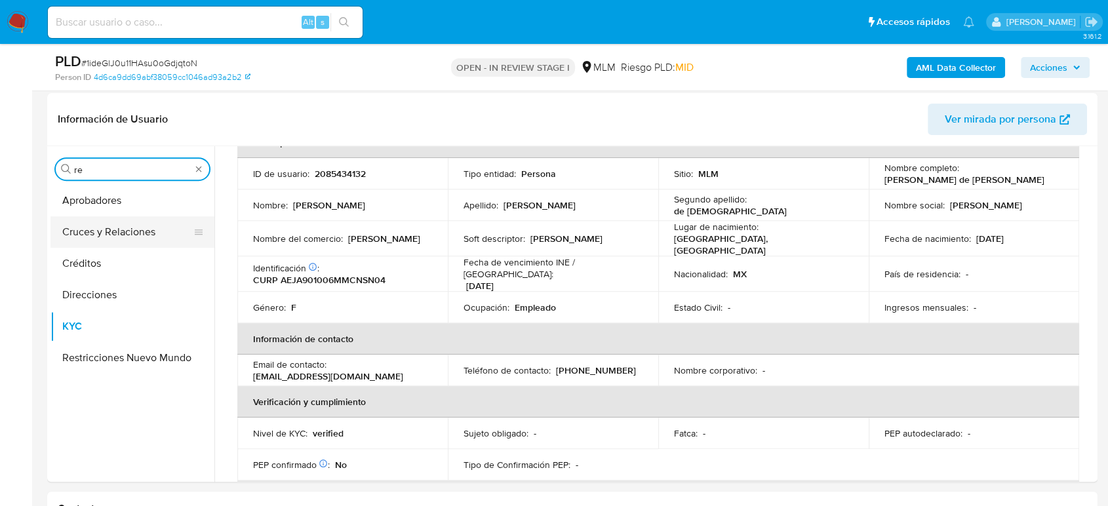
scroll to position [0, 0]
type input "re"
click at [124, 345] on button "Restricciones Nuevo Mundo" at bounding box center [126, 357] width 153 height 31
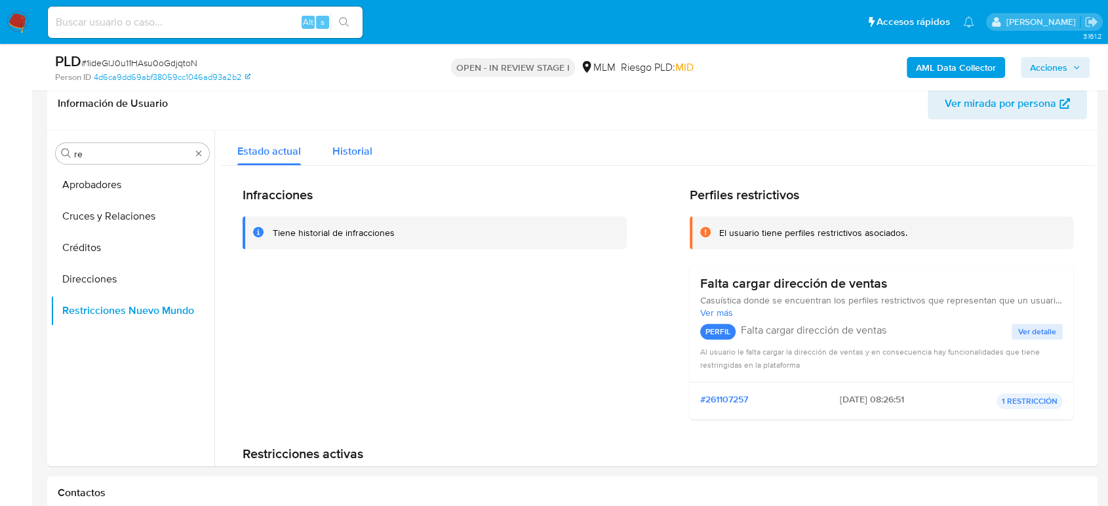
click at [369, 155] on span "Historial" at bounding box center [352, 151] width 40 height 15
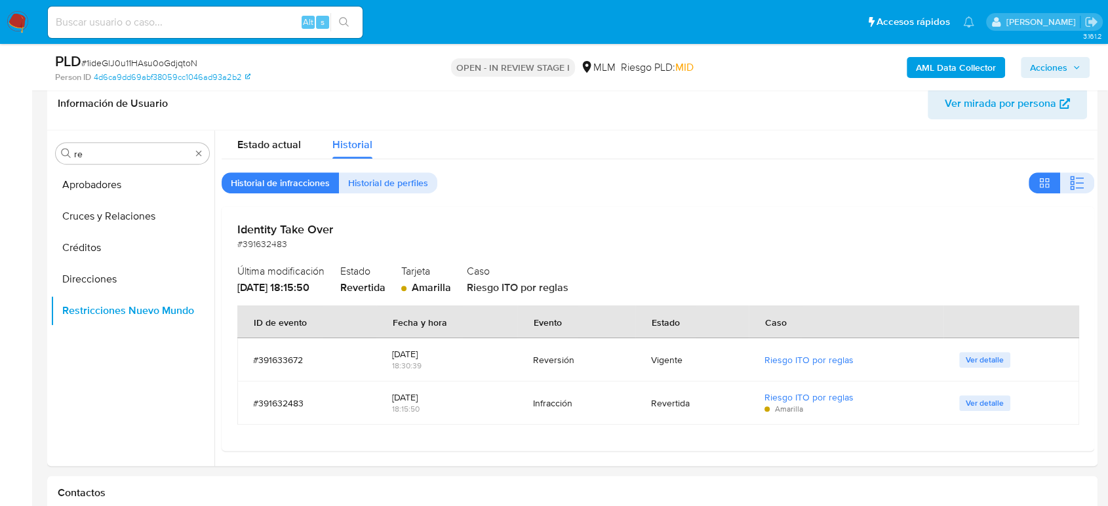
scroll to position [9, 0]
click at [985, 355] on span "Ver detalle" at bounding box center [984, 357] width 38 height 13
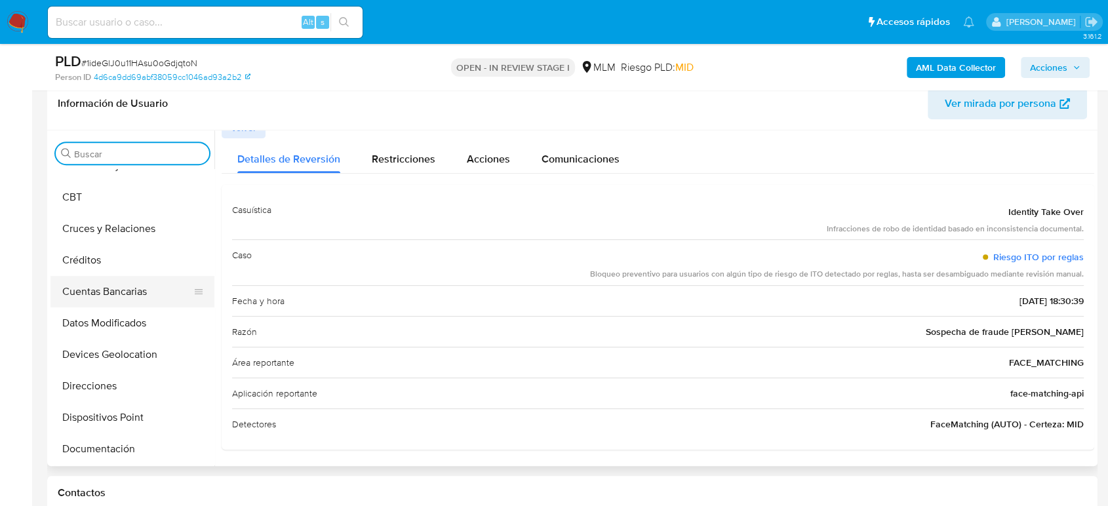
scroll to position [218, 0]
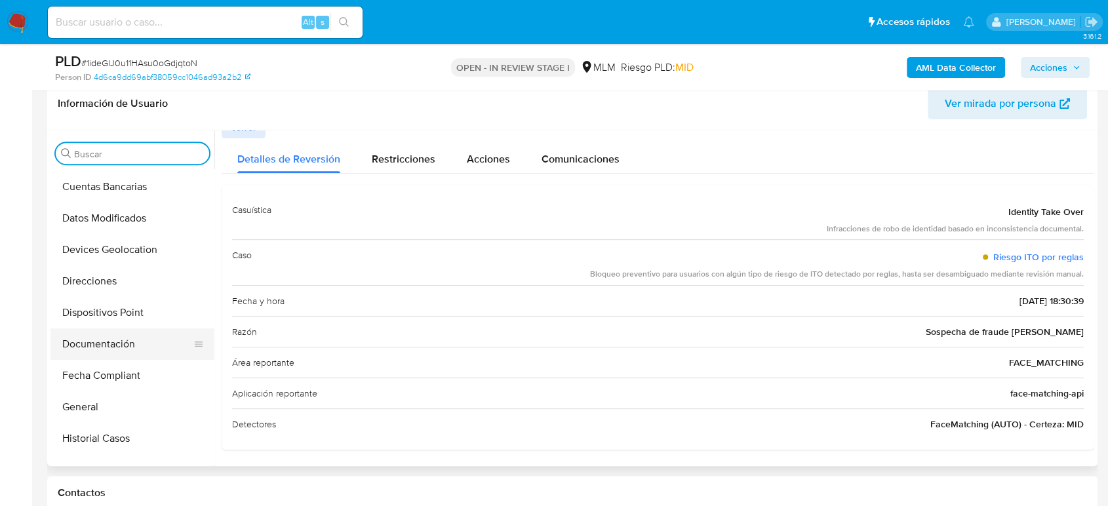
click at [105, 346] on button "Documentación" at bounding box center [126, 343] width 153 height 31
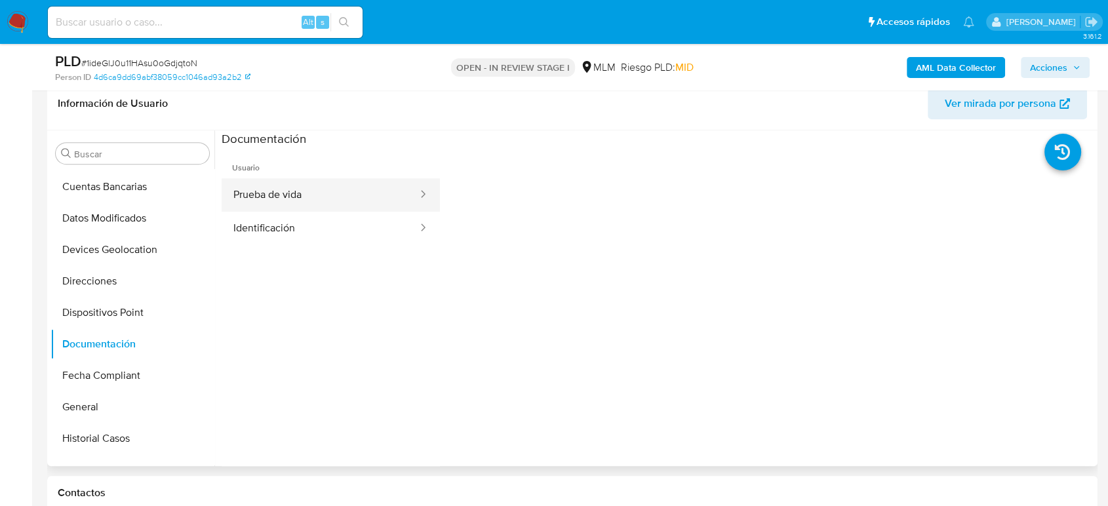
click at [302, 197] on button "Prueba de vida" at bounding box center [320, 194] width 197 height 33
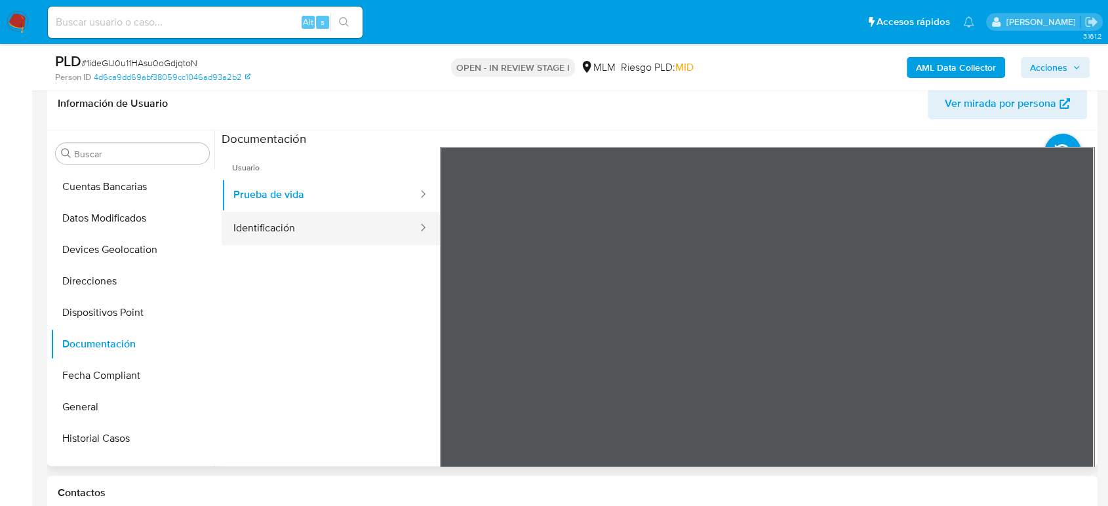
click at [347, 234] on button "Identificación" at bounding box center [320, 228] width 197 height 33
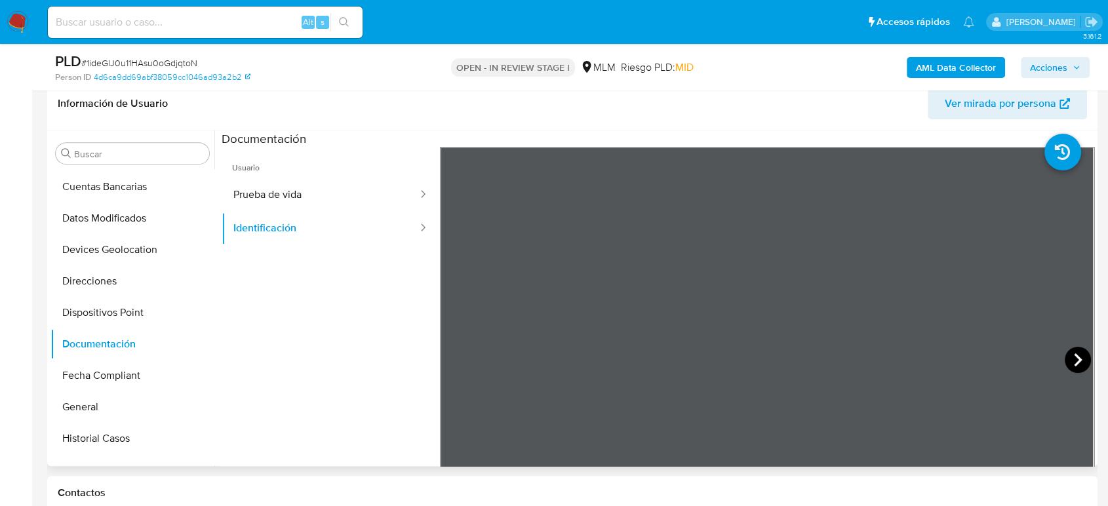
click at [1068, 359] on icon at bounding box center [1077, 360] width 26 height 26
click at [447, 360] on icon at bounding box center [456, 360] width 26 height 26
click at [144, 153] on input "Buscar" at bounding box center [139, 154] width 130 height 12
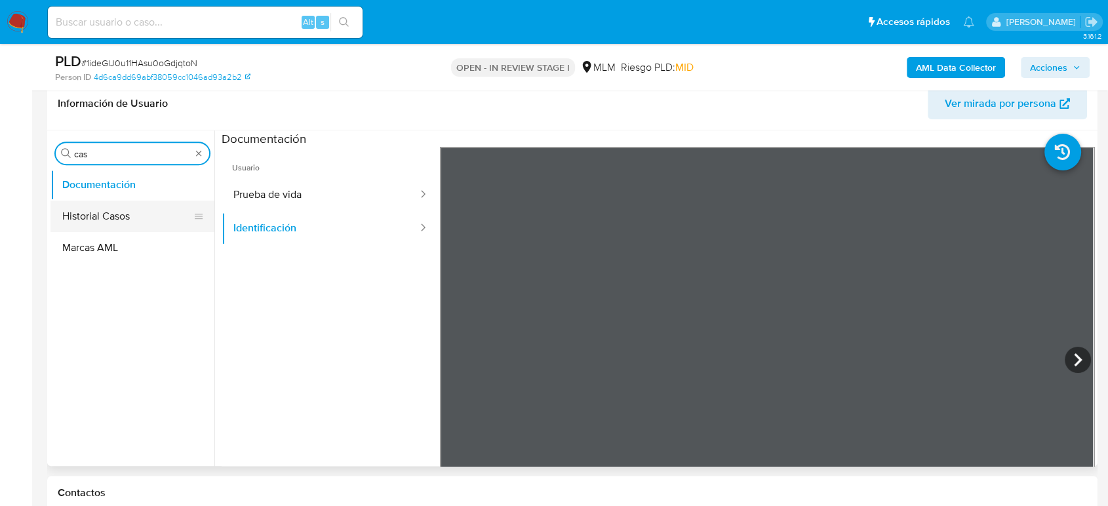
type input "cas"
click at [130, 203] on button "Historial Casos" at bounding box center [126, 216] width 153 height 31
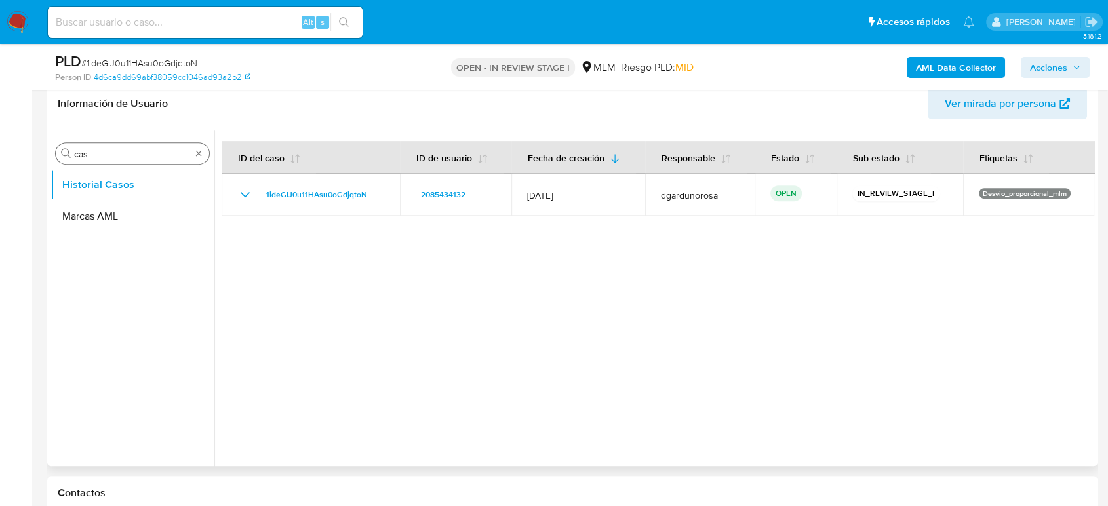
click at [200, 157] on div "Buscar cas" at bounding box center [132, 153] width 153 height 21
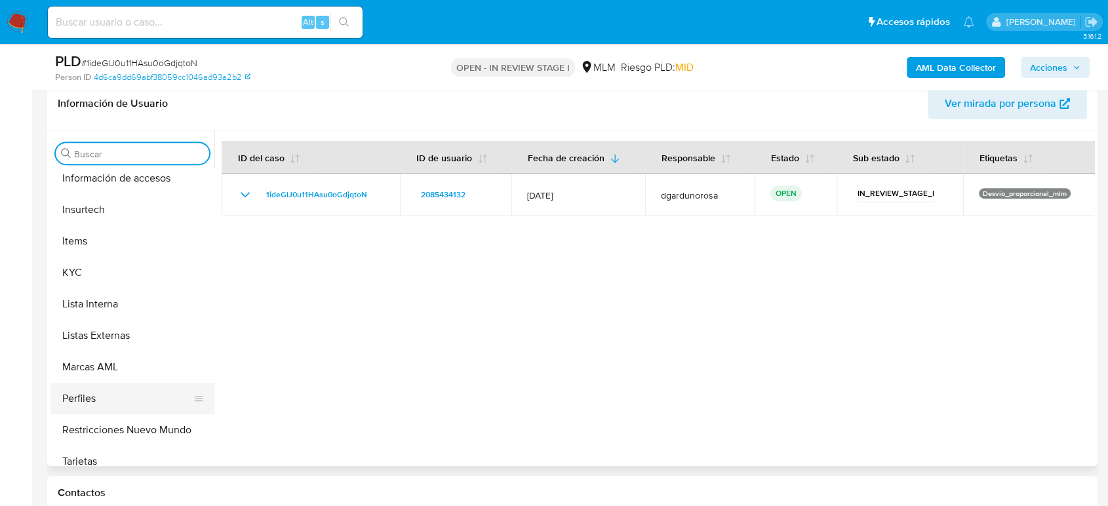
scroll to position [617, 0]
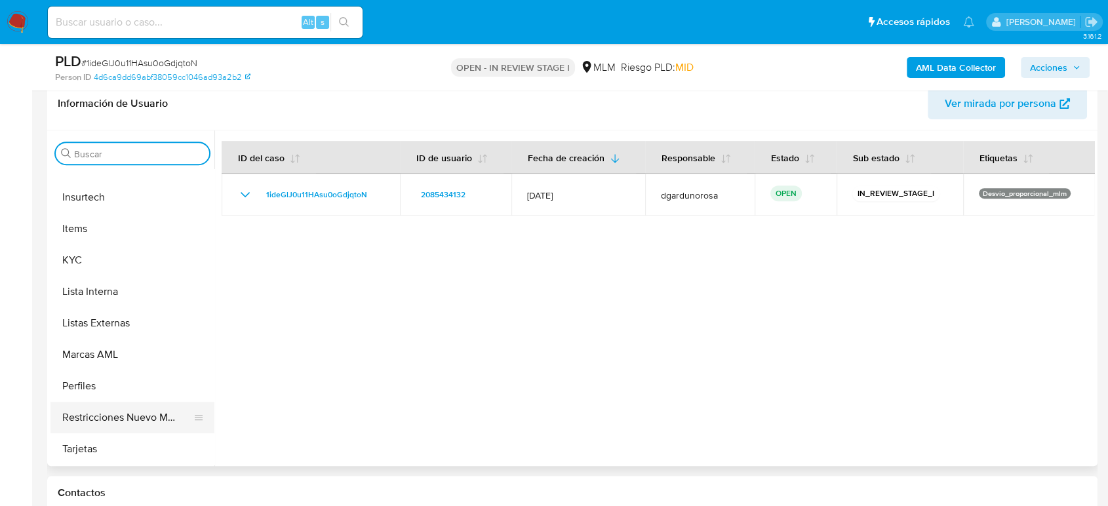
click at [117, 408] on button "Restricciones Nuevo Mundo" at bounding box center [126, 417] width 153 height 31
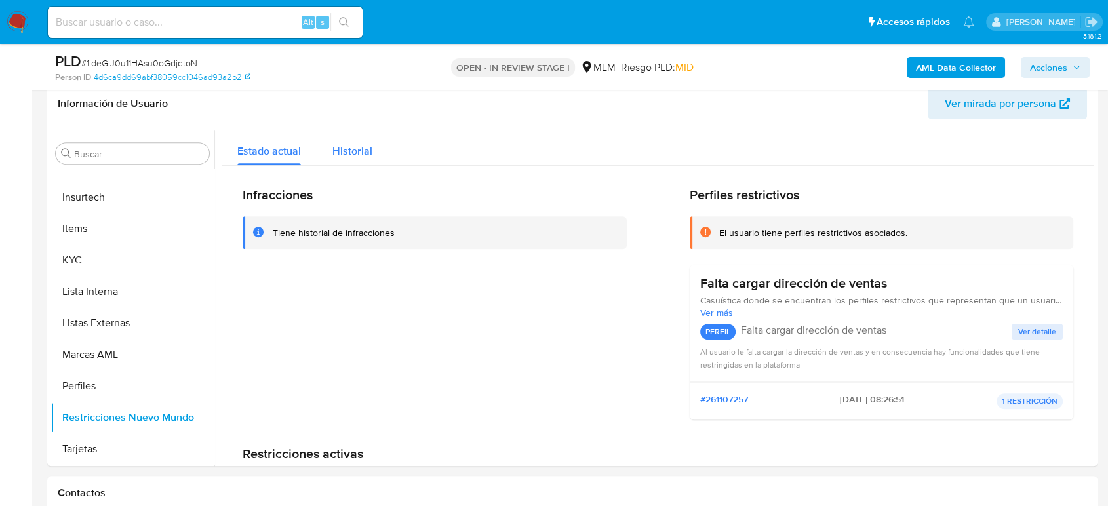
click at [355, 153] on span "Historial" at bounding box center [352, 151] width 40 height 15
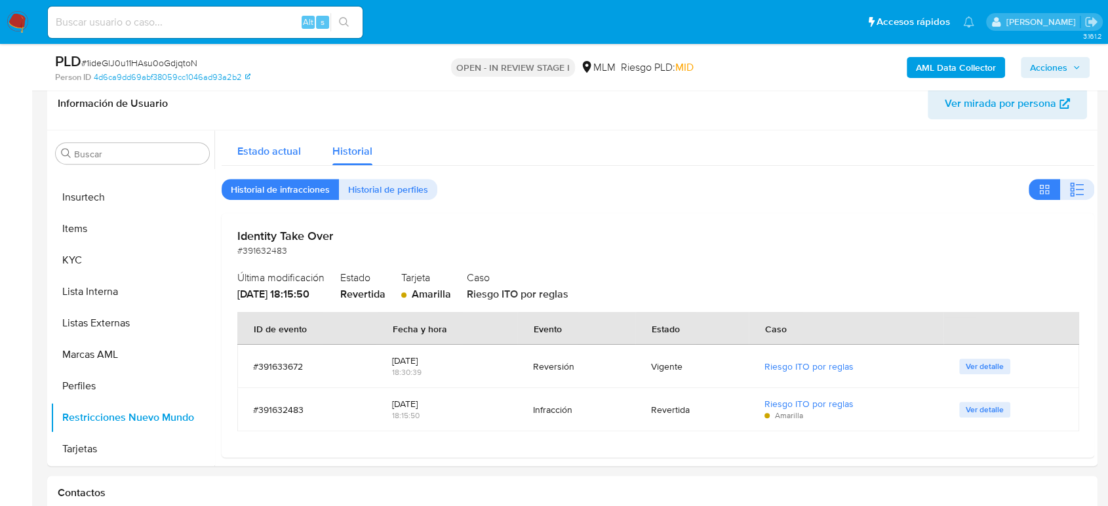
click at [279, 161] on div "Estado actual" at bounding box center [269, 147] width 64 height 35
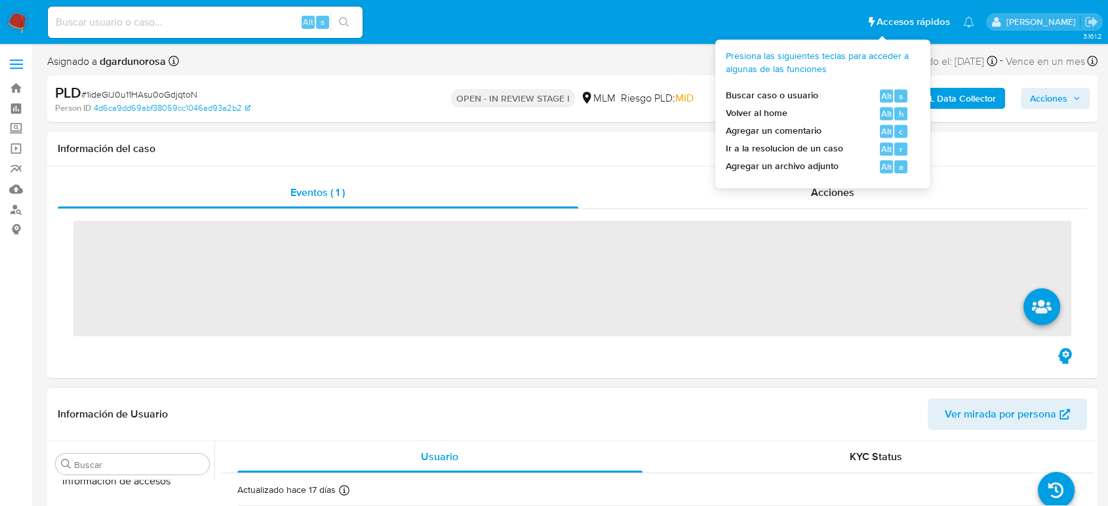
scroll to position [617, 0]
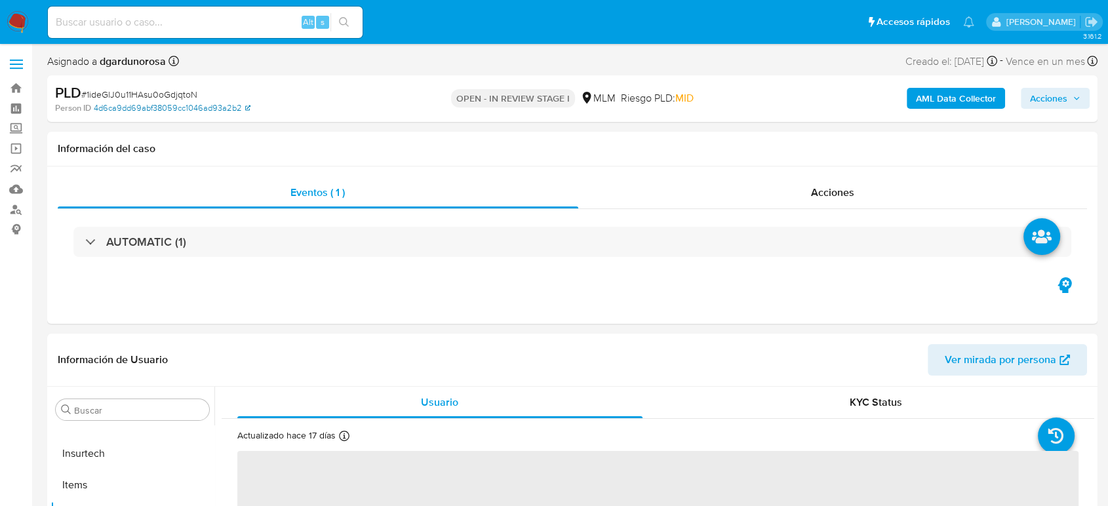
select select "10"
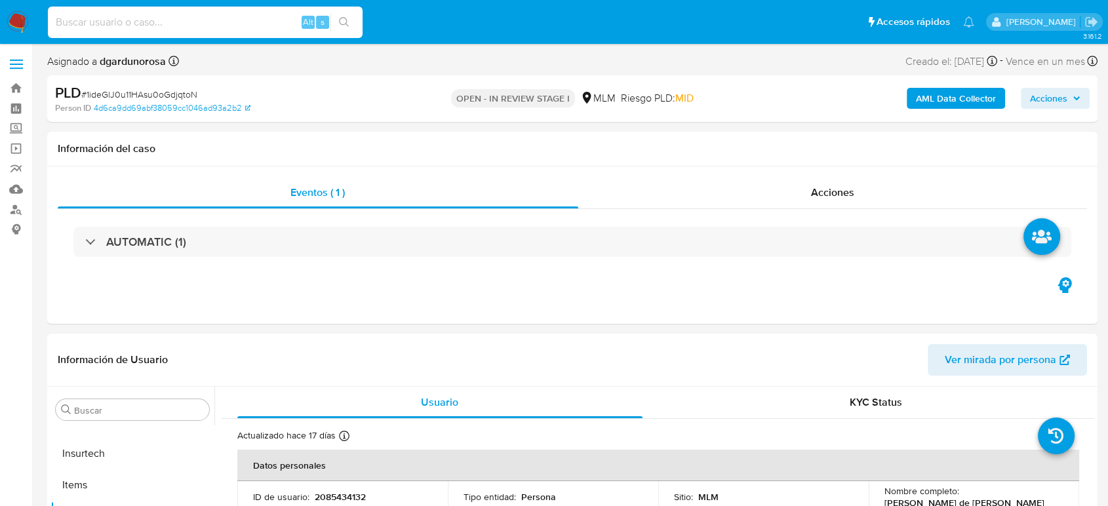
click at [172, 20] on input at bounding box center [205, 22] width 315 height 17
paste input "2085434132"
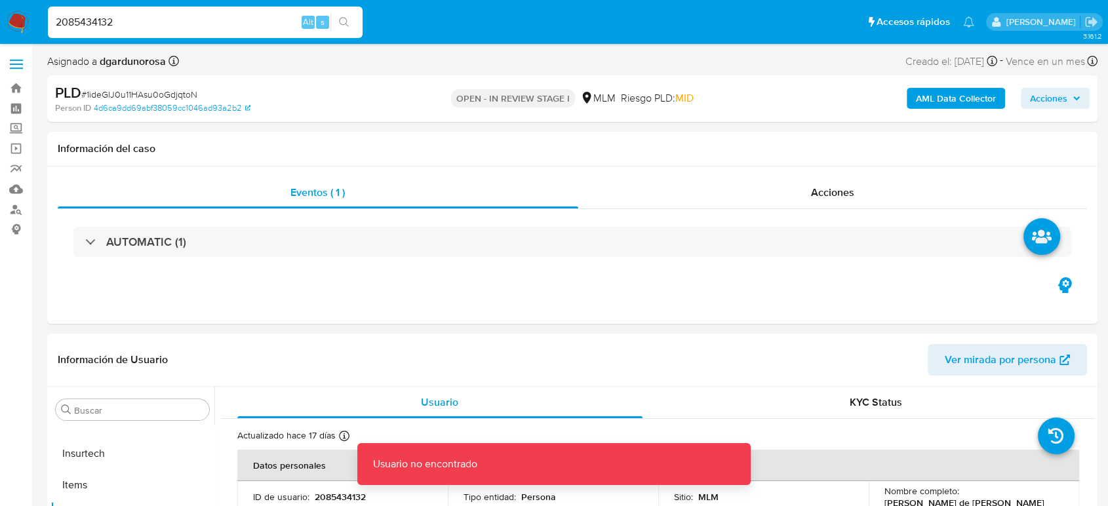
click at [172, 20] on input "2085434132" at bounding box center [205, 22] width 315 height 17
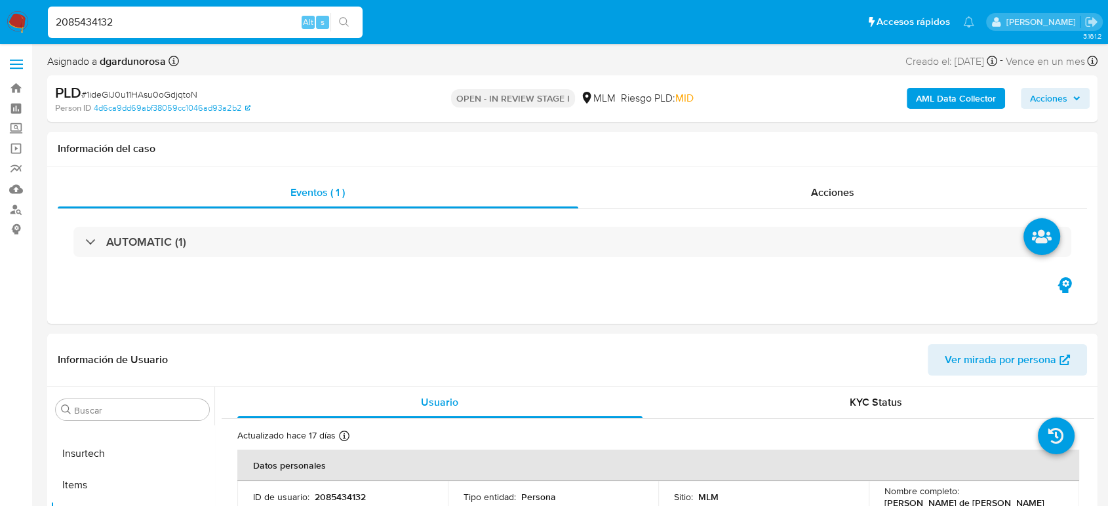
type input "2085434132"
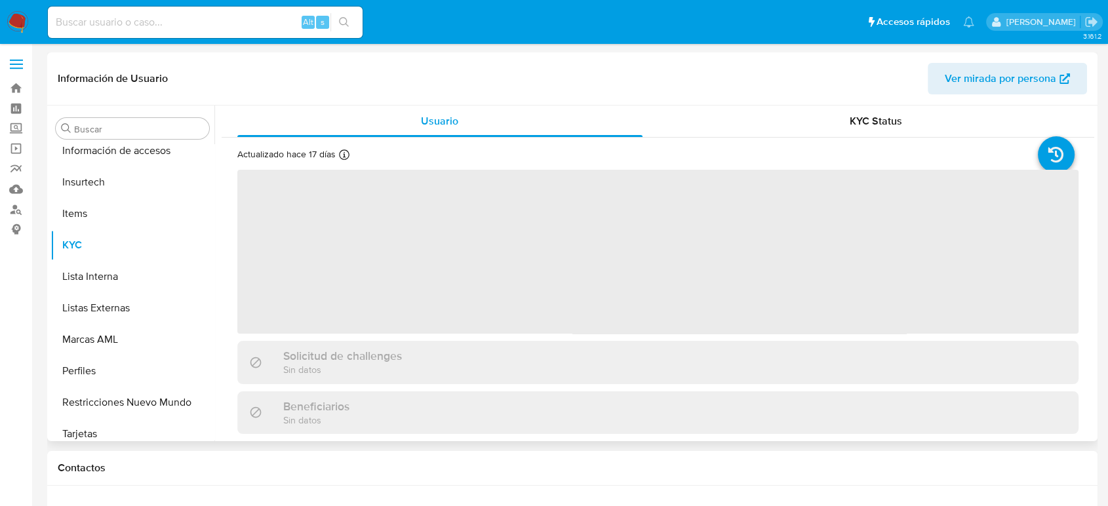
scroll to position [617, 0]
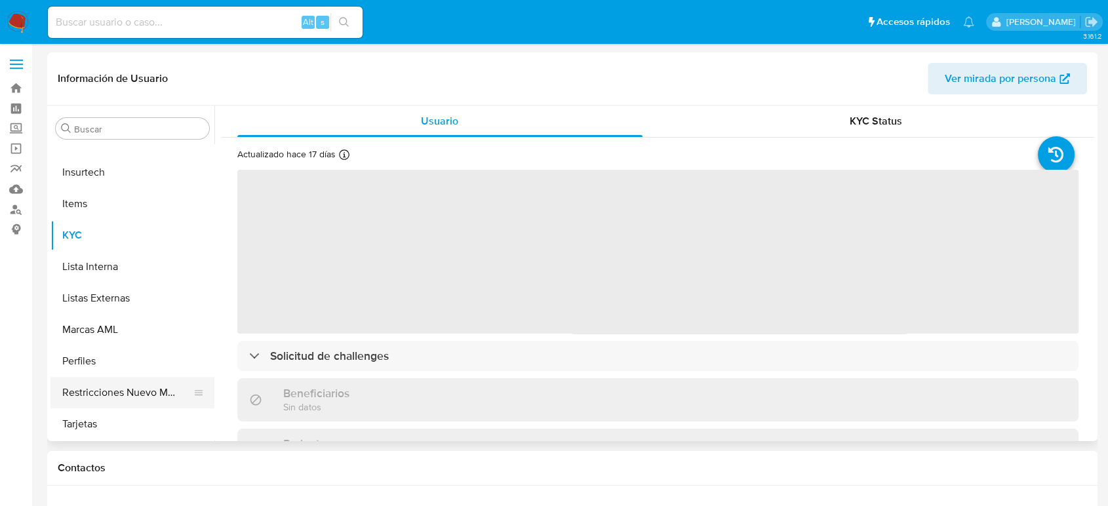
select select "10"
click at [126, 394] on button "Restricciones Nuevo Mundo" at bounding box center [126, 392] width 153 height 31
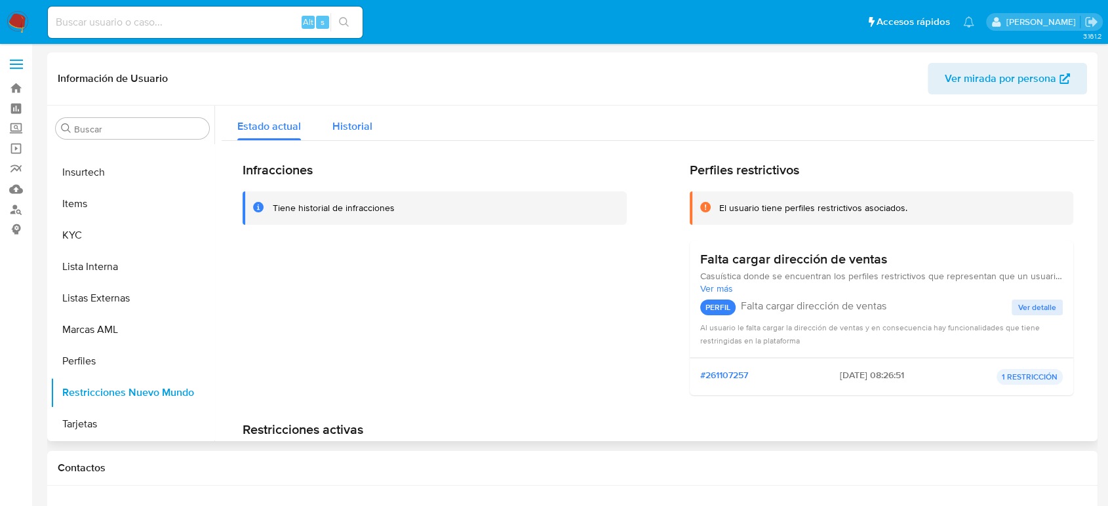
click at [351, 131] on span "Historial" at bounding box center [352, 126] width 40 height 15
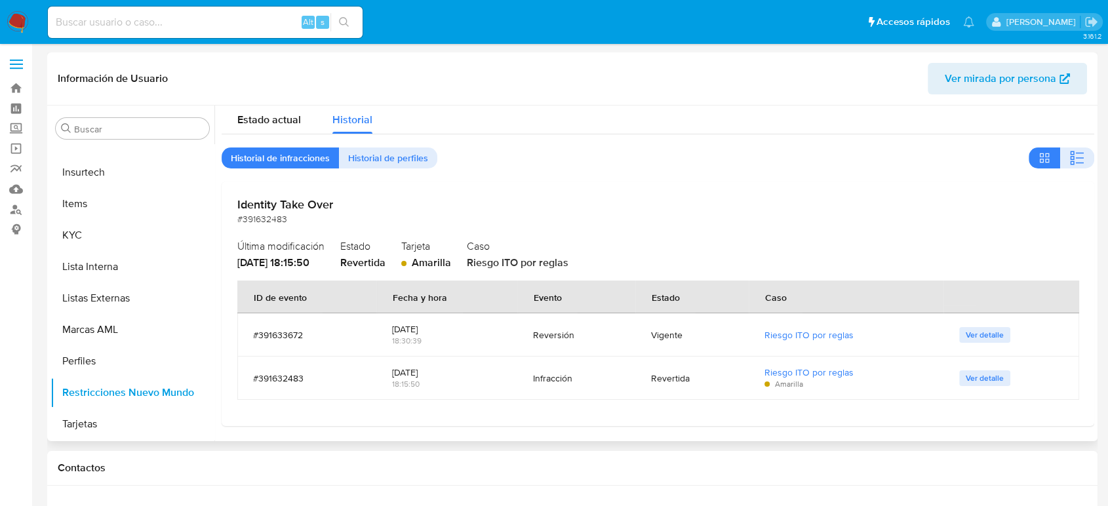
scroll to position [9, 0]
click at [959, 331] on button "Ver detalle" at bounding box center [984, 333] width 51 height 16
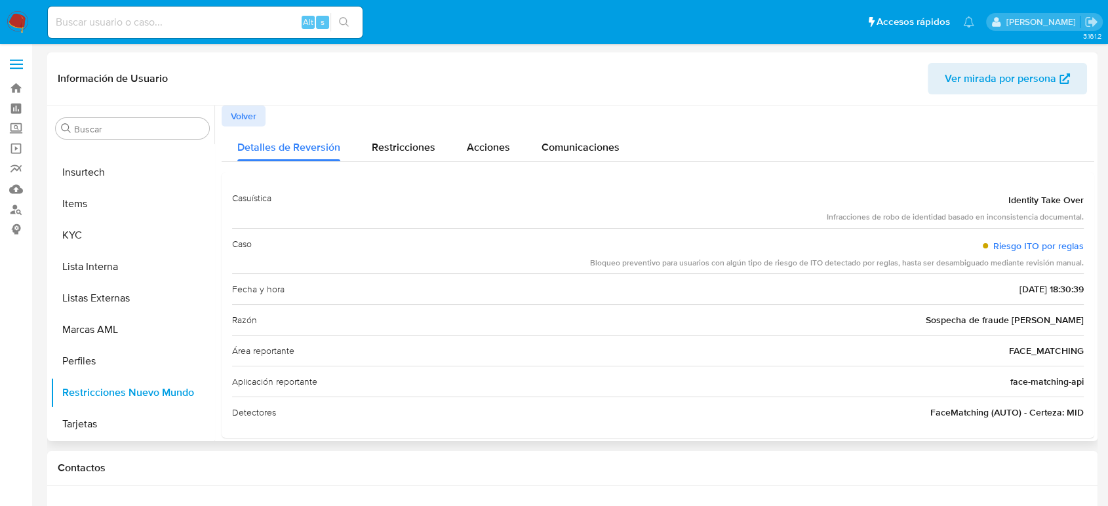
click at [232, 109] on span "Volver" at bounding box center [244, 116] width 26 height 18
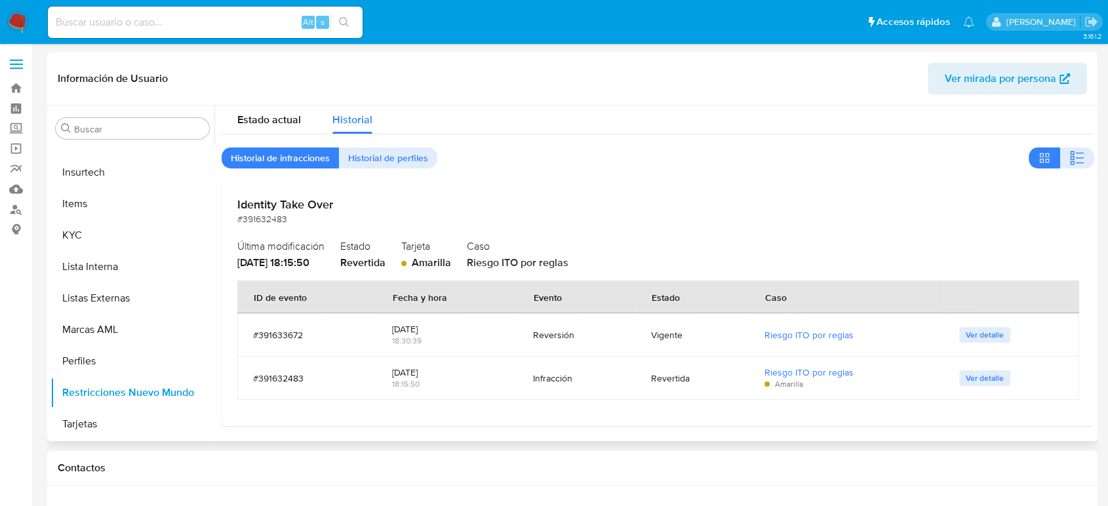
scroll to position [9, 0]
click at [226, 23] on input at bounding box center [205, 22] width 315 height 17
paste input "2505167936"
type input "2505167936"
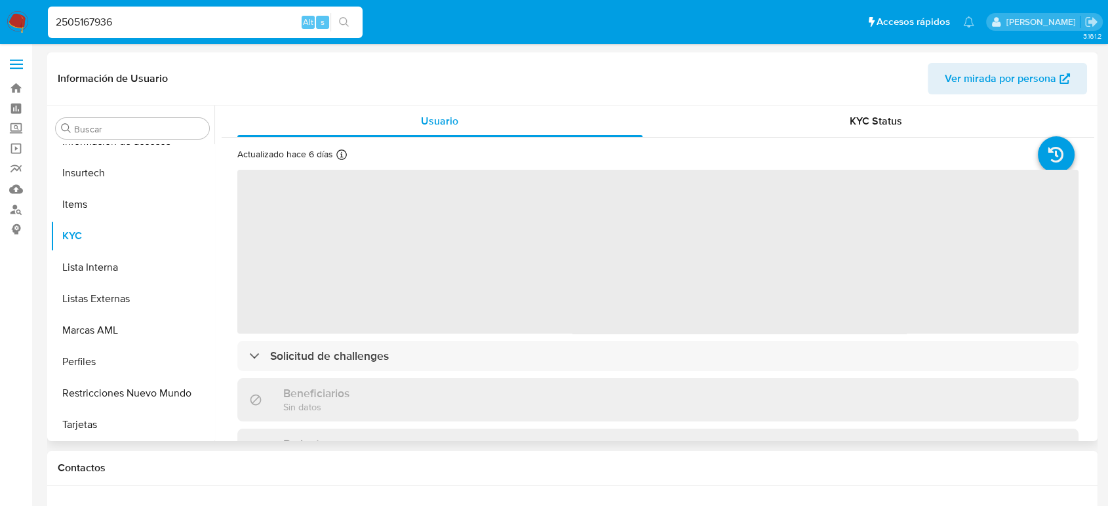
scroll to position [617, 0]
select select "10"
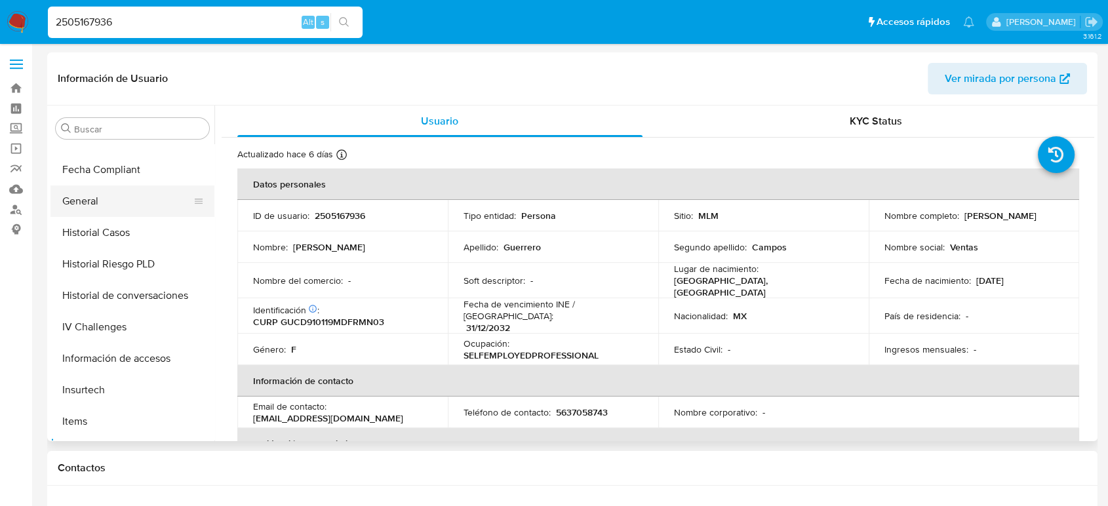
scroll to position [398, 0]
click at [94, 240] on button "Historial Casos" at bounding box center [126, 233] width 153 height 31
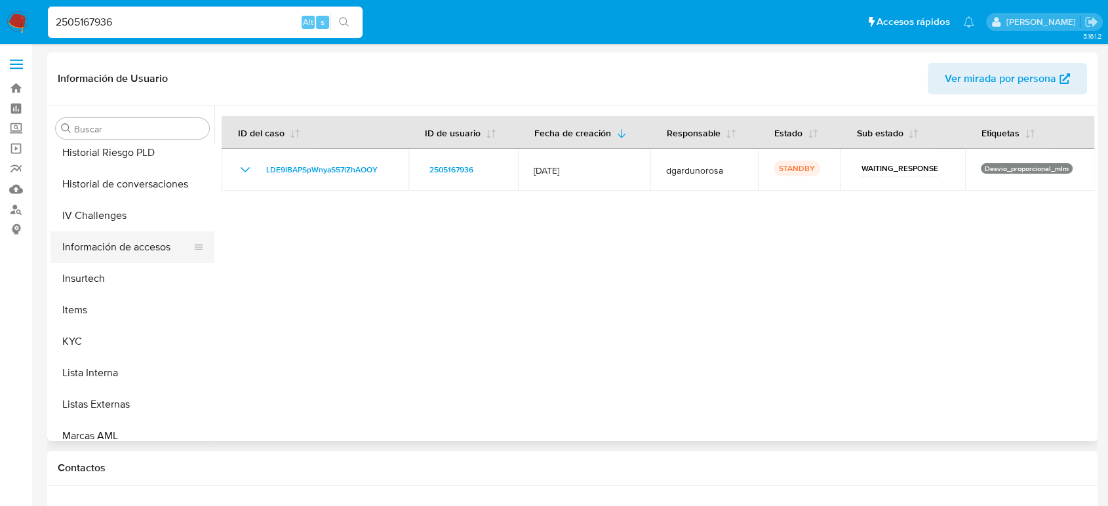
scroll to position [617, 0]
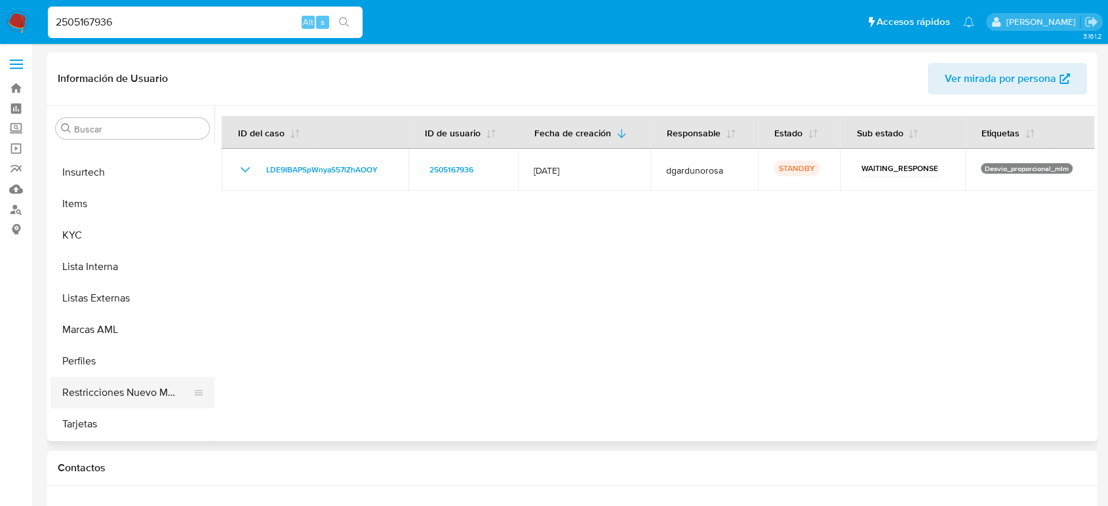
click at [121, 394] on button "Restricciones Nuevo Mundo" at bounding box center [126, 392] width 153 height 31
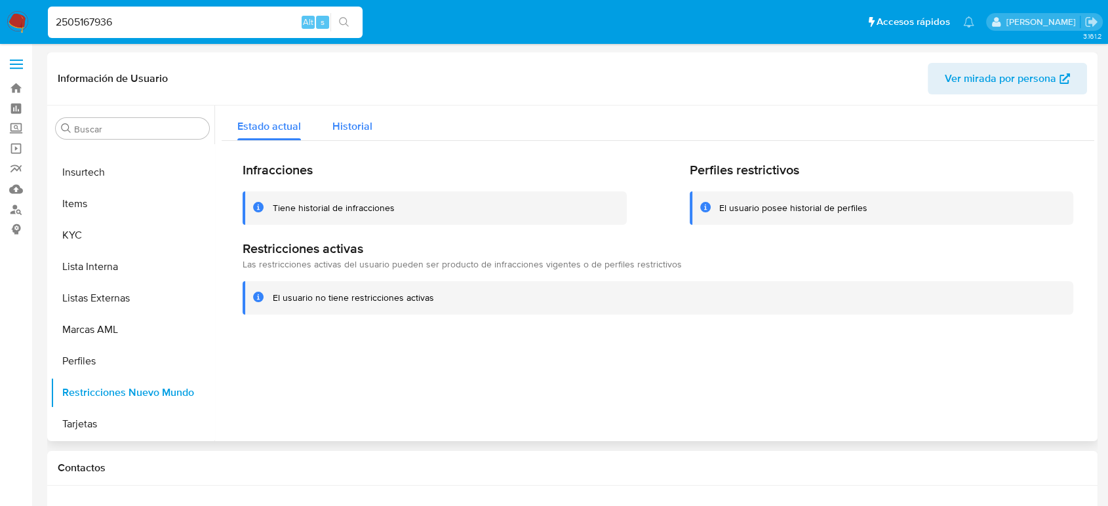
click at [339, 123] on span "Historial" at bounding box center [352, 126] width 40 height 15
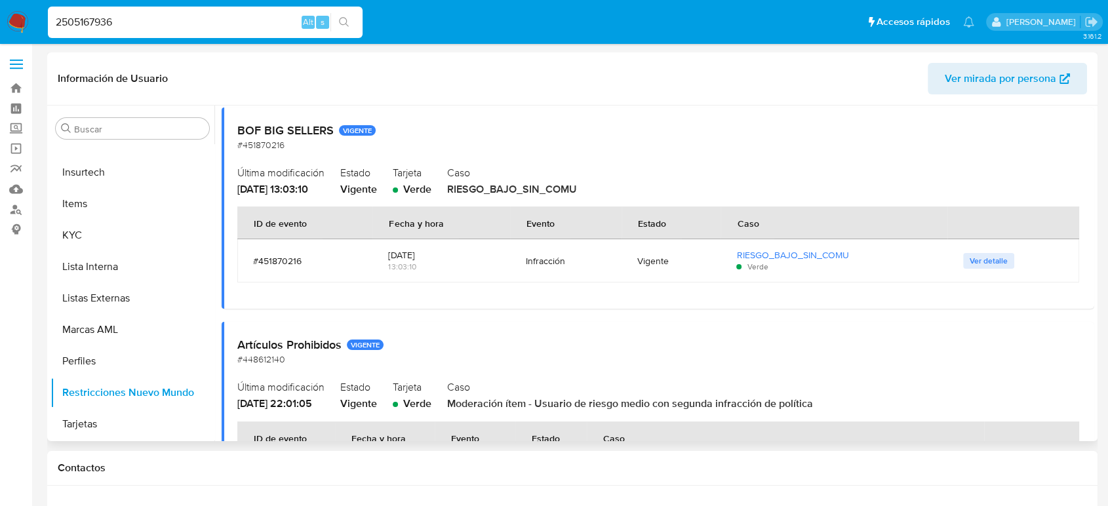
scroll to position [582, 0]
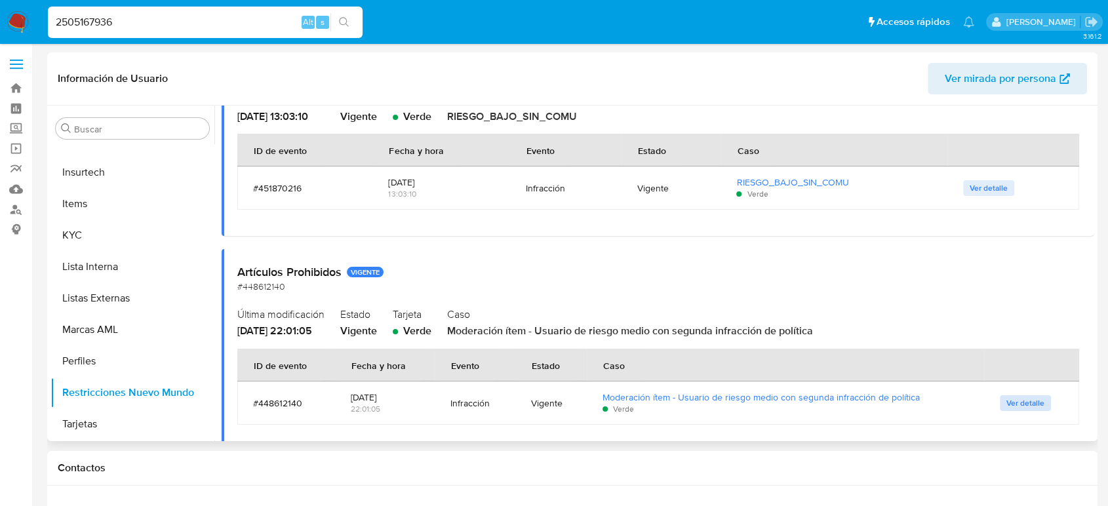
click at [1006, 400] on span "Ver detalle" at bounding box center [1025, 402] width 38 height 13
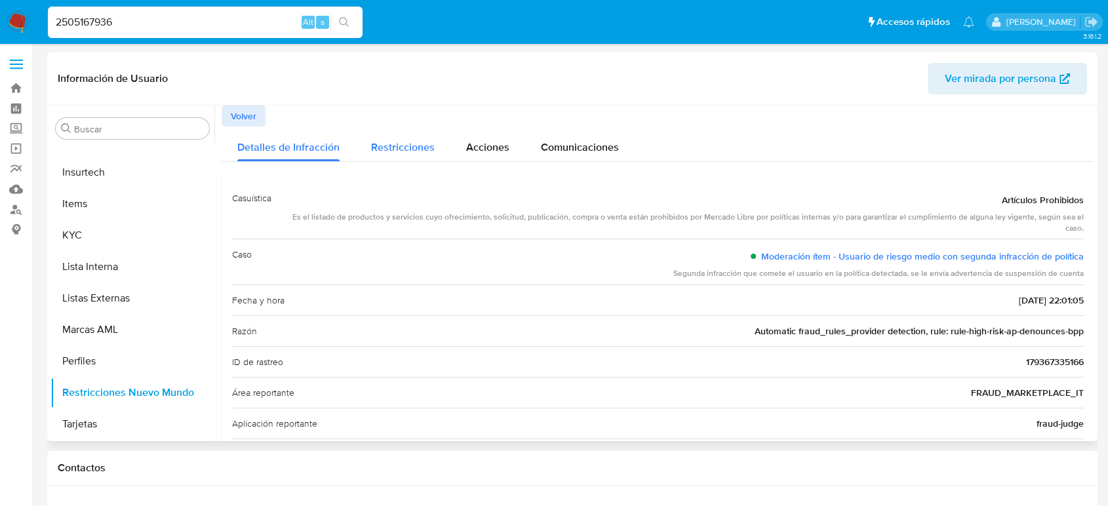
click at [387, 141] on span "Restricciones" at bounding box center [403, 147] width 64 height 15
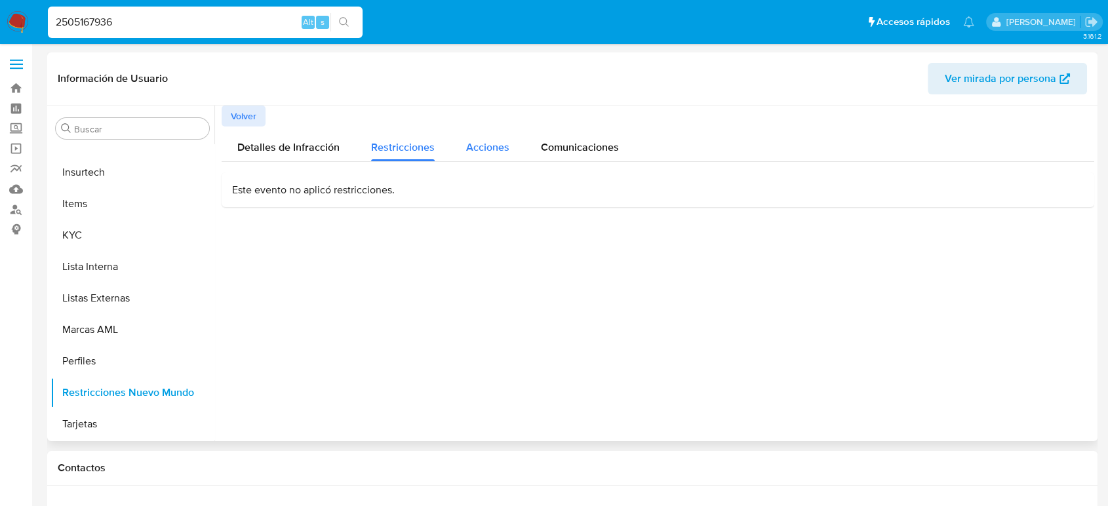
click at [465, 150] on button "Acciones" at bounding box center [487, 143] width 75 height 35
click at [600, 155] on span "Comunicaciones" at bounding box center [580, 147] width 78 height 15
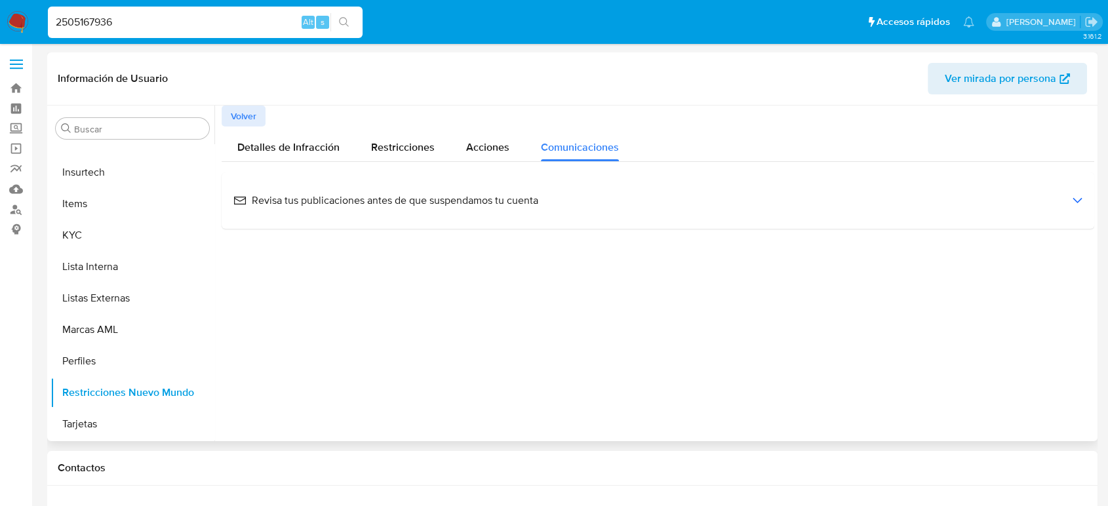
click at [417, 202] on span "Revisa tus publicaciones antes de que suspendamos tu cuenta" at bounding box center [385, 200] width 305 height 14
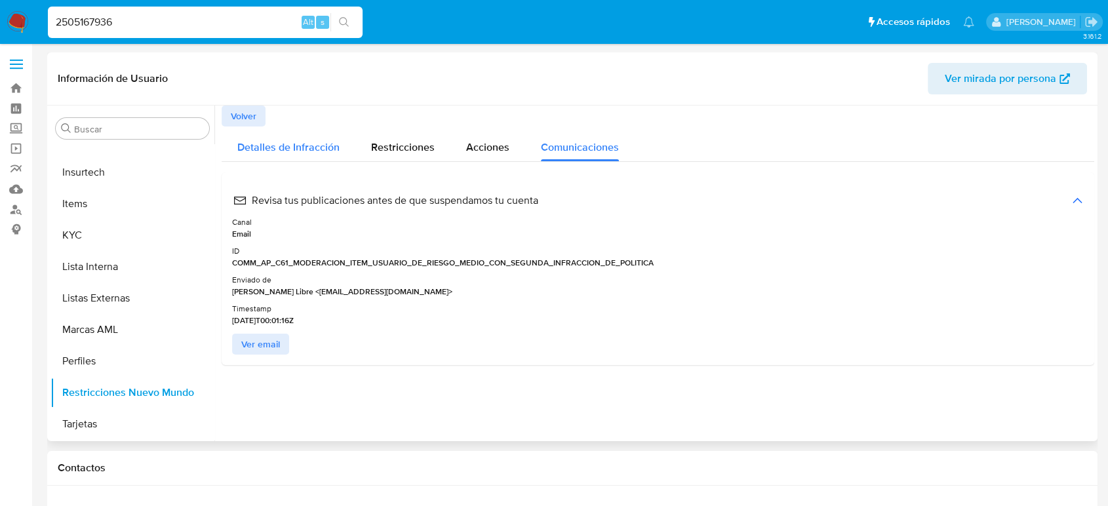
click at [286, 147] on span "Detalles de Infracción" at bounding box center [288, 147] width 102 height 15
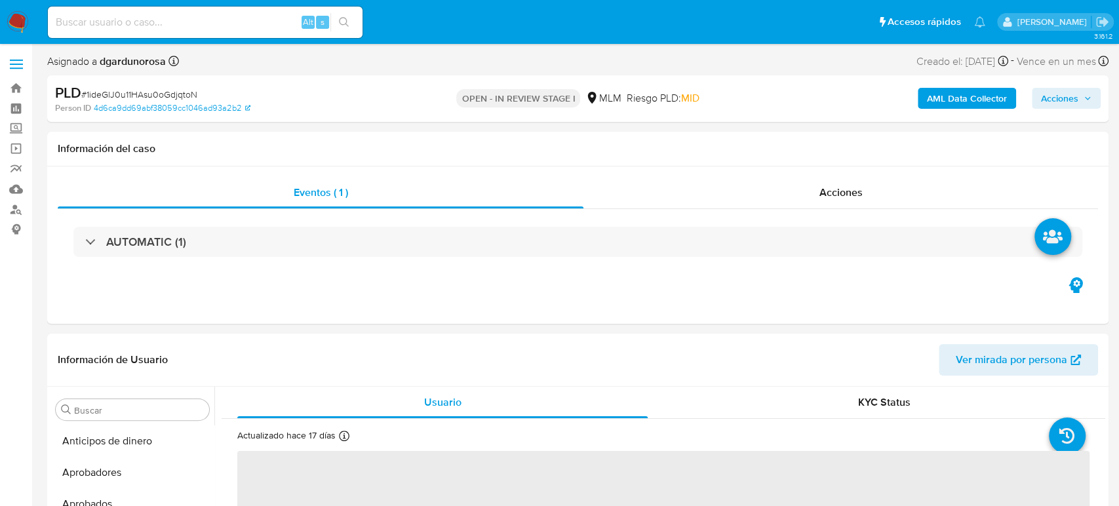
select select "10"
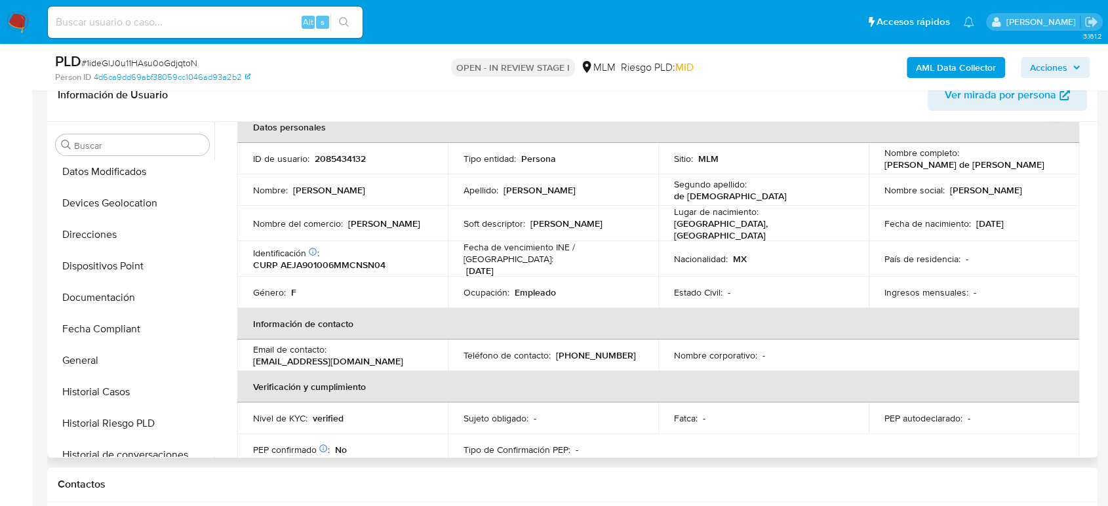
scroll to position [252, 0]
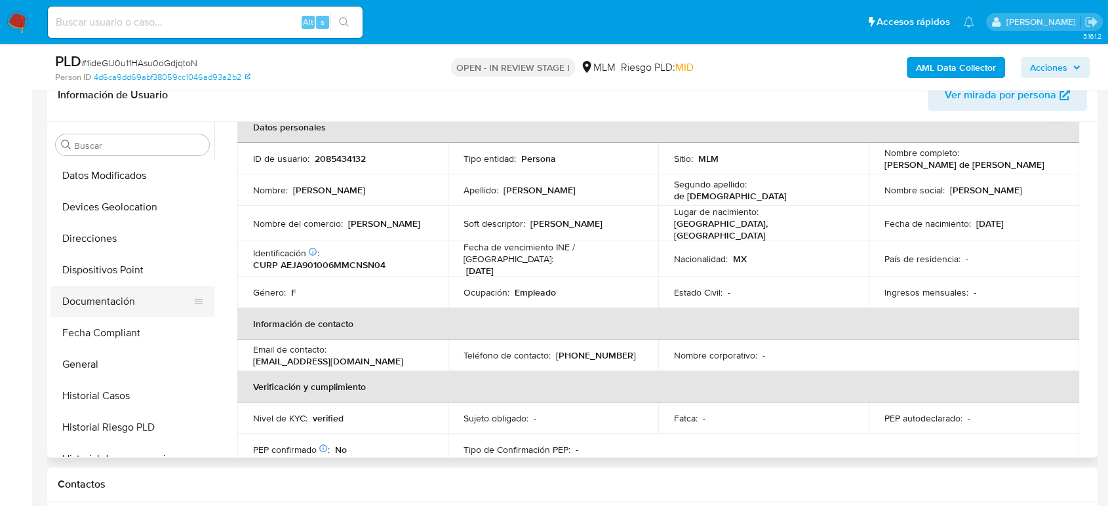
click at [119, 304] on button "Documentación" at bounding box center [126, 301] width 153 height 31
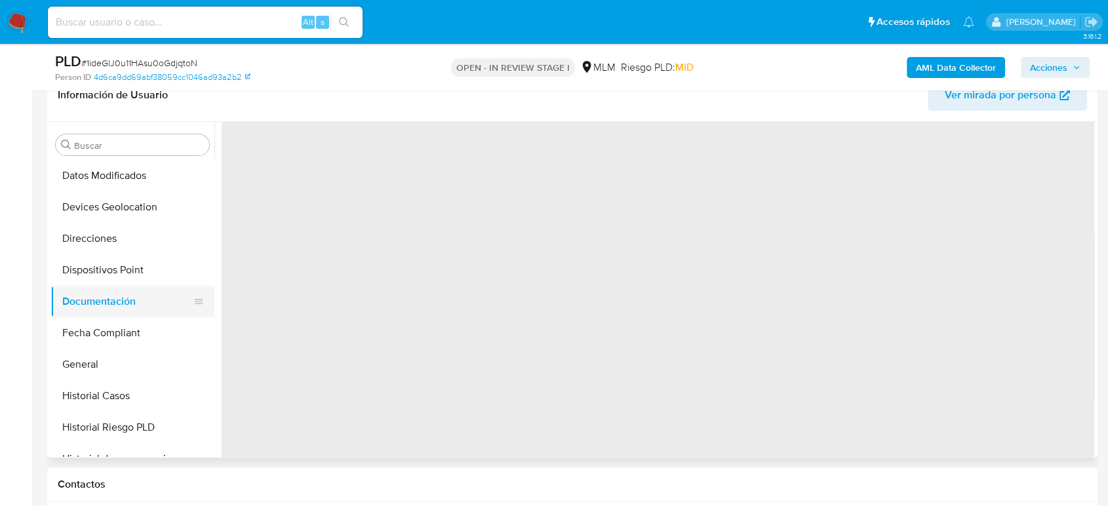
scroll to position [0, 0]
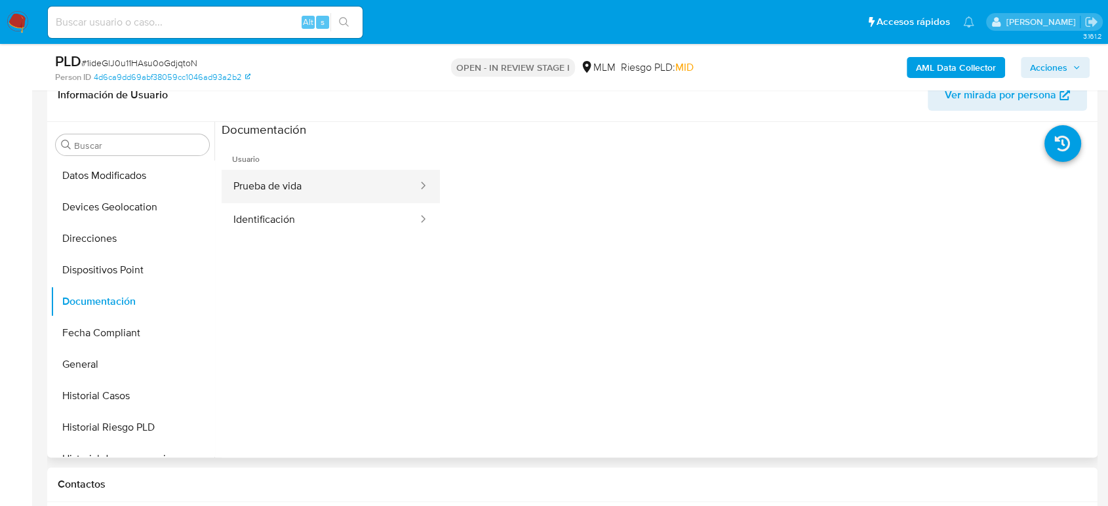
click at [329, 196] on button "Prueba de vida" at bounding box center [320, 186] width 197 height 33
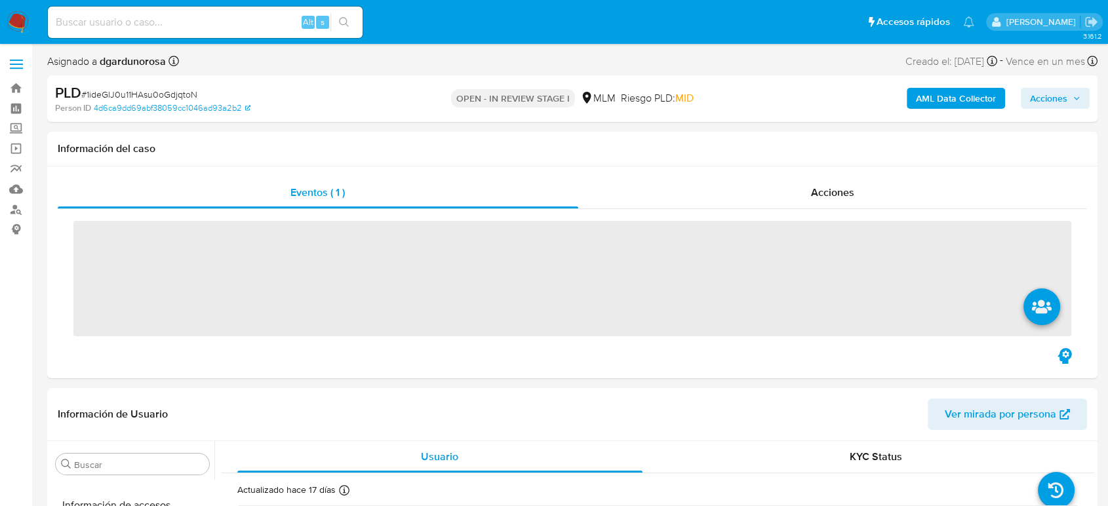
scroll to position [617, 0]
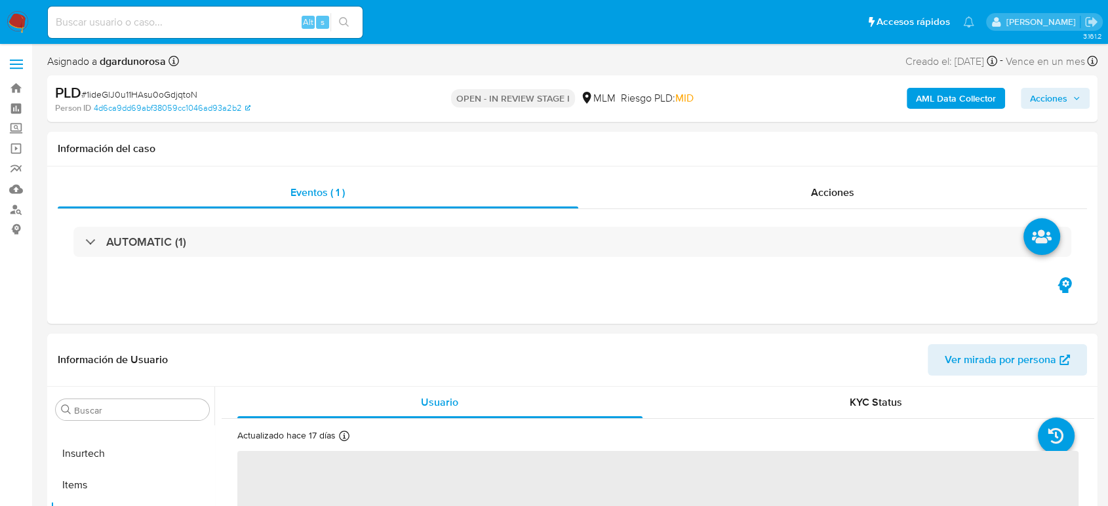
select select "10"
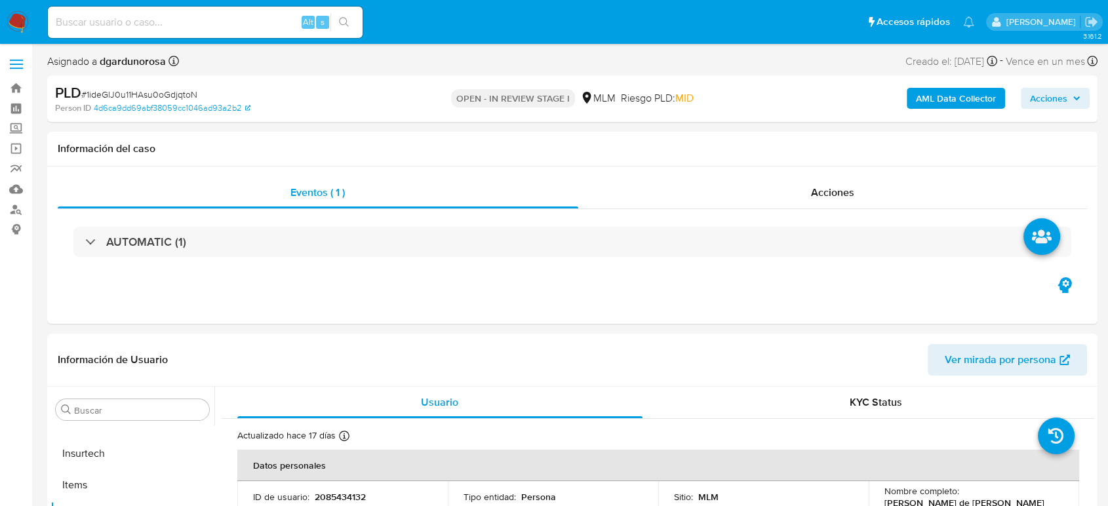
click at [188, 17] on input at bounding box center [205, 22] width 315 height 17
paste input "418822496"
type input "418822496"
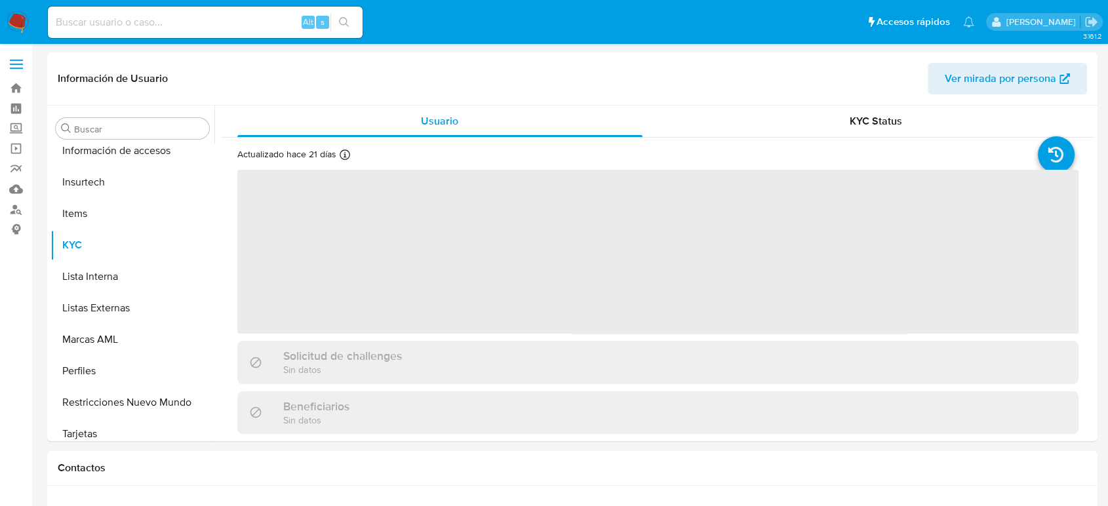
scroll to position [617, 0]
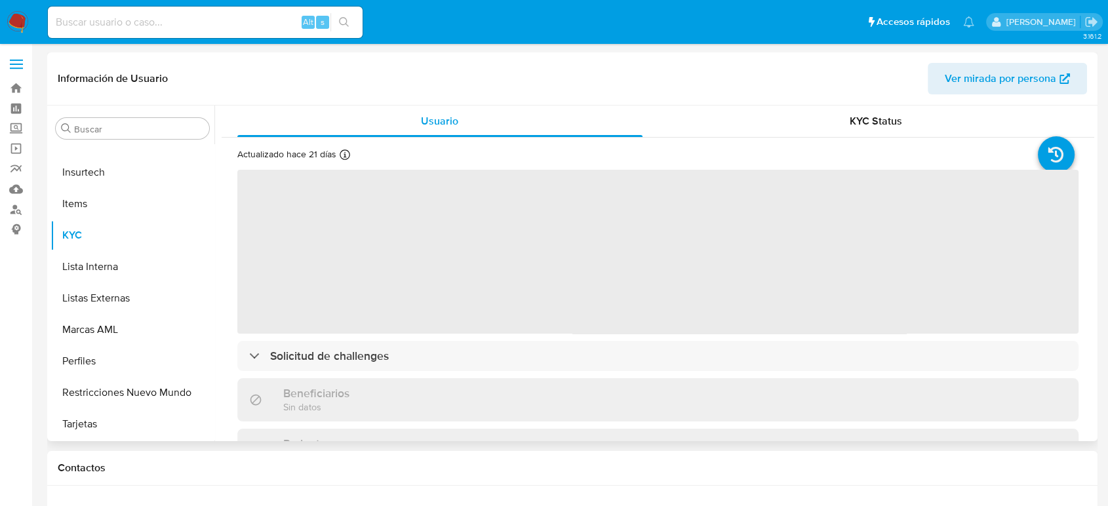
select select "10"
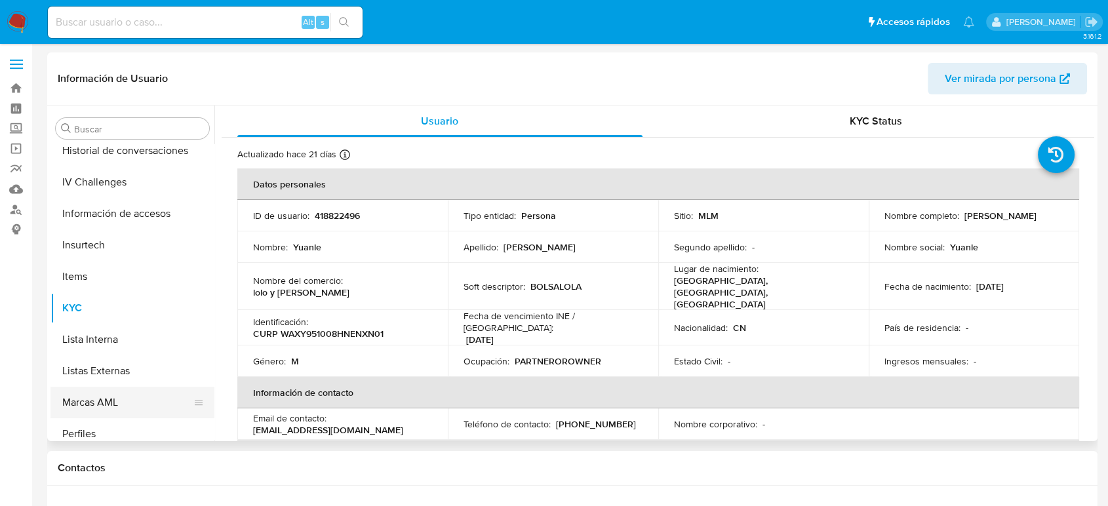
scroll to position [471, 0]
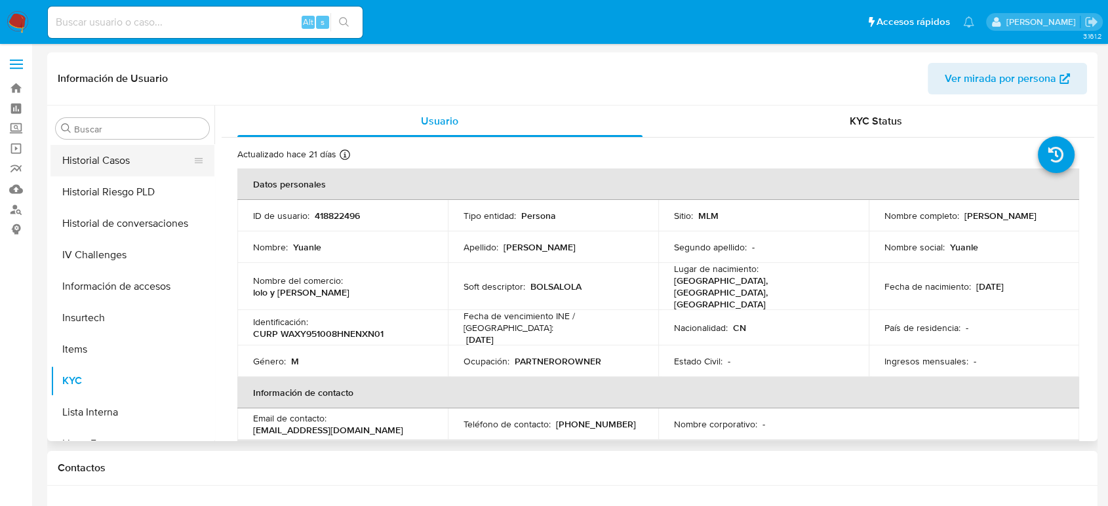
click at [119, 145] on button "Historial Casos" at bounding box center [126, 160] width 153 height 31
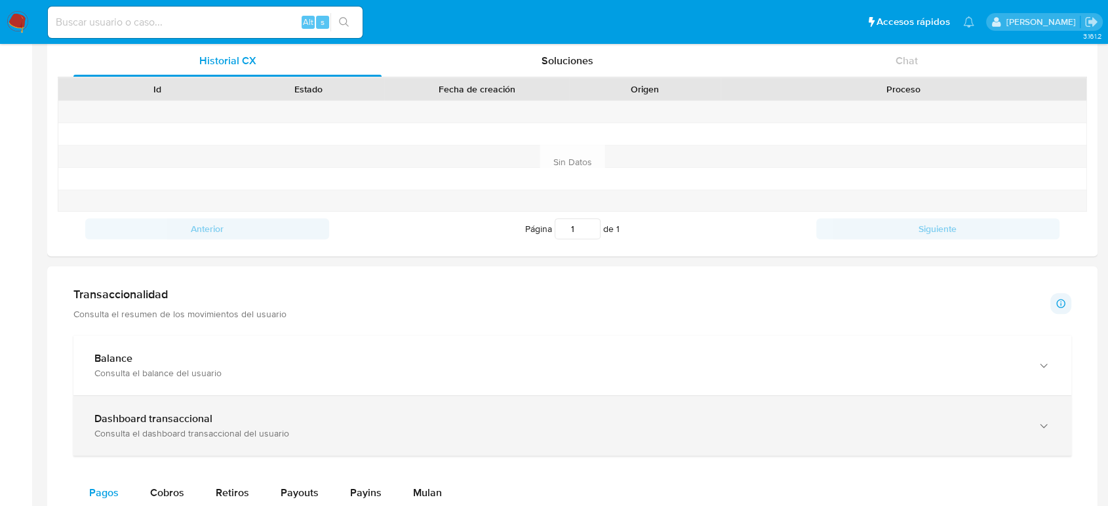
scroll to position [509, 0]
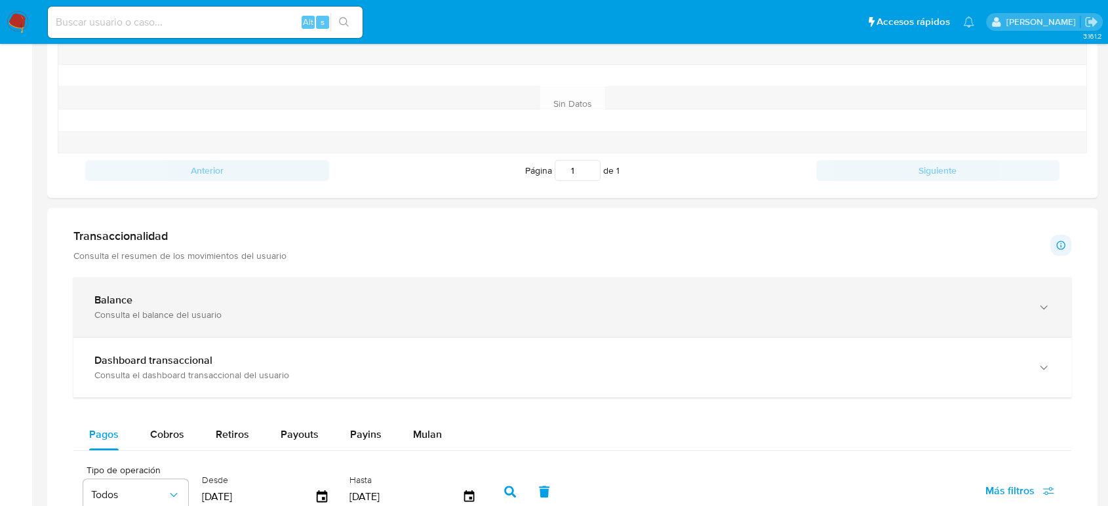
click at [277, 315] on div "Consulta el balance del usuario" at bounding box center [558, 315] width 929 height 12
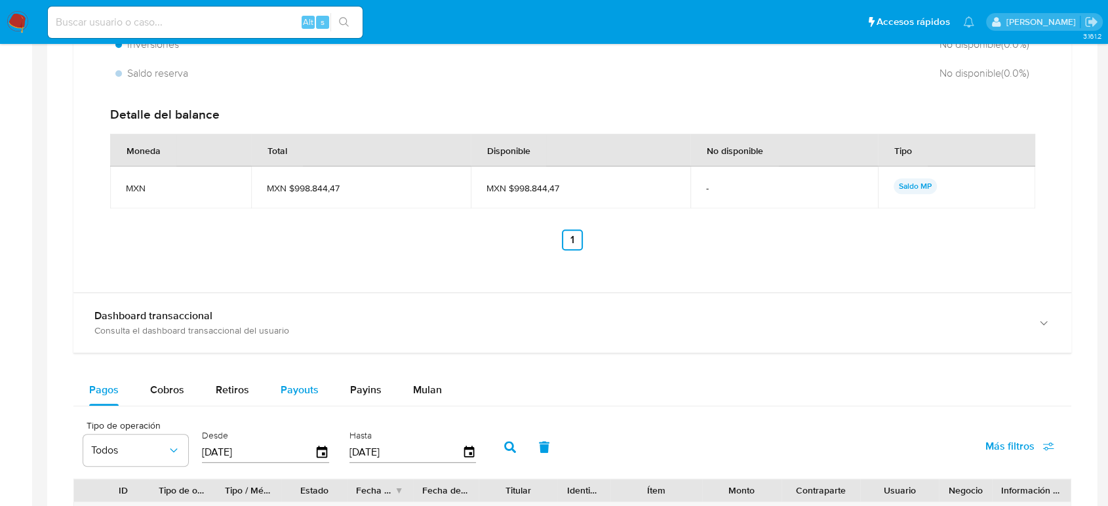
scroll to position [1019, 0]
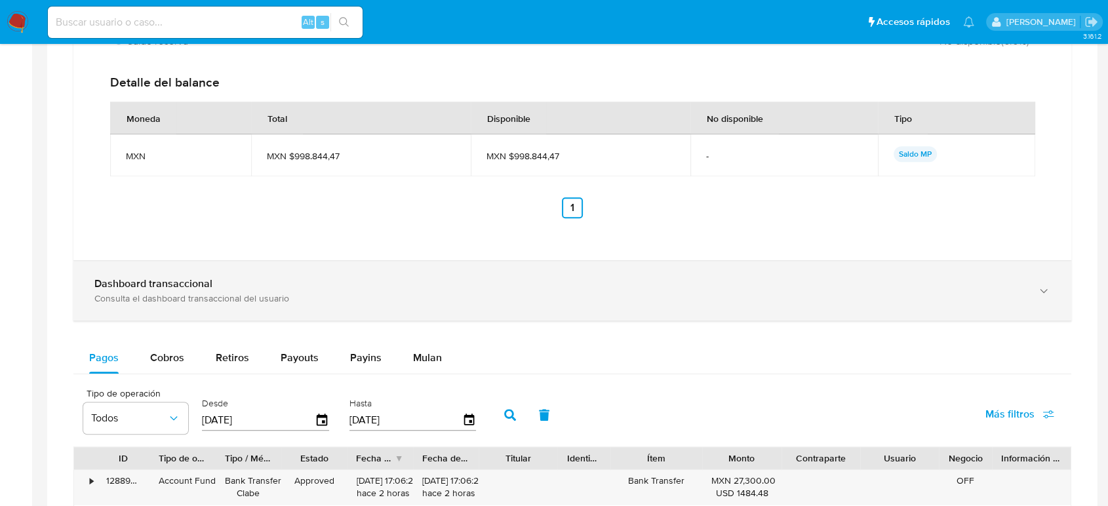
click at [283, 306] on div "Dashboard transaccional Consulta el dashboard transaccional del usuario" at bounding box center [571, 291] width 997 height 60
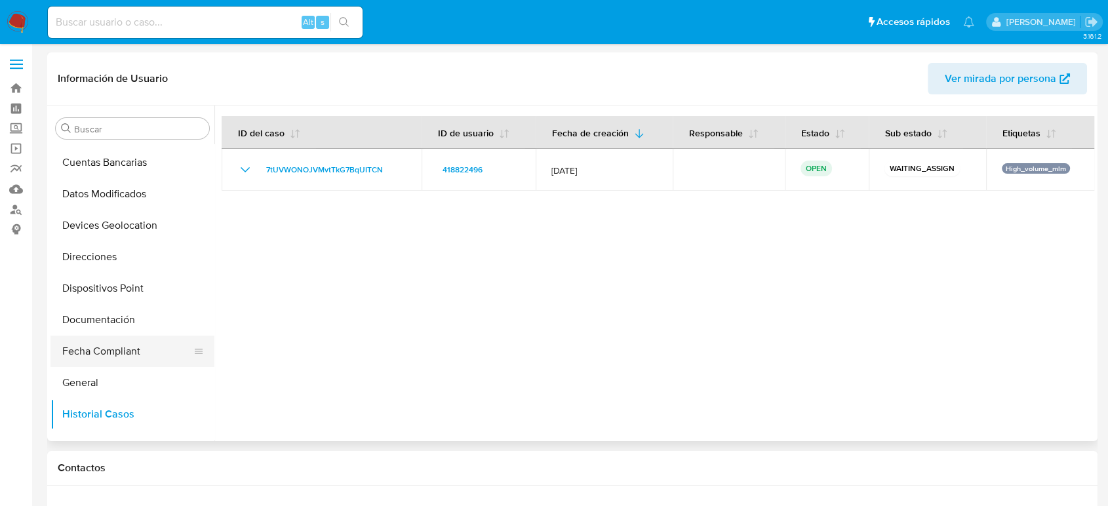
scroll to position [252, 0]
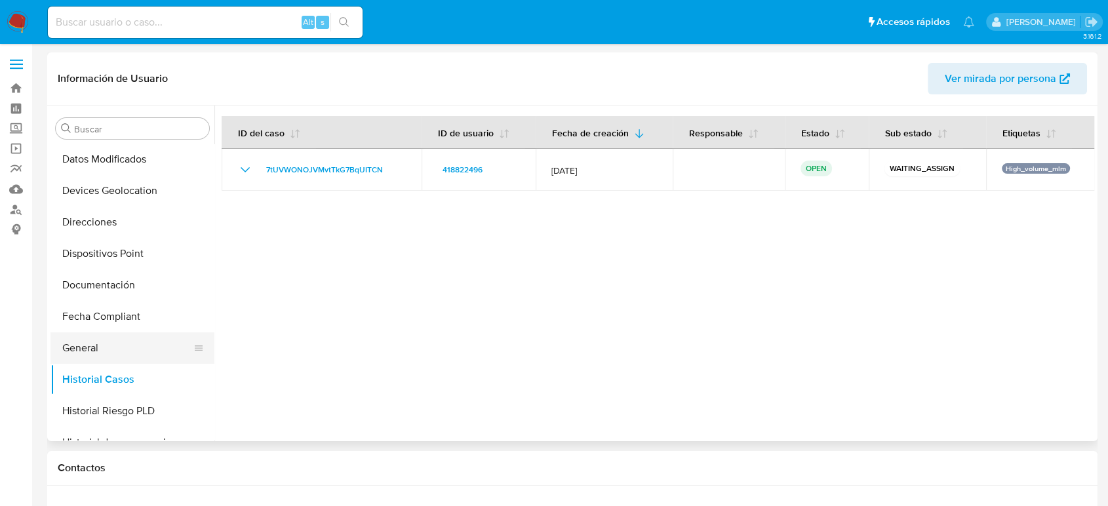
click at [115, 349] on button "General" at bounding box center [126, 347] width 153 height 31
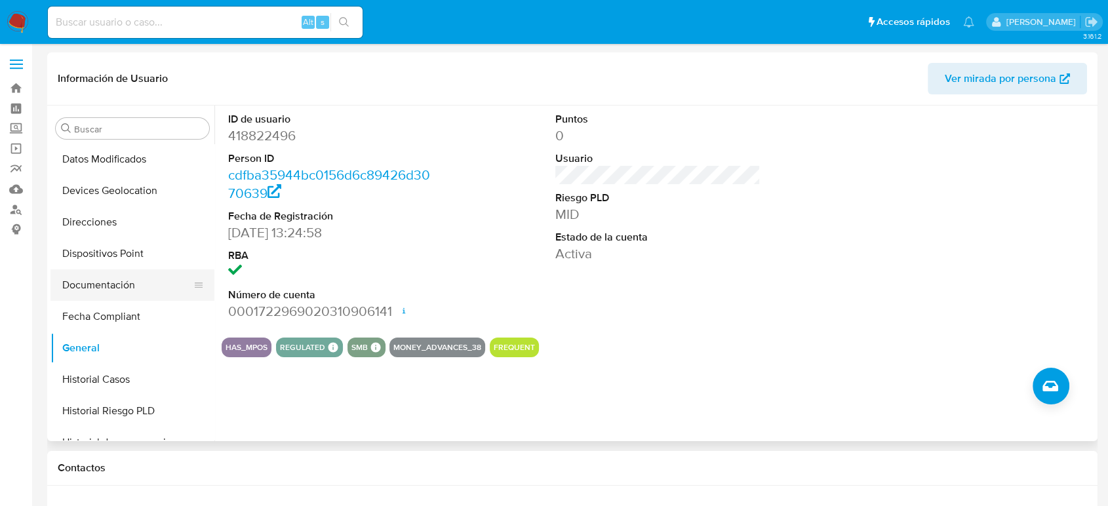
click at [115, 289] on button "Documentación" at bounding box center [126, 284] width 153 height 31
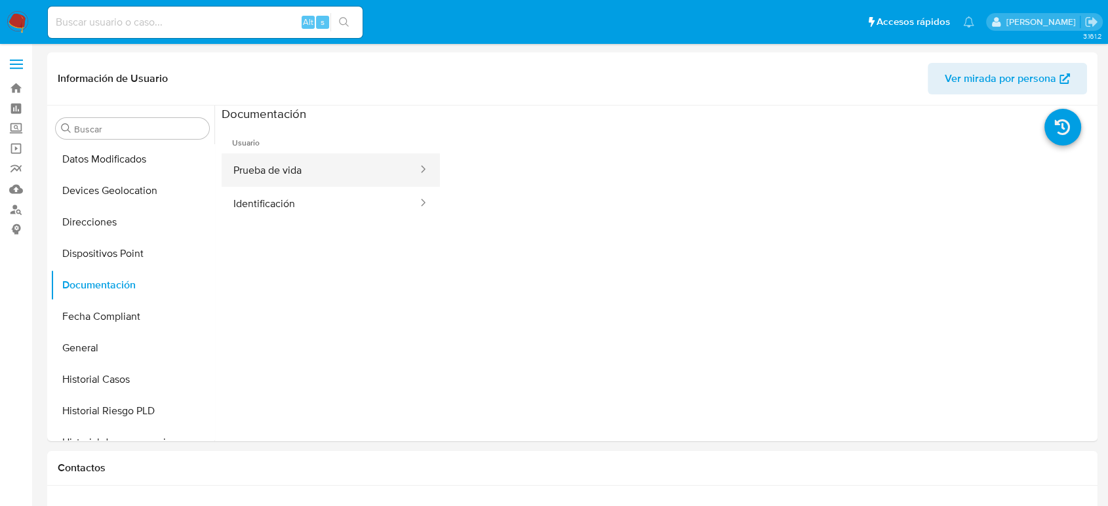
click at [278, 166] on button "Prueba de vida" at bounding box center [320, 169] width 197 height 33
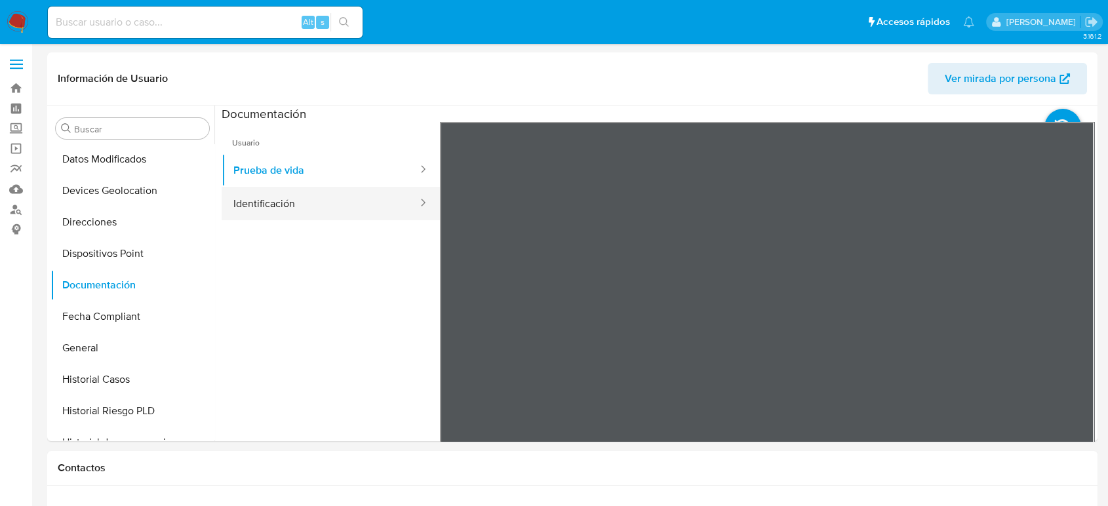
click at [345, 208] on button "Identificación" at bounding box center [320, 203] width 197 height 33
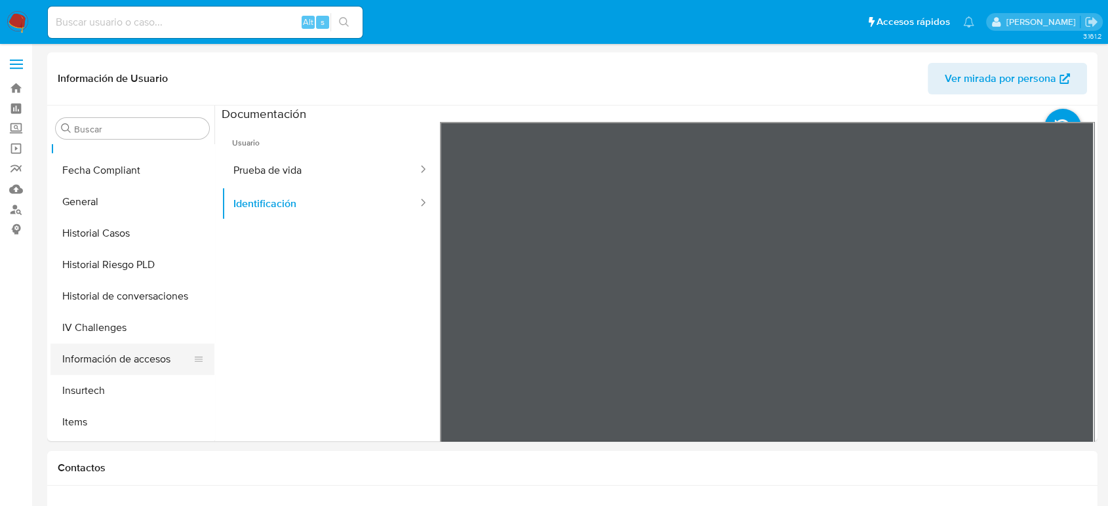
scroll to position [617, 0]
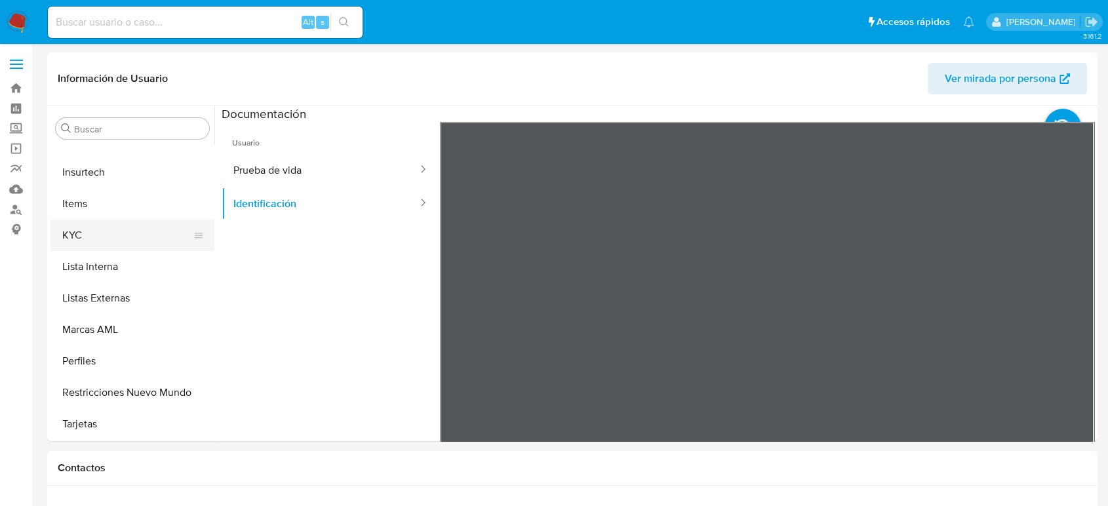
click at [87, 231] on button "KYC" at bounding box center [126, 235] width 153 height 31
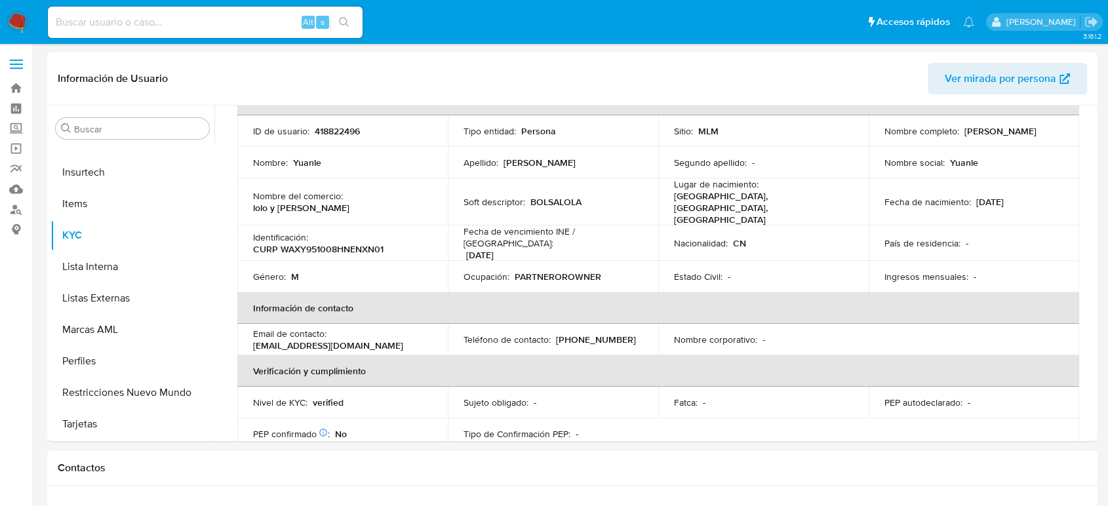
scroll to position [83, 0]
click at [23, 67] on label at bounding box center [16, 64] width 33 height 28
click at [0, 0] on input "checkbox" at bounding box center [0, 0] width 0 height 0
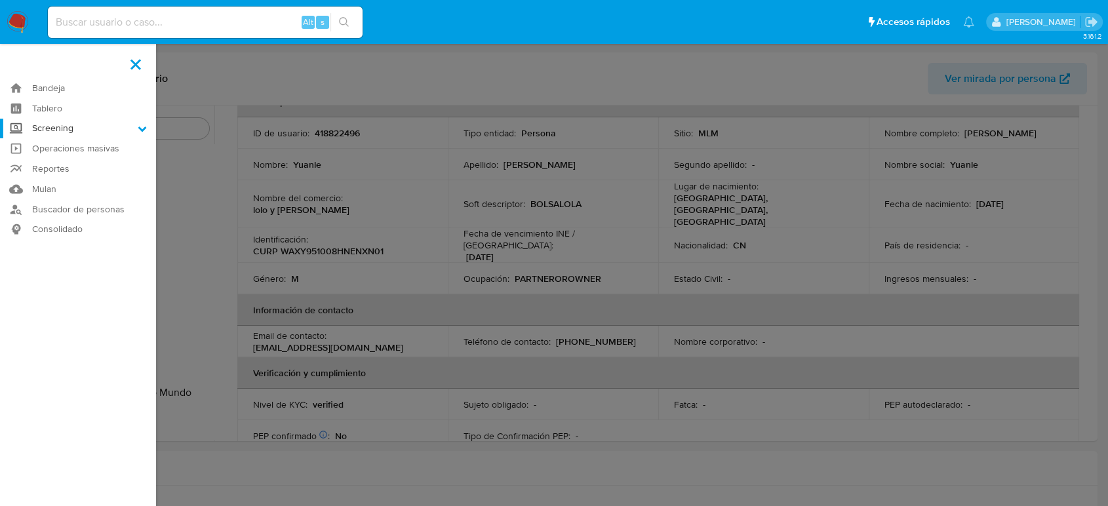
drag, startPoint x: 56, startPoint y: 134, endPoint x: 63, endPoint y: 136, distance: 7.1
click at [56, 134] on label "Screening" at bounding box center [78, 129] width 156 height 20
click at [0, 0] on input "Screening" at bounding box center [0, 0] width 0 height 0
click at [73, 178] on link "Herramientas" at bounding box center [78, 180] width 156 height 16
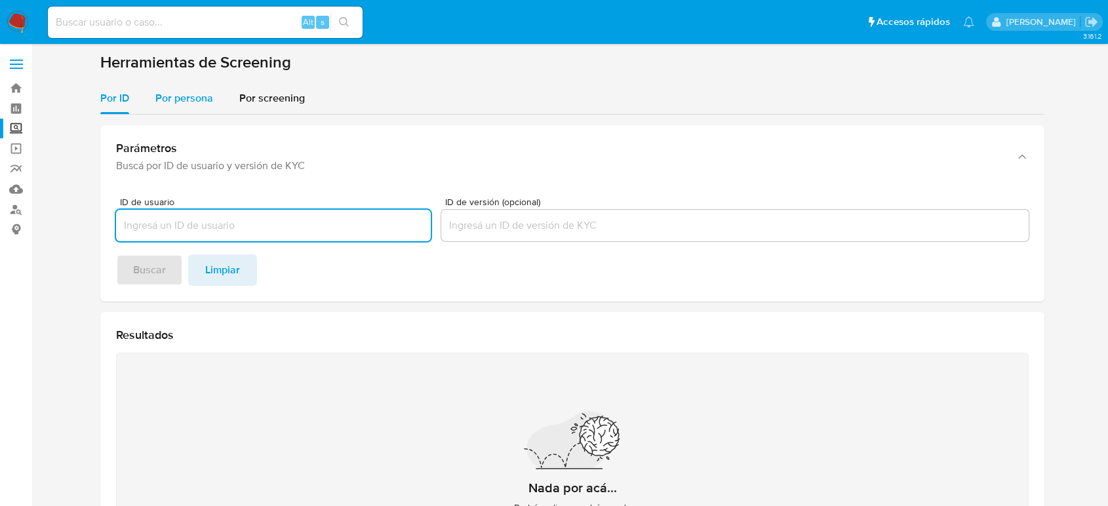
click at [196, 97] on span "Por persona" at bounding box center [184, 97] width 58 height 15
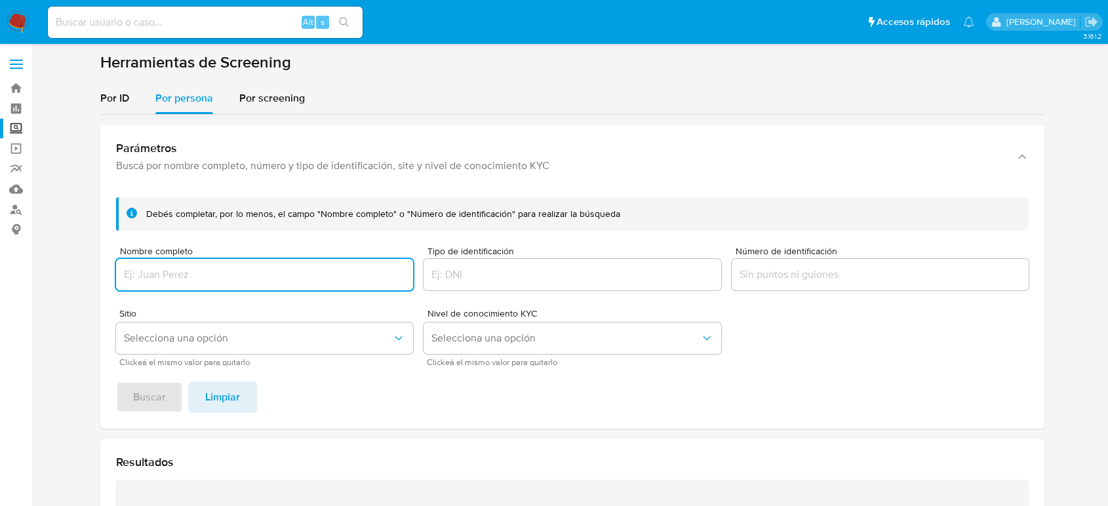
click at [224, 270] on input "Nombre completo" at bounding box center [264, 274] width 297 height 17
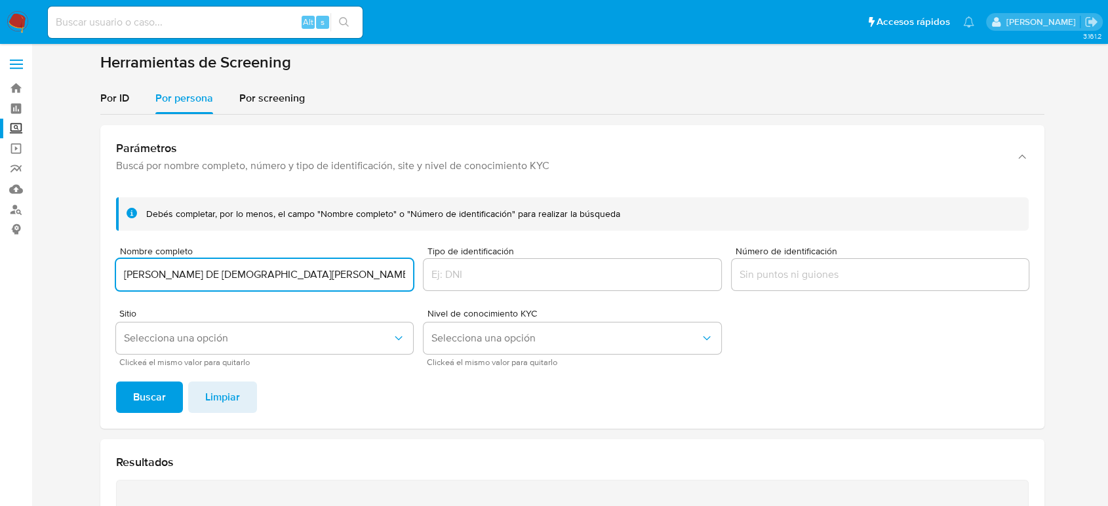
click at [116, 381] on button "Buscar" at bounding box center [149, 396] width 67 height 31
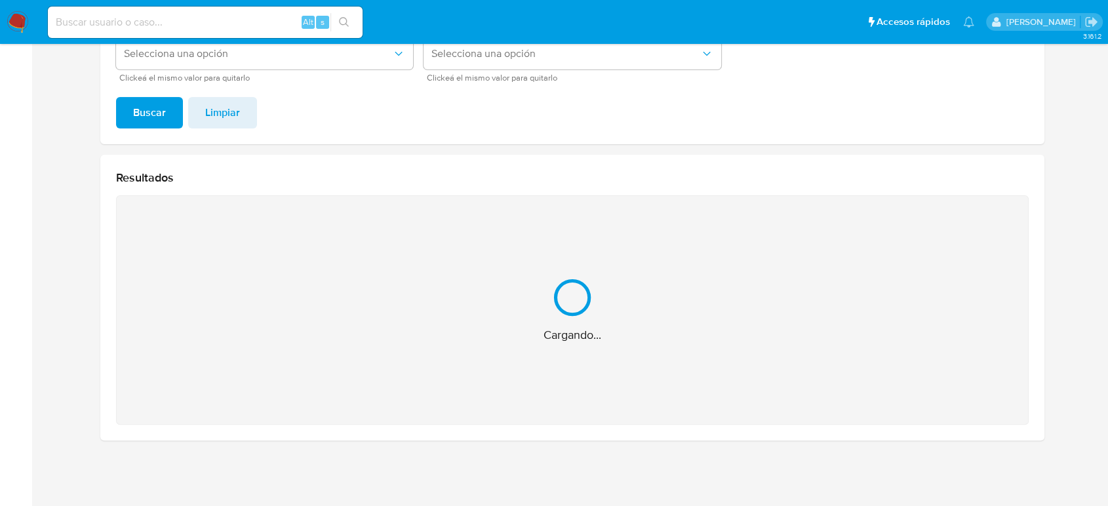
scroll to position [76, 0]
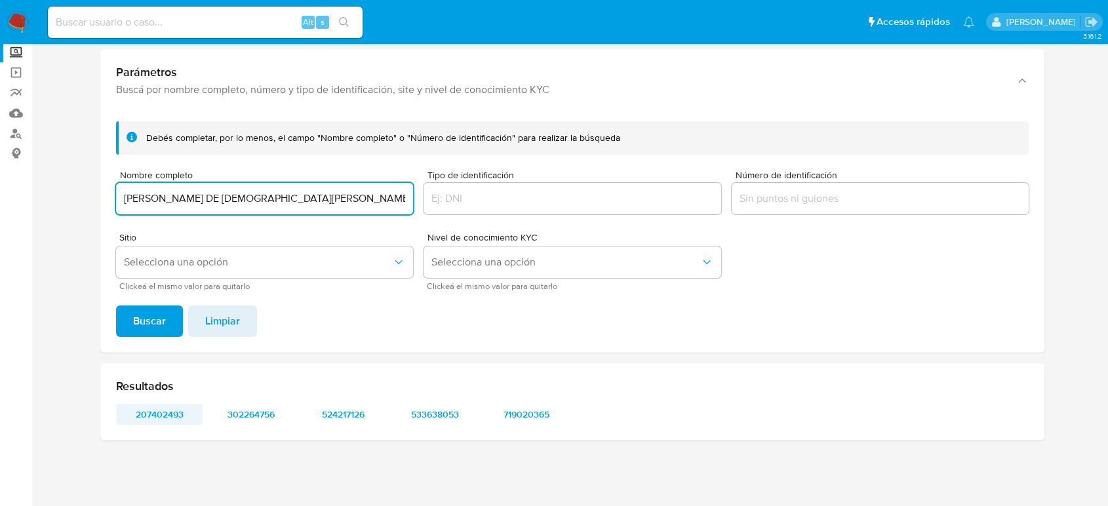
click at [159, 418] on span "207402493" at bounding box center [159, 414] width 68 height 18
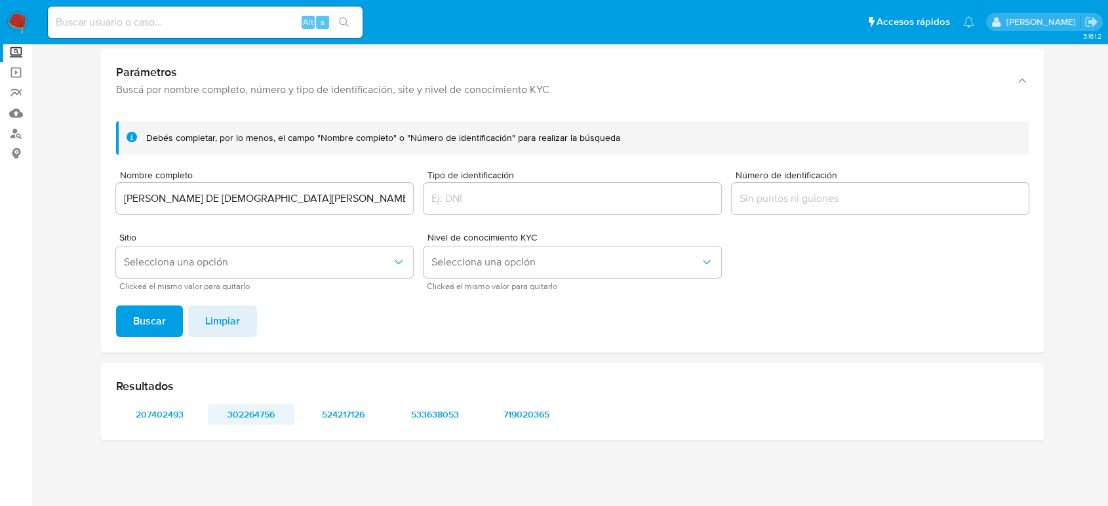
click at [239, 412] on span "302264756" at bounding box center [251, 414] width 68 height 18
click at [341, 417] on span "524217126" at bounding box center [343, 414] width 68 height 18
click at [436, 417] on span "533638053" at bounding box center [434, 414] width 68 height 18
click at [514, 417] on span "719020365" at bounding box center [526, 414] width 68 height 18
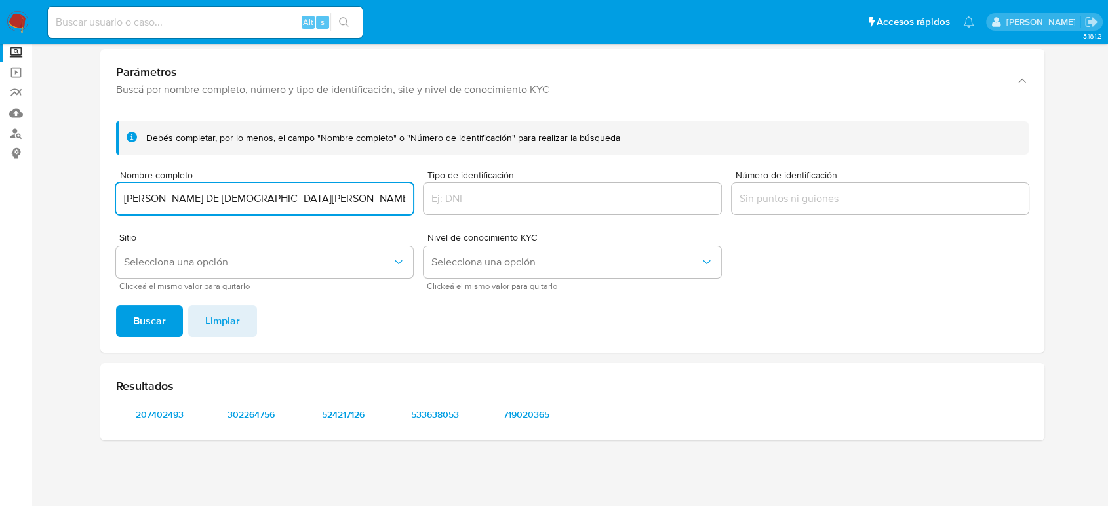
drag, startPoint x: 309, startPoint y: 197, endPoint x: 0, endPoint y: 261, distance: 315.4
click at [0, 261] on section "Bandeja Tablero Screening Búsqueda en Listas Watchlist Herramientas Operaciones…" at bounding box center [554, 215] width 1108 height 583
click at [116, 305] on button "Buscar" at bounding box center [149, 320] width 67 height 31
click at [155, 421] on span "1875729" at bounding box center [159, 414] width 68 height 18
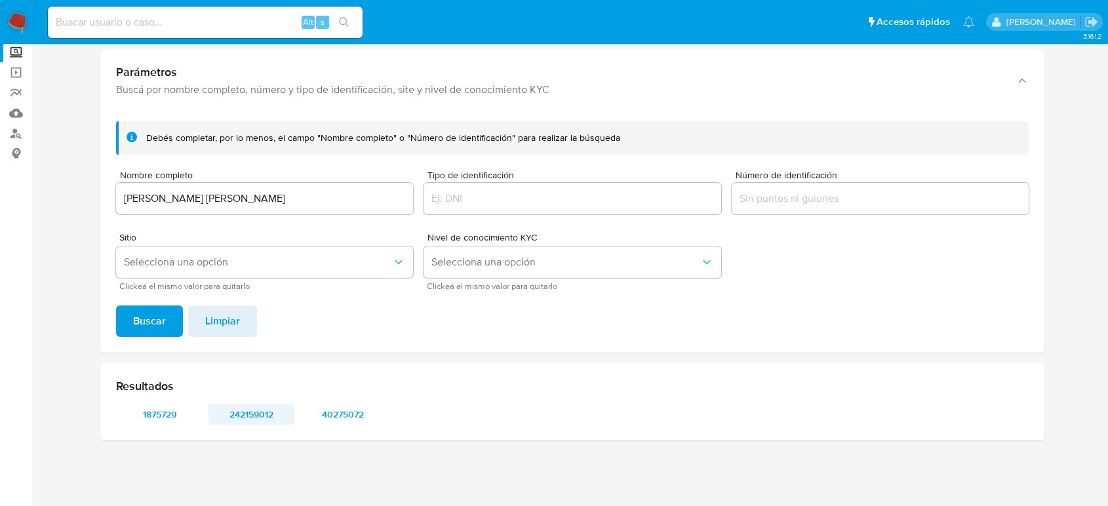
click at [246, 412] on span "242159012" at bounding box center [251, 414] width 68 height 18
click at [345, 411] on span "40275072" at bounding box center [343, 414] width 68 height 18
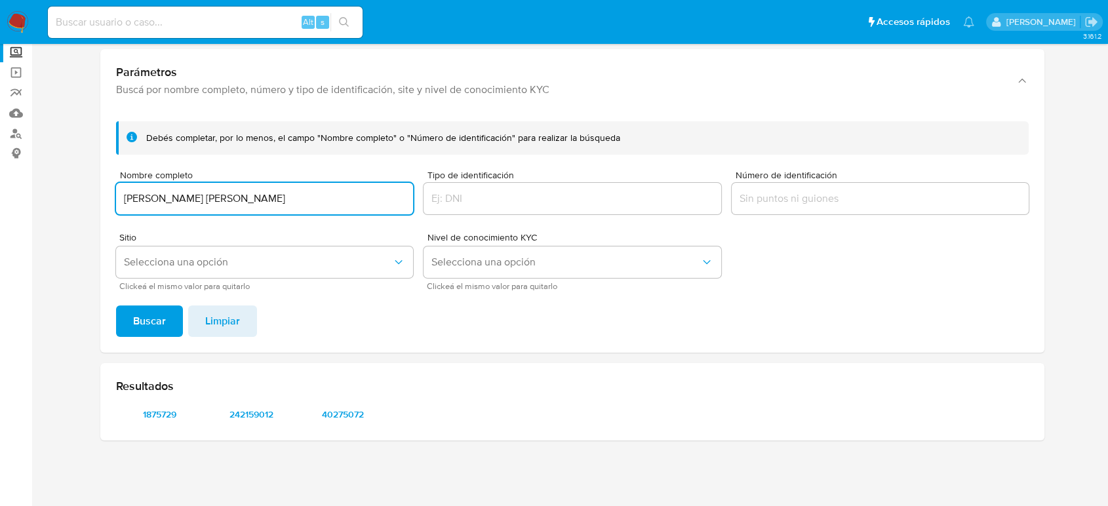
drag, startPoint x: 316, startPoint y: 193, endPoint x: 5, endPoint y: 199, distance: 310.7
click at [3, 201] on section "Bandeja Tablero Screening Búsqueda en Listas Watchlist Herramientas Operaciones…" at bounding box center [554, 215] width 1108 height 583
type input "[PERSON_NAME] DE [PERSON_NAME]"
click at [116, 305] on button "Buscar" at bounding box center [149, 320] width 67 height 31
click at [159, 414] on span "168886980" at bounding box center [159, 414] width 68 height 18
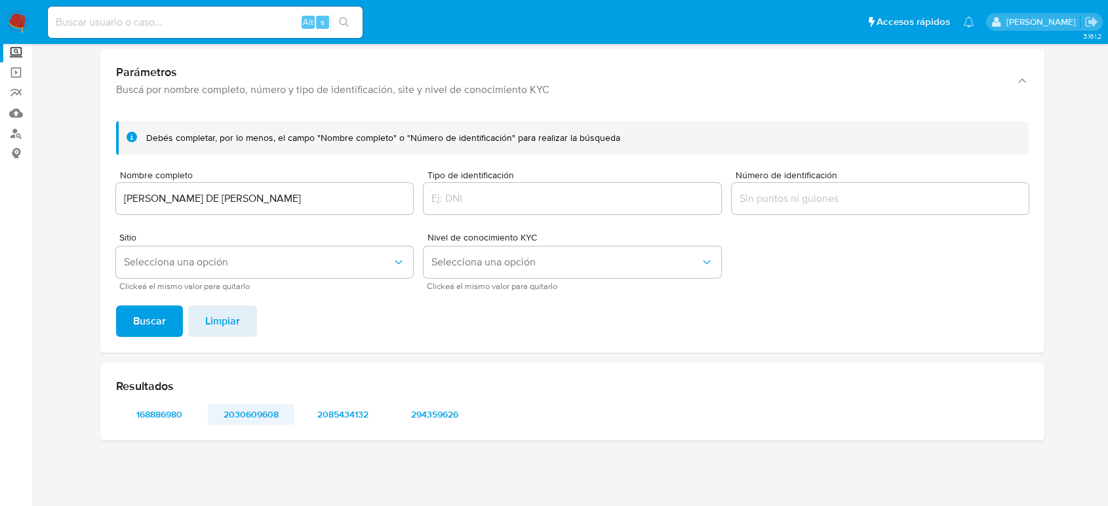
click at [246, 414] on span "2030609608" at bounding box center [251, 414] width 68 height 18
click at [362, 411] on span "2085434132" at bounding box center [343, 414] width 68 height 18
click at [434, 416] on span "294359626" at bounding box center [434, 414] width 68 height 18
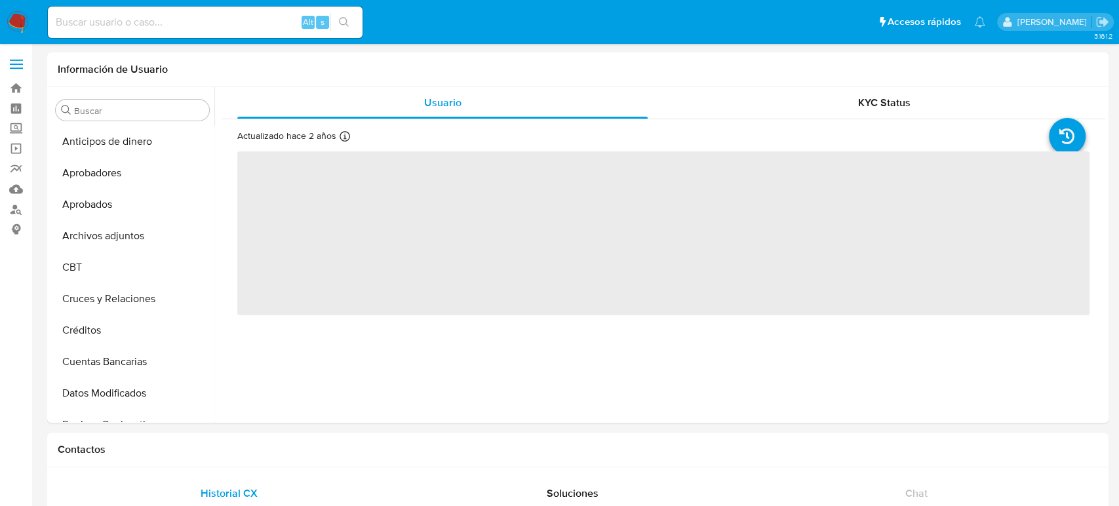
select select "10"
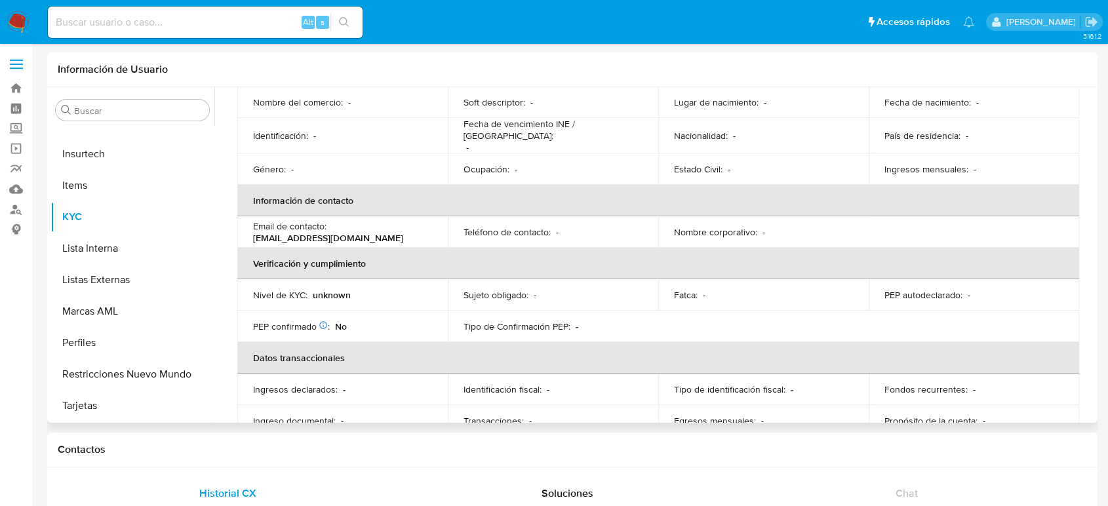
scroll to position [220, 0]
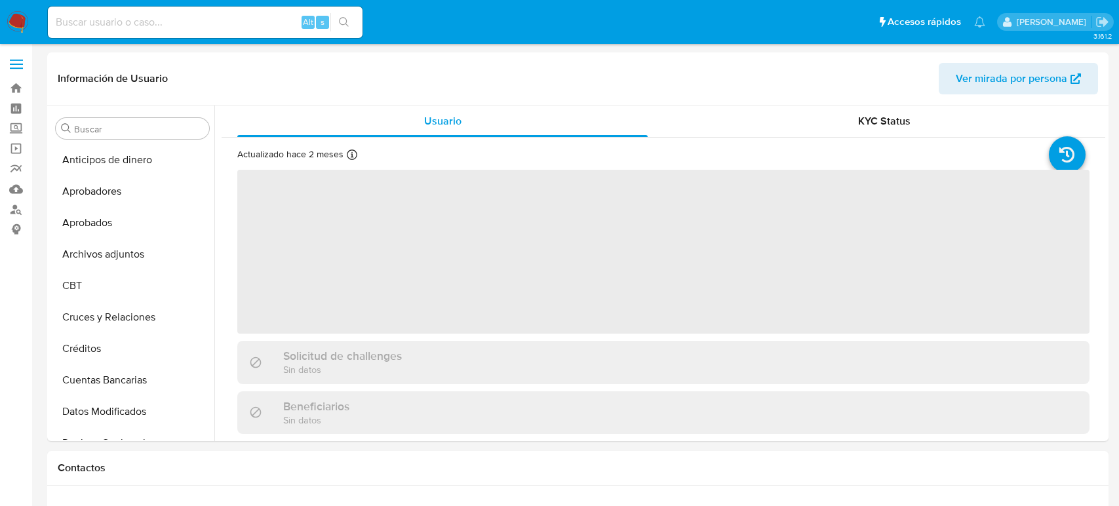
select select "10"
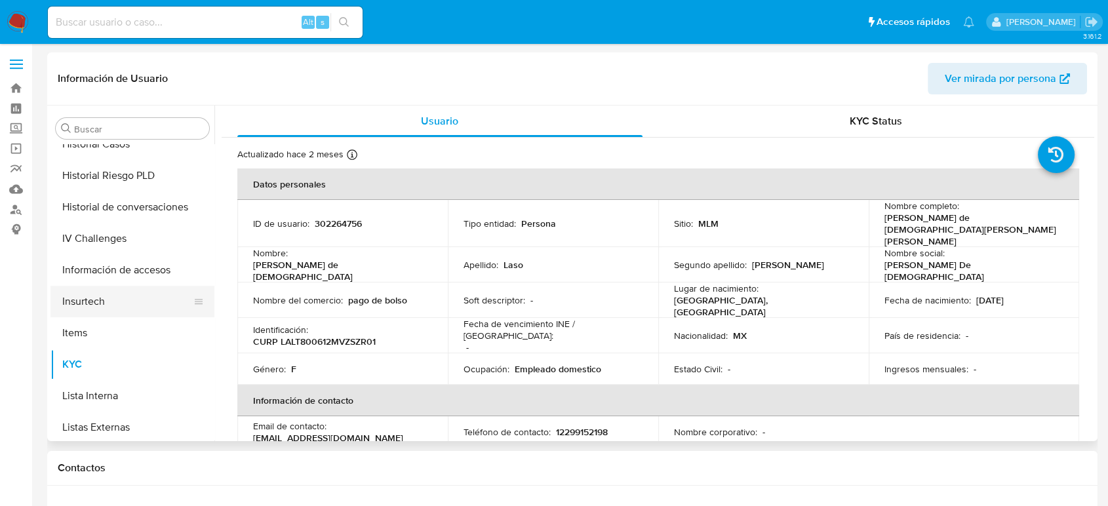
scroll to position [471, 0]
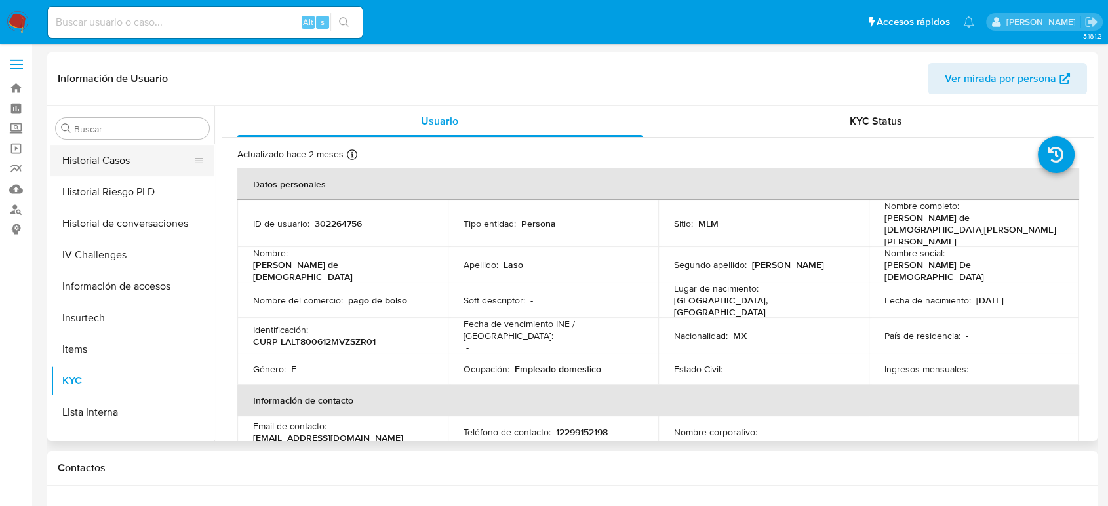
click at [120, 145] on button "Historial Casos" at bounding box center [126, 160] width 153 height 31
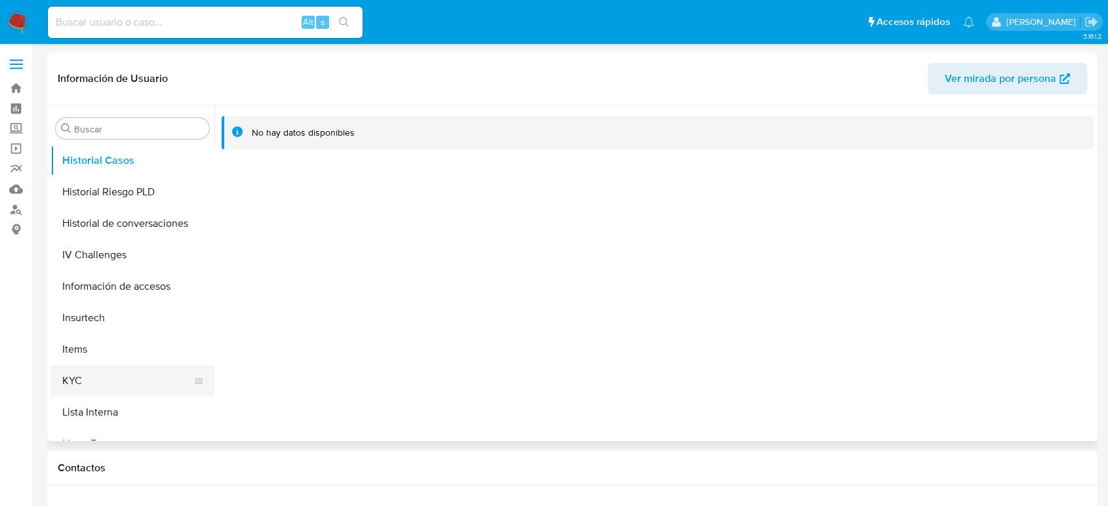
click at [86, 370] on button "KYC" at bounding box center [126, 380] width 153 height 31
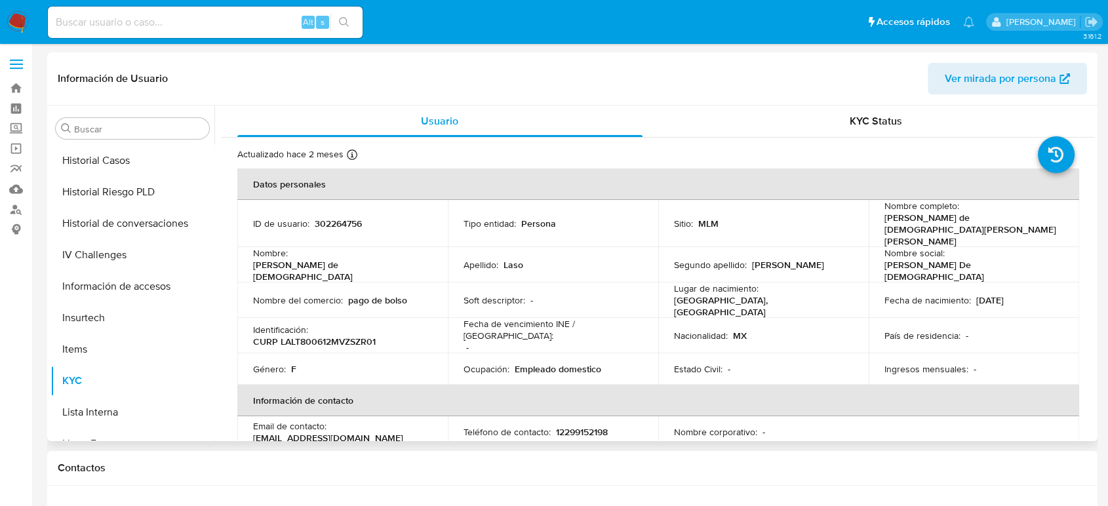
click at [325, 218] on p "302264756" at bounding box center [338, 224] width 47 height 12
copy p "302264756"
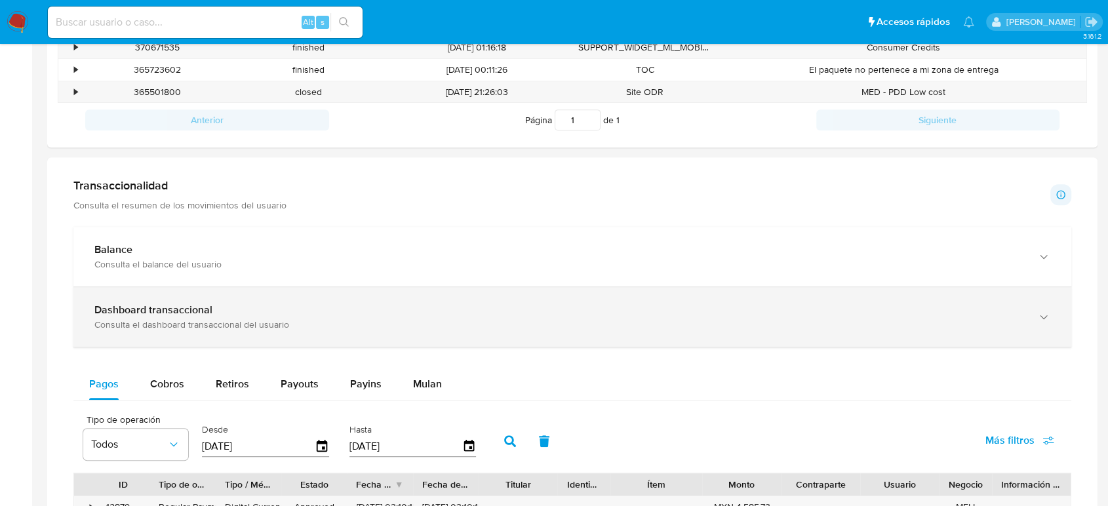
scroll to position [582, 0]
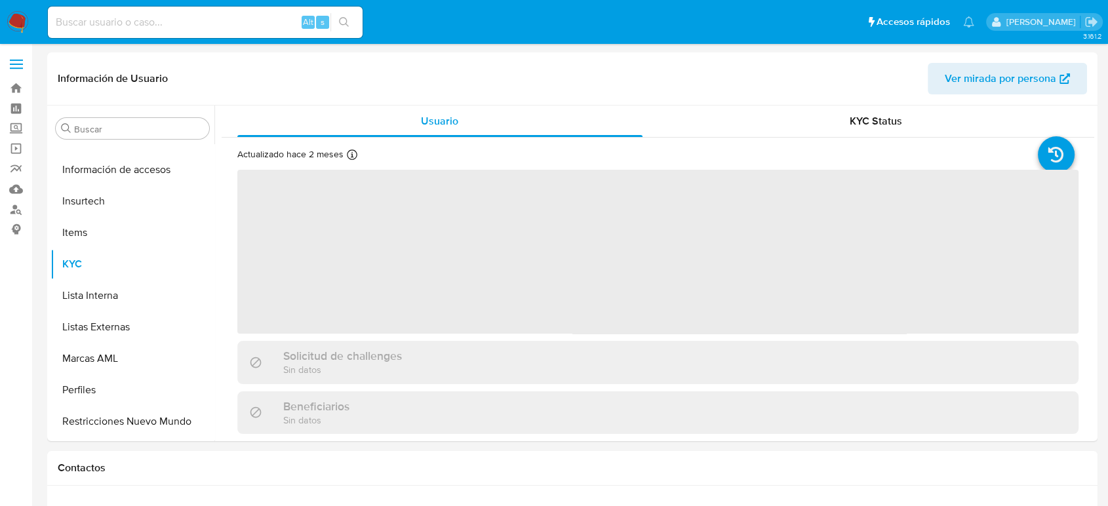
scroll to position [617, 0]
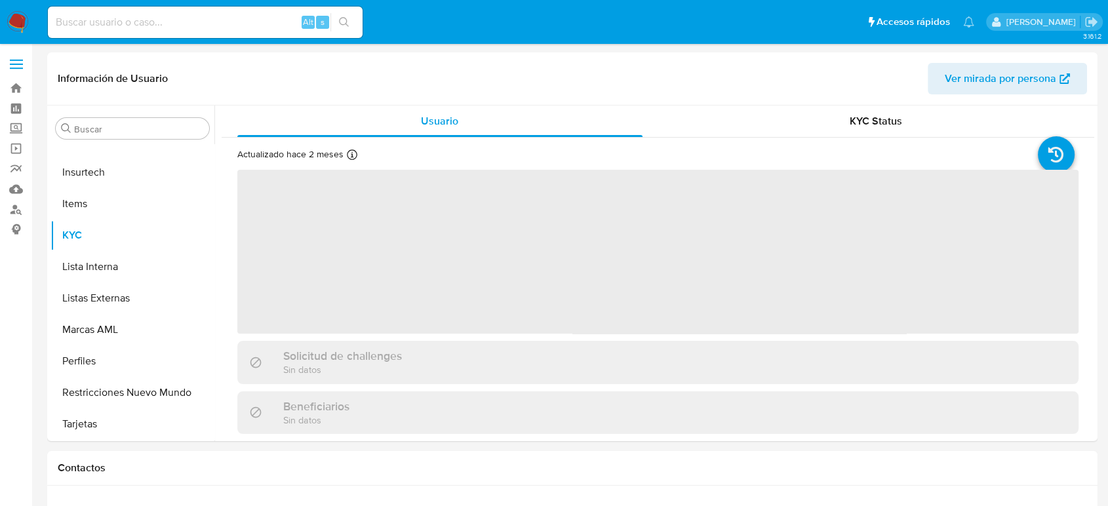
select select "10"
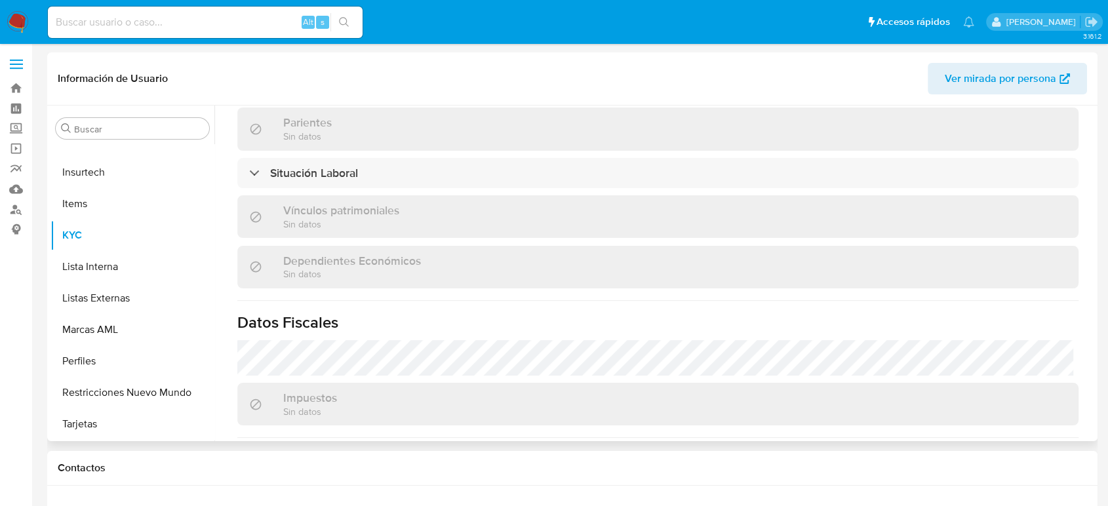
scroll to position [810, 0]
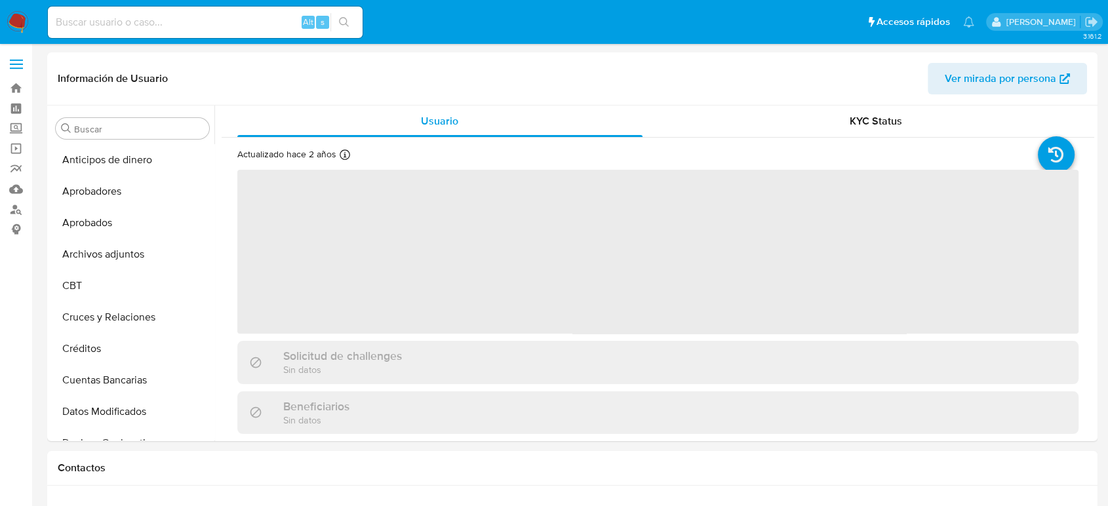
select select "10"
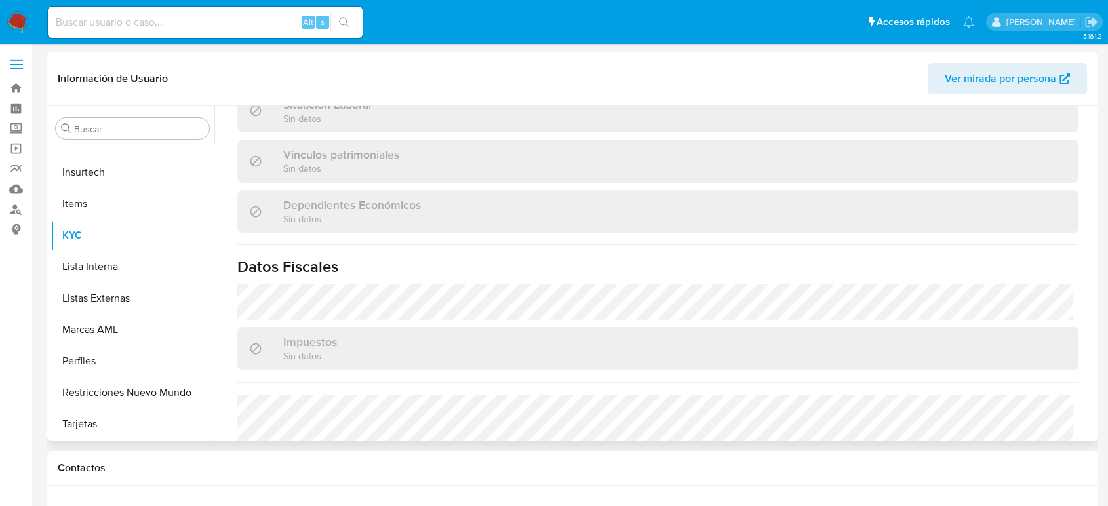
scroll to position [823, 0]
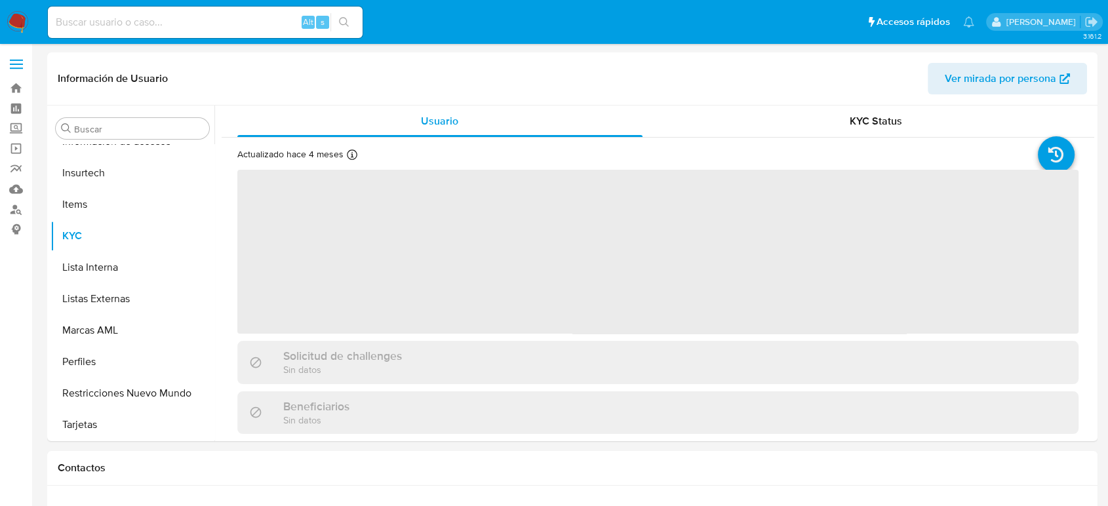
scroll to position [617, 0]
select select "10"
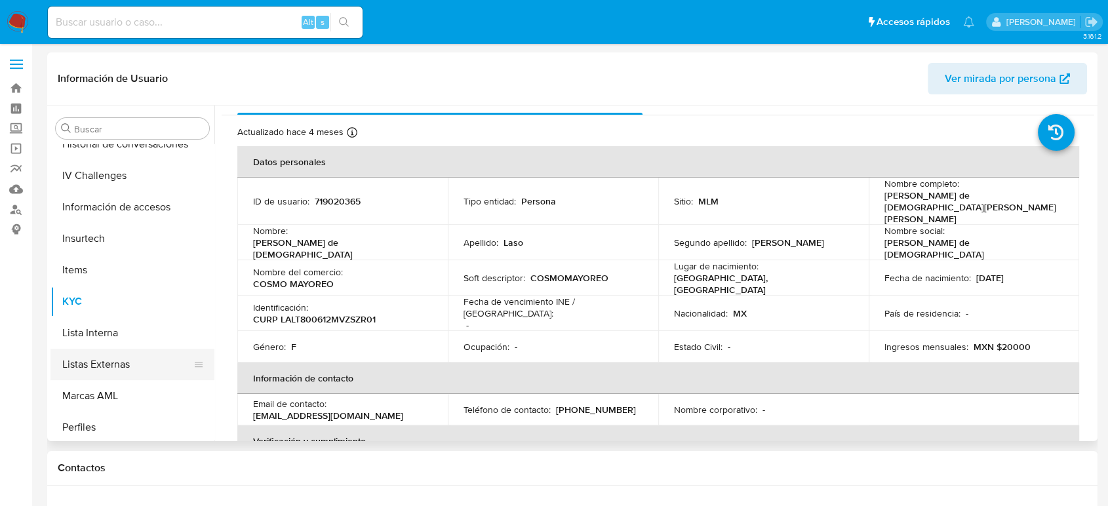
scroll to position [471, 0]
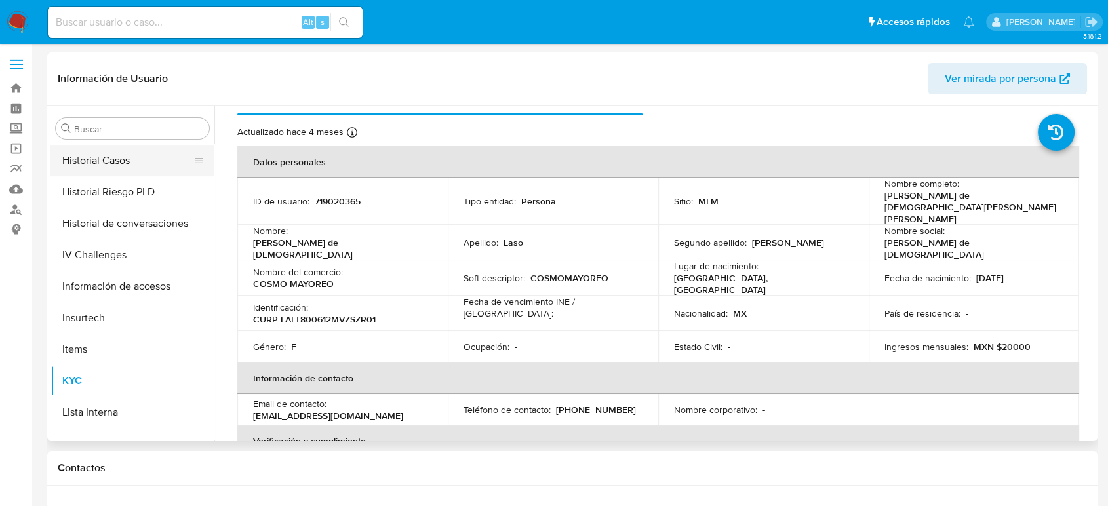
click at [123, 161] on button "Historial Casos" at bounding box center [126, 160] width 153 height 31
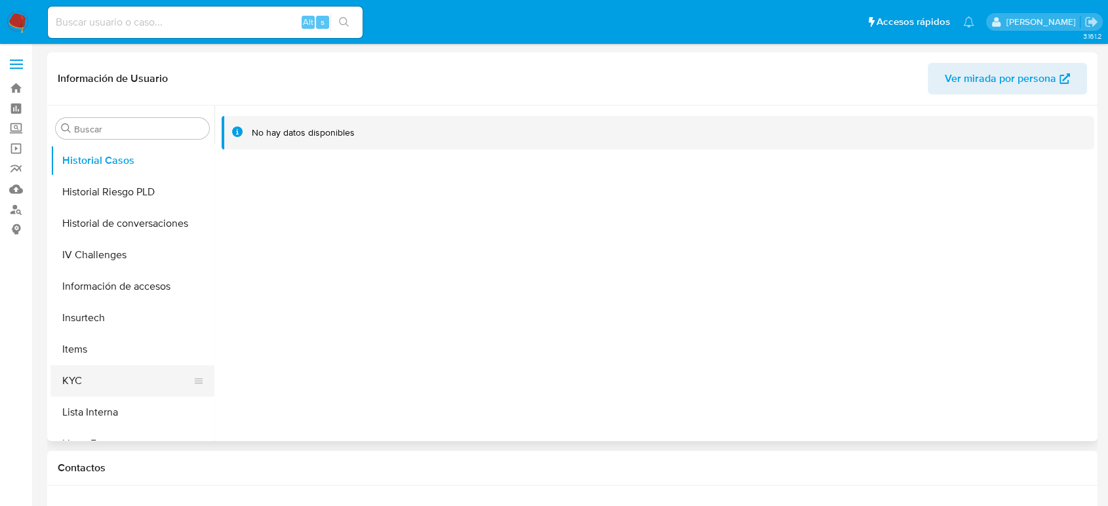
click at [106, 381] on button "KYC" at bounding box center [126, 380] width 153 height 31
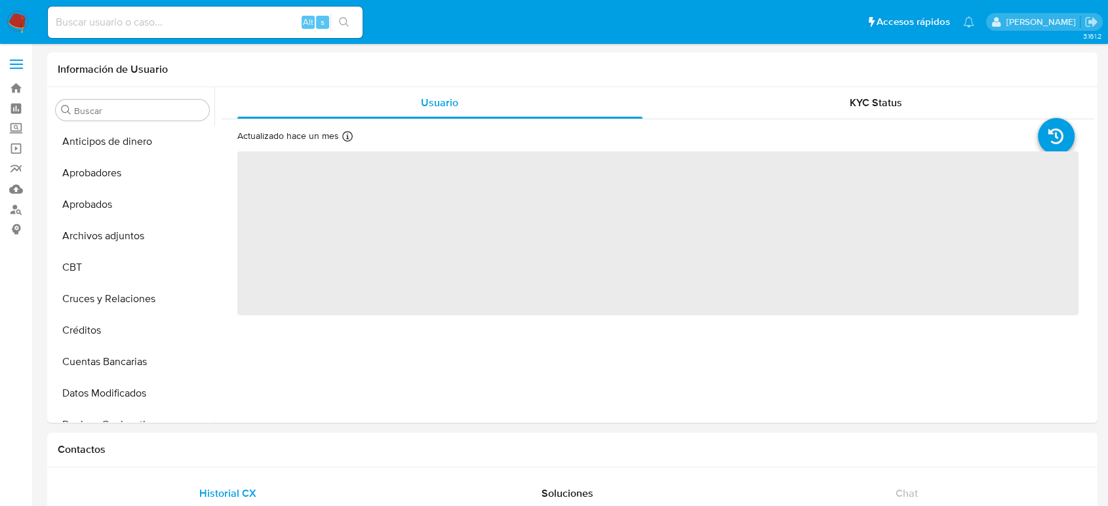
select select "10"
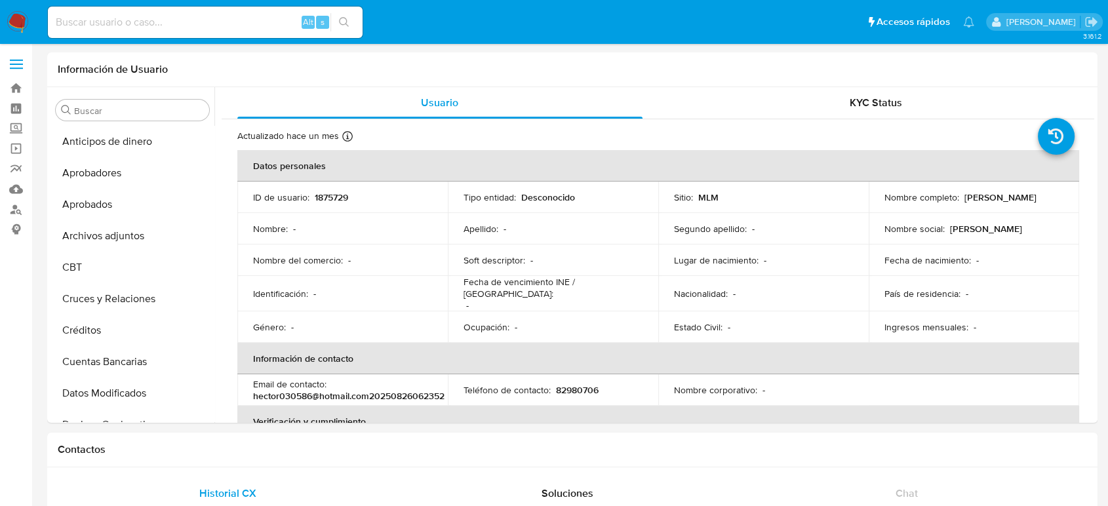
scroll to position [617, 0]
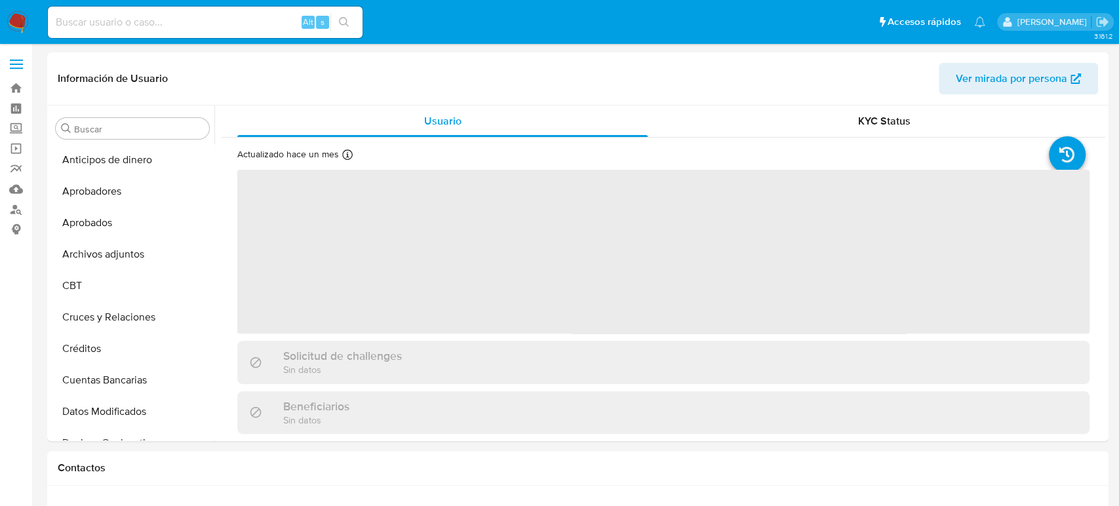
select select "10"
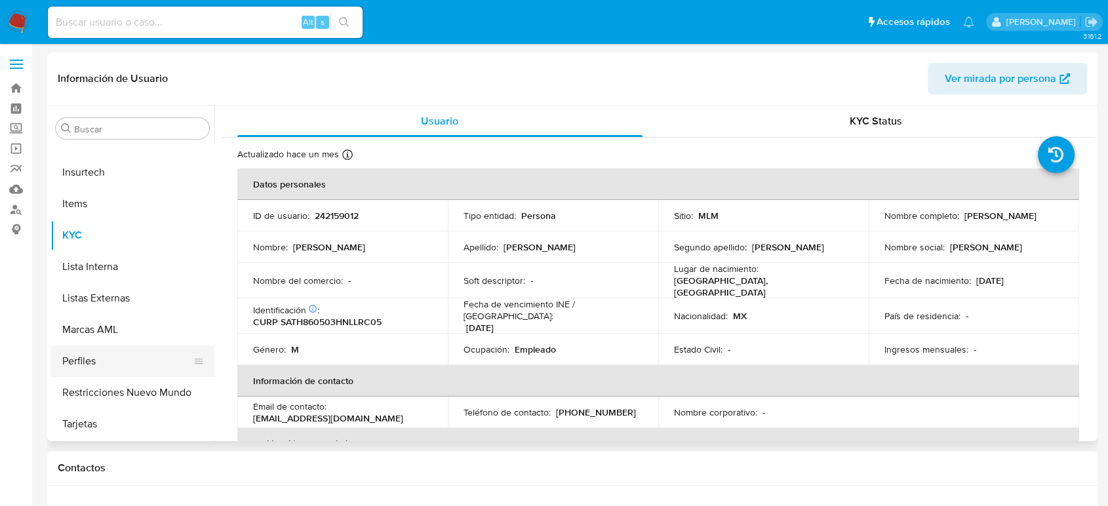
scroll to position [471, 0]
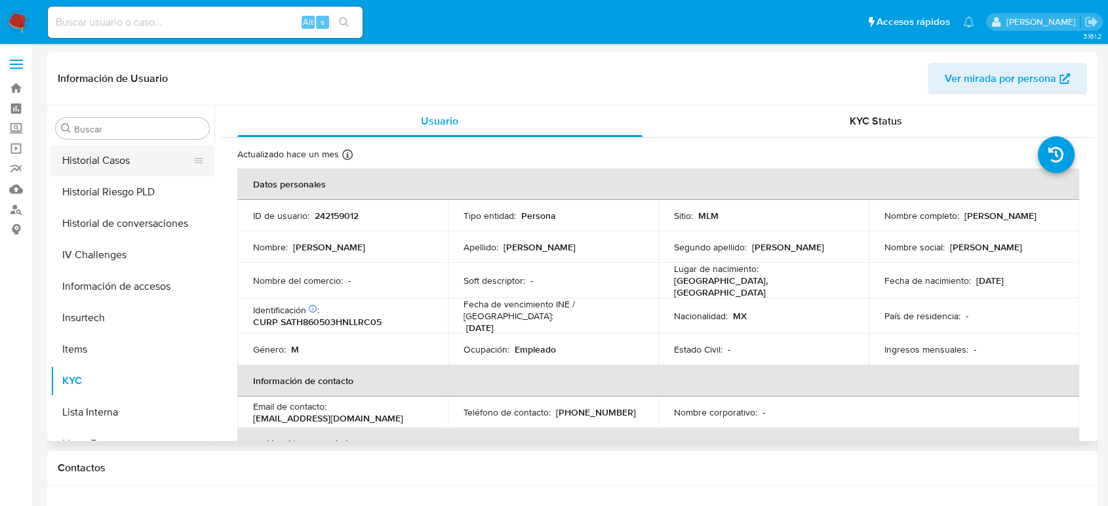
click at [125, 164] on button "Historial Casos" at bounding box center [126, 160] width 153 height 31
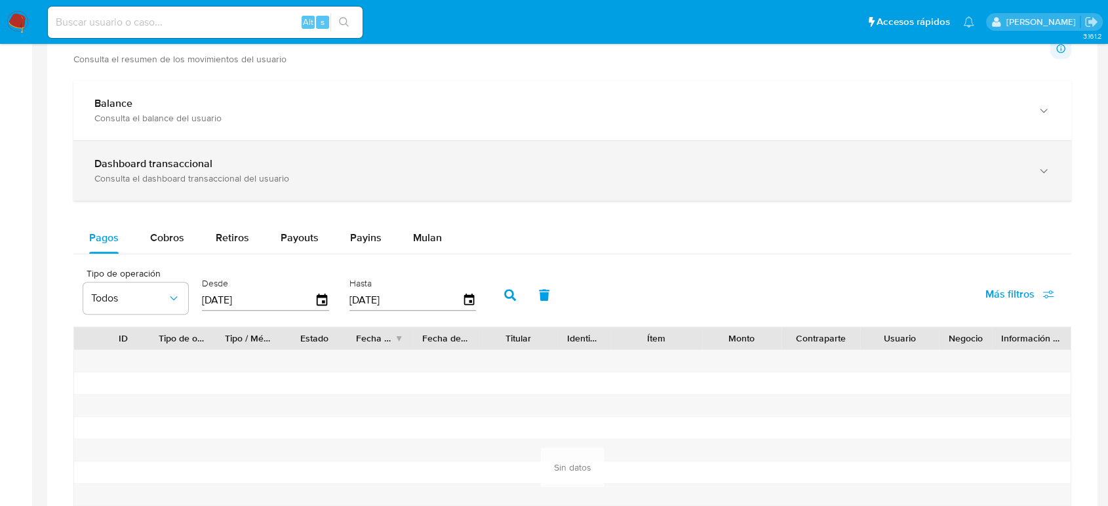
scroll to position [728, 0]
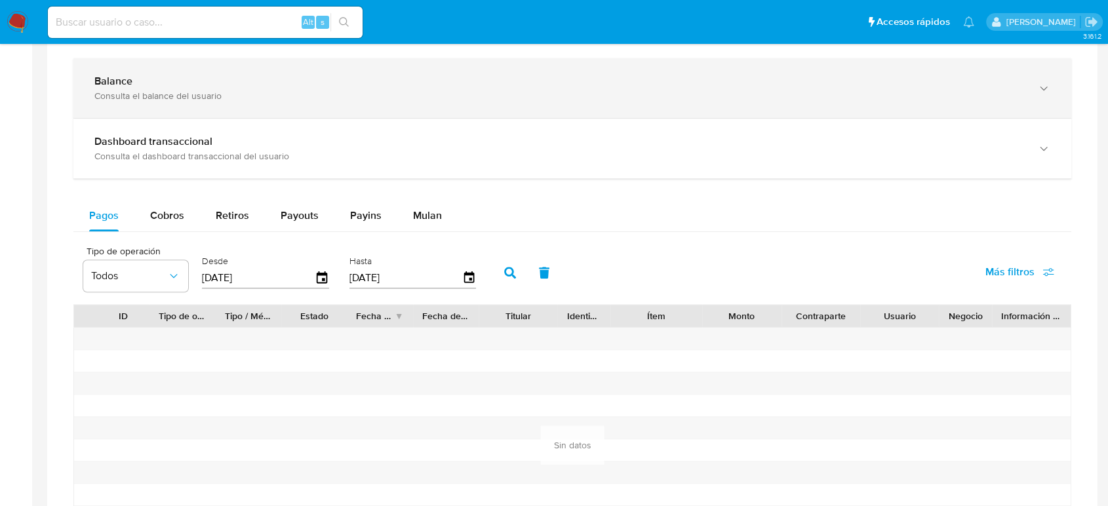
click at [204, 90] on div "Consulta el balance del usuario" at bounding box center [558, 96] width 929 height 12
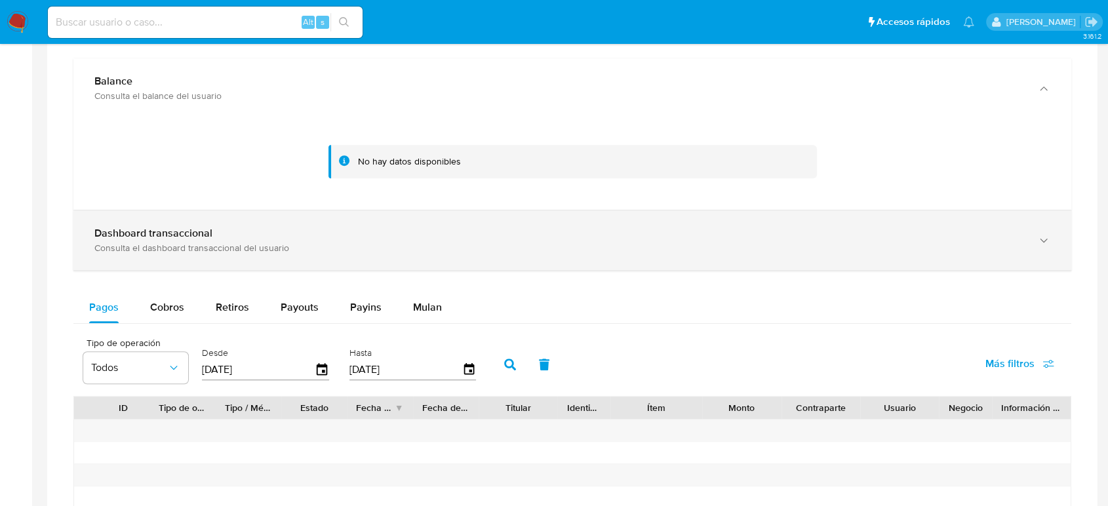
click at [581, 252] on div "Consulta el dashboard transaccional del usuario" at bounding box center [558, 248] width 929 height 12
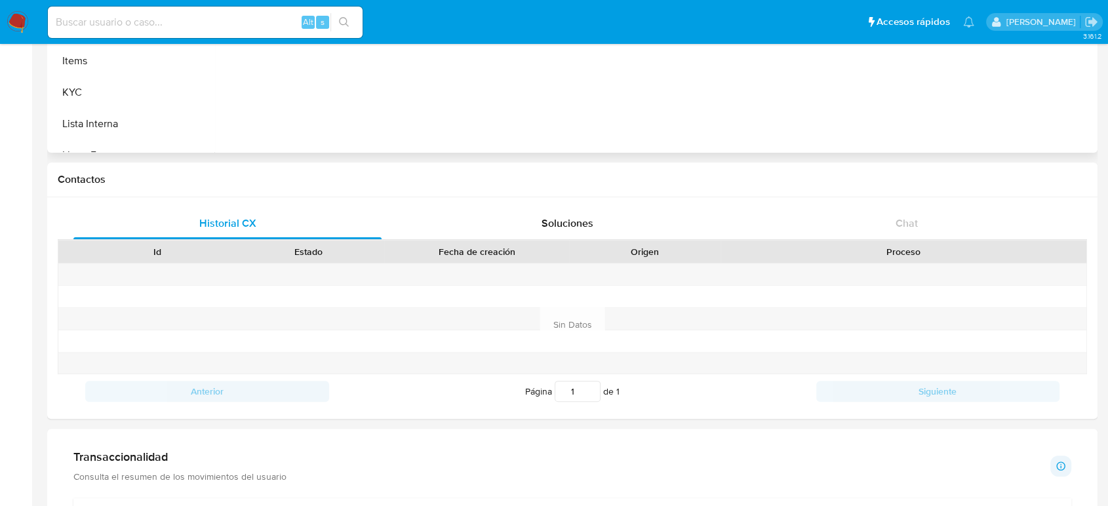
scroll to position [145, 0]
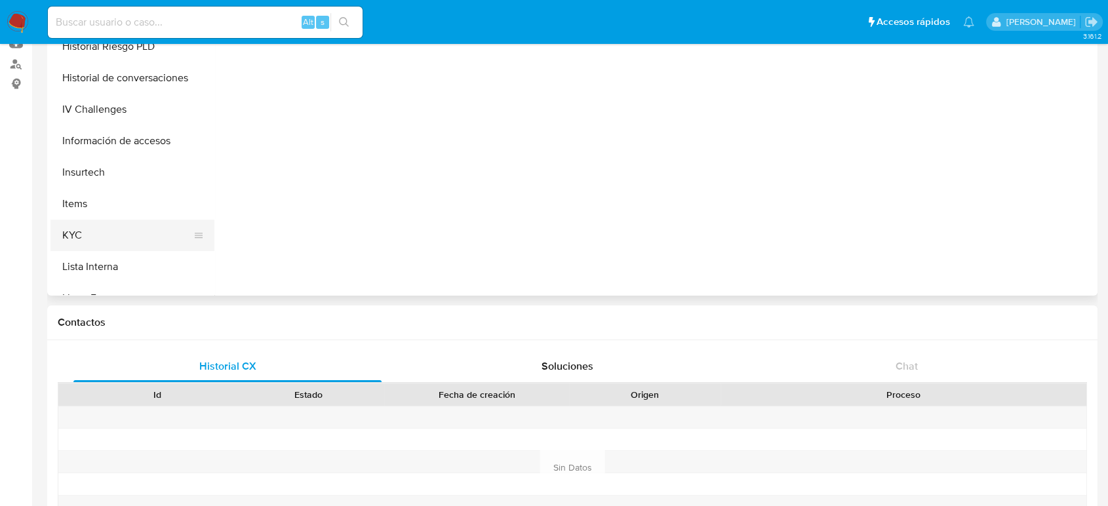
click at [124, 220] on button "KYC" at bounding box center [126, 235] width 153 height 31
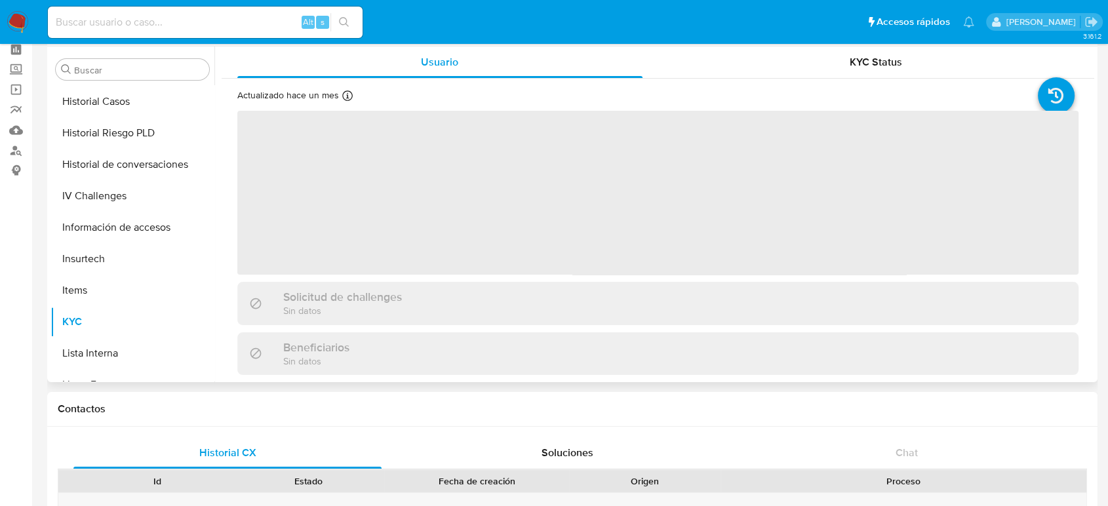
scroll to position [0, 0]
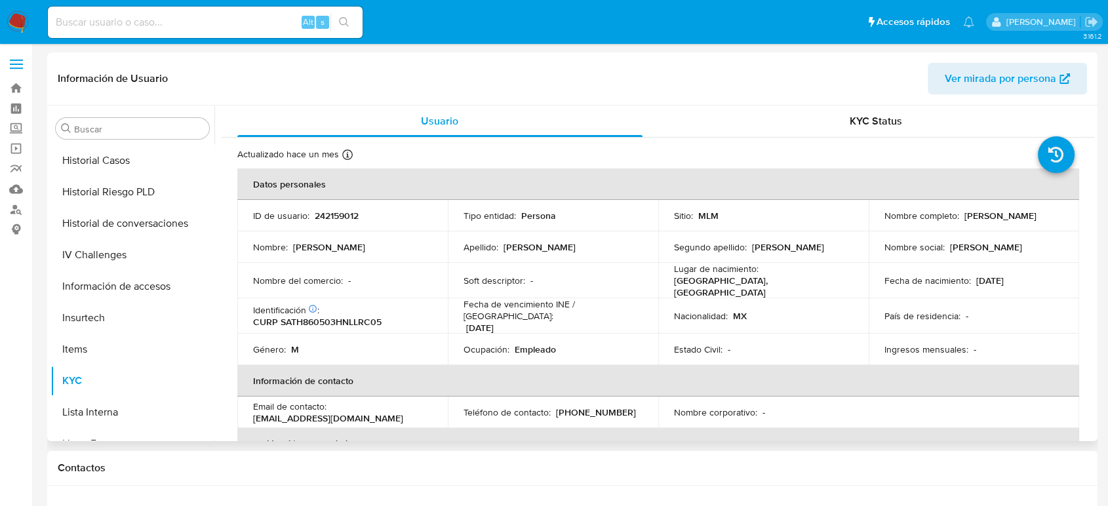
click at [330, 214] on p "242159012" at bounding box center [337, 216] width 44 height 12
copy p "242159012"
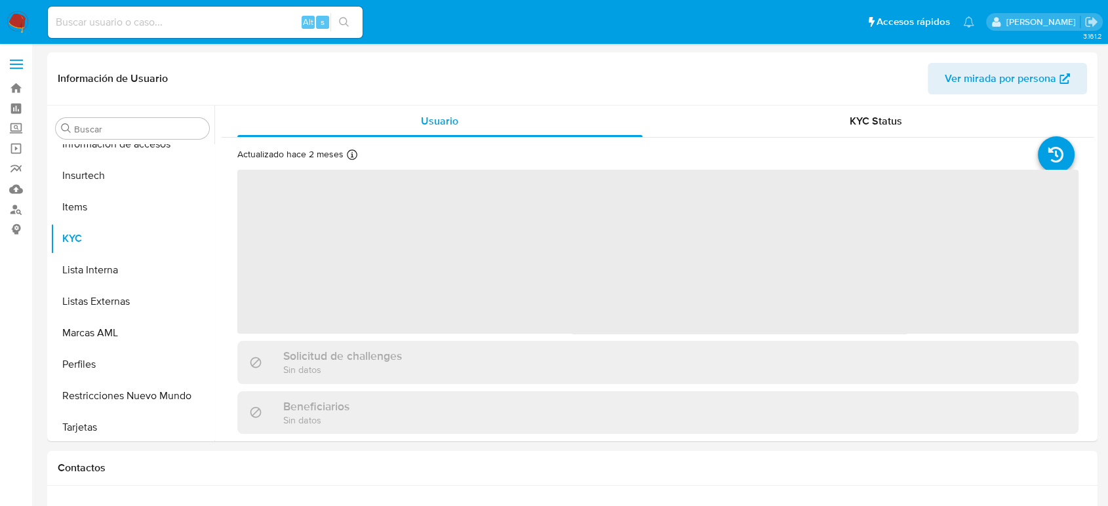
scroll to position [617, 0]
select select "10"
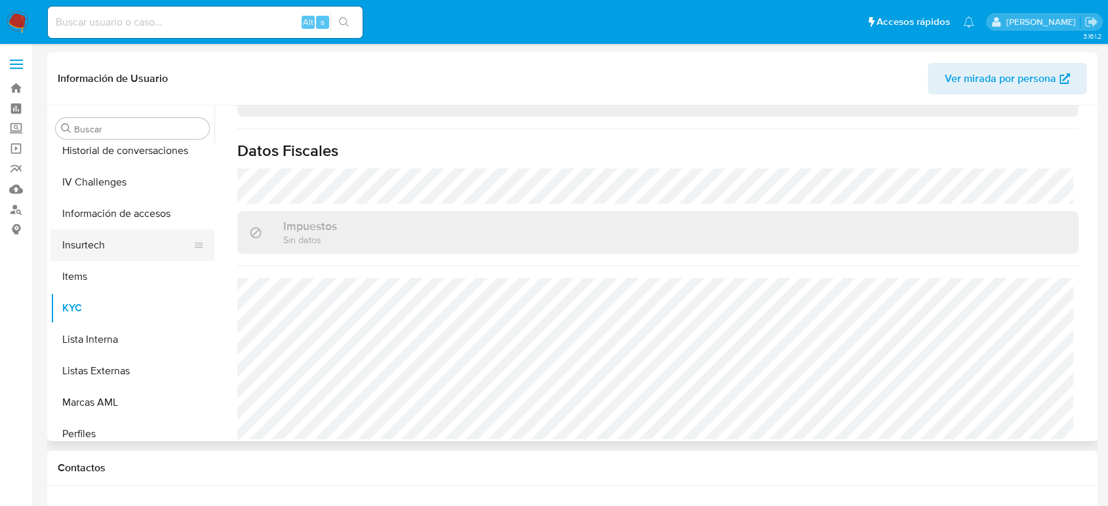
scroll to position [471, 0]
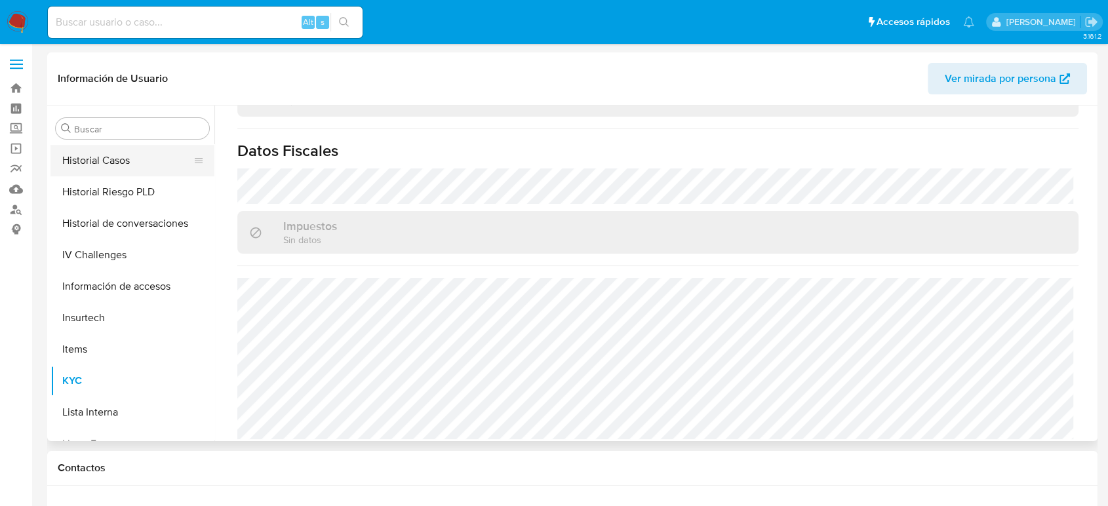
click at [115, 164] on button "Historial Casos" at bounding box center [126, 160] width 153 height 31
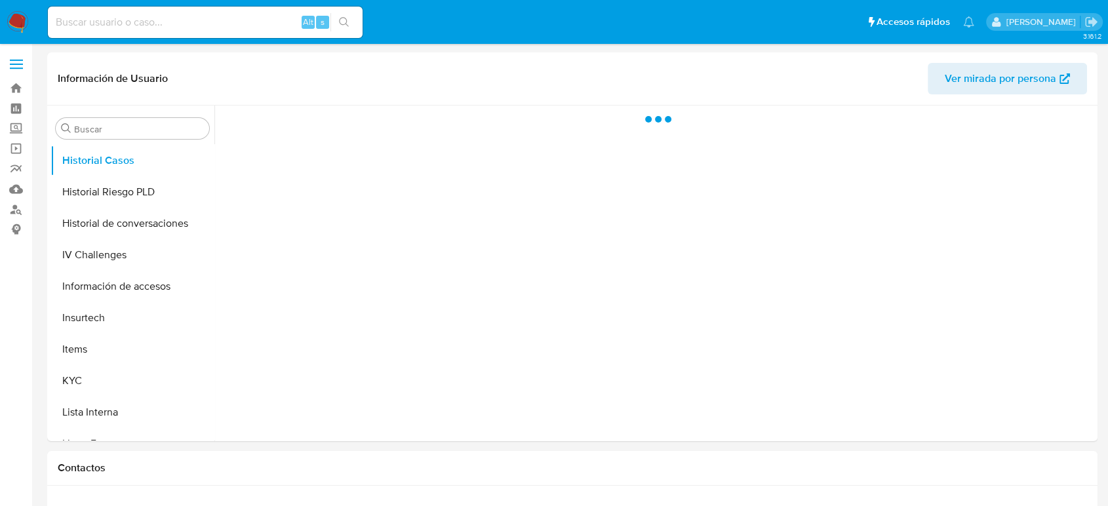
scroll to position [0, 0]
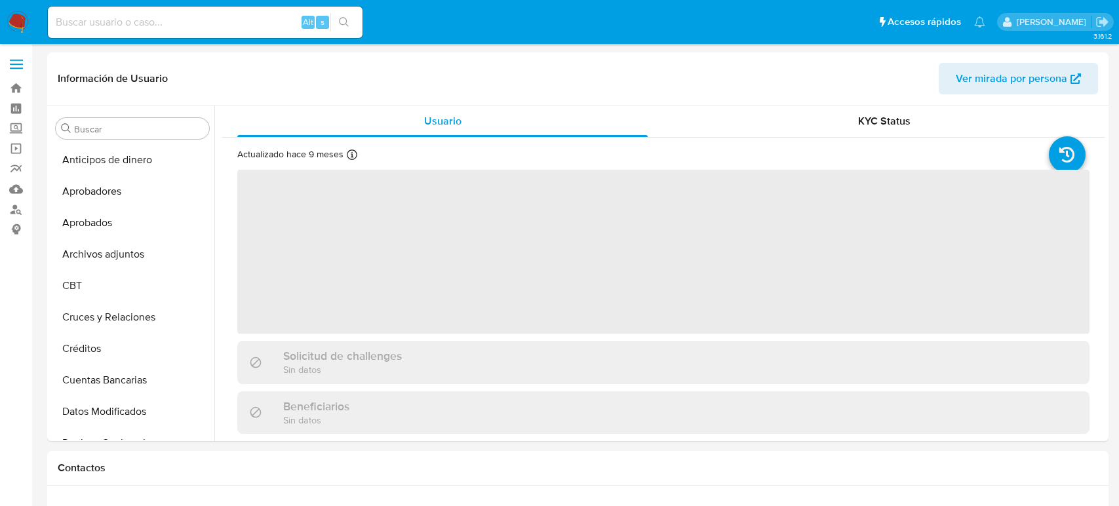
select select "10"
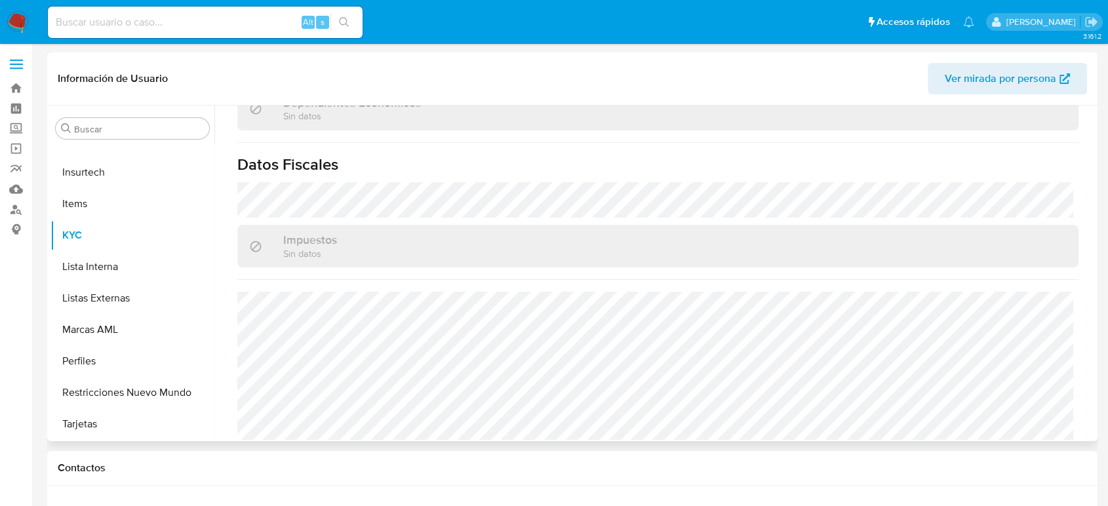
scroll to position [810, 0]
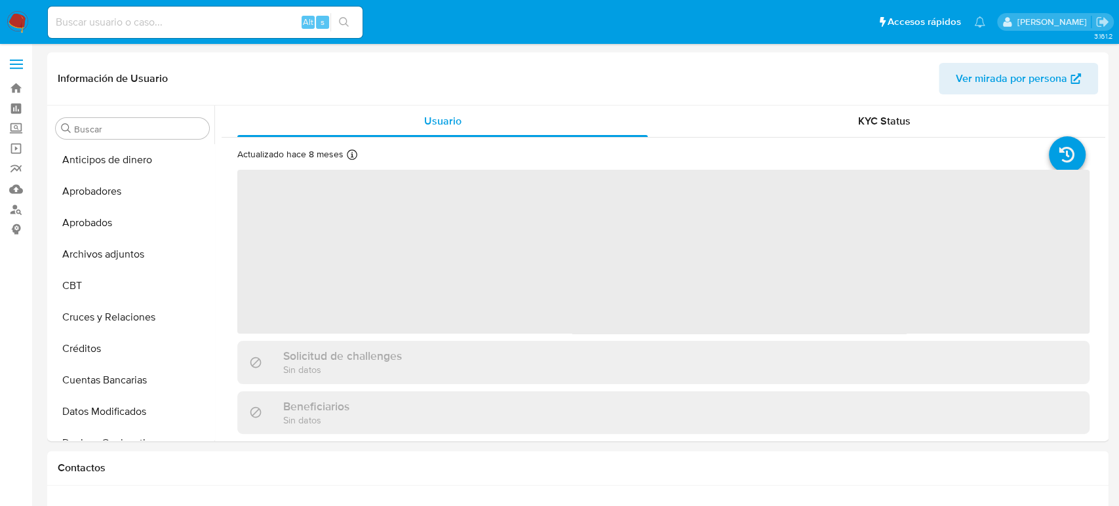
select select "10"
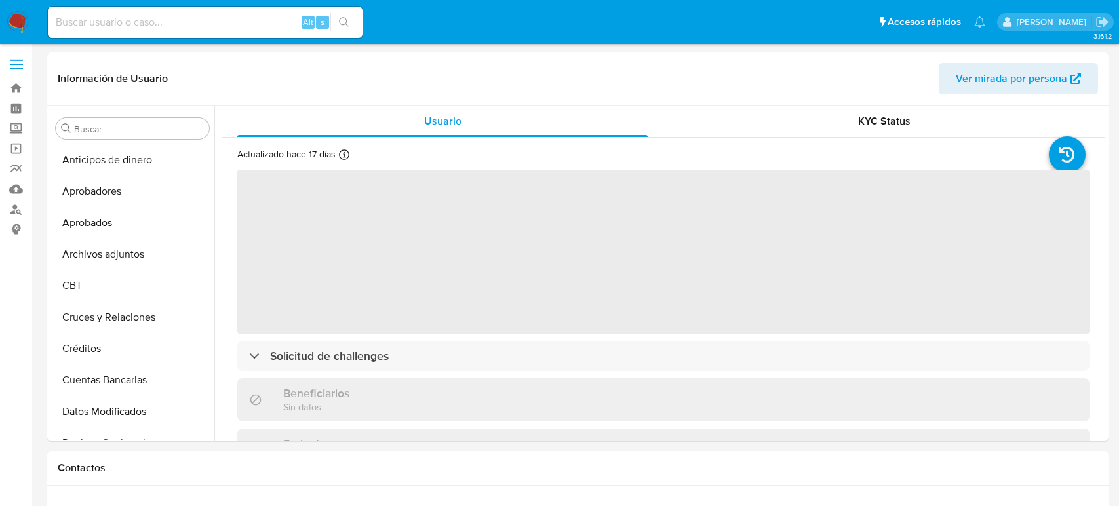
select select "10"
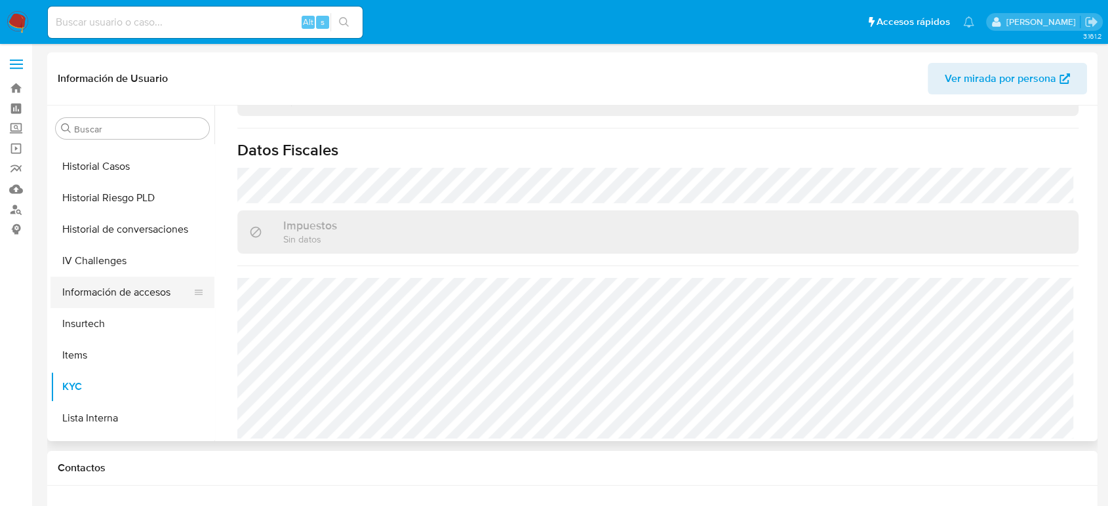
scroll to position [325, 0]
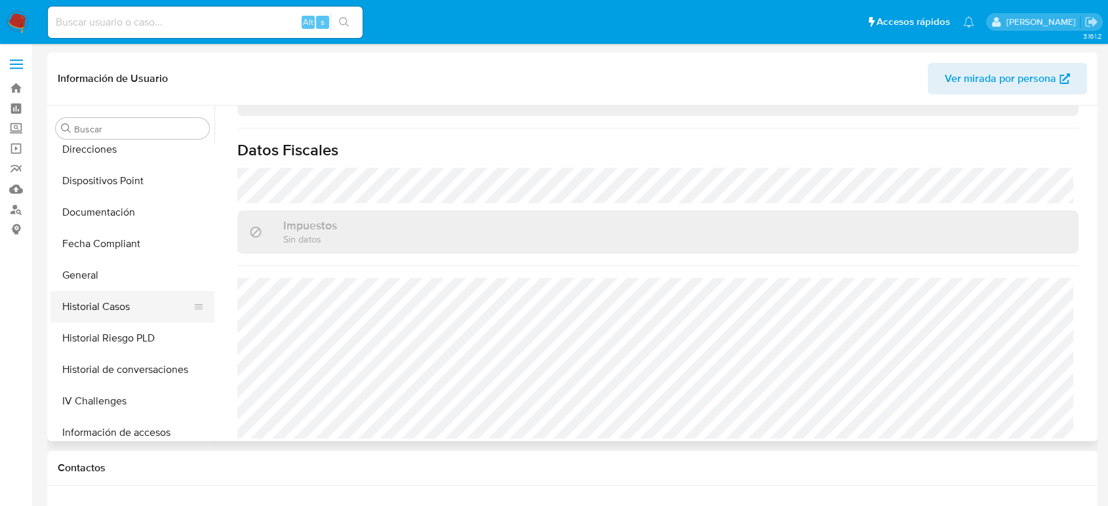
click at [131, 305] on button "Historial Casos" at bounding box center [126, 306] width 153 height 31
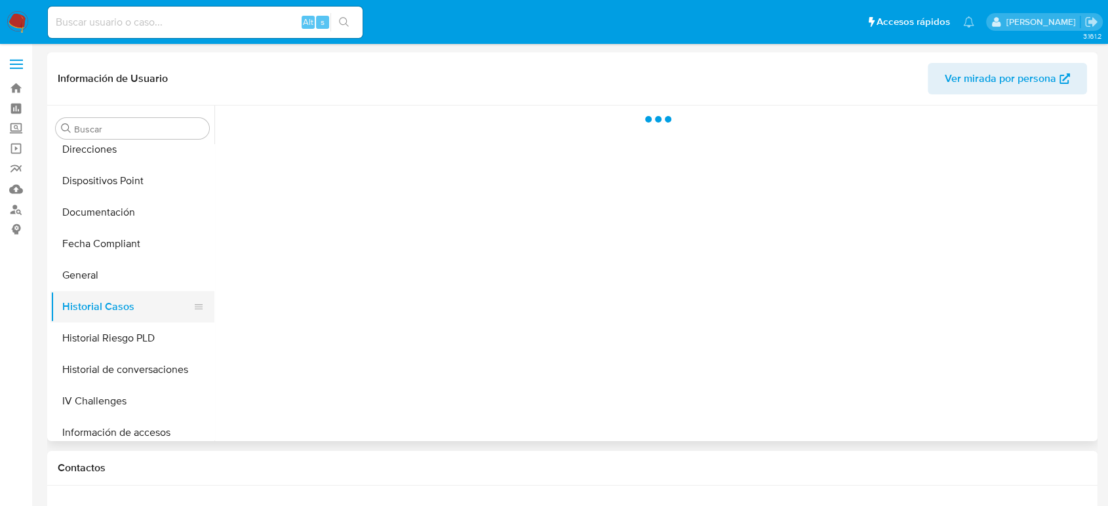
scroll to position [0, 0]
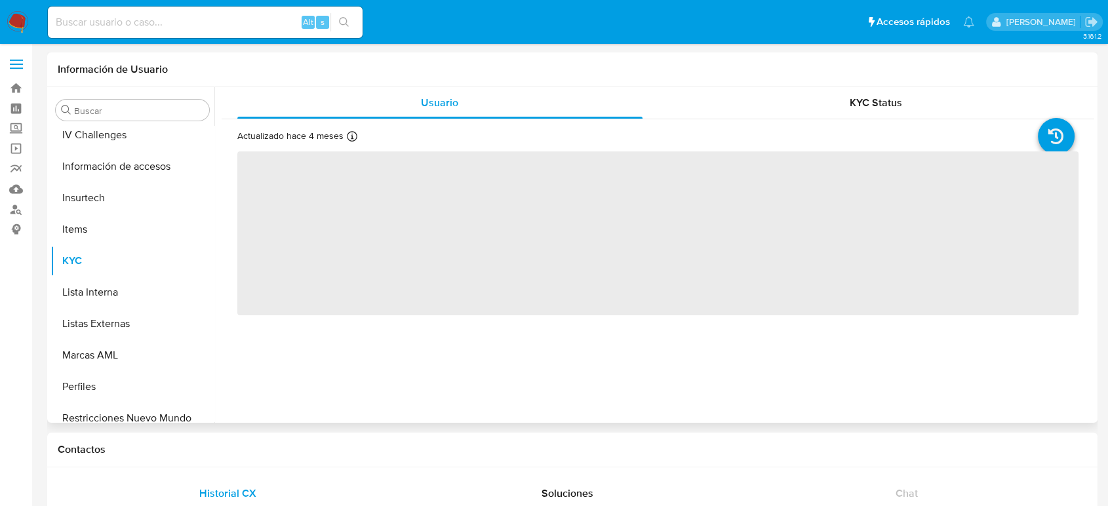
scroll to position [617, 0]
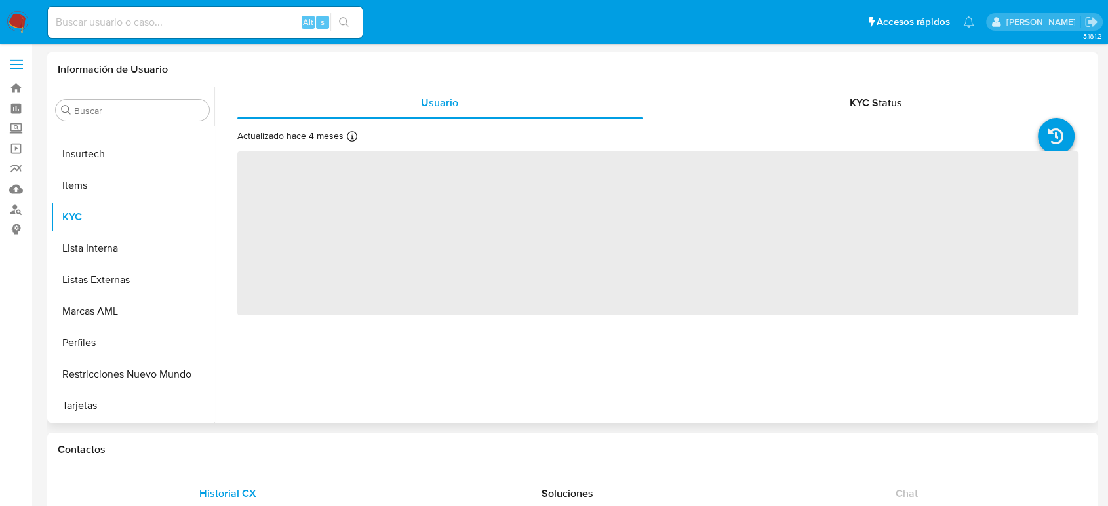
select select "10"
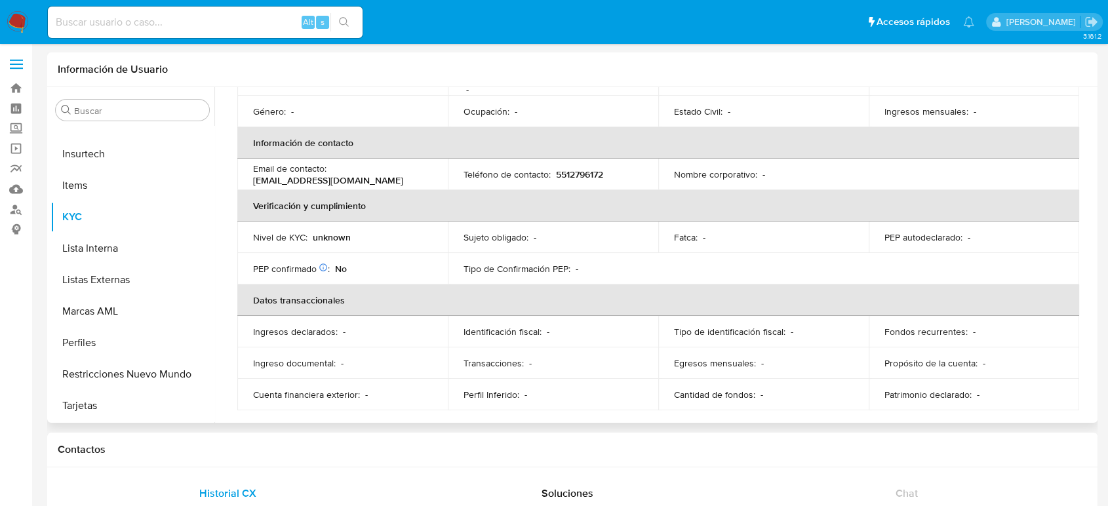
scroll to position [220, 0]
